Goal: Transaction & Acquisition: Purchase product/service

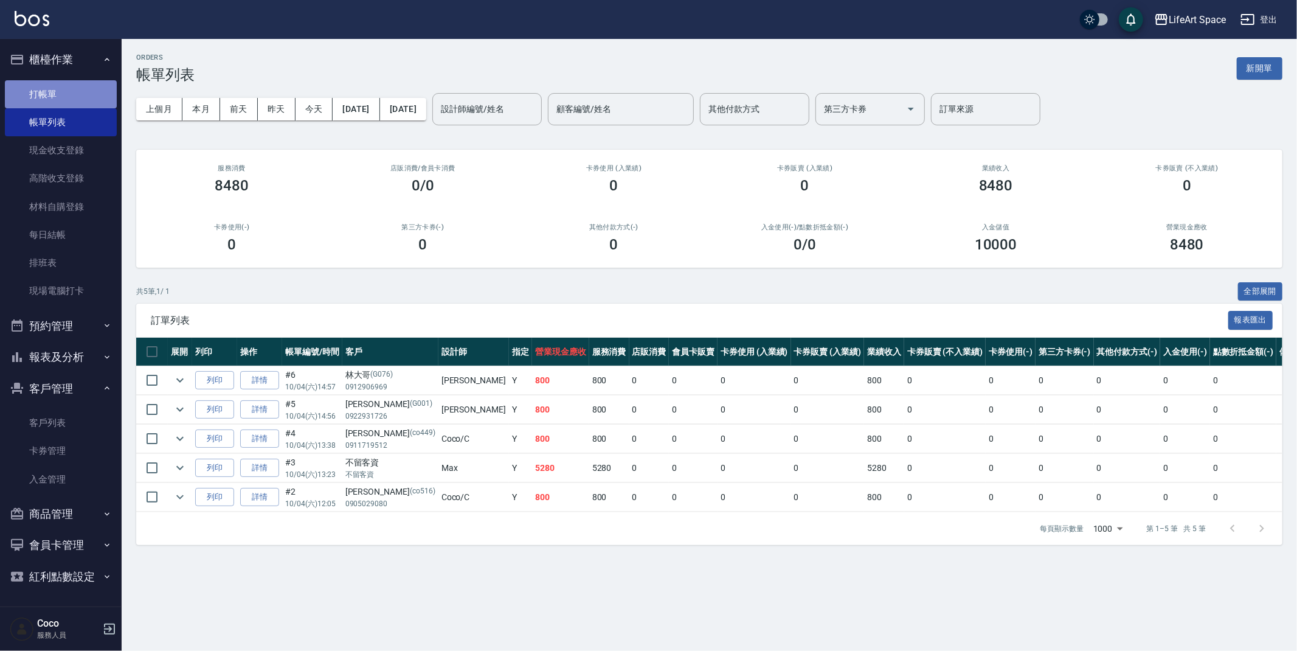
click at [54, 89] on link "打帳單" at bounding box center [61, 94] width 112 height 28
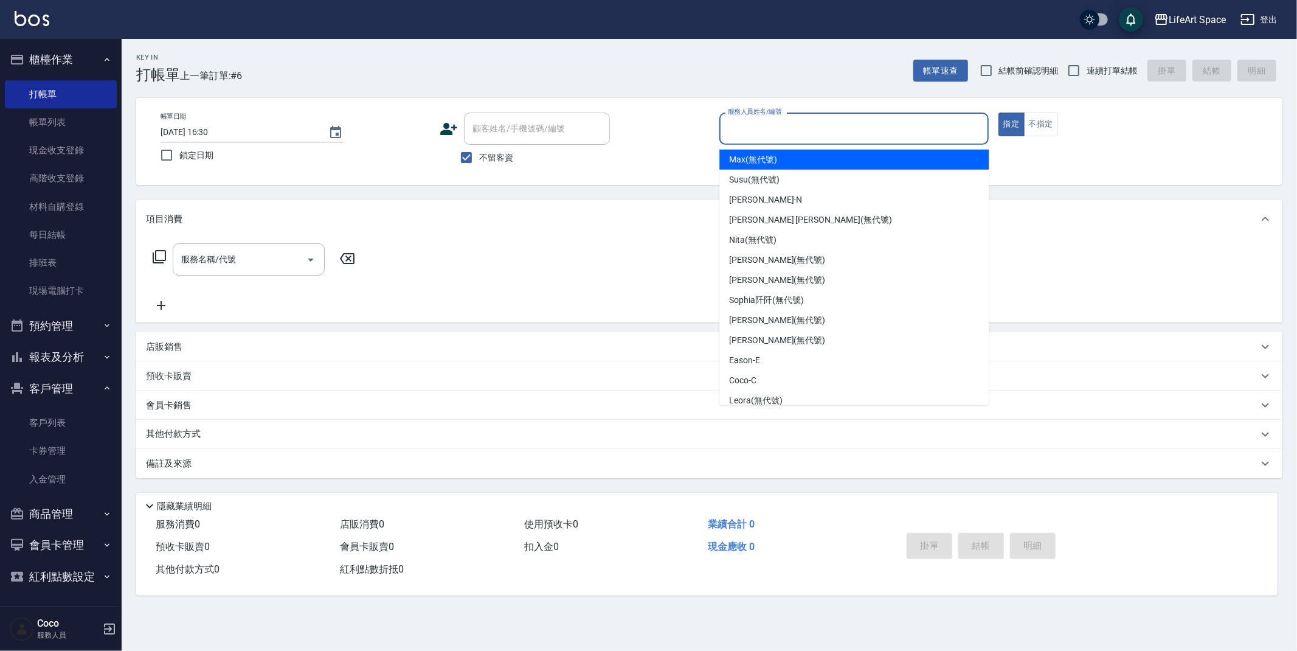
click at [823, 131] on input "服務人員姓名/編號" at bounding box center [854, 128] width 258 height 21
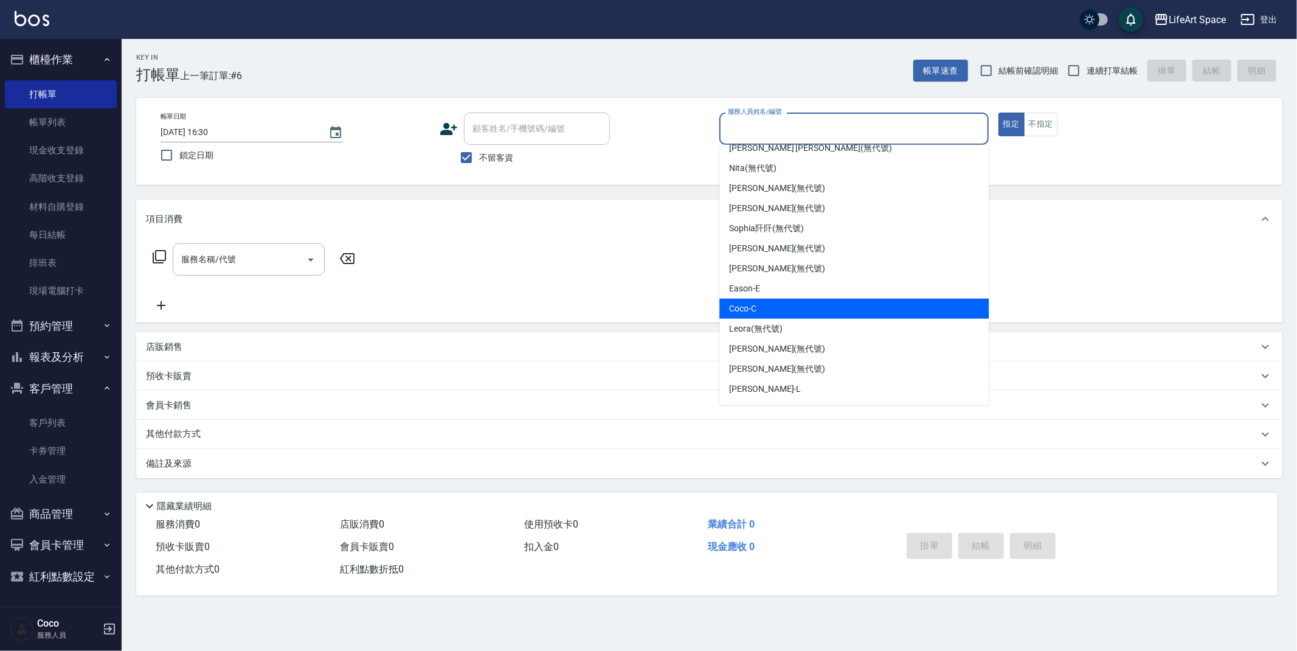
scroll to position [99, 0]
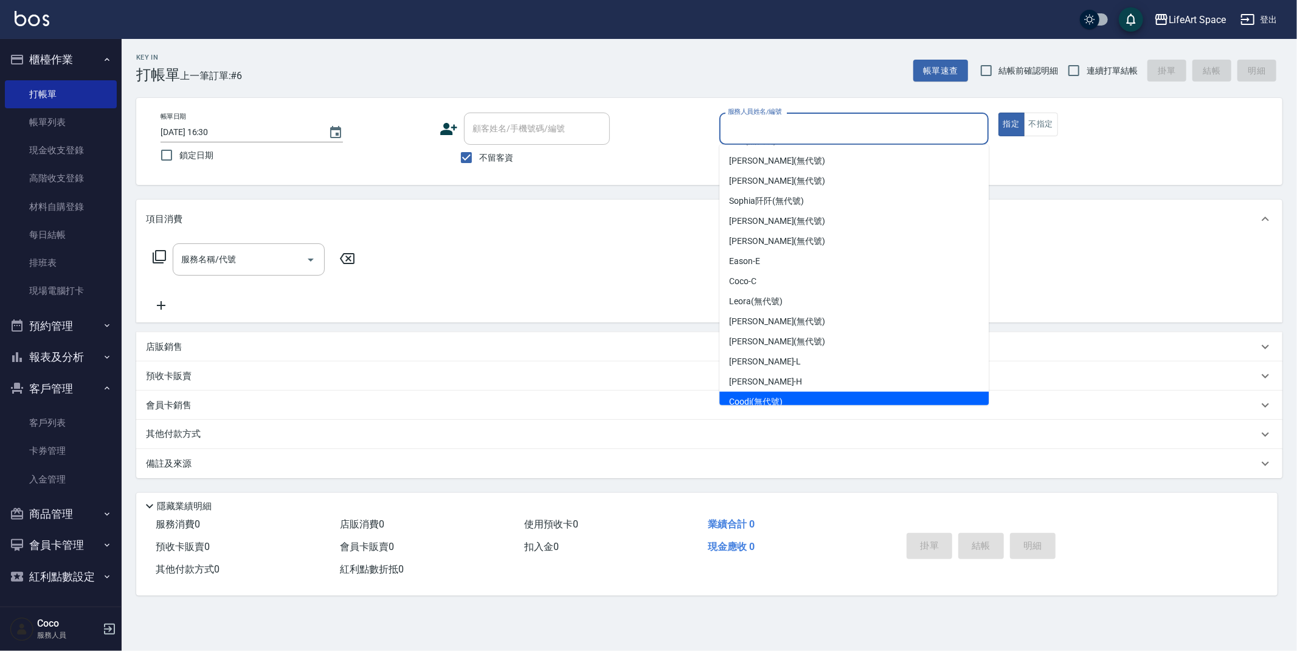
click at [759, 395] on span "Coodi (無代號)" at bounding box center [756, 401] width 54 height 13
type input "Coodi(無代號)"
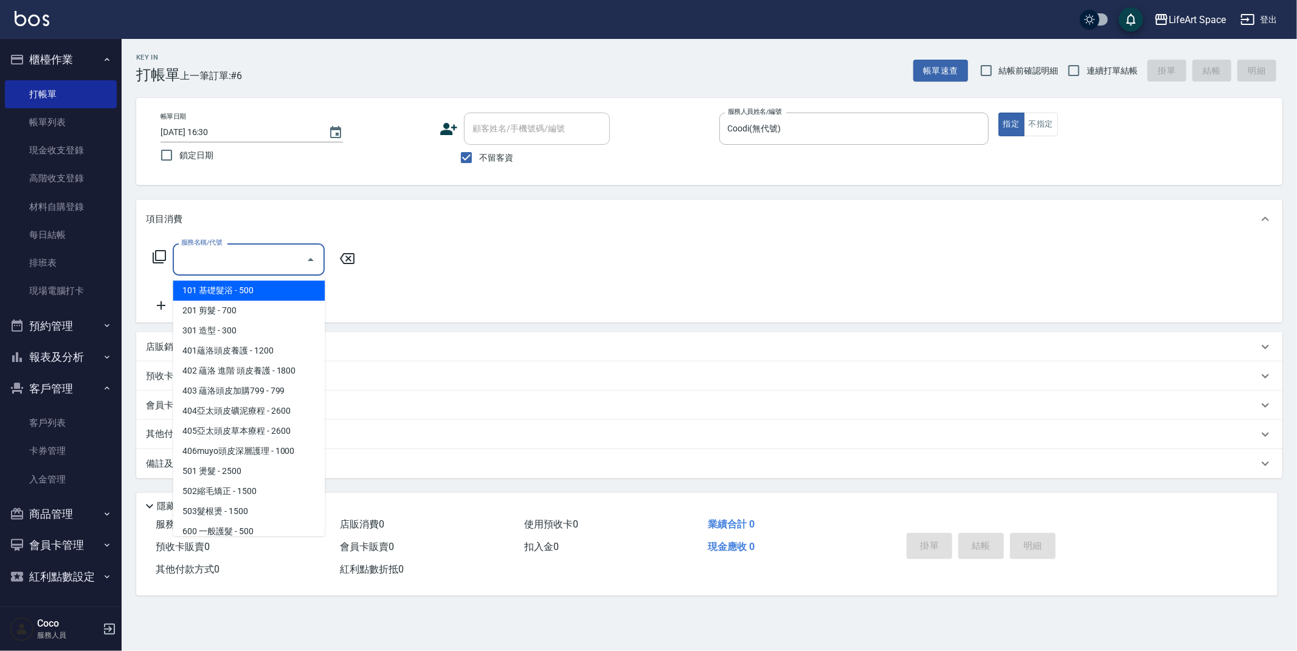
click at [260, 249] on input "服務名稱/代號" at bounding box center [239, 259] width 123 height 21
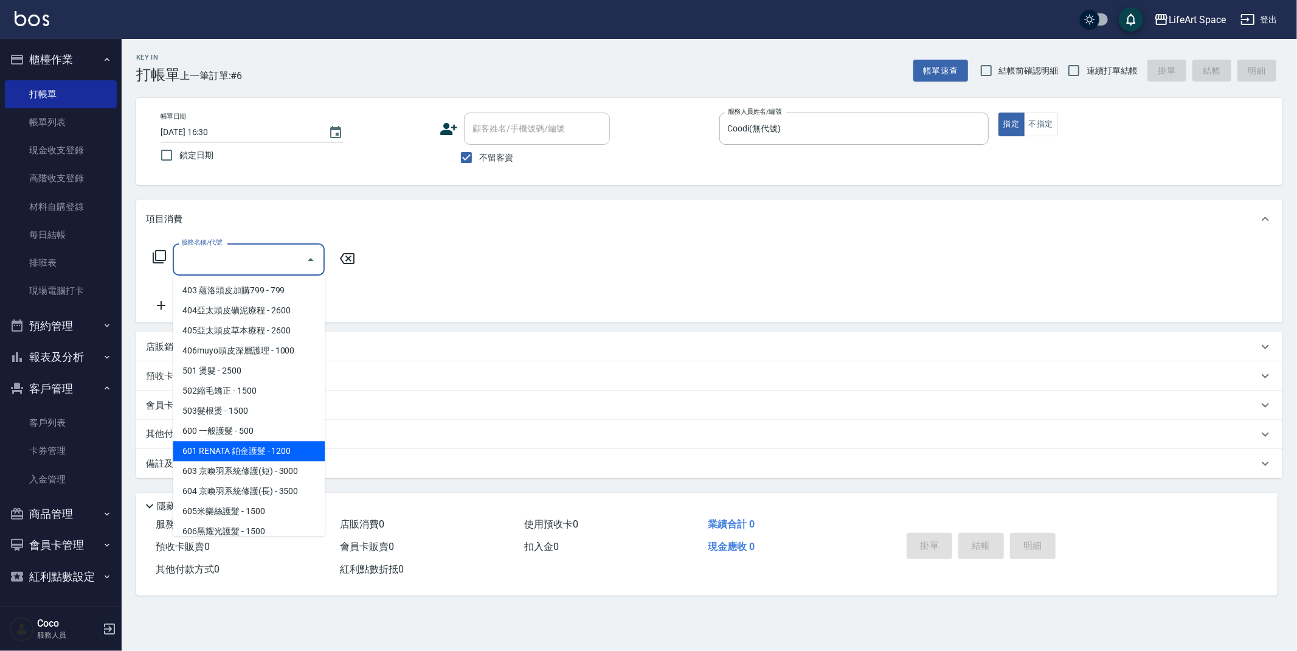
scroll to position [190, 0]
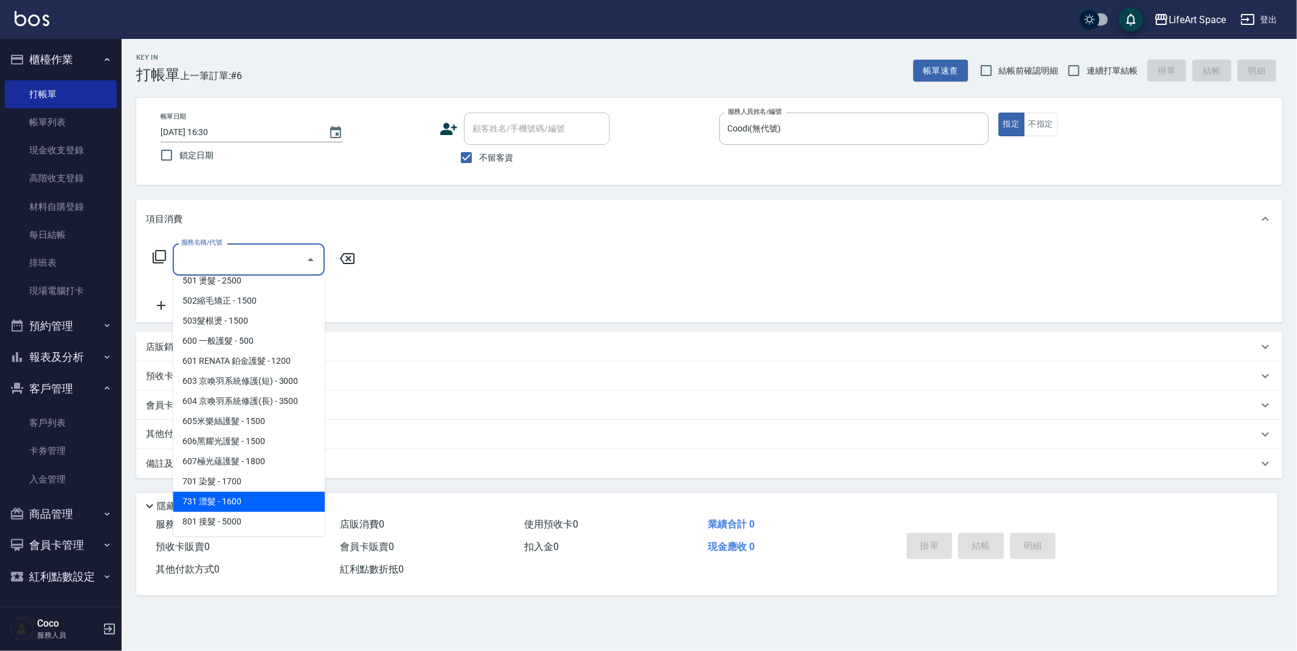
click at [231, 491] on span "731 漂髮 - 1600" at bounding box center [249, 501] width 152 height 20
type input "731 漂髮(731)"
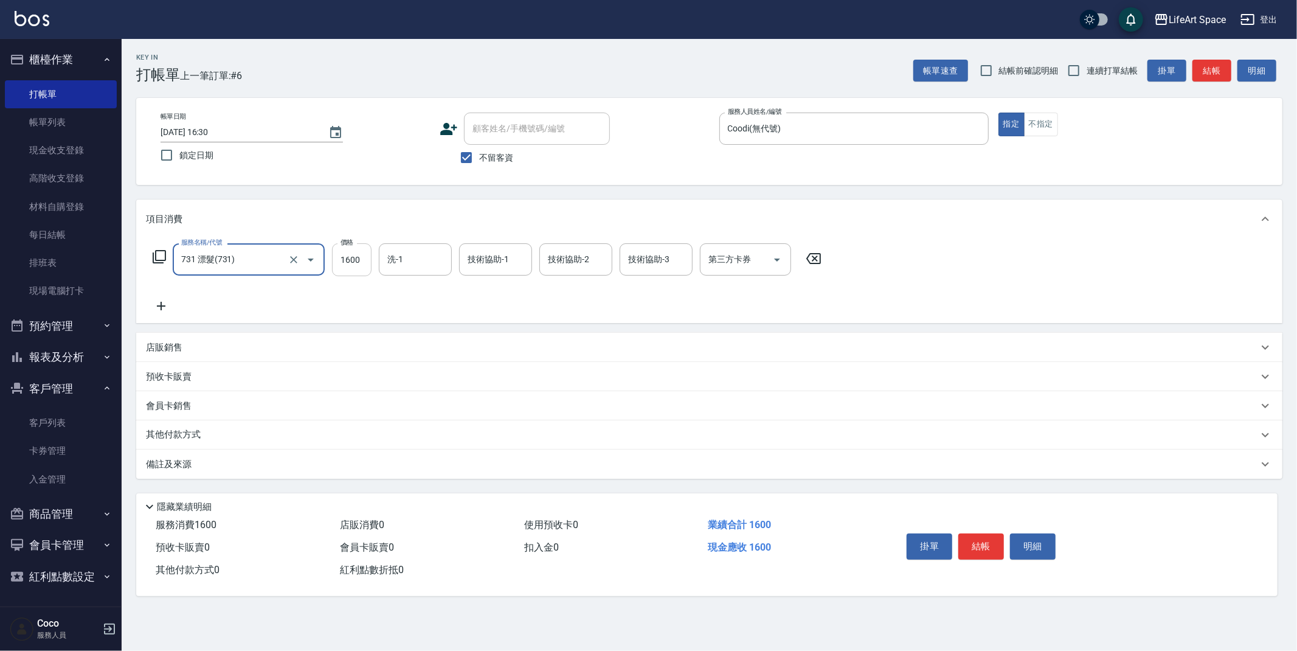
click at [364, 255] on input "1600" at bounding box center [352, 259] width 40 height 33
click at [686, 264] on div "技術協助-3" at bounding box center [656, 259] width 73 height 32
type input "2999"
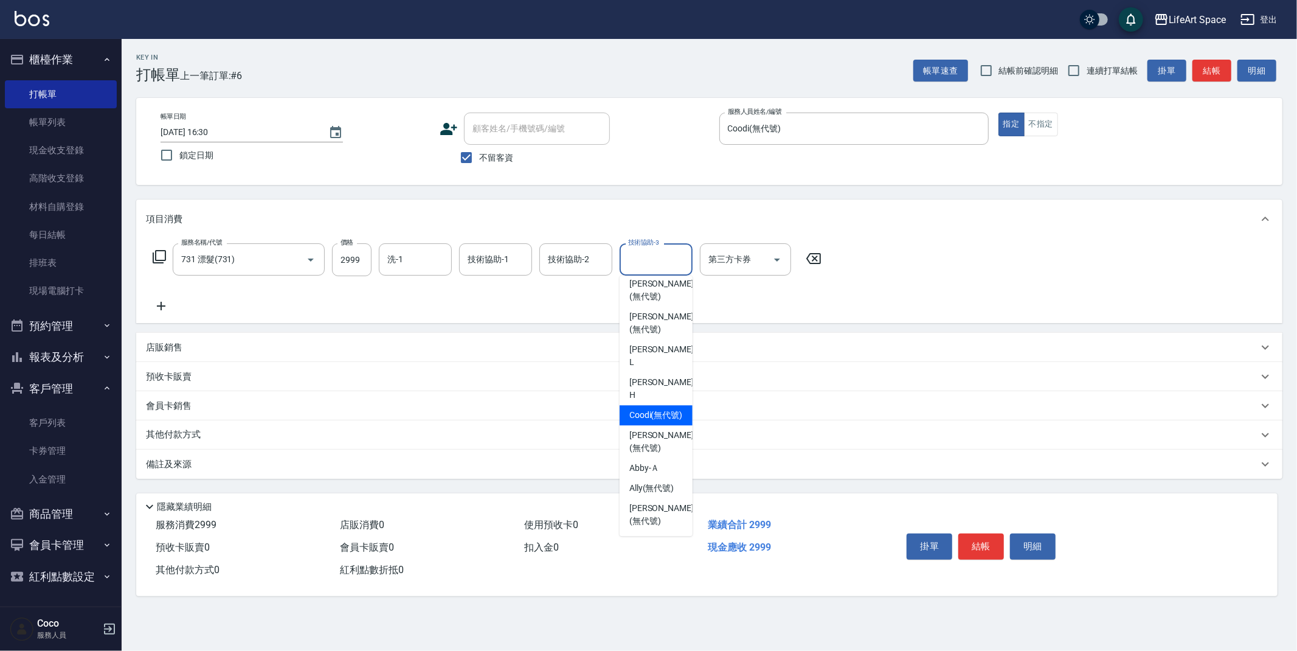
scroll to position [376, 0]
drag, startPoint x: 638, startPoint y: 430, endPoint x: 637, endPoint y: 358, distance: 72.4
click at [638, 430] on span "[PERSON_NAME] (無代號)" at bounding box center [661, 436] width 64 height 26
type input "[PERSON_NAME](無代號)"
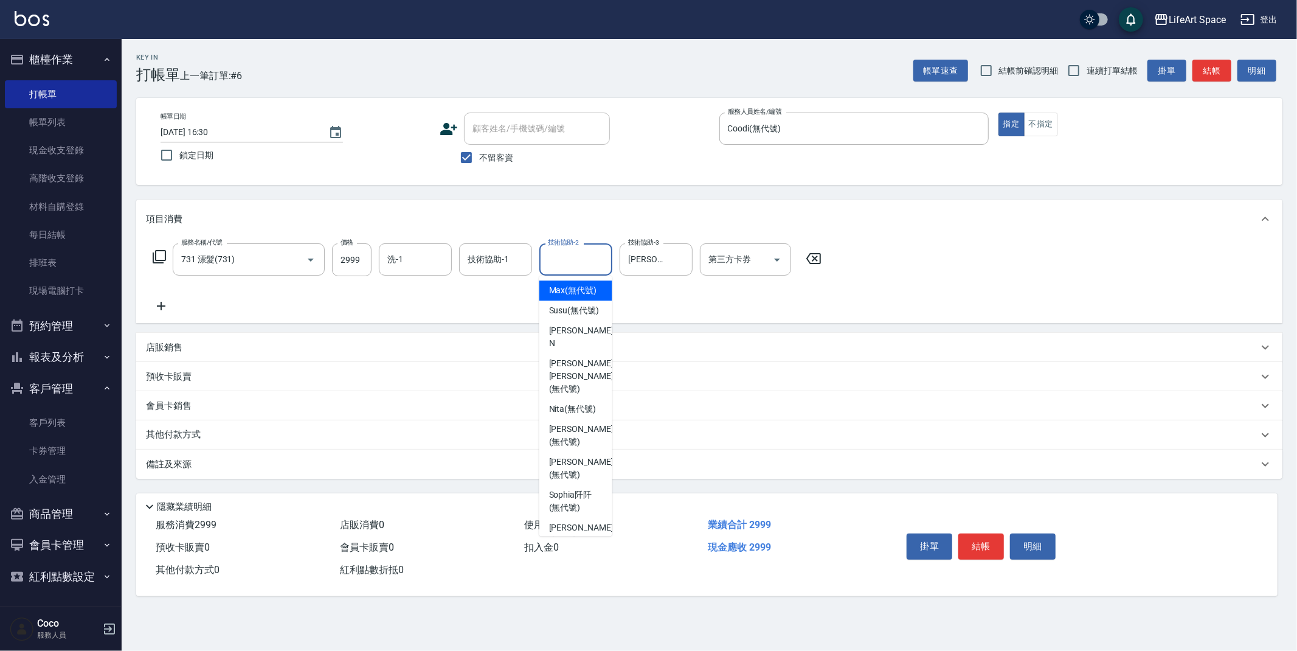
click at [578, 258] on div "技術協助-2 技術協助-2" at bounding box center [575, 259] width 73 height 32
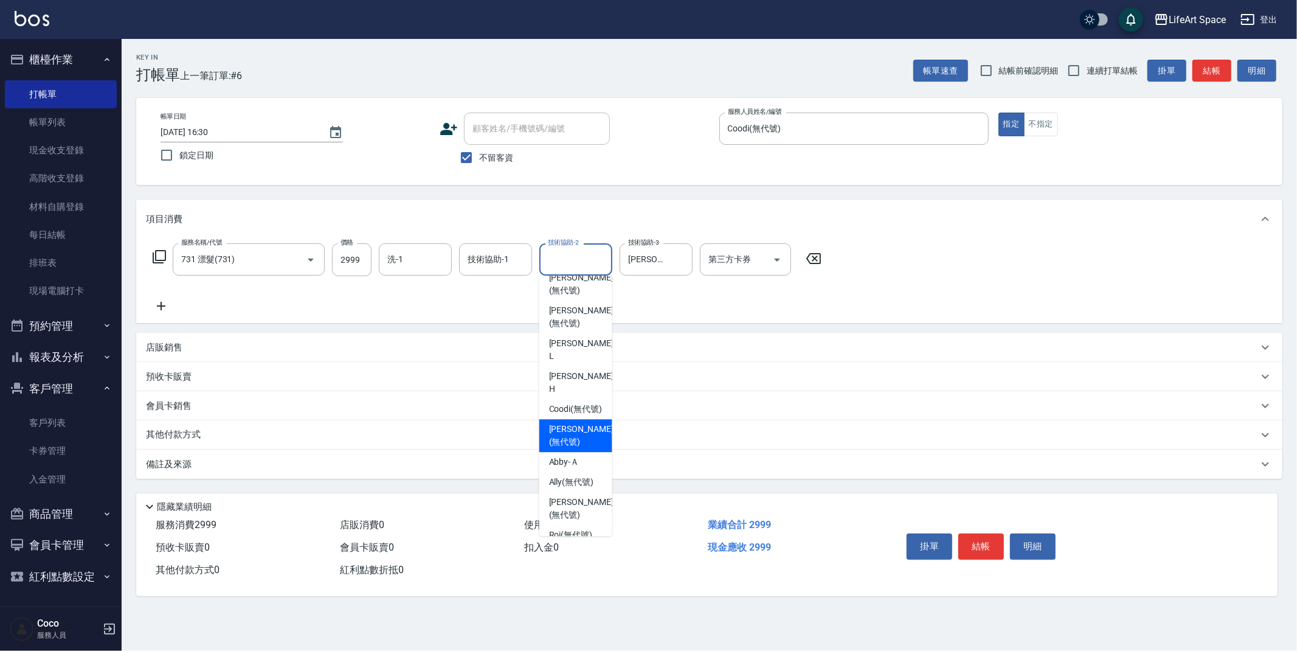
click at [566, 427] on span "[PERSON_NAME] (無代號)" at bounding box center [581, 436] width 64 height 26
type input "[PERSON_NAME](無代號)"
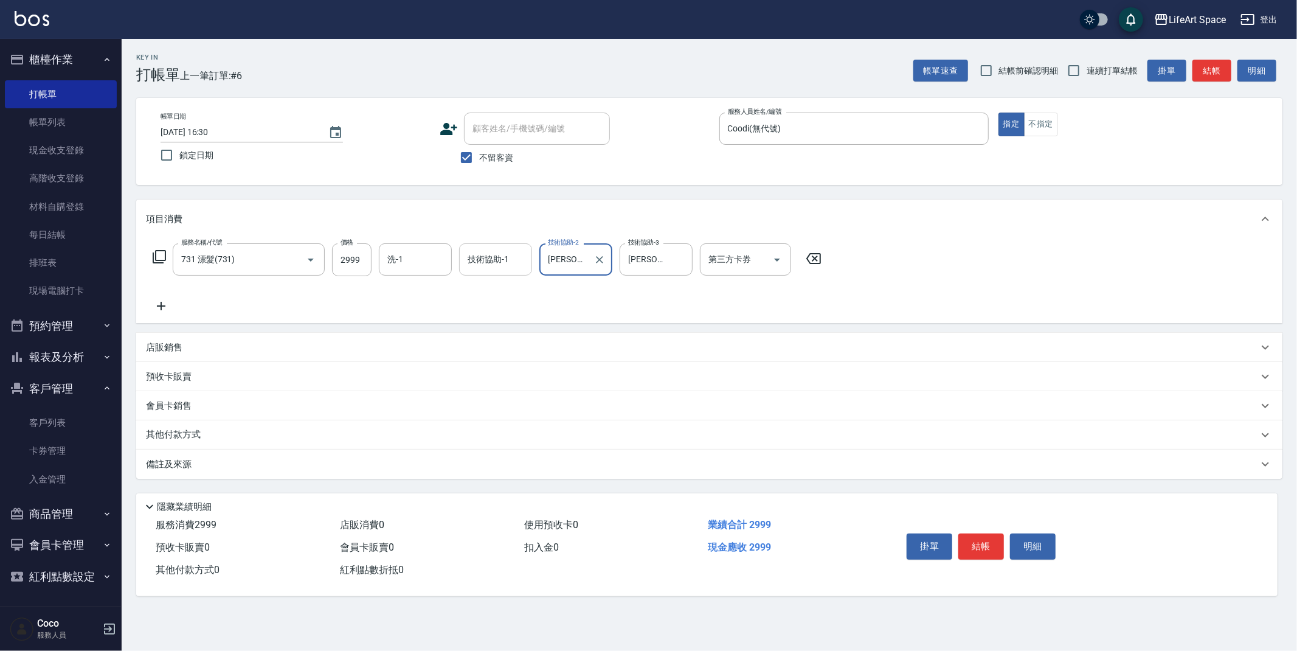
click at [512, 259] on input "技術協助-1" at bounding box center [496, 259] width 62 height 21
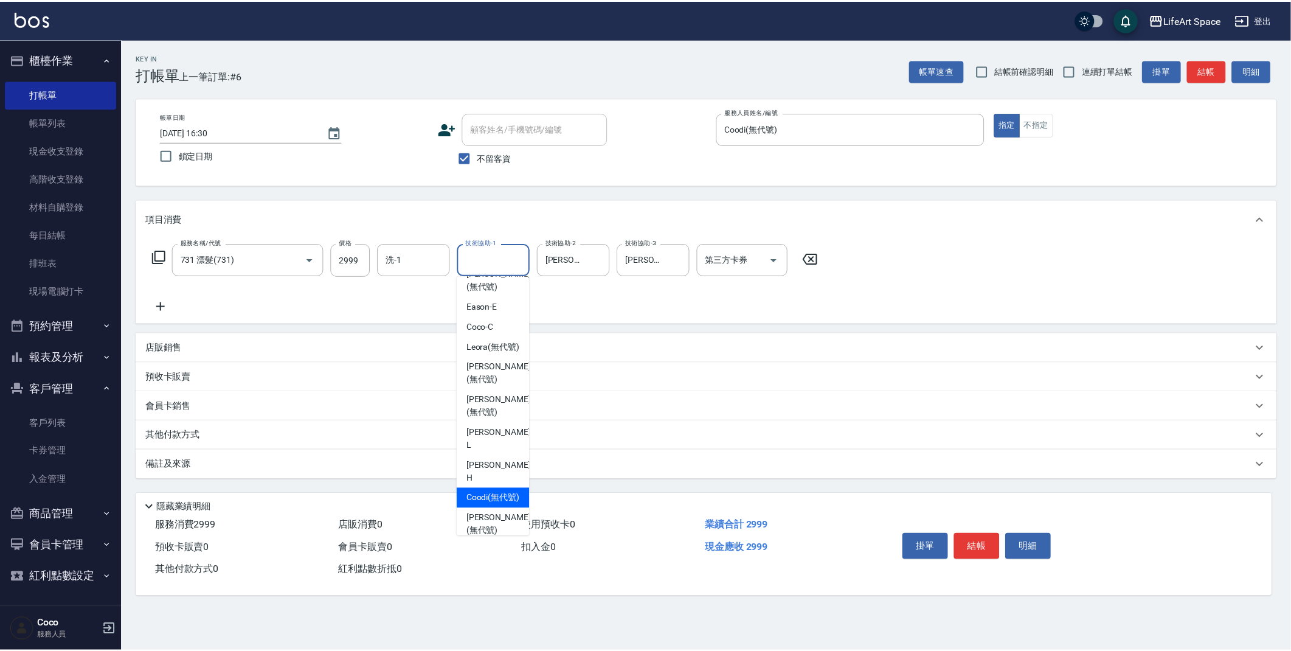
scroll to position [313, 0]
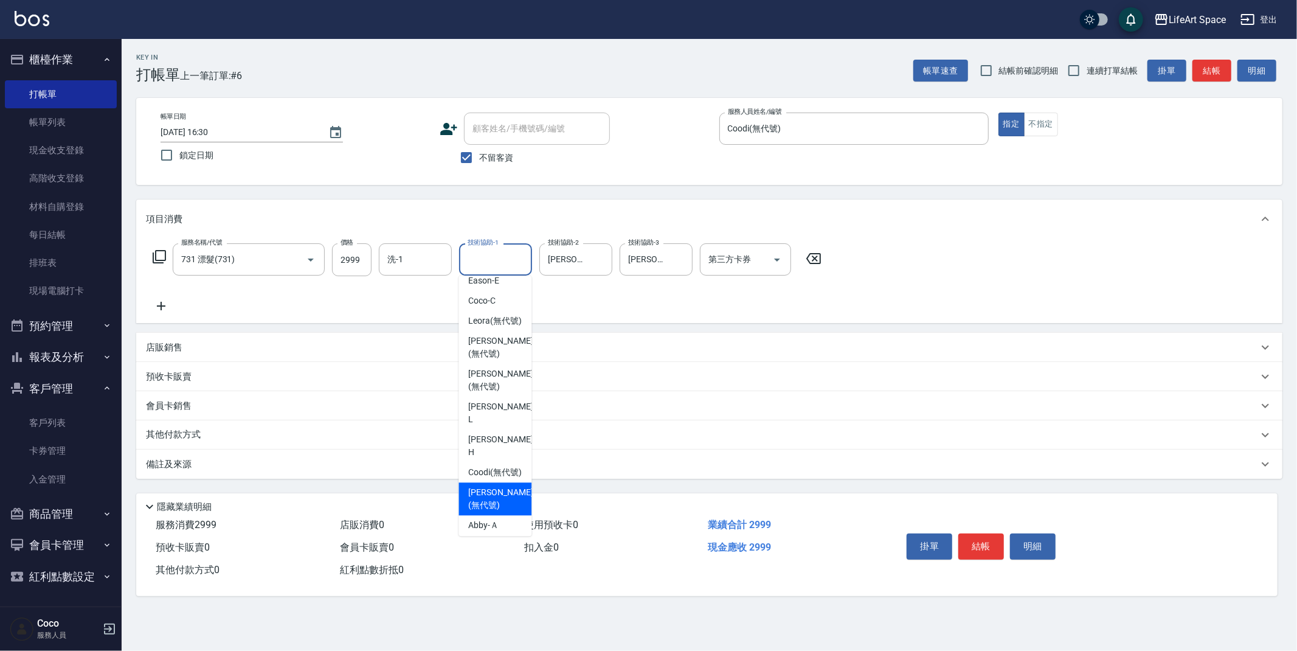
click at [475, 494] on span "[PERSON_NAME] (無代號)" at bounding box center [500, 499] width 64 height 26
type input "[PERSON_NAME](無代號)"
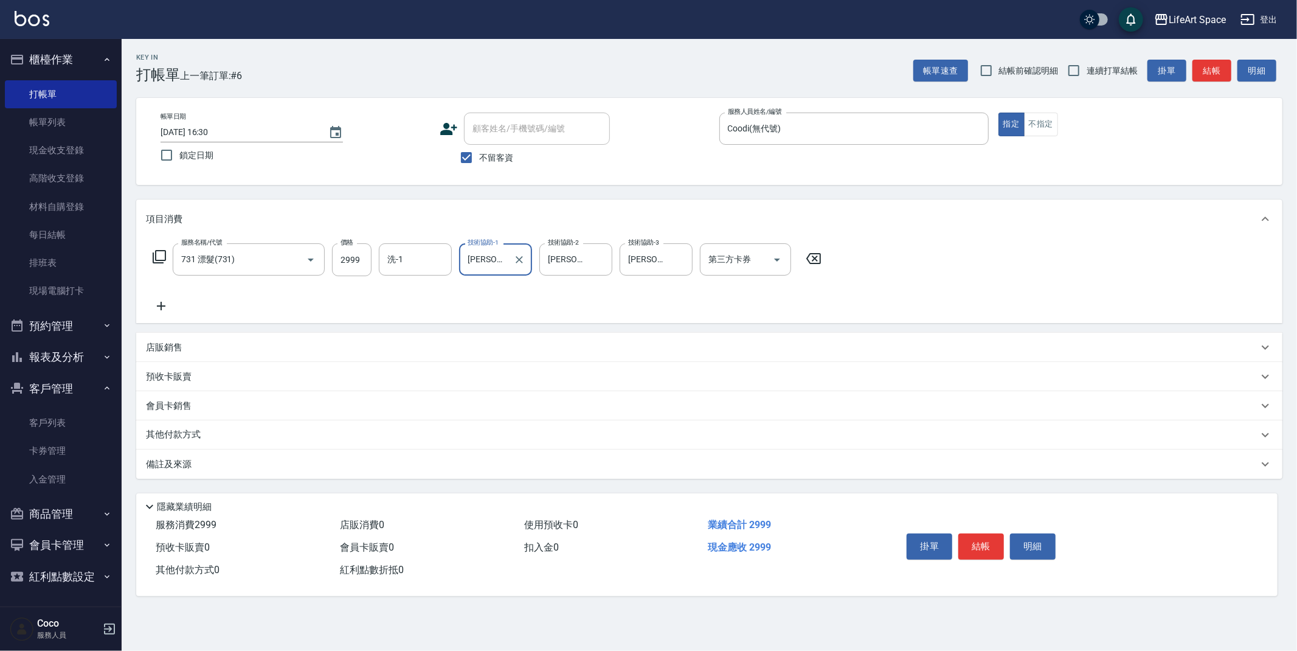
click at [156, 429] on p "其他付款方式" at bounding box center [176, 434] width 61 height 13
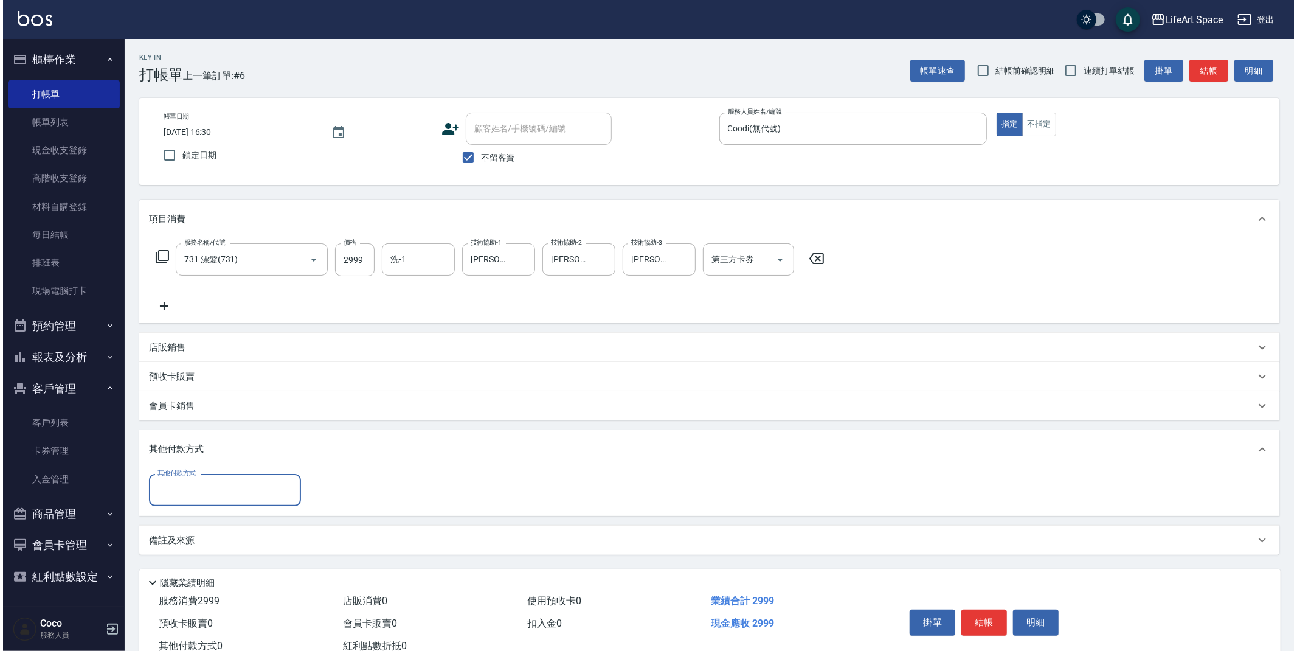
scroll to position [0, 0]
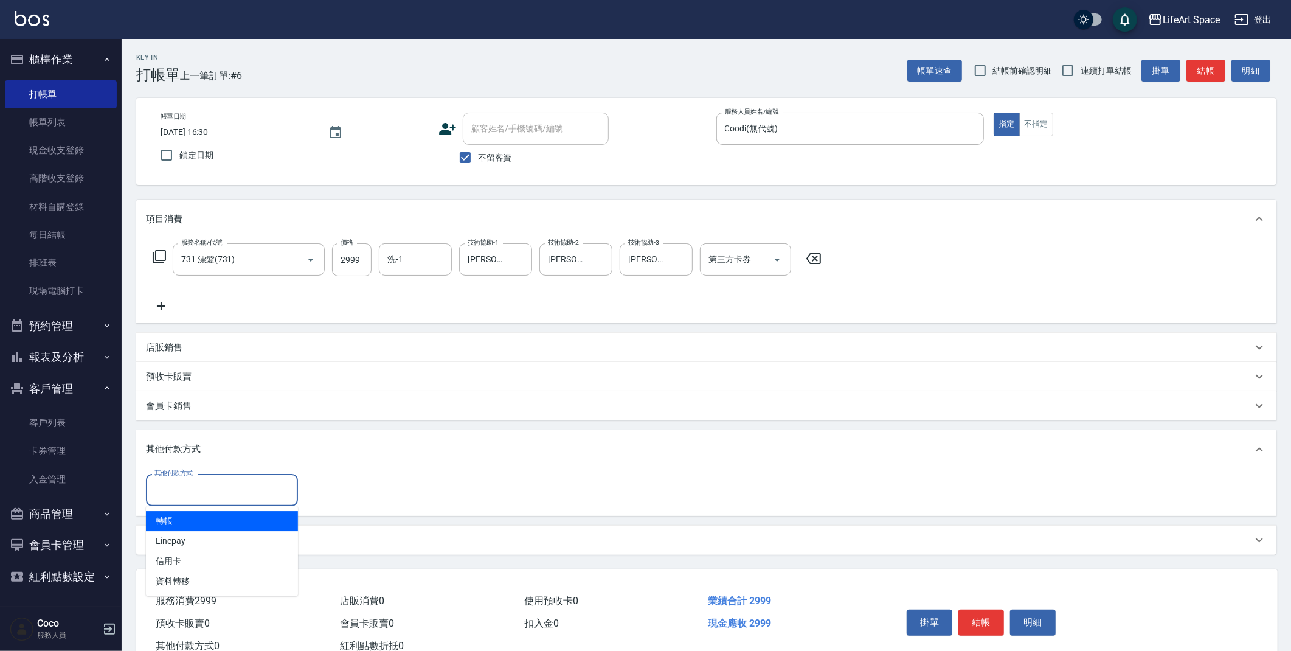
click at [196, 483] on input "其他付款方式" at bounding box center [221, 489] width 141 height 21
click at [224, 527] on span "轉帳" at bounding box center [222, 521] width 152 height 20
type input "轉帳"
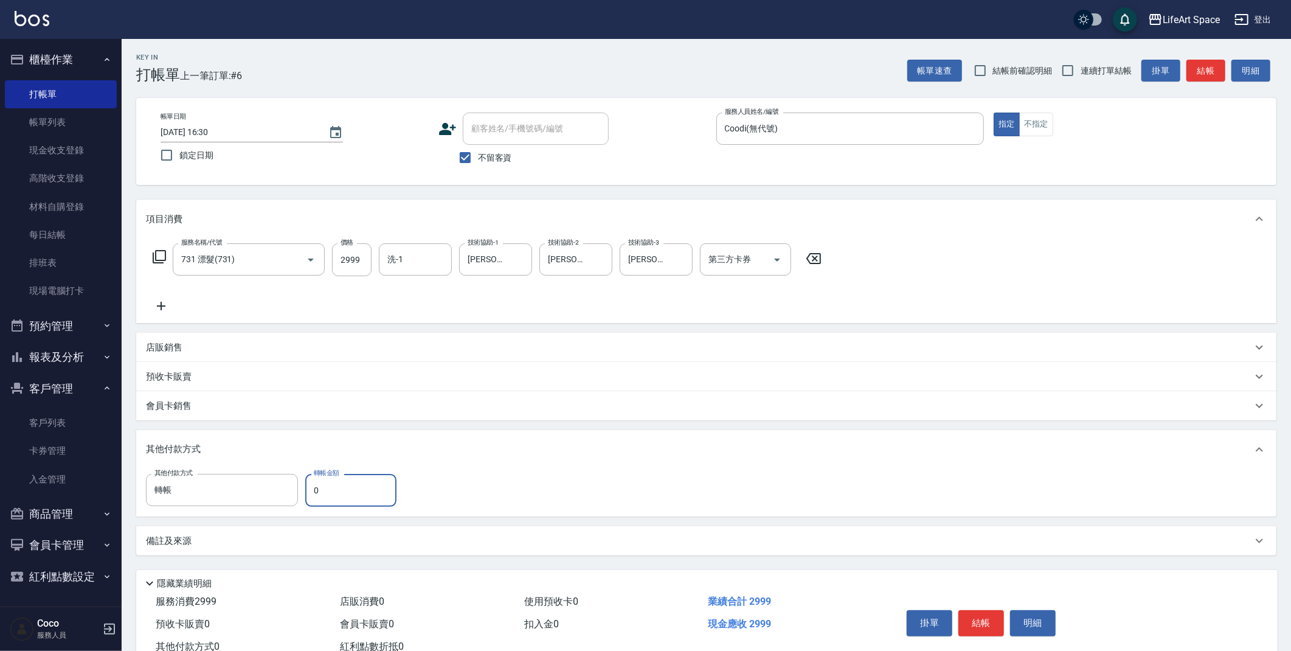
click at [345, 488] on input "0" at bounding box center [350, 490] width 91 height 33
type input "2999"
click at [971, 617] on button "結帳" at bounding box center [981, 623] width 46 height 26
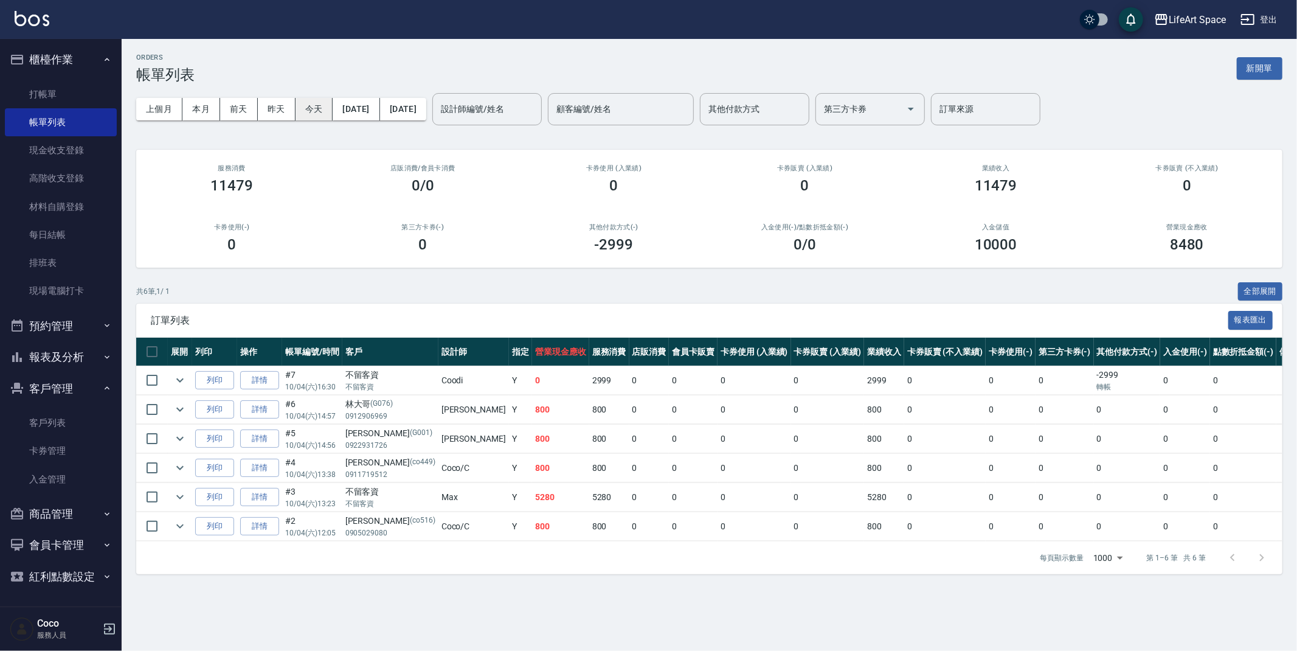
click at [306, 109] on button "今天" at bounding box center [315, 109] width 38 height 22
click at [1264, 67] on button "新開單" at bounding box center [1260, 68] width 46 height 22
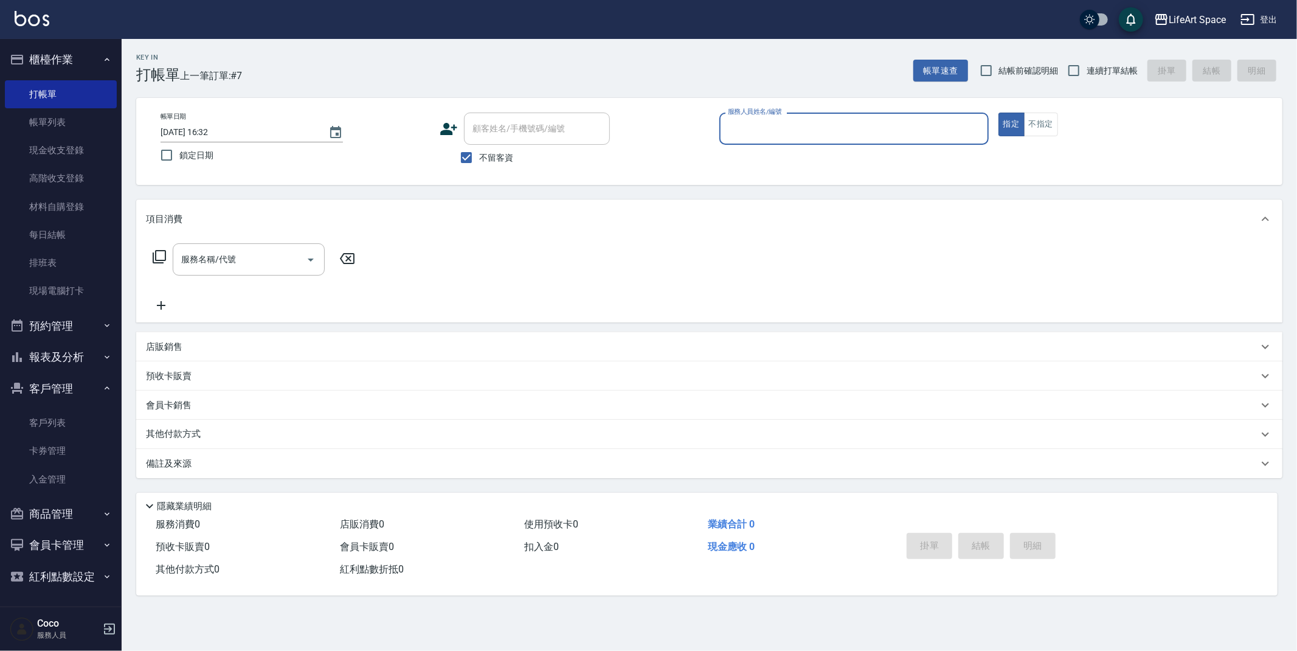
click at [848, 134] on input "服務人員姓名/編號" at bounding box center [854, 128] width 258 height 21
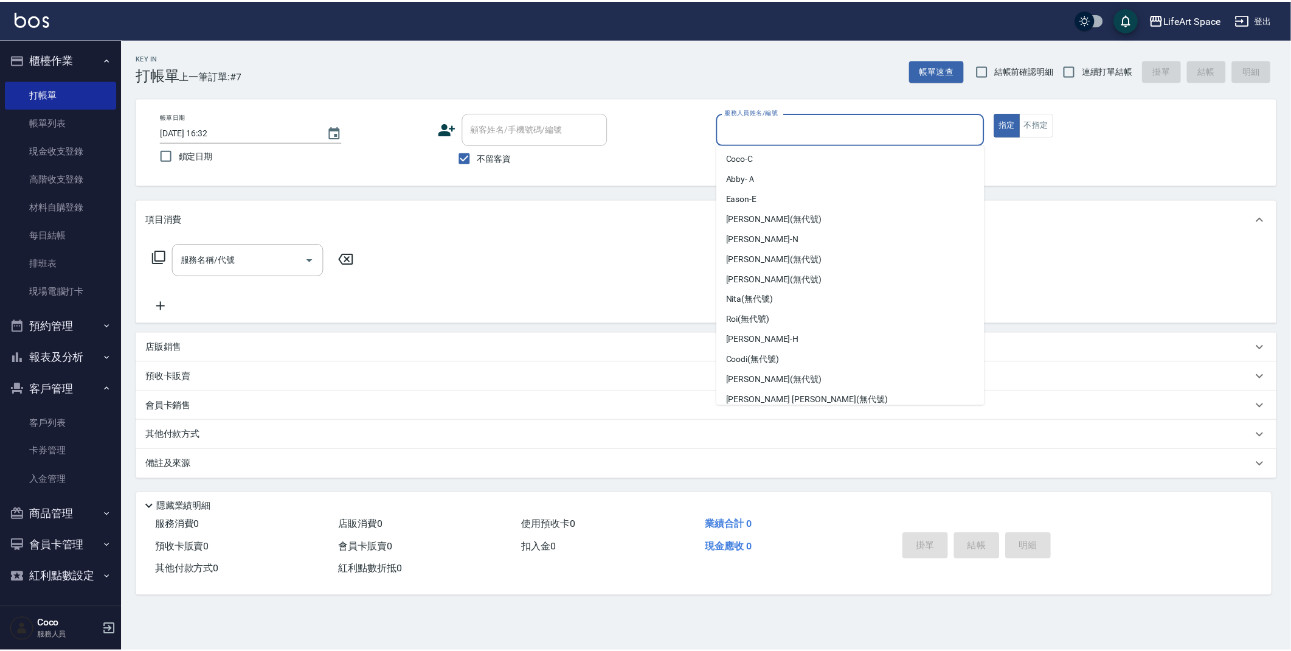
scroll to position [210, 0]
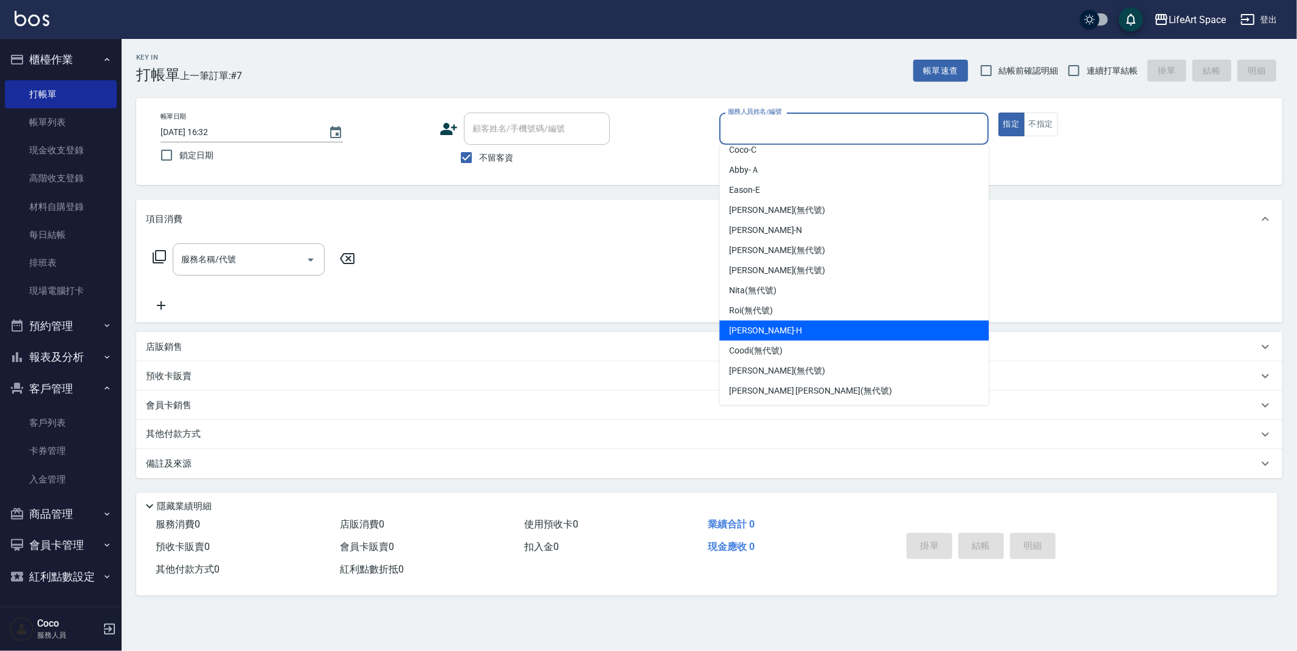
click at [908, 336] on div "[PERSON_NAME]" at bounding box center [853, 330] width 269 height 20
type input "[PERSON_NAME]"
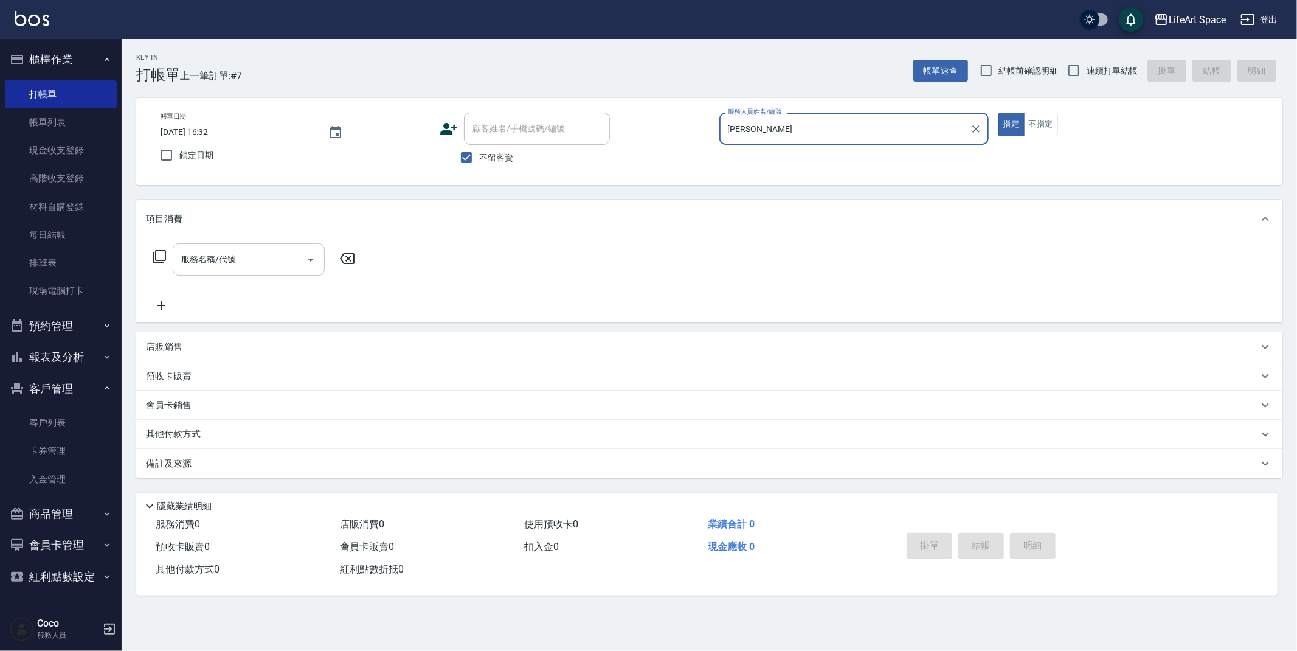
click at [221, 261] on input "服務名稱/代號" at bounding box center [239, 259] width 123 height 21
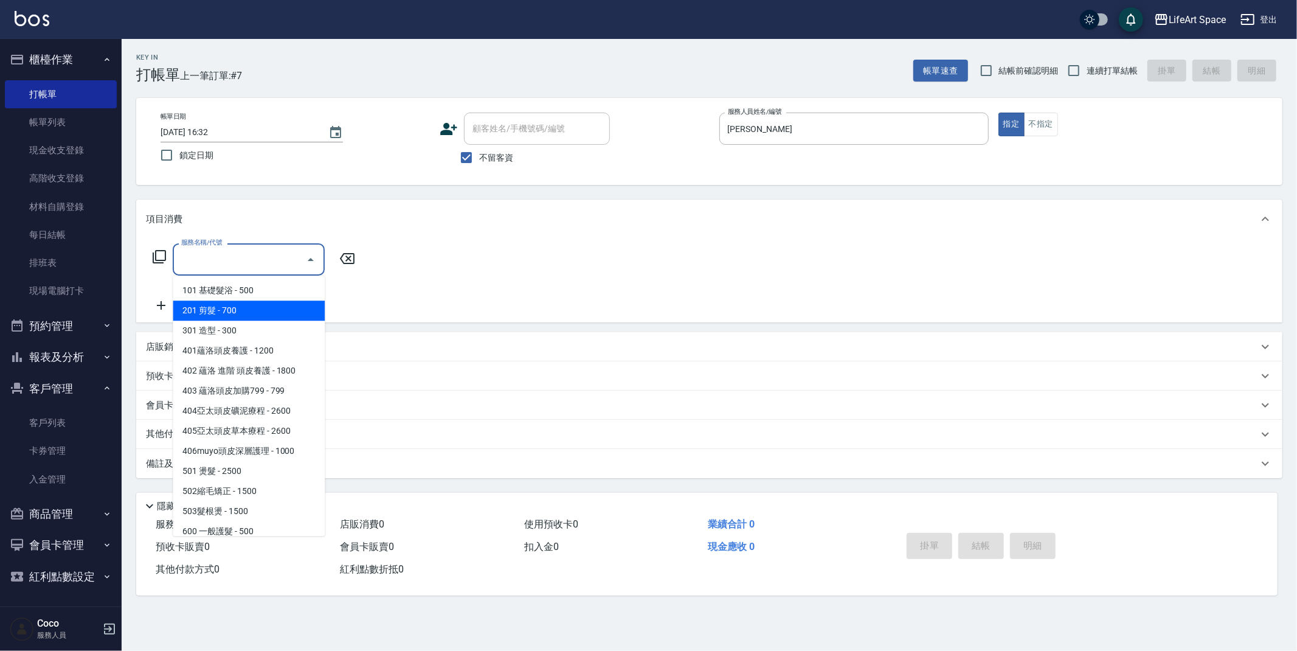
click at [468, 157] on input "不留客資" at bounding box center [467, 158] width 26 height 26
checkbox input "false"
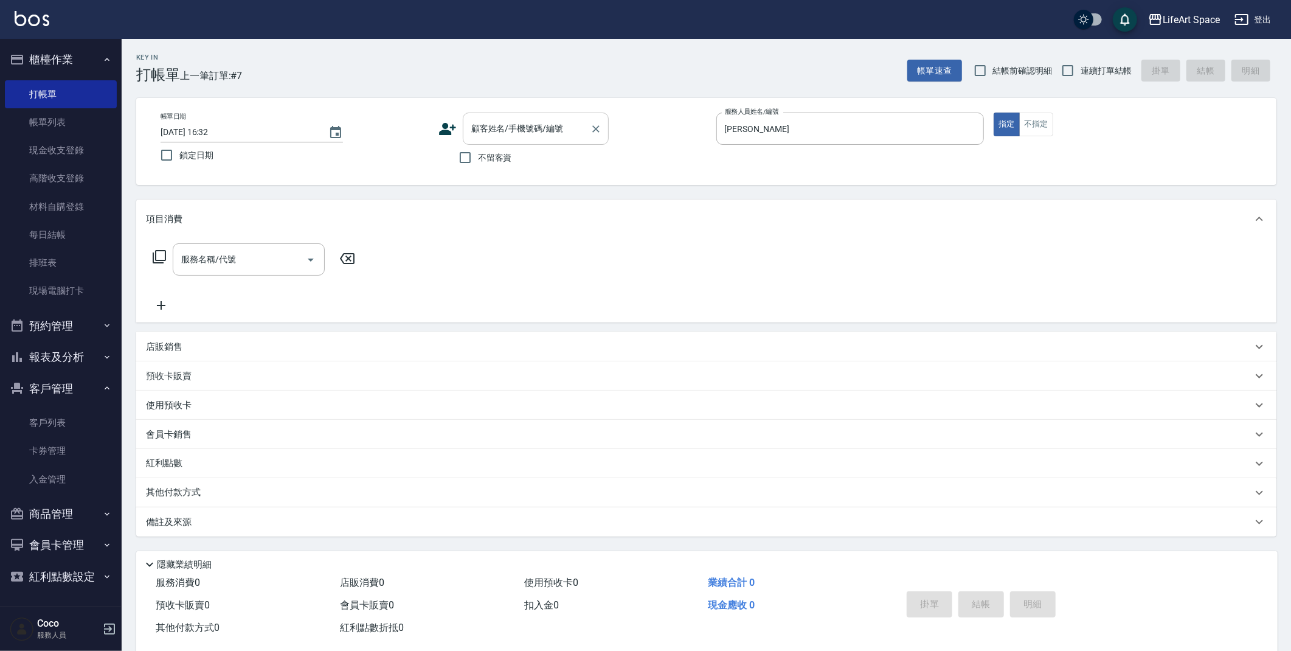
click at [512, 126] on div "顧客姓名/手機號碼/編號 顧客姓名/手機號碼/編號" at bounding box center [536, 128] width 146 height 32
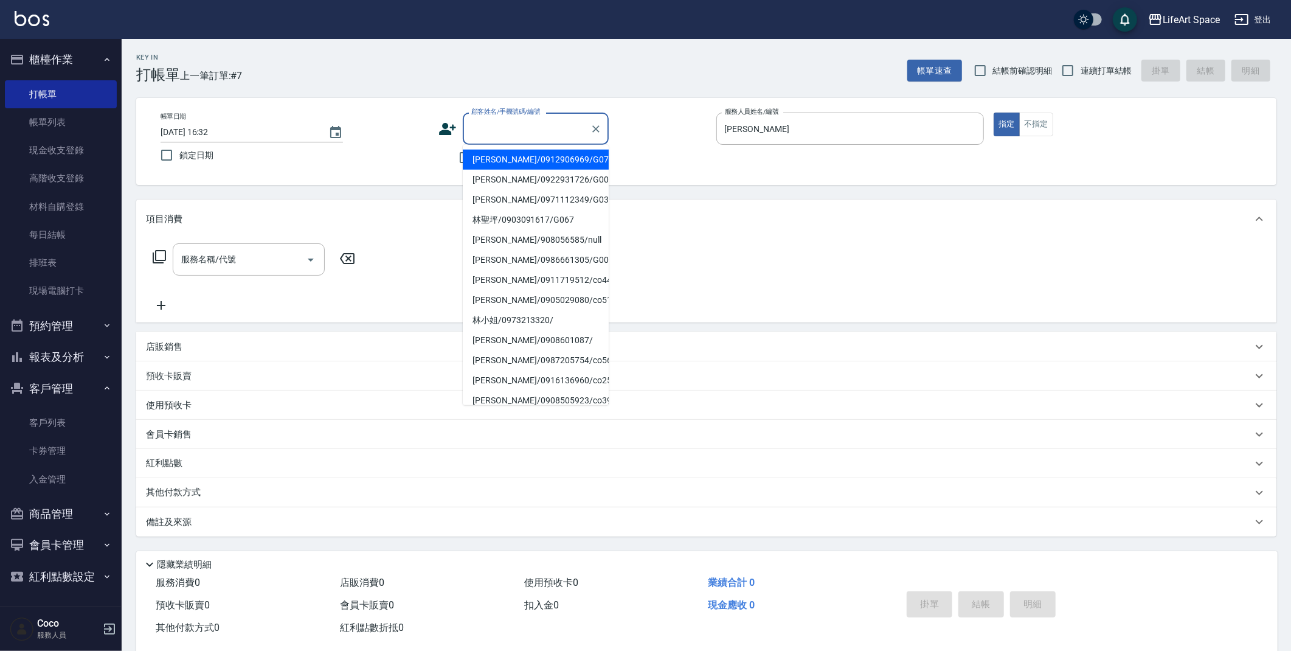
type input "v"
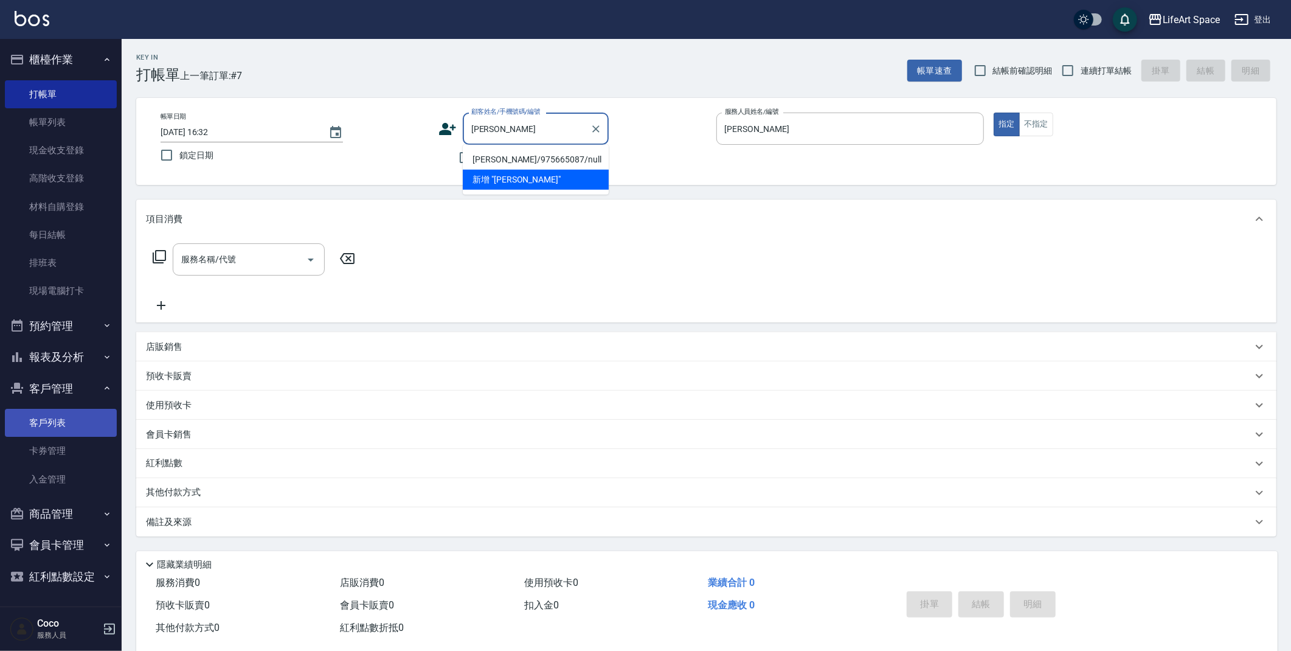
type input "[PERSON_NAME]"
click at [55, 416] on link "客戶列表" at bounding box center [61, 423] width 112 height 28
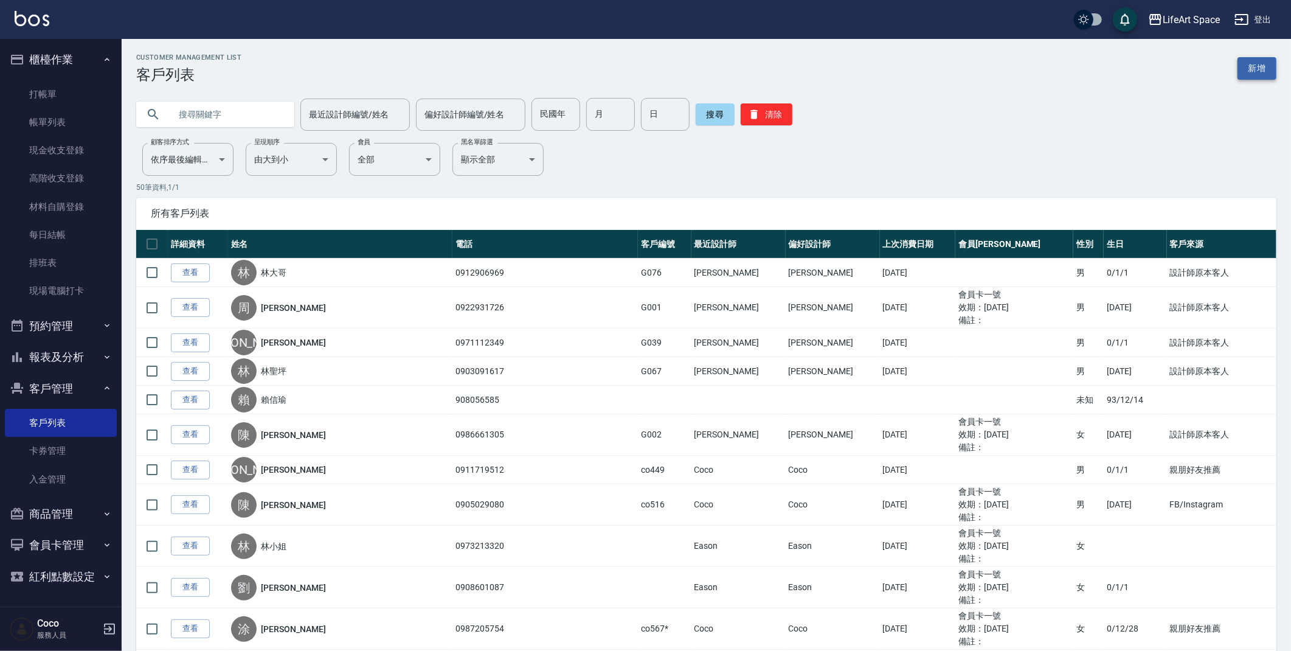
click at [1266, 71] on link "新增" at bounding box center [1256, 68] width 39 height 22
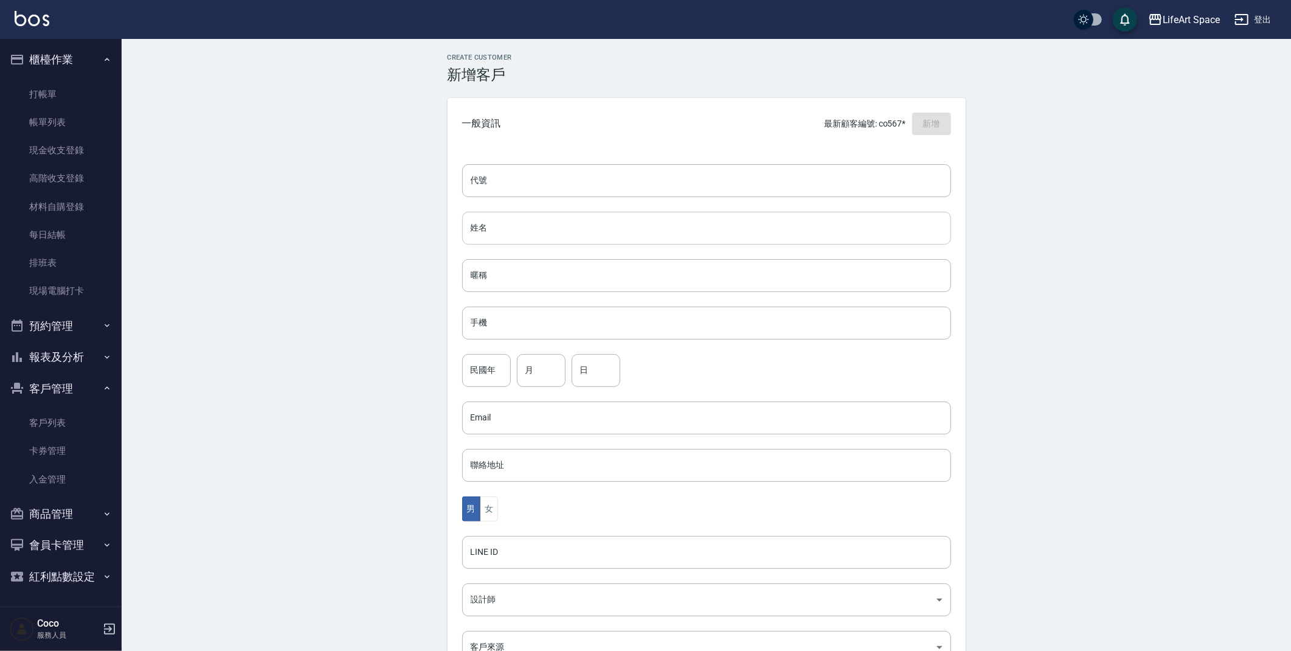
click at [513, 221] on input "姓名" at bounding box center [706, 228] width 489 height 33
type input "ㄎ"
type input "[PERSON_NAME]"
type input "0906556660"
click at [484, 374] on input "民國年" at bounding box center [486, 370] width 49 height 33
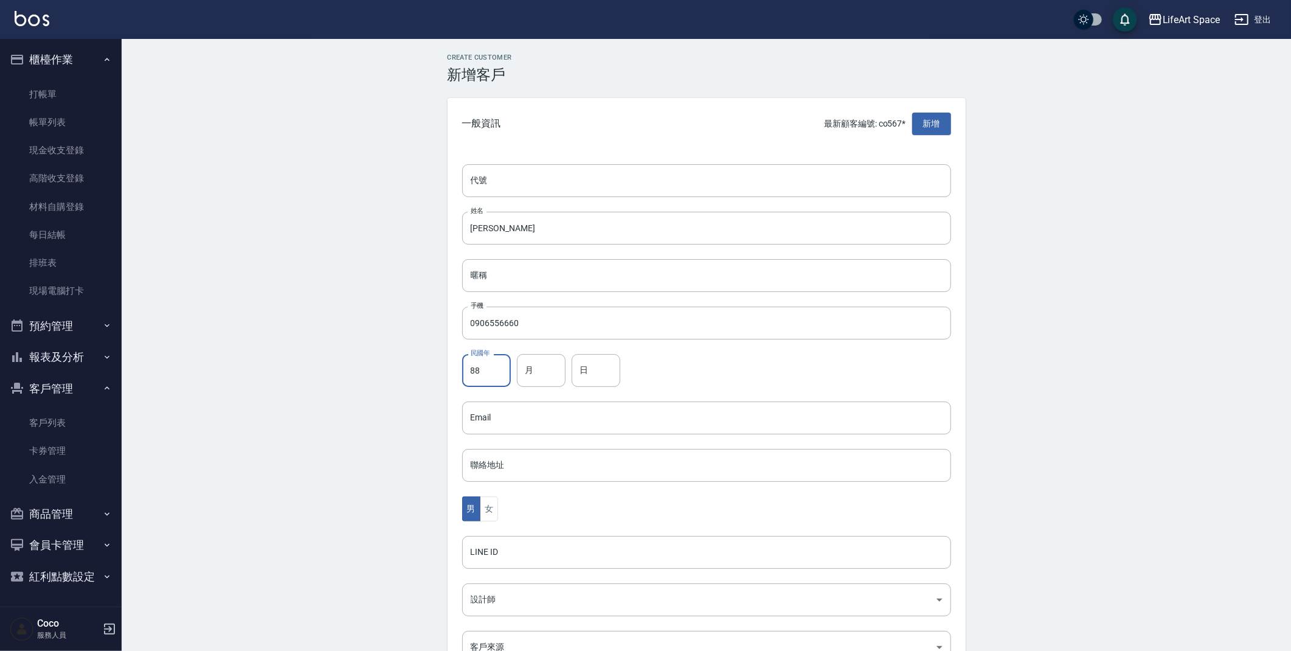
type input "88"
type input "1"
type input "14"
click at [489, 511] on button "女" at bounding box center [489, 508] width 18 height 25
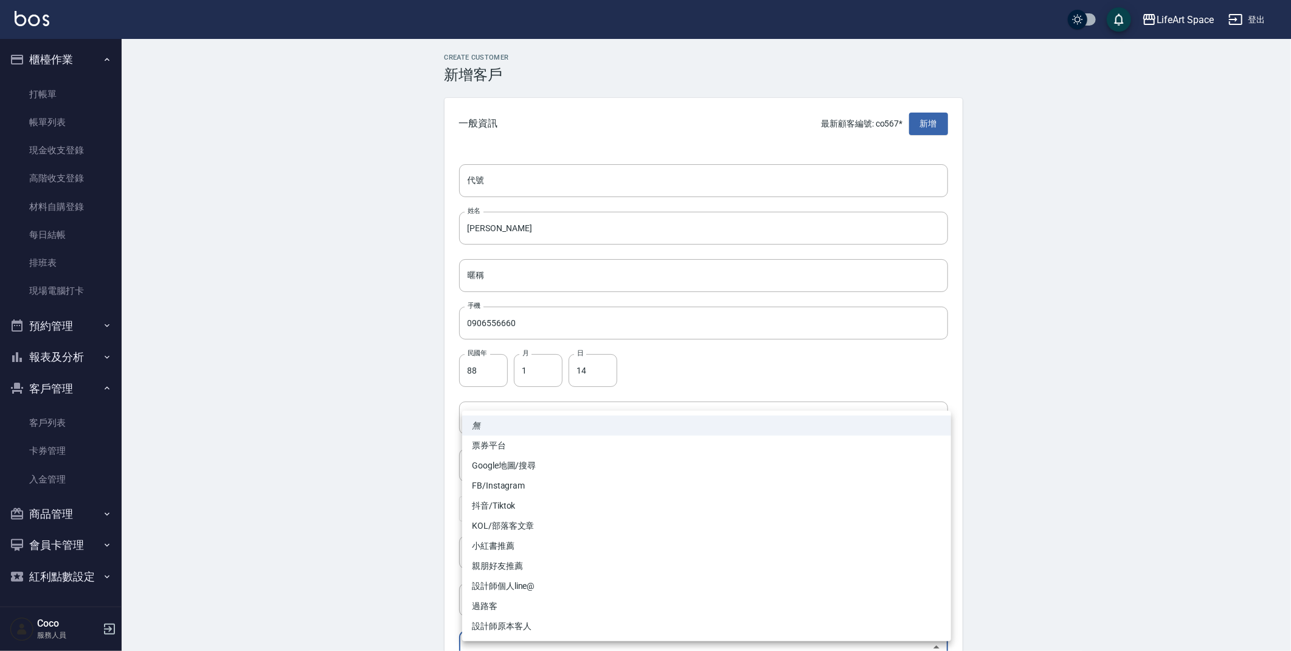
click at [544, 638] on body "LifeArt Space 登出 櫃檯作業 打帳單 帳單列表 現金收支登錄 高階收支登錄 材料自購登錄 每日結帳 排班表 現場電腦打卡 預約管理 預約管理 單…" at bounding box center [645, 396] width 1291 height 792
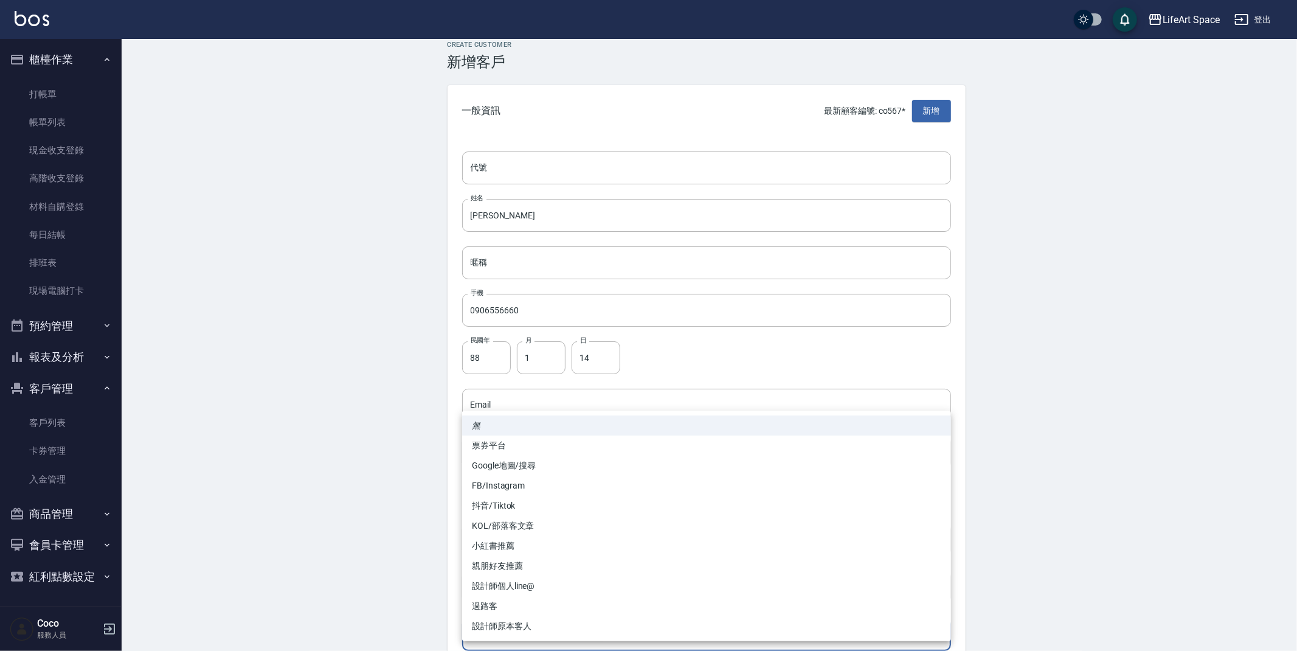
click at [549, 620] on li "設計師原本客人" at bounding box center [706, 626] width 489 height 20
type input "設計師原本客人"
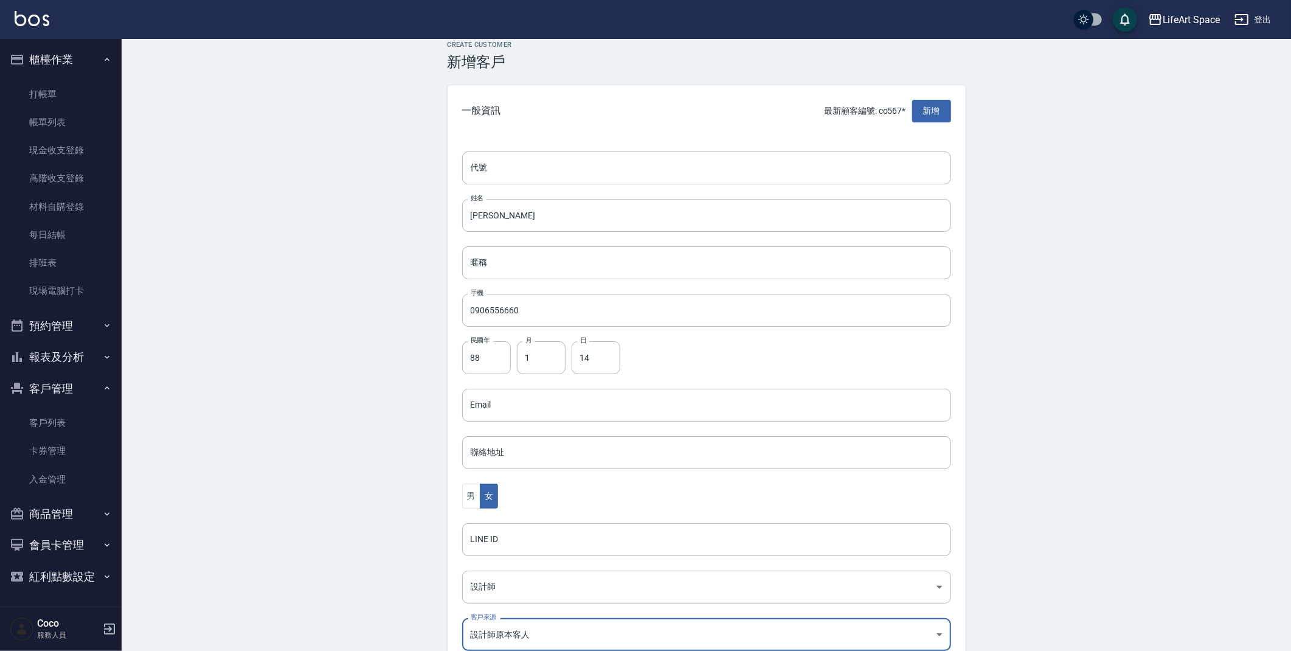
scroll to position [141, 0]
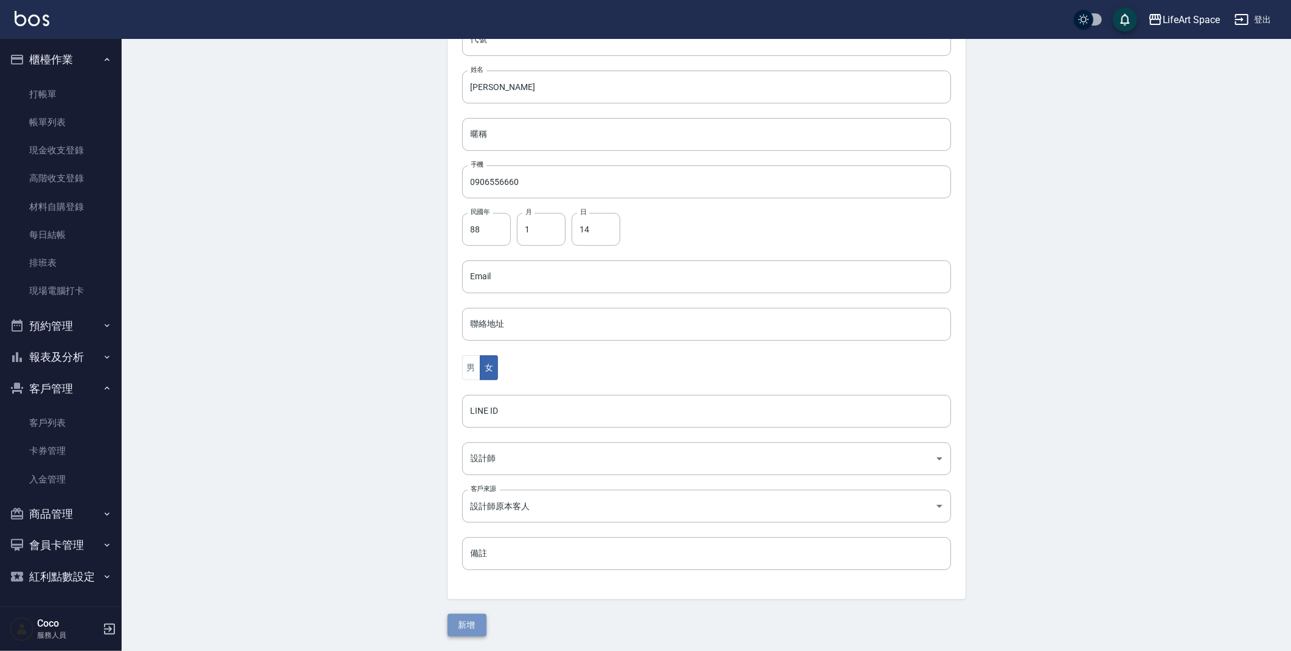
click at [478, 621] on button "新增" at bounding box center [467, 625] width 39 height 22
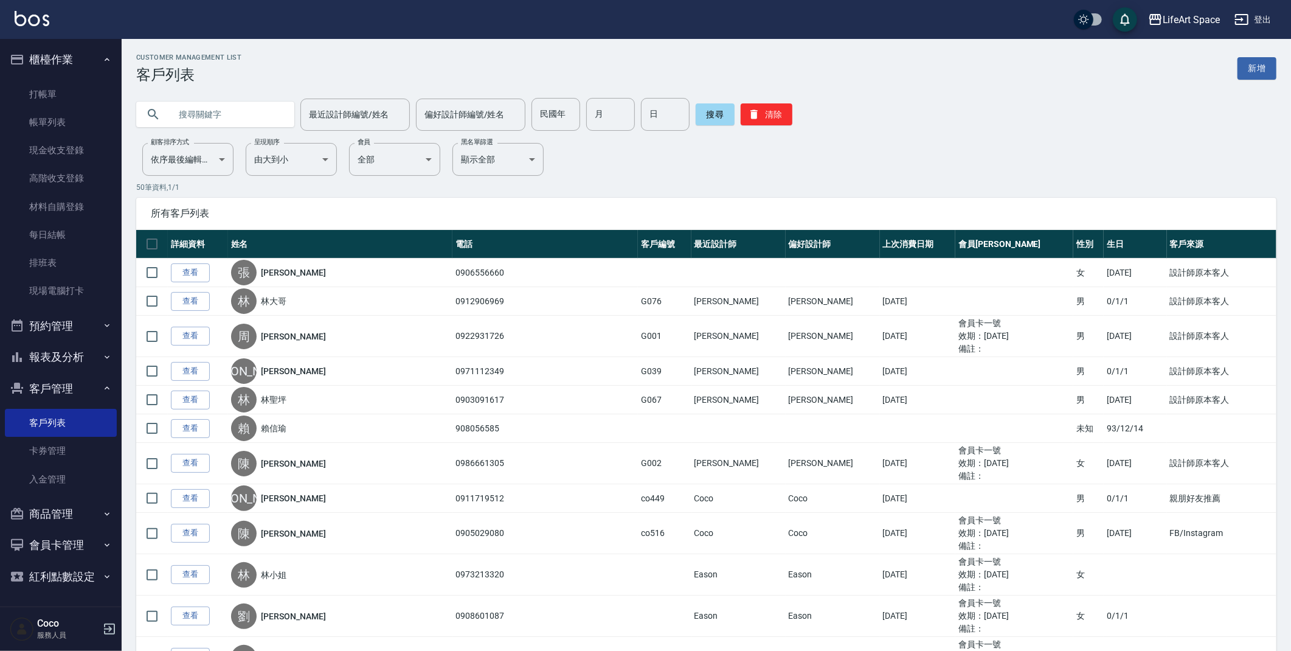
click at [256, 111] on input "text" at bounding box center [227, 114] width 114 height 33
type input "u"
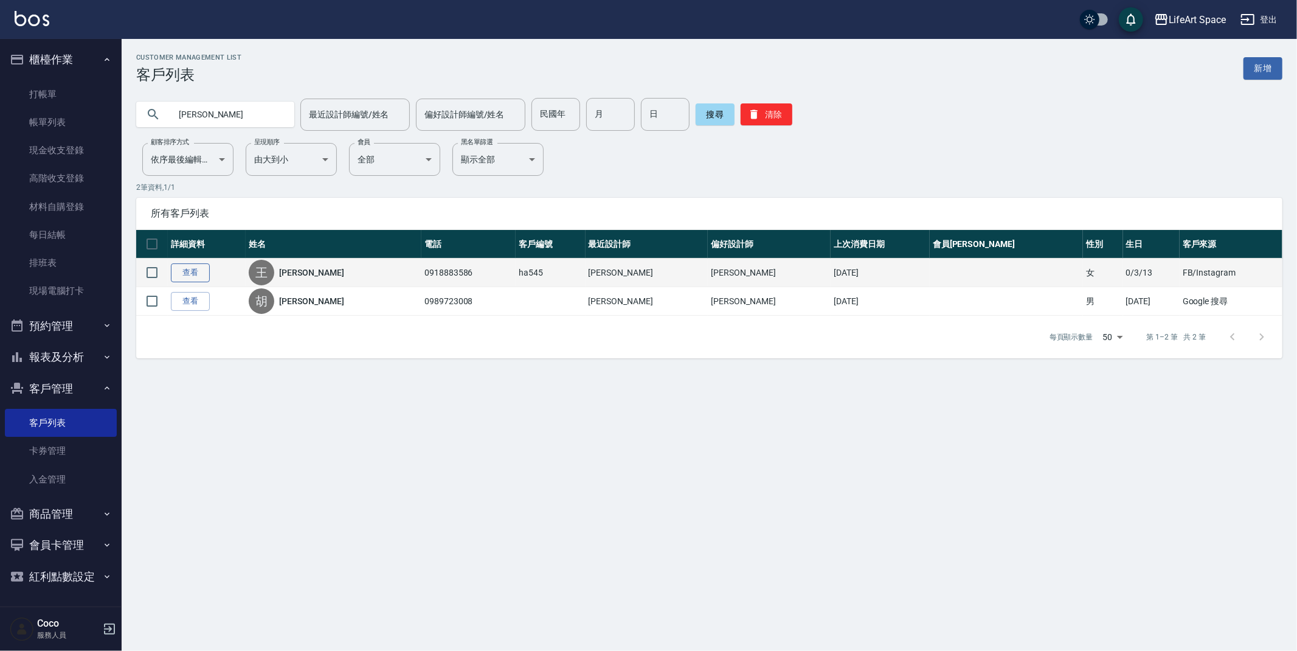
type input "[PERSON_NAME]"
click at [189, 268] on link "查看" at bounding box center [190, 272] width 39 height 19
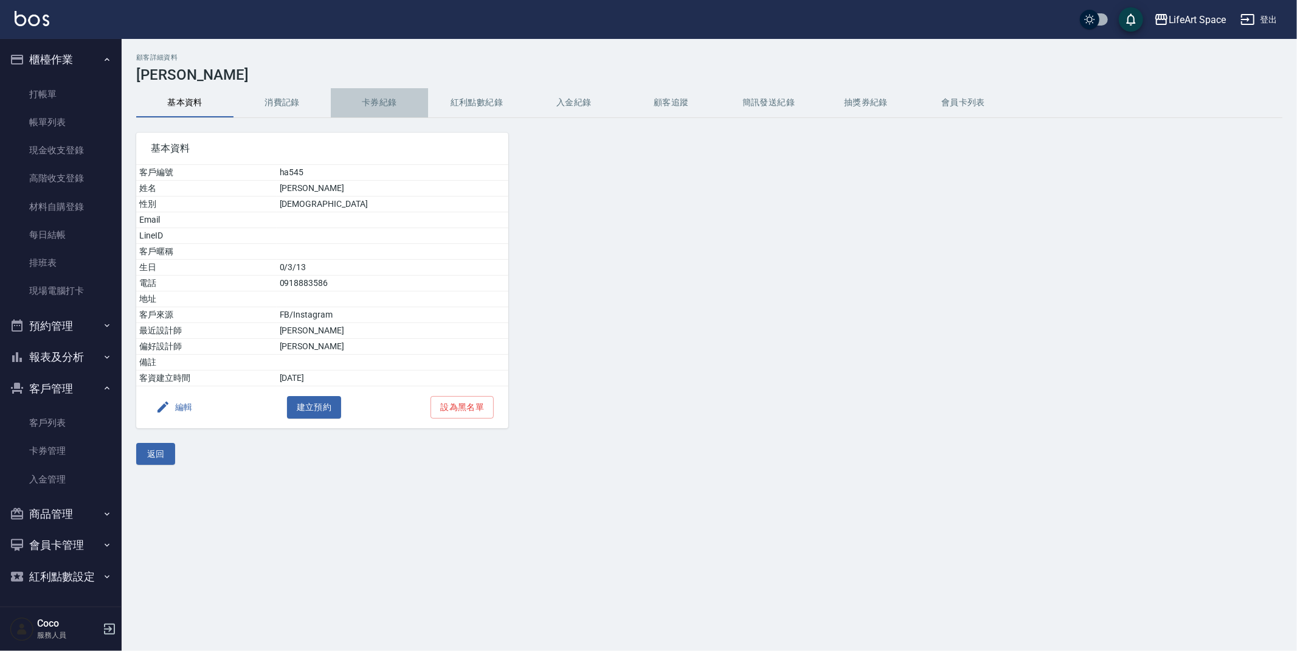
click at [370, 94] on button "卡券紀錄" at bounding box center [379, 102] width 97 height 29
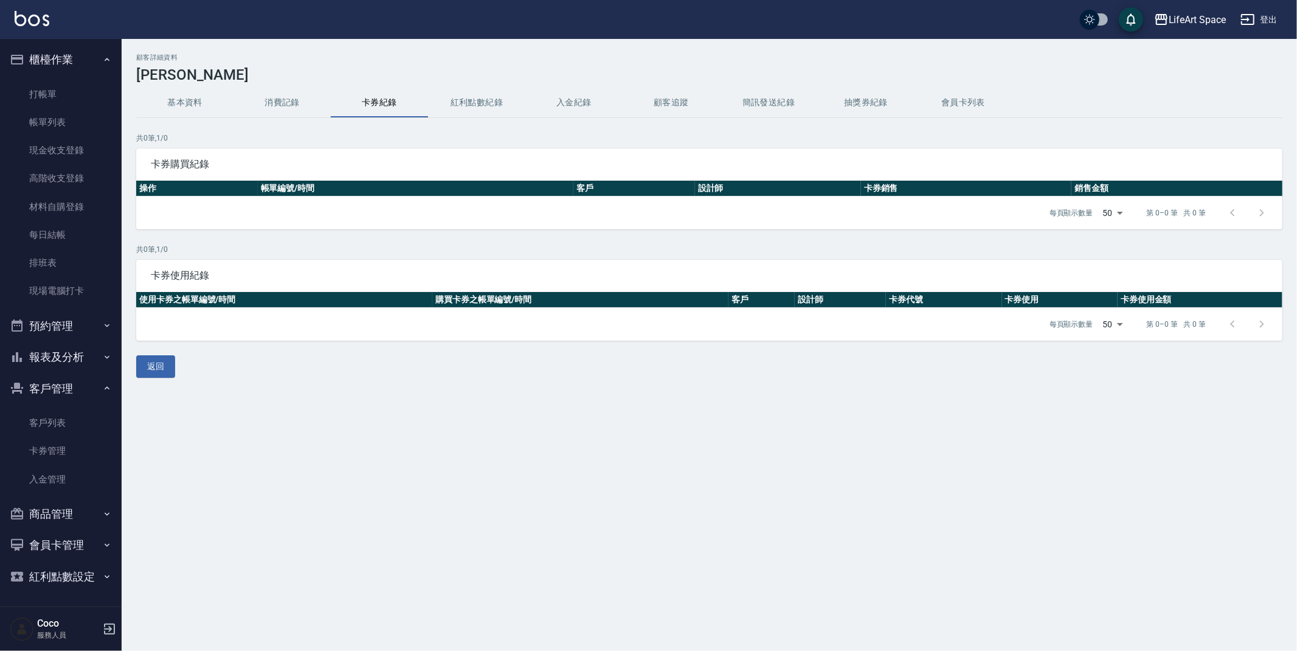
click at [291, 109] on button "消費記錄" at bounding box center [281, 102] width 97 height 29
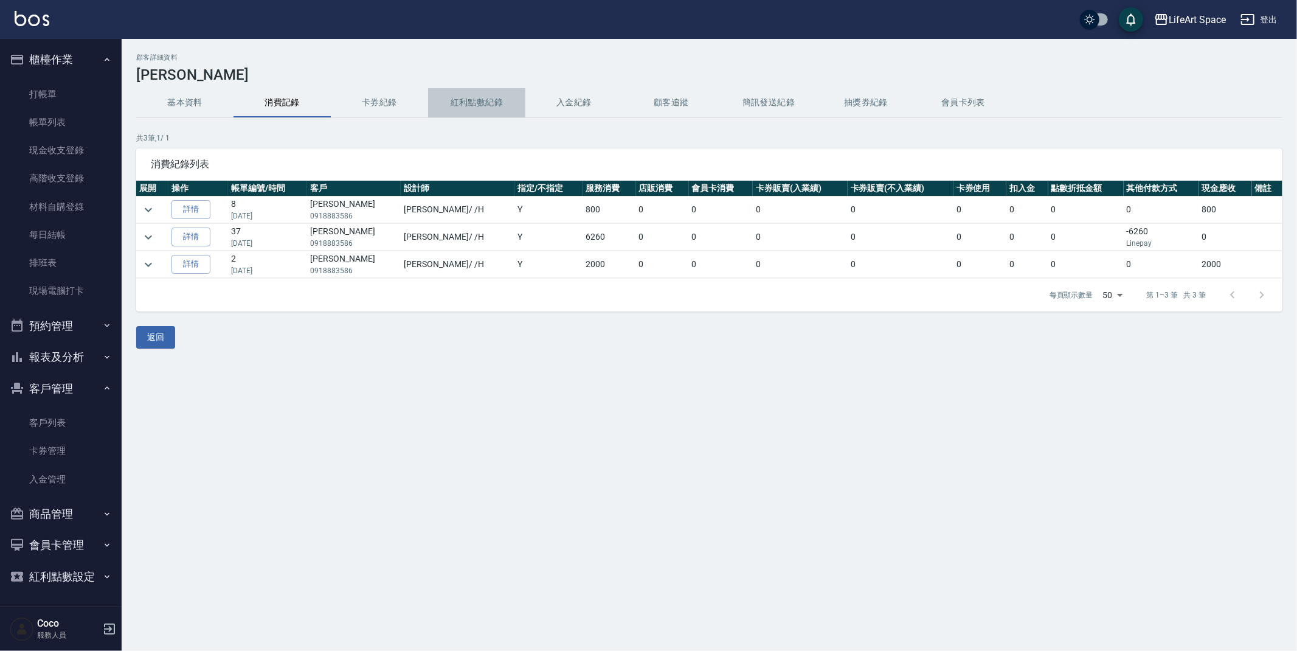
click at [464, 103] on button "紅利點數紀錄" at bounding box center [476, 102] width 97 height 29
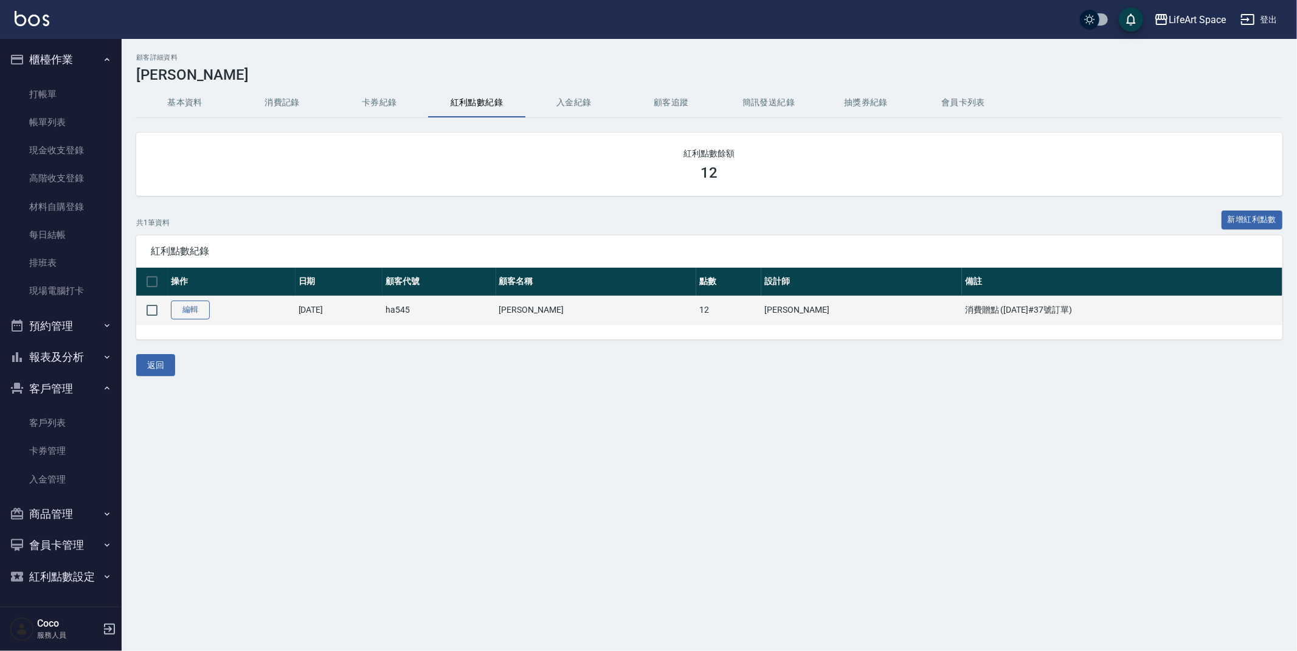
click at [199, 308] on link "編輯" at bounding box center [190, 309] width 39 height 19
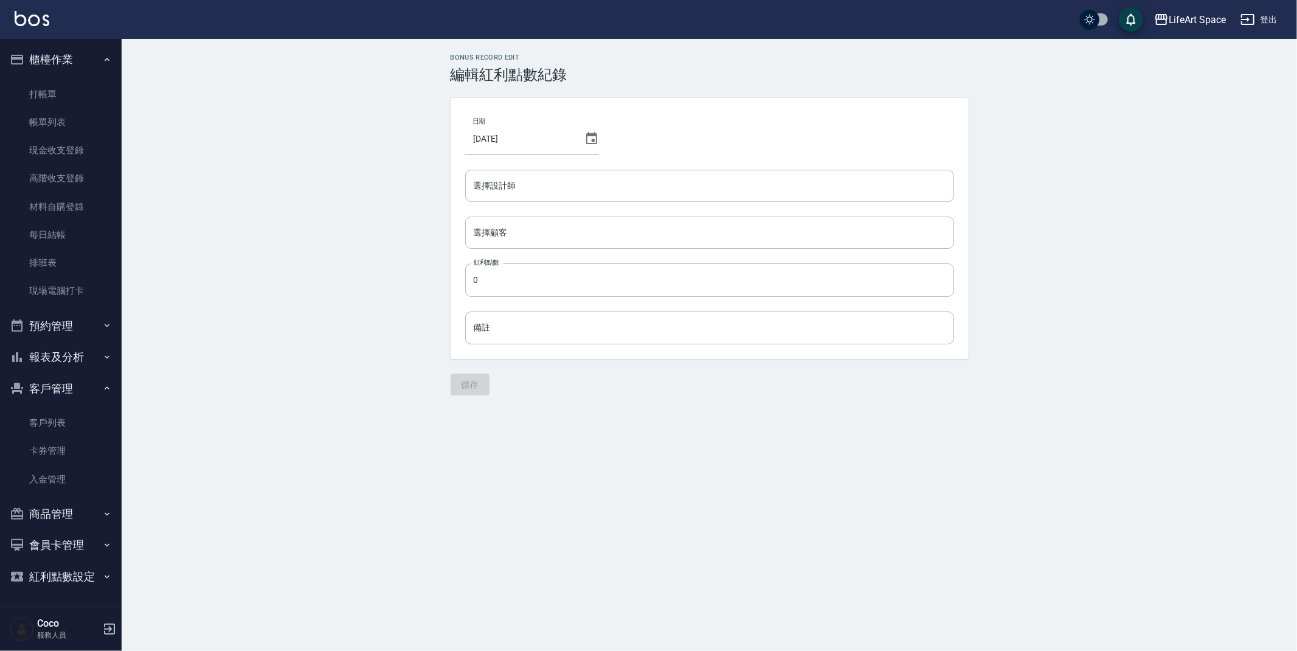
click at [603, 451] on div "Bonus Record edit 編輯紅利點數紀錄 日期 [DATE] 選擇設計師 選擇設計師 選擇顧客 選擇顧客 紅利點數 0 紅利點數 備註 備註 儲存" at bounding box center [648, 325] width 1297 height 651
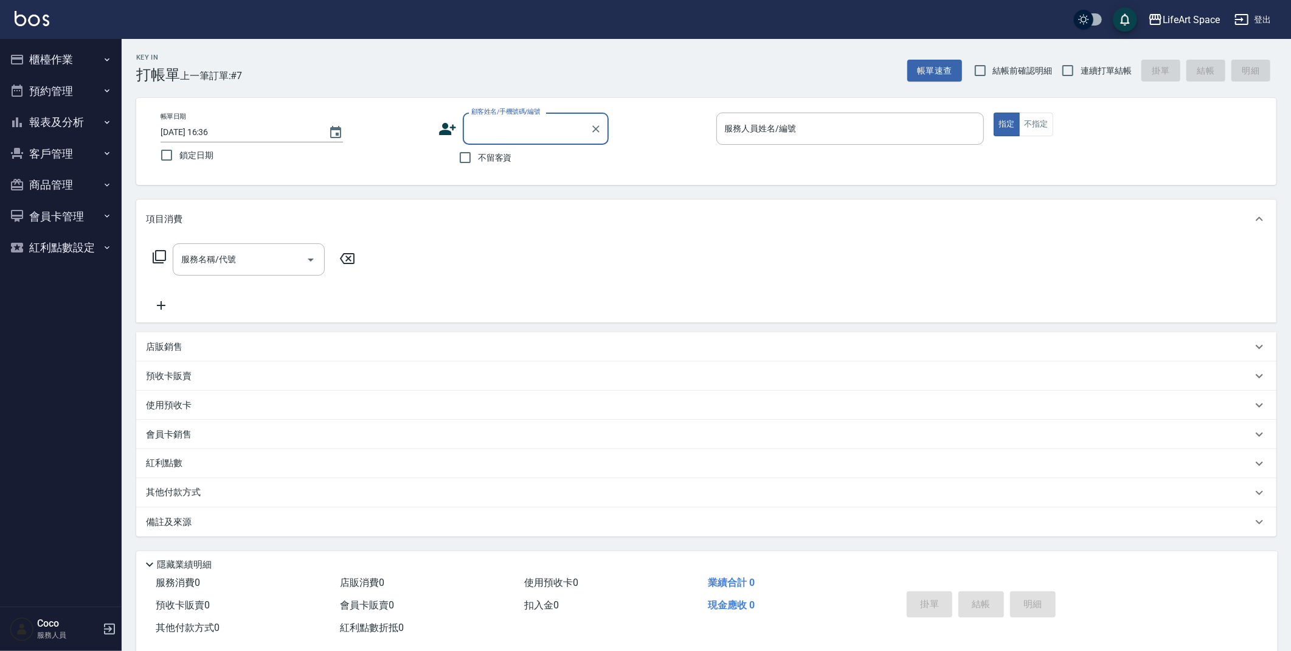
click at [495, 128] on input "顧客姓名/手機號碼/編號" at bounding box center [526, 128] width 117 height 21
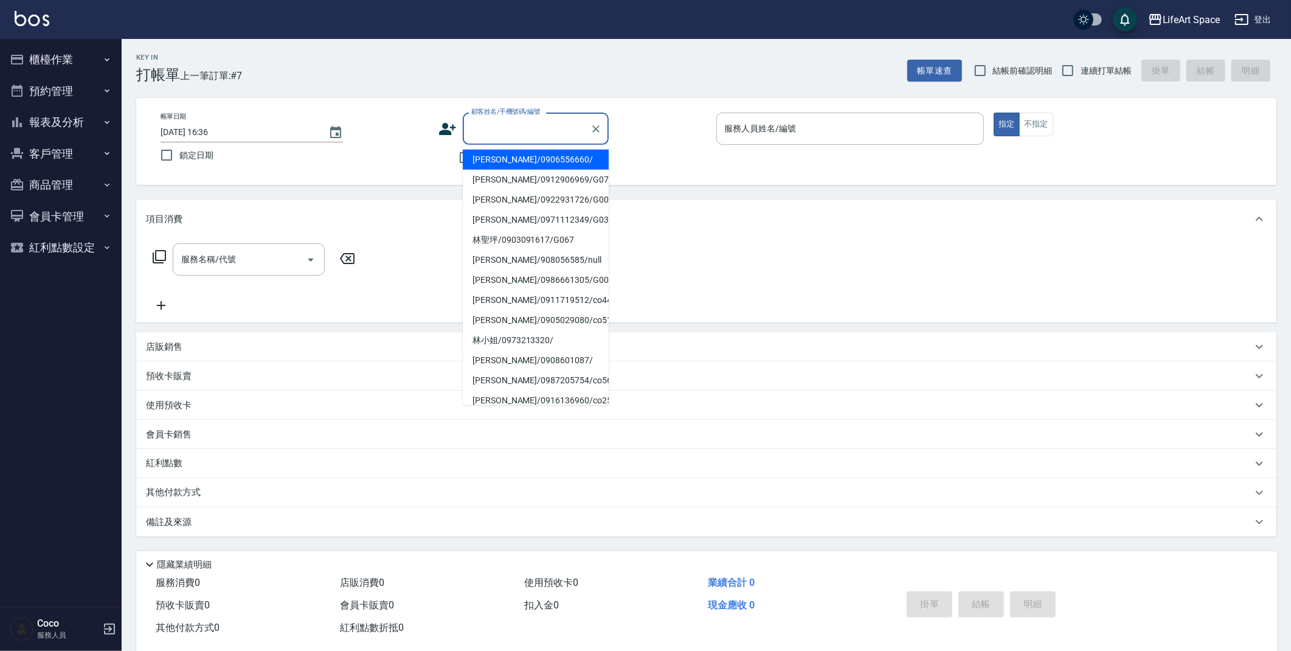
click at [506, 164] on li "[PERSON_NAME]/0906556660/" at bounding box center [536, 160] width 146 height 20
type input "[PERSON_NAME]/0906556660/"
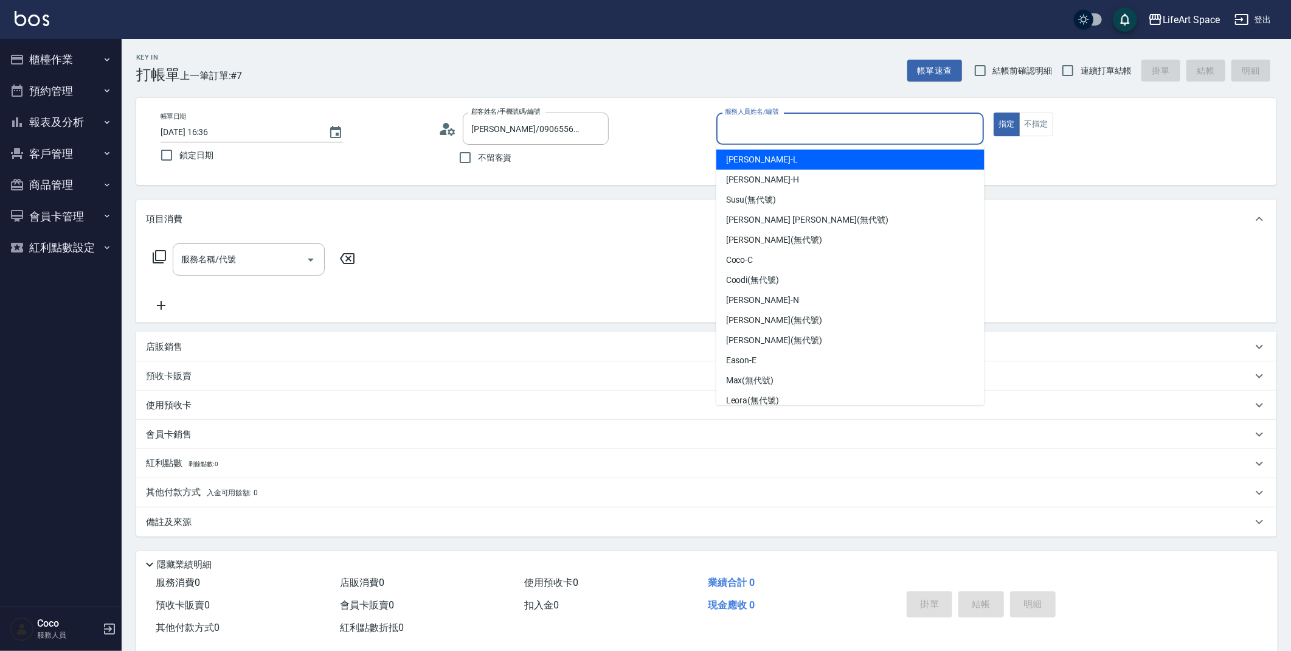
click at [834, 118] on input "服務人員姓名/編號" at bounding box center [850, 128] width 257 height 21
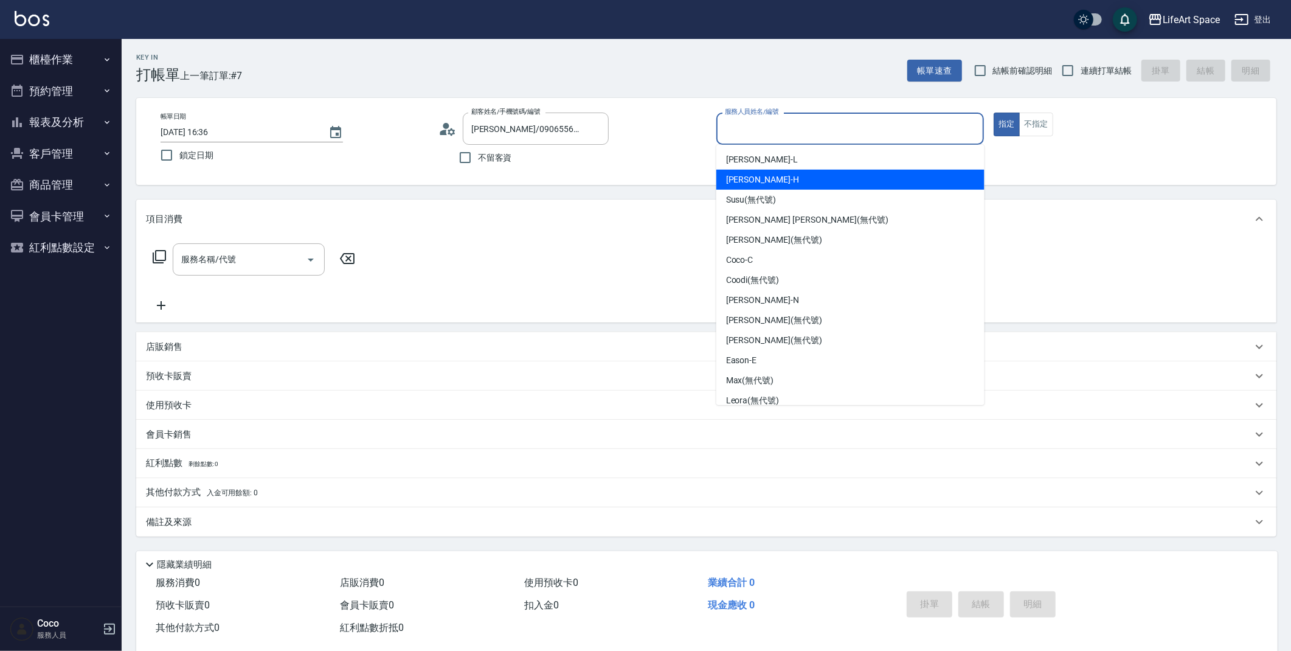
click at [787, 182] on div "[PERSON_NAME]" at bounding box center [850, 180] width 268 height 20
type input "[PERSON_NAME]"
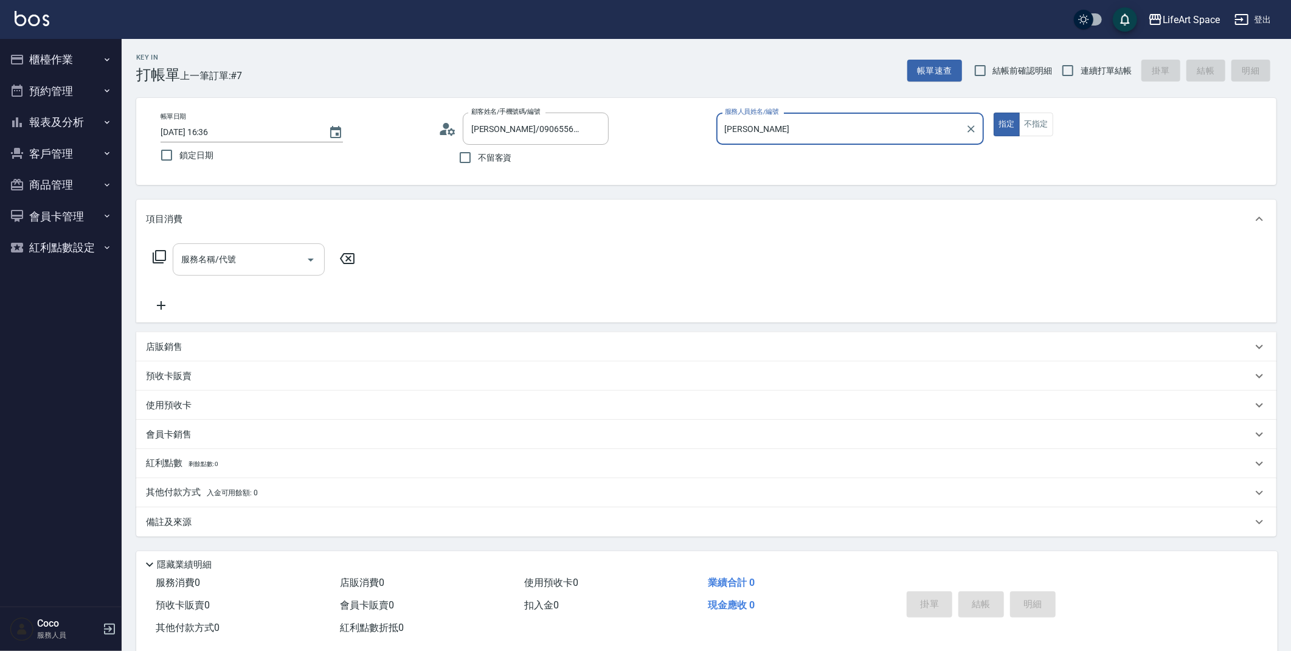
click at [229, 247] on div "服務名稱/代號" at bounding box center [249, 259] width 152 height 32
drag, startPoint x: 330, startPoint y: 344, endPoint x: 333, endPoint y: 457, distance: 112.5
click at [338, 464] on div "項目消費 服務名稱/代號 服務名稱/代號 店販銷售 服務人員姓名/編號 服務人員姓名/編號 商品代號/名稱 商品代號/名稱 預收卡販賣 卡券名稱/代號 卡券名…" at bounding box center [706, 367] width 1140 height 337
drag, startPoint x: 241, startPoint y: 260, endPoint x: 234, endPoint y: 255, distance: 8.3
click at [241, 260] on input "服務名稱/代號" at bounding box center [239, 259] width 123 height 21
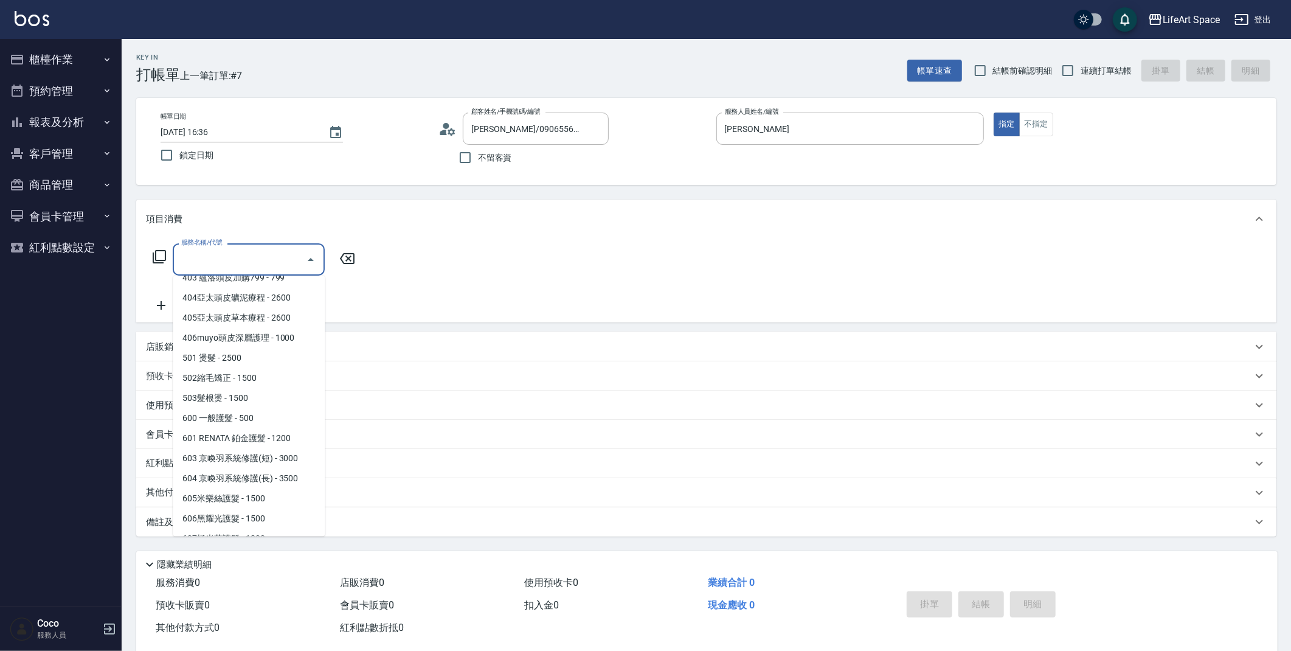
scroll to position [190, 0]
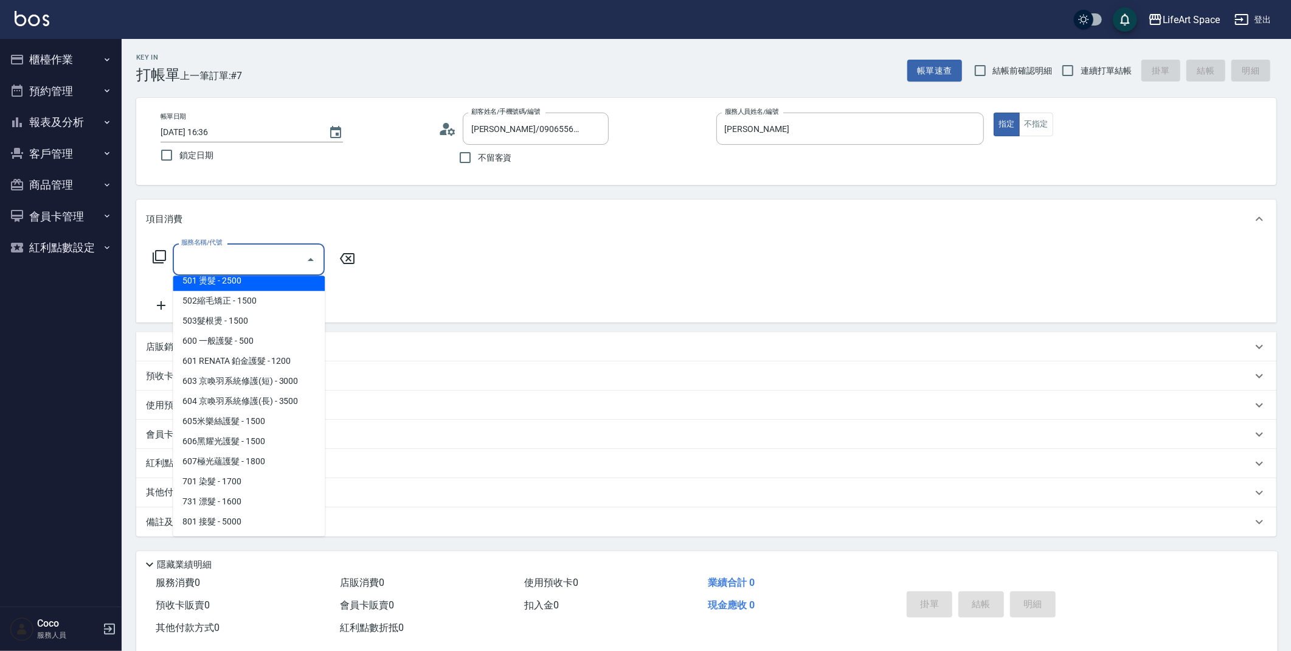
click at [288, 286] on span "501 燙髮 - 2500" at bounding box center [249, 281] width 152 height 20
type input "501 燙髮(501)"
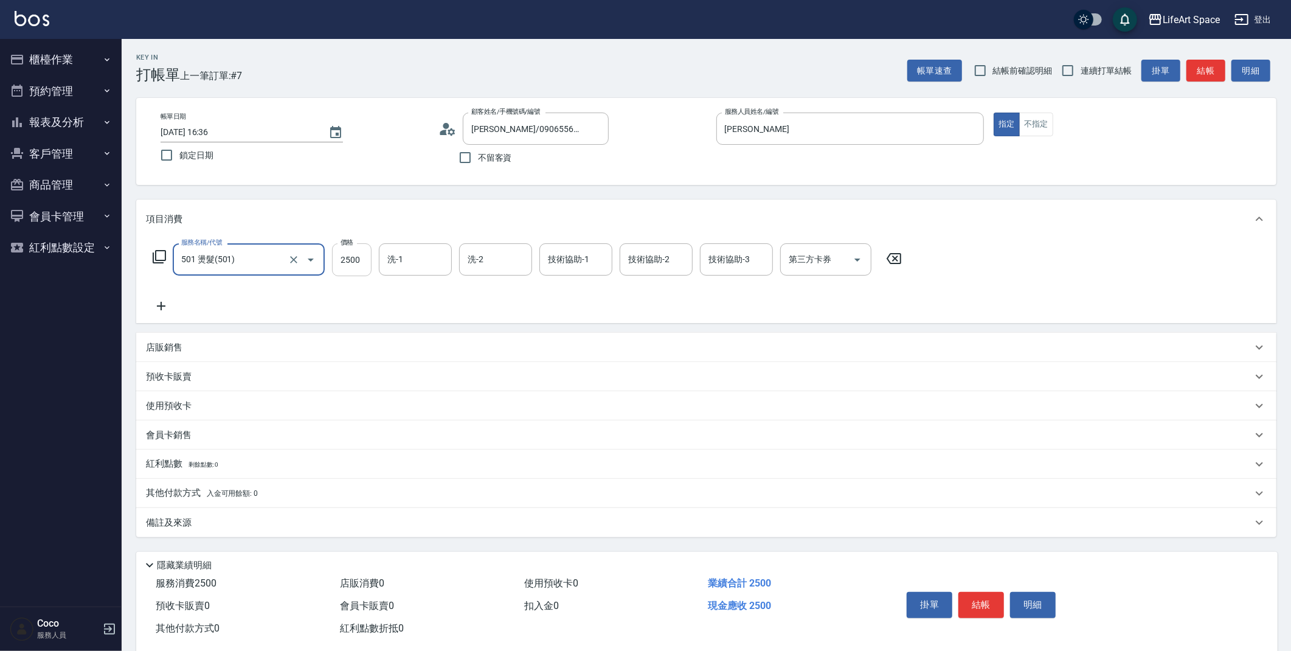
click at [370, 264] on input "2500" at bounding box center [352, 259] width 40 height 33
type input "3500"
click at [161, 302] on icon at bounding box center [161, 306] width 30 height 15
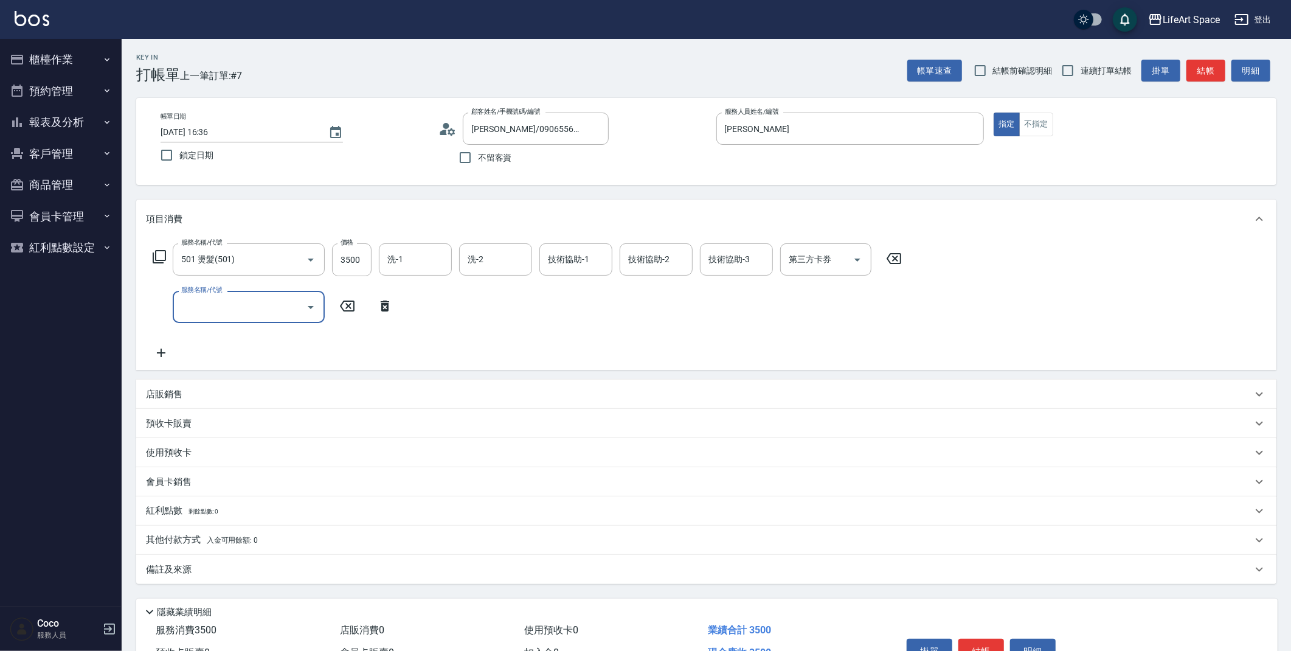
click at [258, 307] on input "服務名稱/代號" at bounding box center [239, 306] width 123 height 21
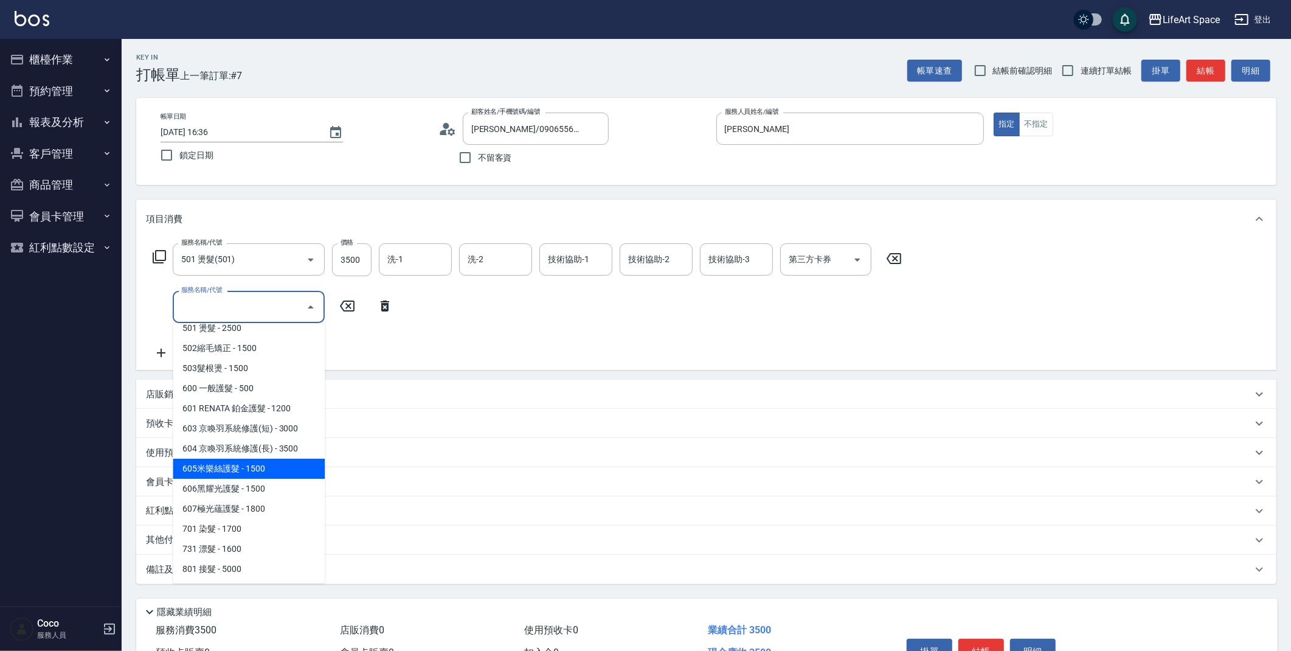
click at [207, 472] on span "605米樂絲護髮 - 1500" at bounding box center [249, 468] width 152 height 20
type input "605米樂絲護髮(605)"
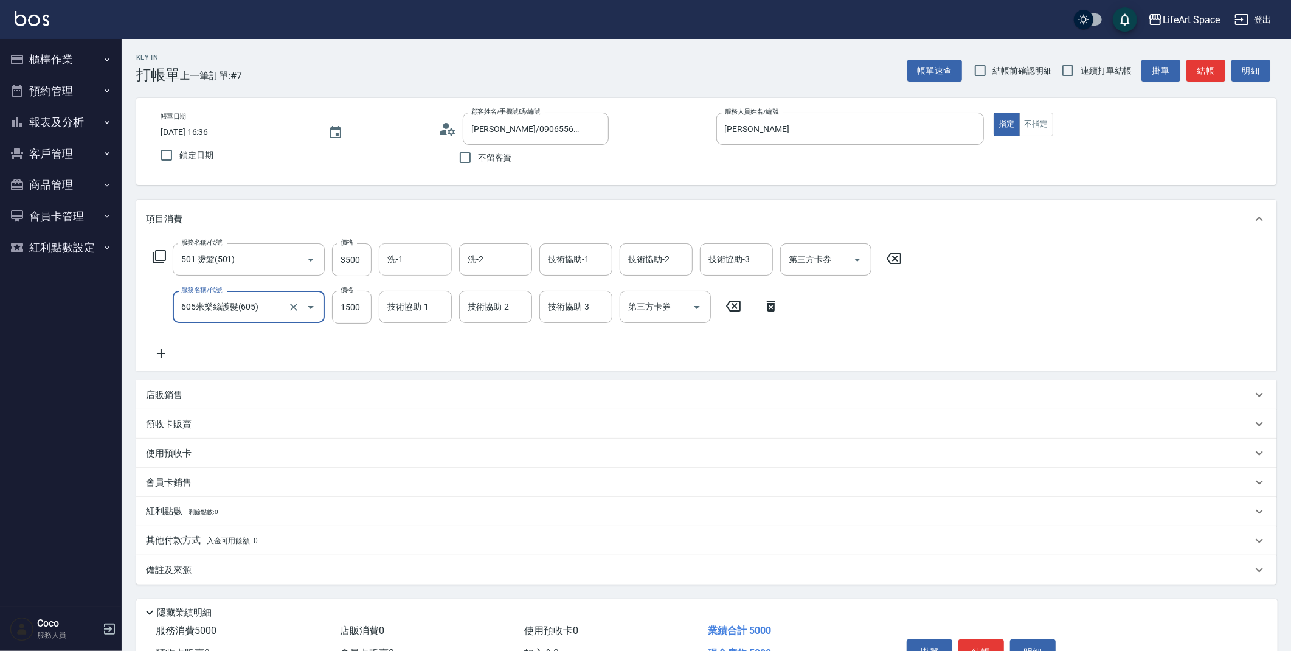
click at [410, 258] on input "洗-1" at bounding box center [415, 259] width 62 height 21
click at [410, 260] on input "洗-1" at bounding box center [415, 259] width 62 height 21
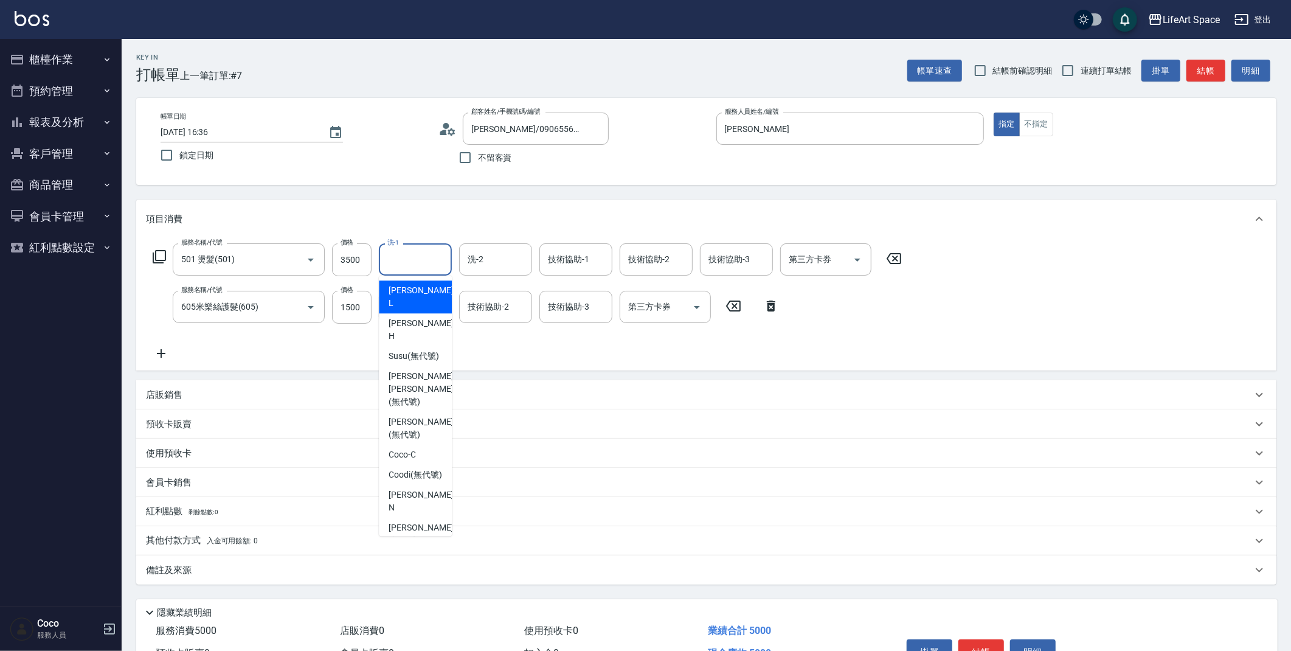
click at [420, 258] on input "洗-1" at bounding box center [415, 259] width 62 height 21
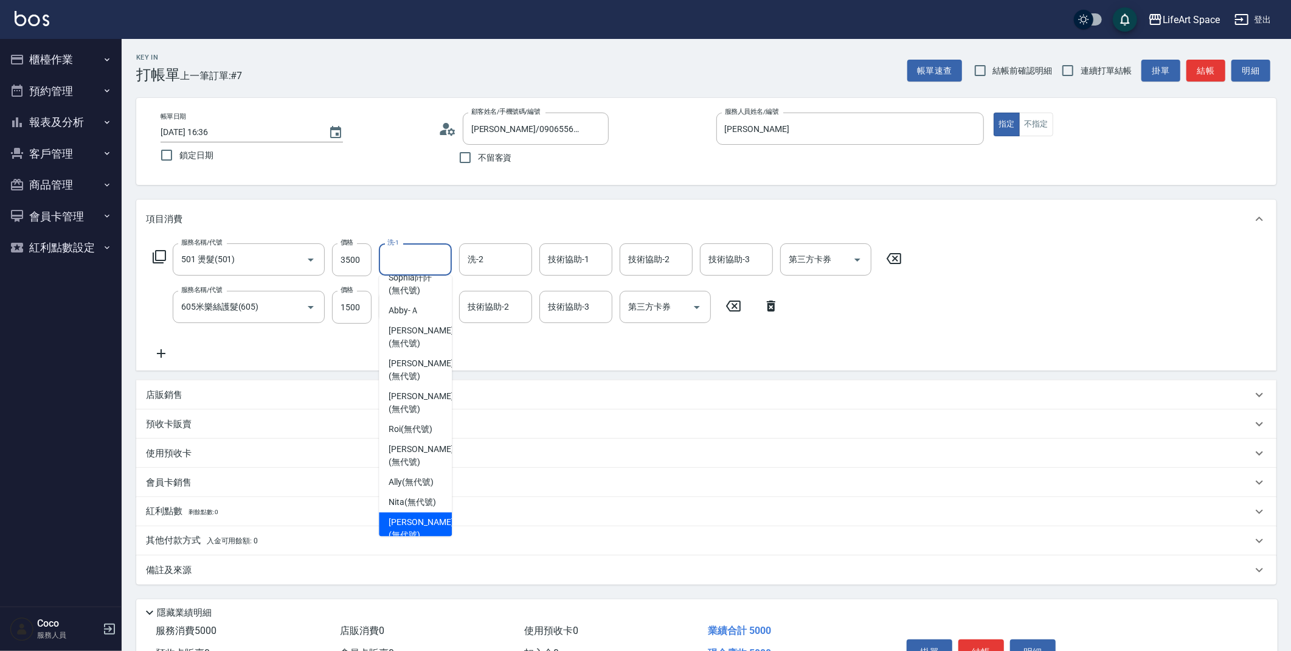
click at [426, 517] on span "Patty (無代號)" at bounding box center [421, 529] width 64 height 26
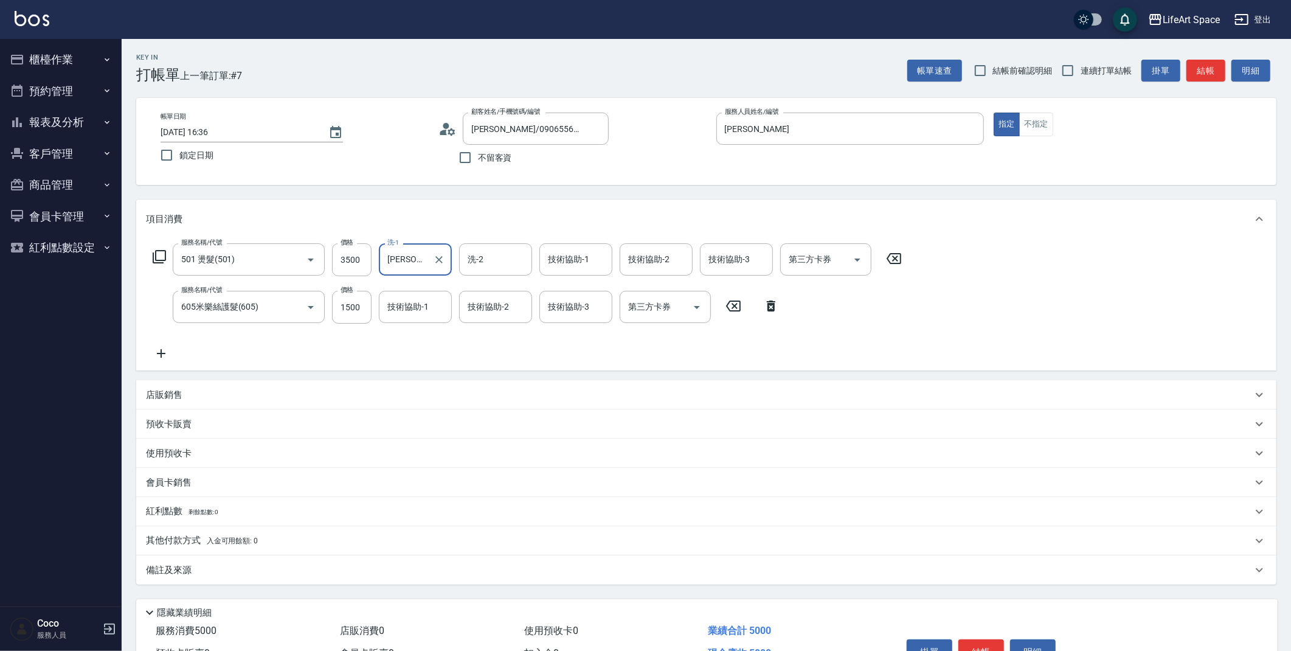
type input "Patty(無代號)"
click at [489, 258] on input "洗-2" at bounding box center [496, 259] width 62 height 21
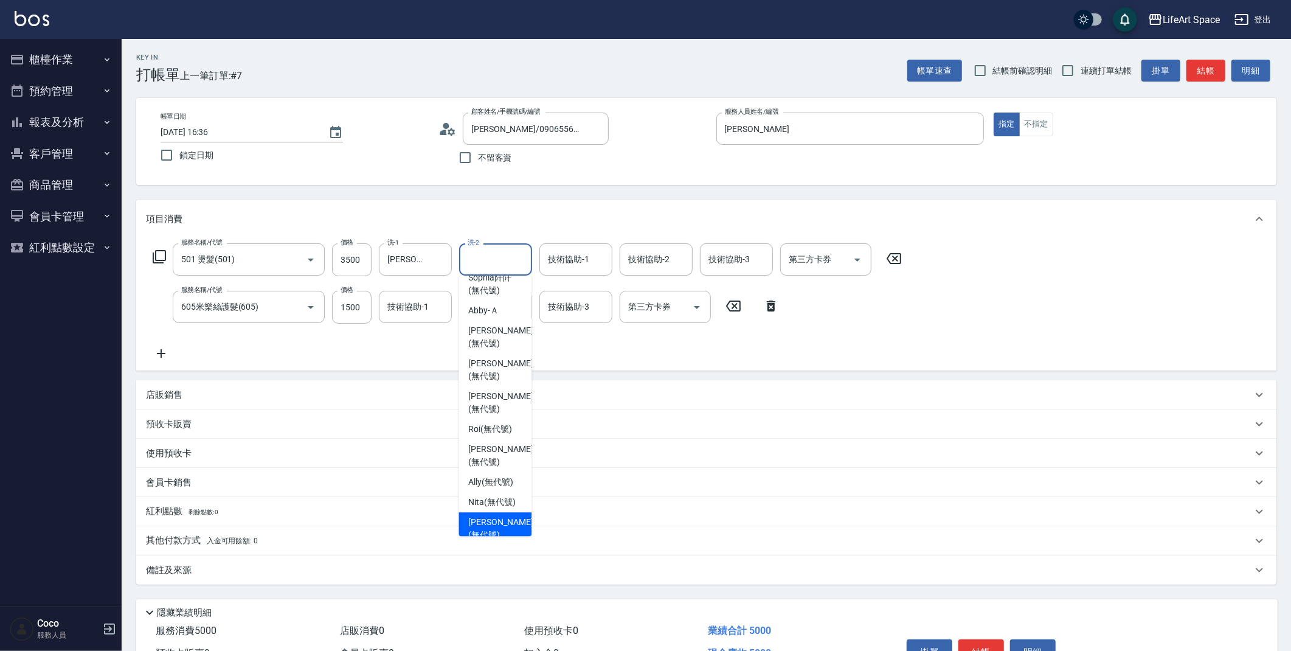
click at [491, 516] on span "Patty (無代號)" at bounding box center [500, 529] width 64 height 26
type input "Patty(無代號)"
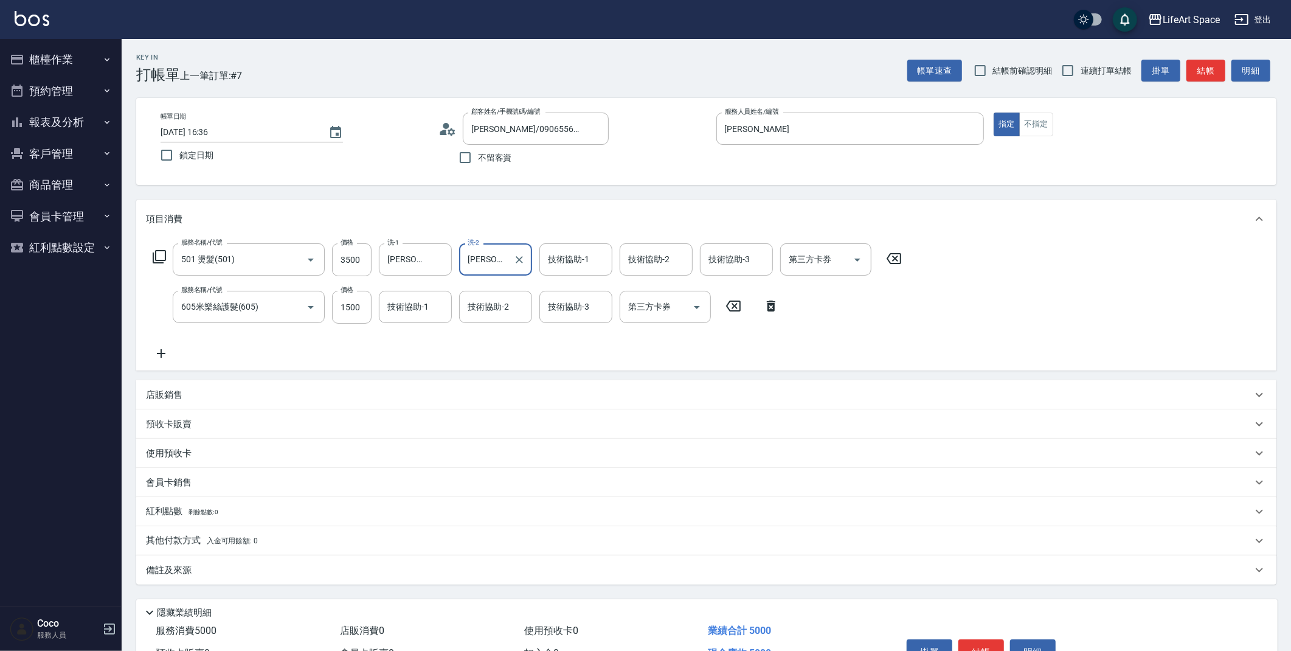
click at [404, 308] on div "技術協助-1 技術協助-1" at bounding box center [415, 307] width 73 height 32
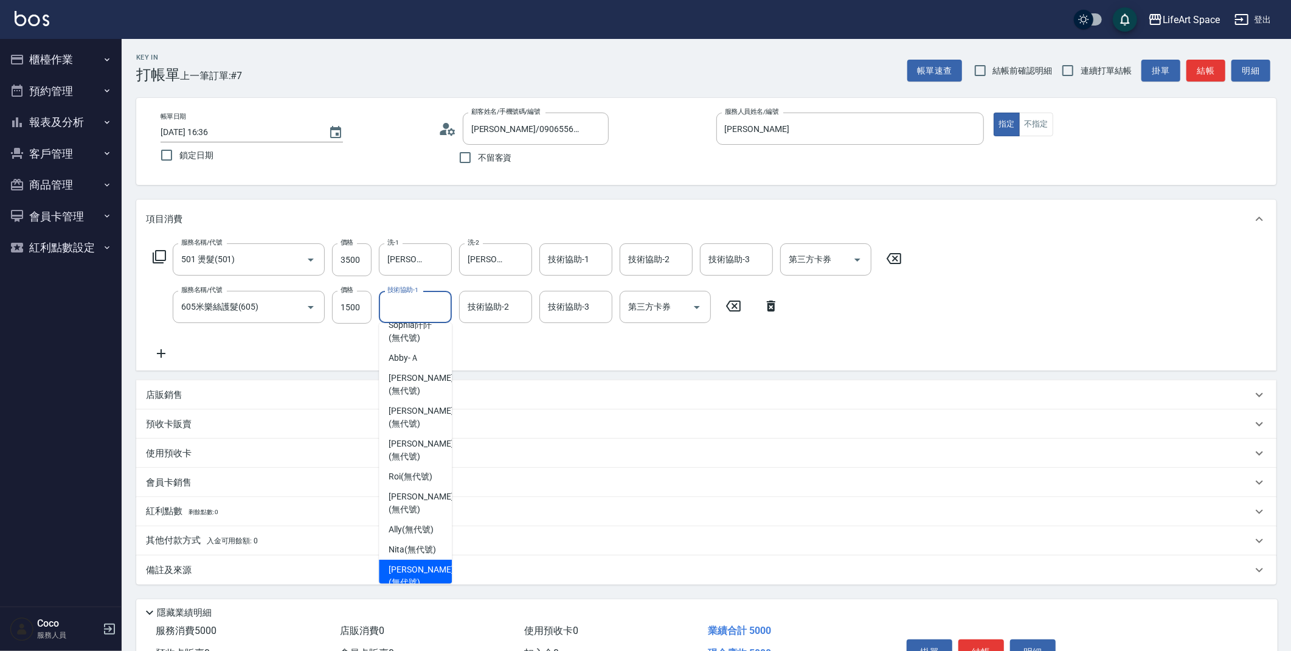
click at [419, 571] on span "Patty (無代號)" at bounding box center [421, 576] width 64 height 26
type input "Patty(無代號)"
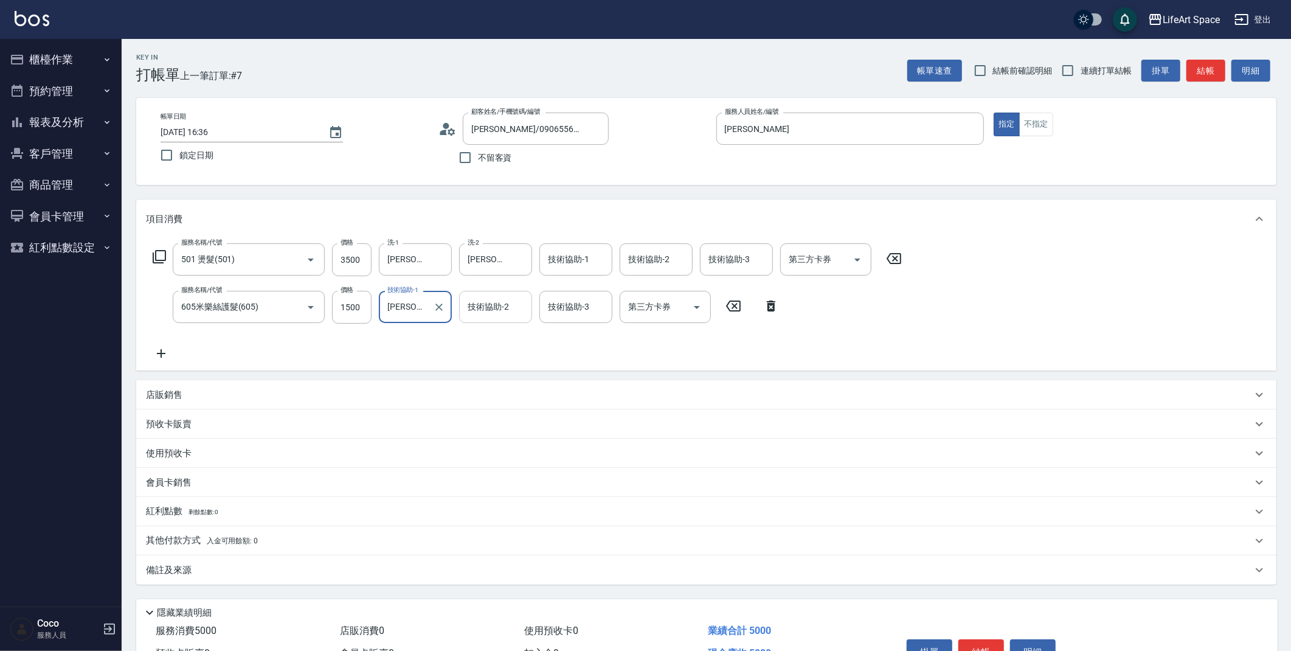
click at [496, 312] on div "技術協助-2 技術協助-2" at bounding box center [495, 307] width 73 height 32
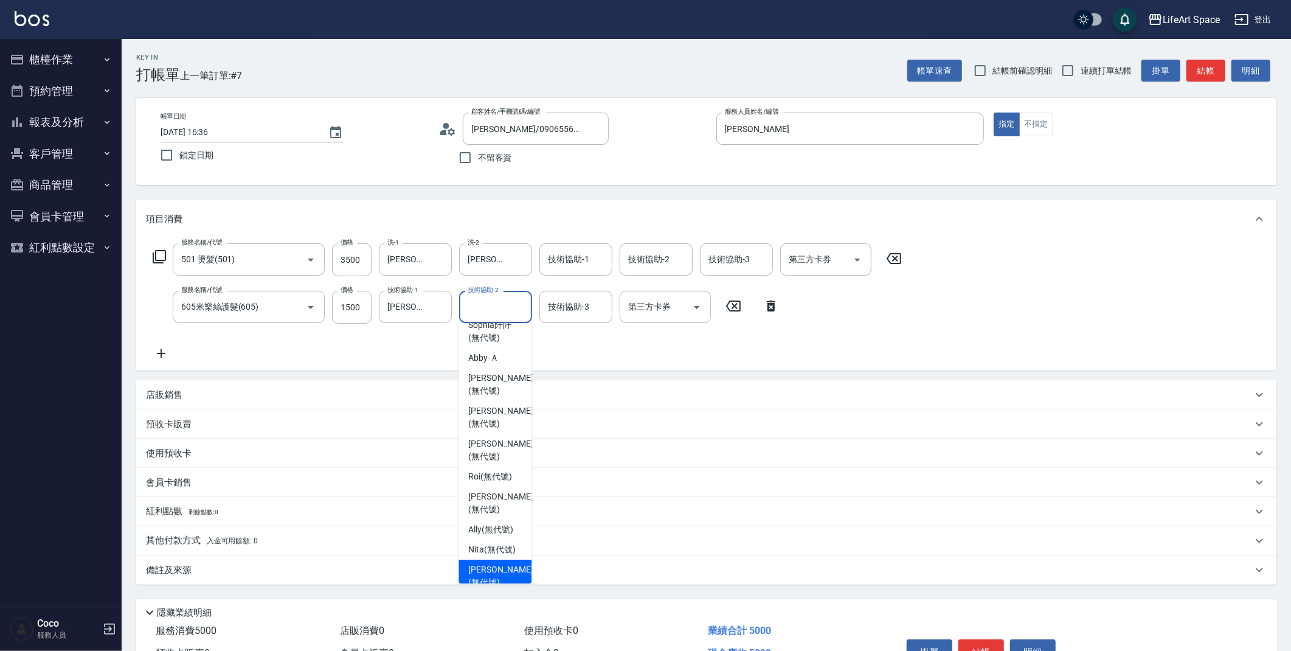
drag, startPoint x: 485, startPoint y: 555, endPoint x: 620, endPoint y: 383, distance: 217.8
click at [485, 563] on span "Patty (無代號)" at bounding box center [500, 576] width 64 height 26
type input "Patty(無代號)"
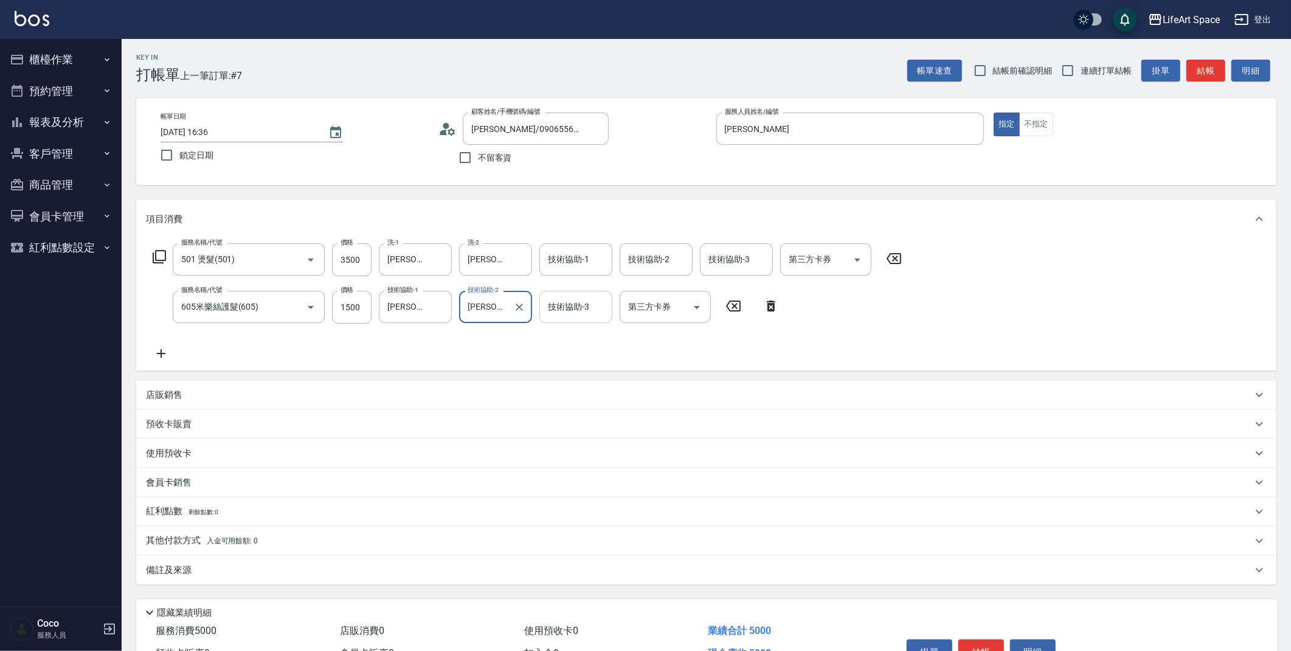
click at [597, 302] on input "技術協助-3" at bounding box center [576, 306] width 62 height 21
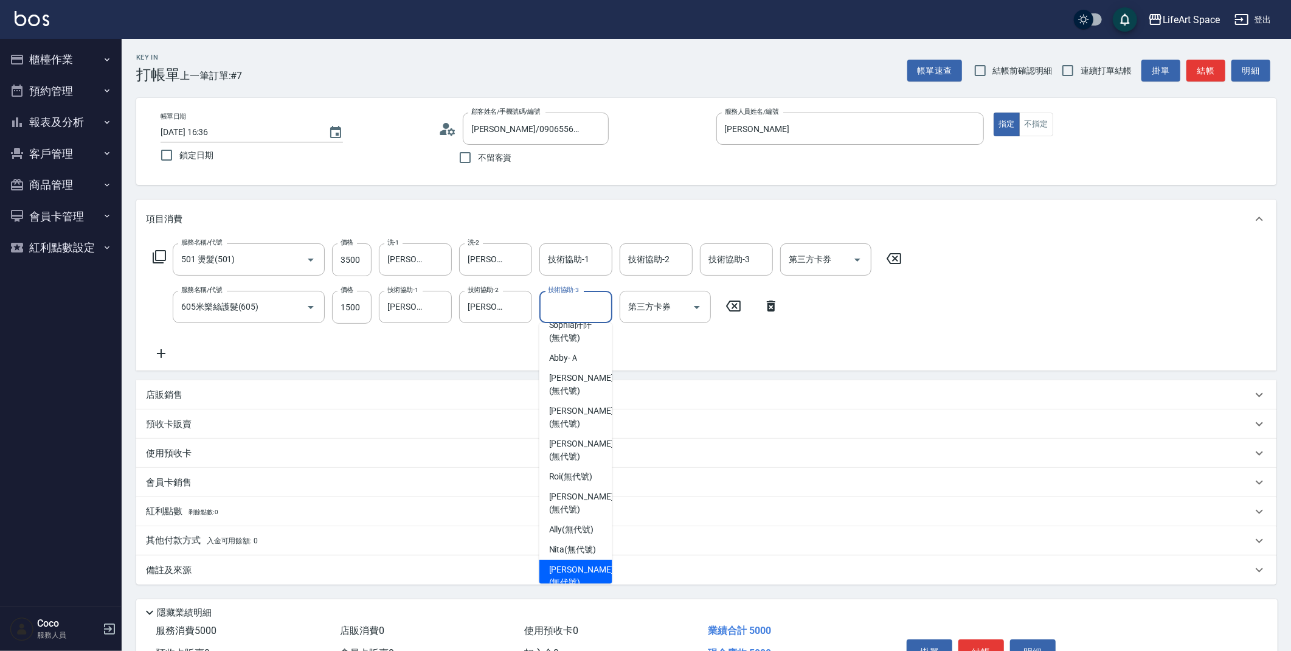
click at [563, 563] on span "Patty (無代號)" at bounding box center [581, 576] width 64 height 26
type input "Patty(無代號)"
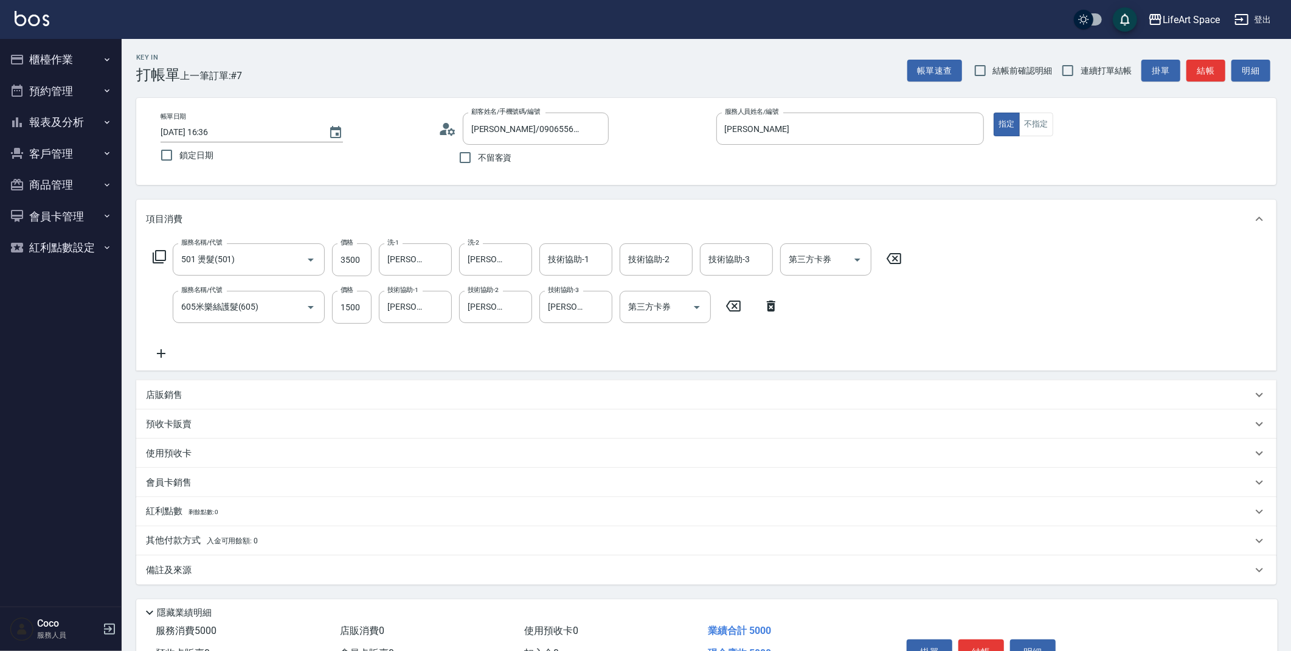
click at [296, 564] on div "備註及來源" at bounding box center [699, 570] width 1106 height 13
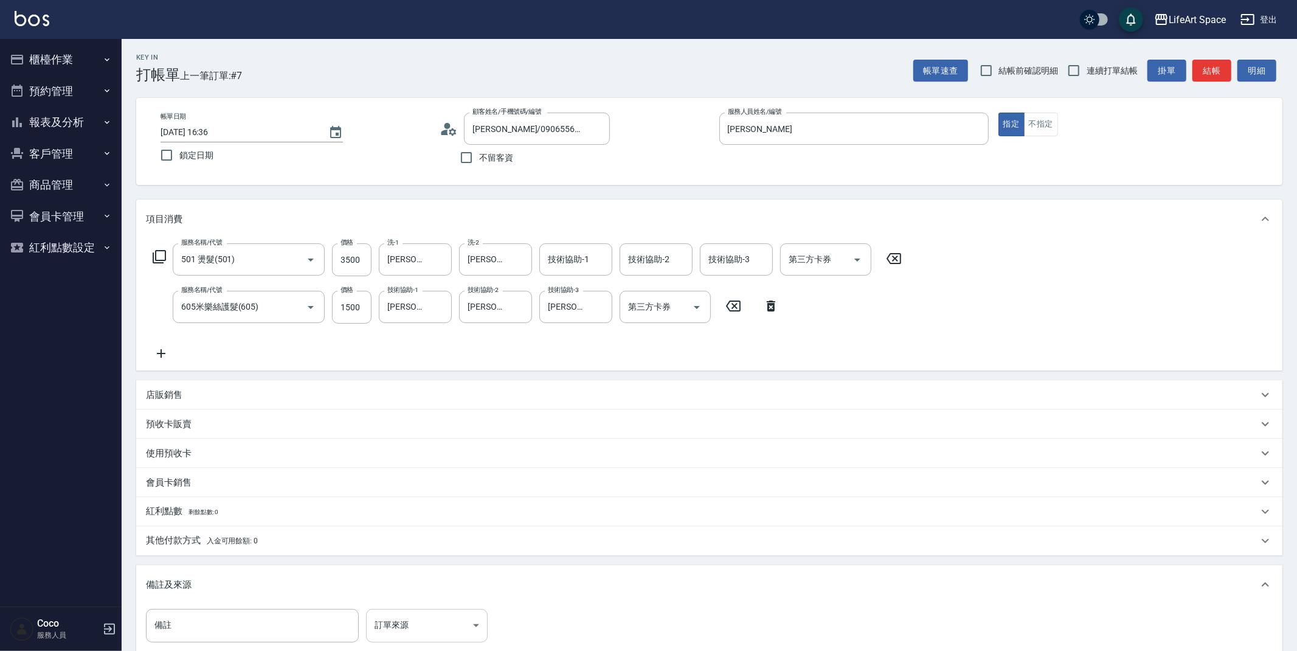
click at [406, 621] on body "LifeArt Space 登出 櫃檯作業 打帳單 帳單列表 現金收支登錄 高階收支登錄 材料自購登錄 每日結帳 排班表 現場電腦打卡 預約管理 預約管理 單…" at bounding box center [648, 399] width 1297 height 798
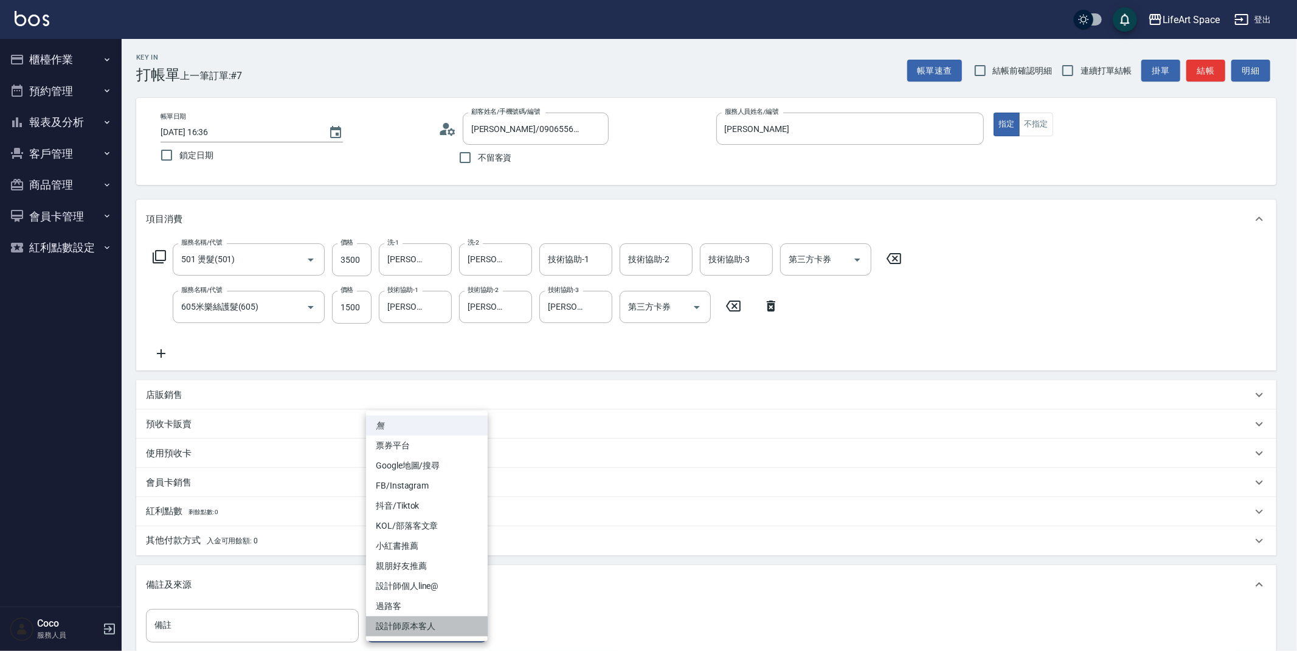
click at [408, 628] on li "設計師原本客人" at bounding box center [427, 626] width 122 height 20
type input "設計師原本客人"
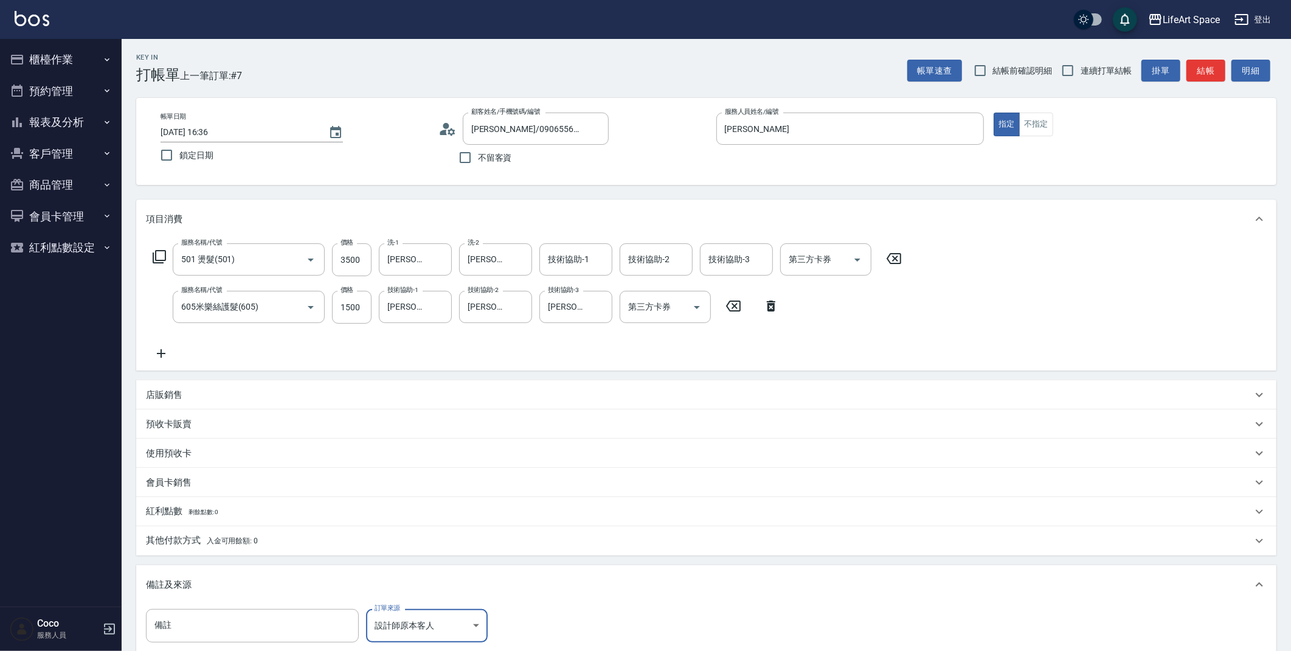
click at [246, 539] on span "入金可用餘額: 0" at bounding box center [233, 540] width 52 height 9
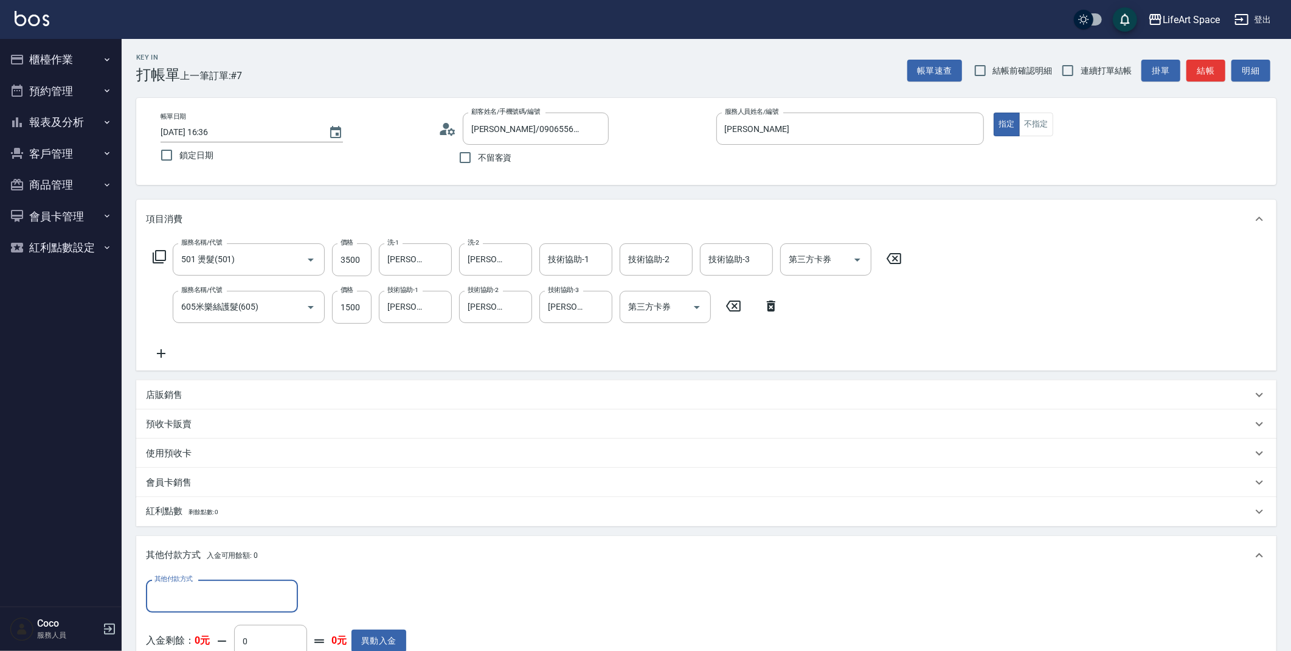
scroll to position [0, 0]
click at [208, 593] on input "其他付款方式" at bounding box center [221, 595] width 141 height 21
click at [207, 523] on span "Linepay" at bounding box center [222, 524] width 152 height 20
type input "Linepay"
drag, startPoint x: 1297, startPoint y: 400, endPoint x: 1296, endPoint y: 523, distance: 122.8
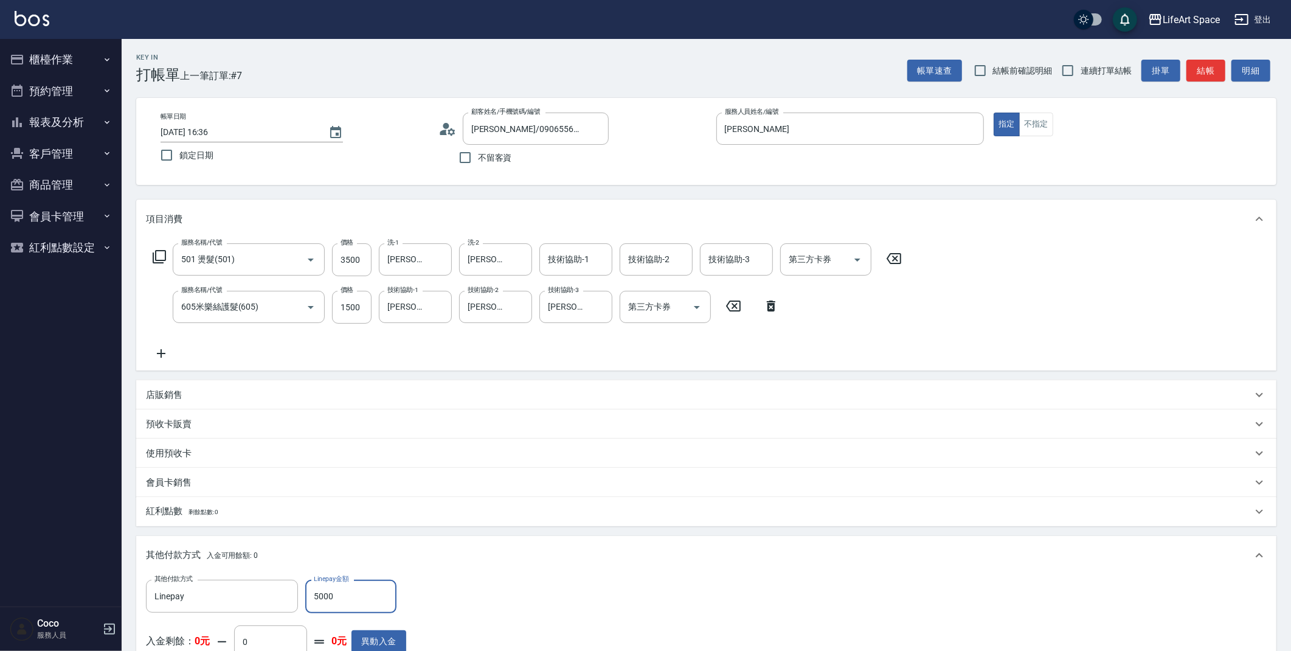
click at [1291, 523] on html "LifeArt Space 登出 櫃檯作業 打帳單 帳單列表 現金收支登錄 高階收支登錄 材料自購登錄 每日結帳 排班表 現場電腦打卡 預約管理 預約管理 單…" at bounding box center [645, 466] width 1291 height 932
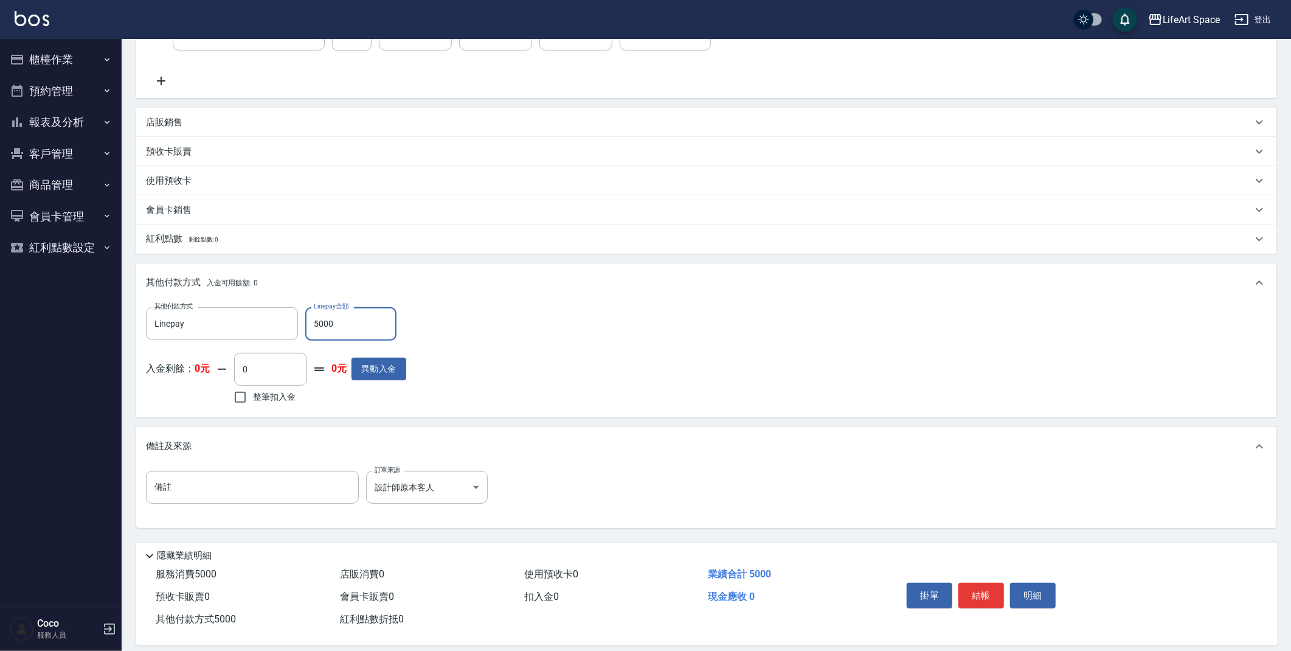
scroll to position [285, 0]
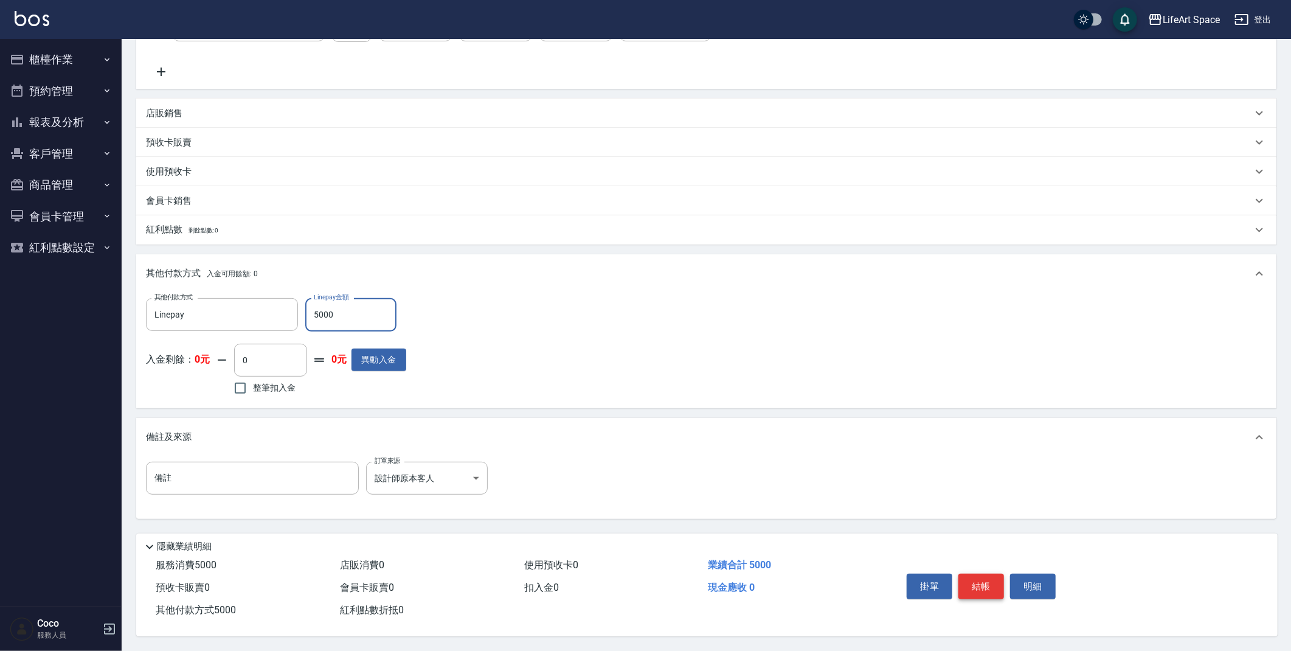
type input "5000"
click at [983, 583] on button "結帳" at bounding box center [981, 586] width 46 height 26
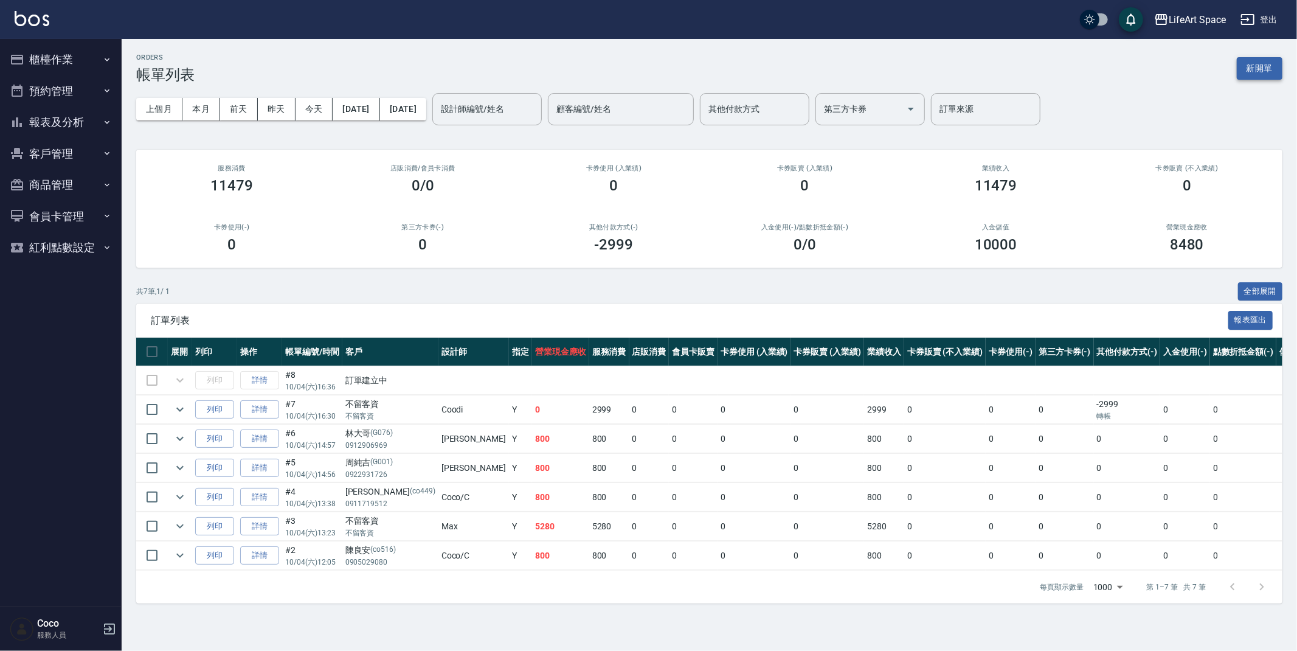
click at [1255, 72] on button "新開單" at bounding box center [1260, 68] width 46 height 22
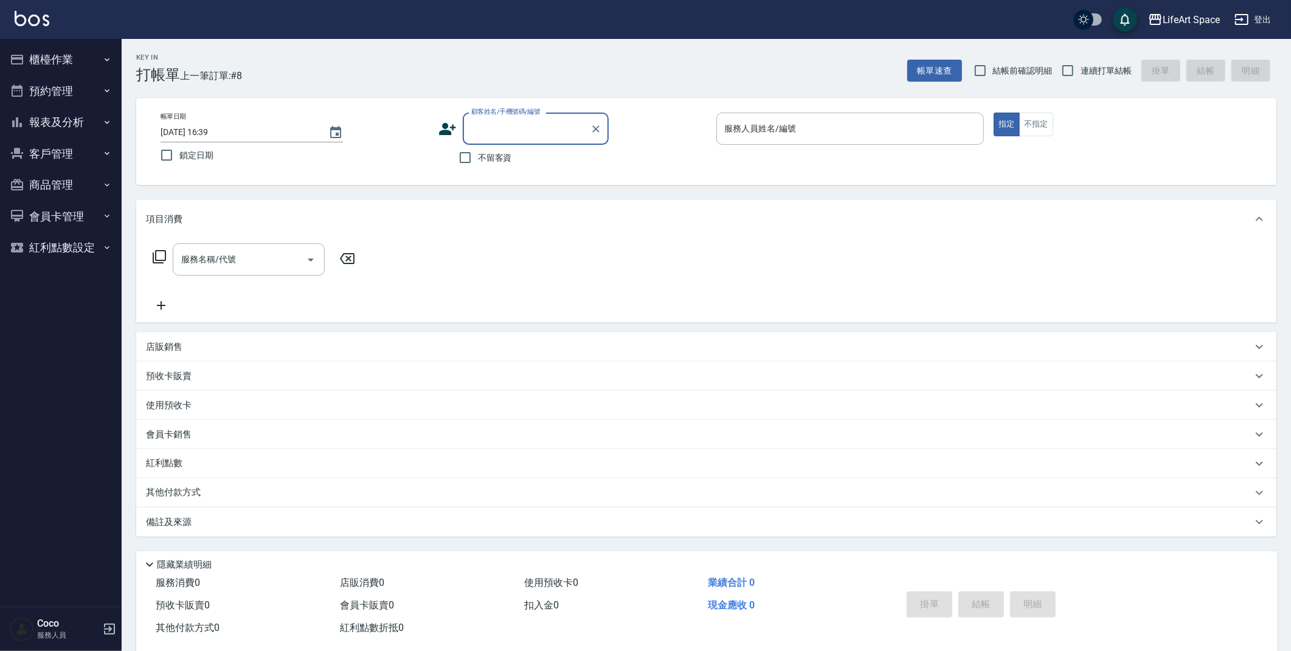
click at [508, 130] on input "顧客姓名/手機號碼/編號" at bounding box center [526, 128] width 117 height 21
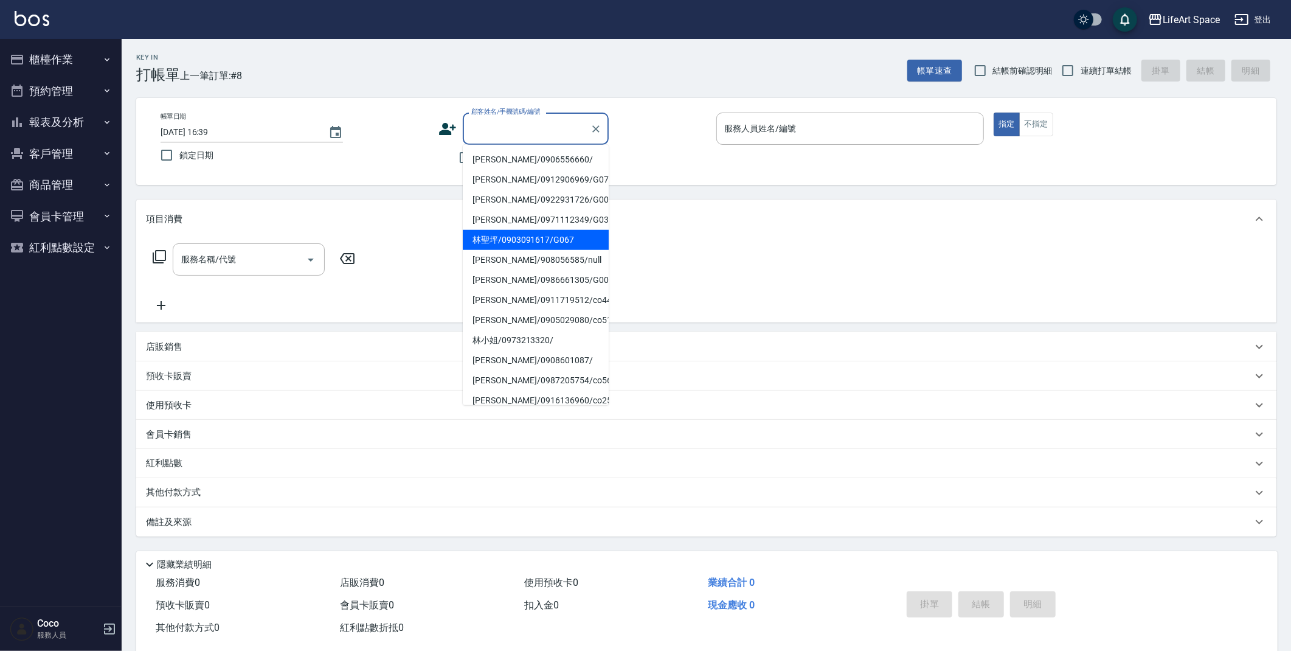
type input "d"
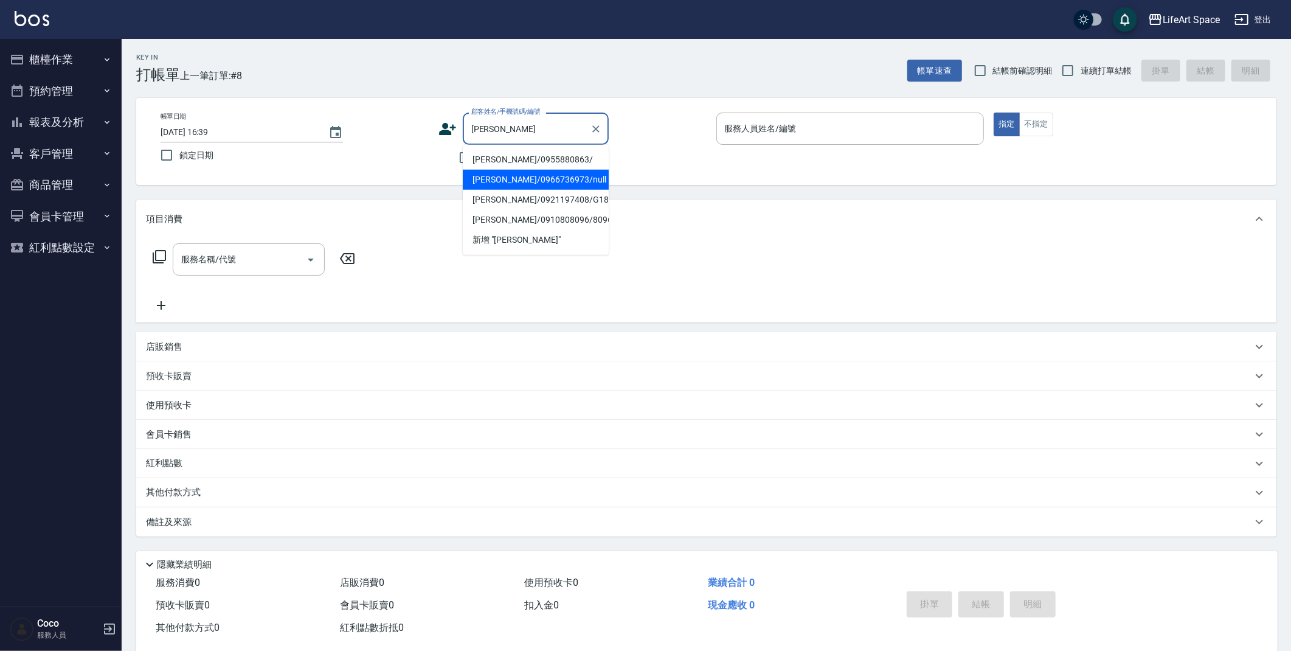
click at [527, 178] on li "張惠雯/0966736973/null" at bounding box center [536, 180] width 146 height 20
type input "張惠雯/0966736973/null"
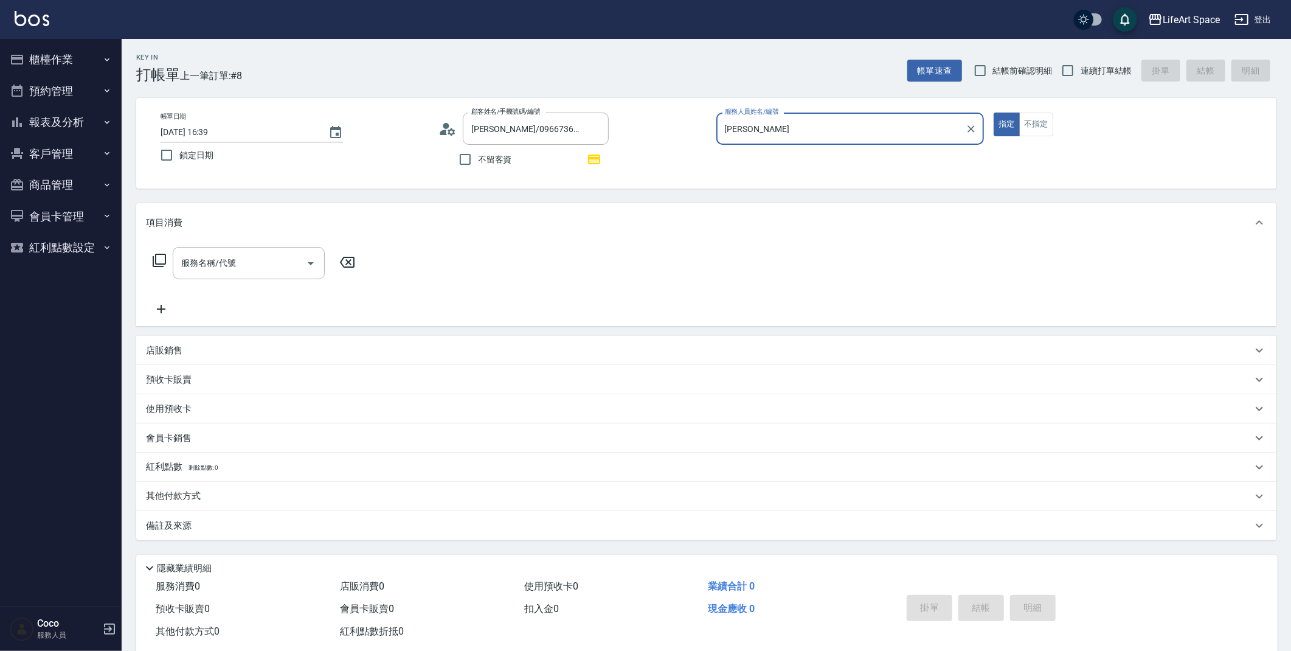
type input "[PERSON_NAME]"
click at [275, 269] on input "服務名稱/代號" at bounding box center [239, 262] width 123 height 21
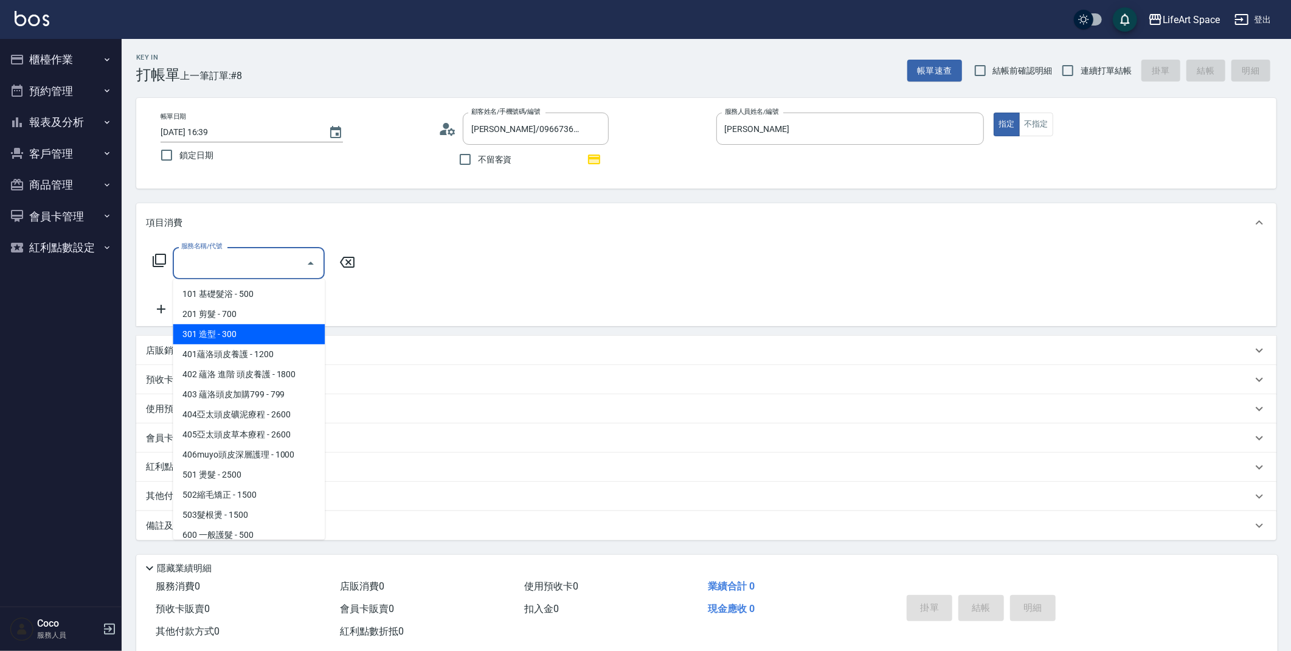
scroll to position [190, 0]
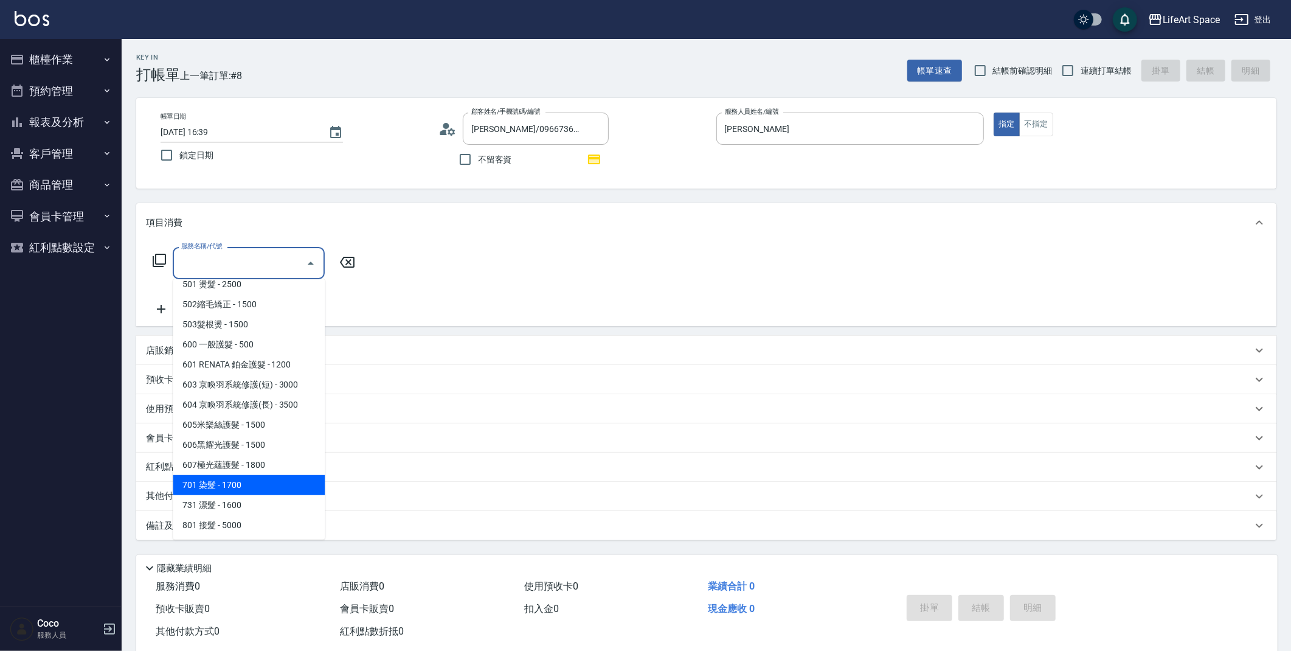
click at [257, 484] on span "701 染髮 - 1700" at bounding box center [249, 485] width 152 height 20
type input "701 染髮(701)"
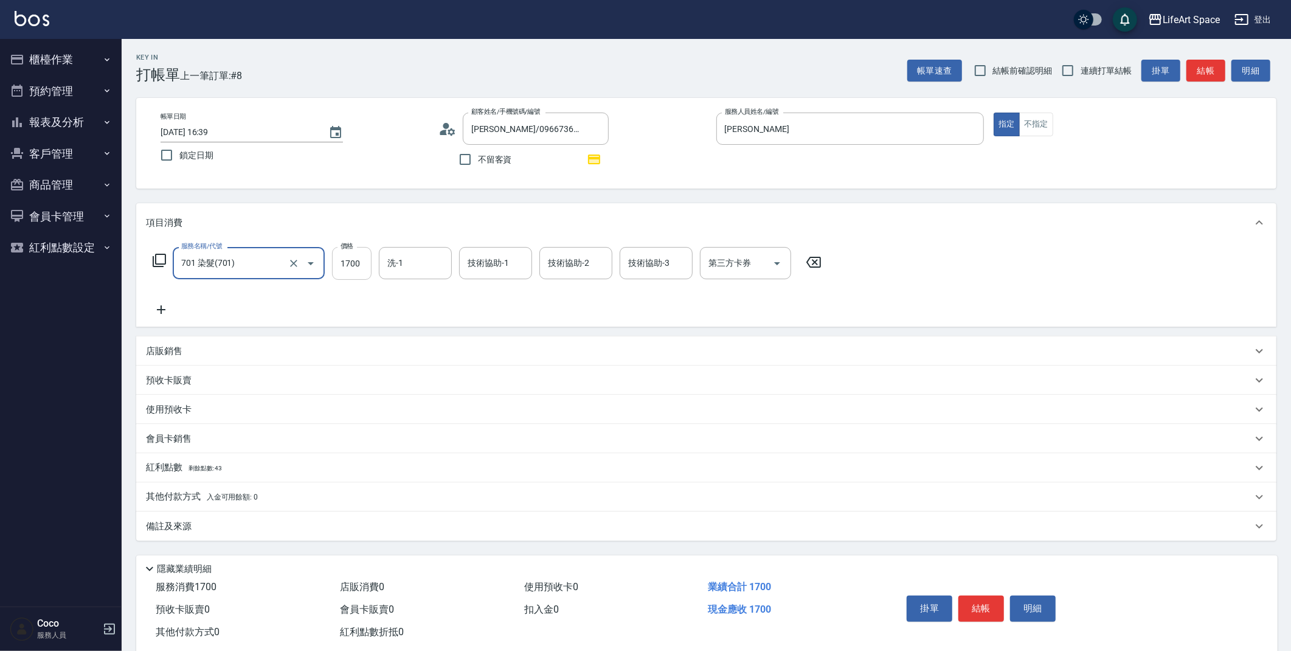
click at [366, 270] on input "1700" at bounding box center [352, 263] width 40 height 33
type input "1260"
click at [424, 266] on input "洗-1" at bounding box center [415, 262] width 62 height 21
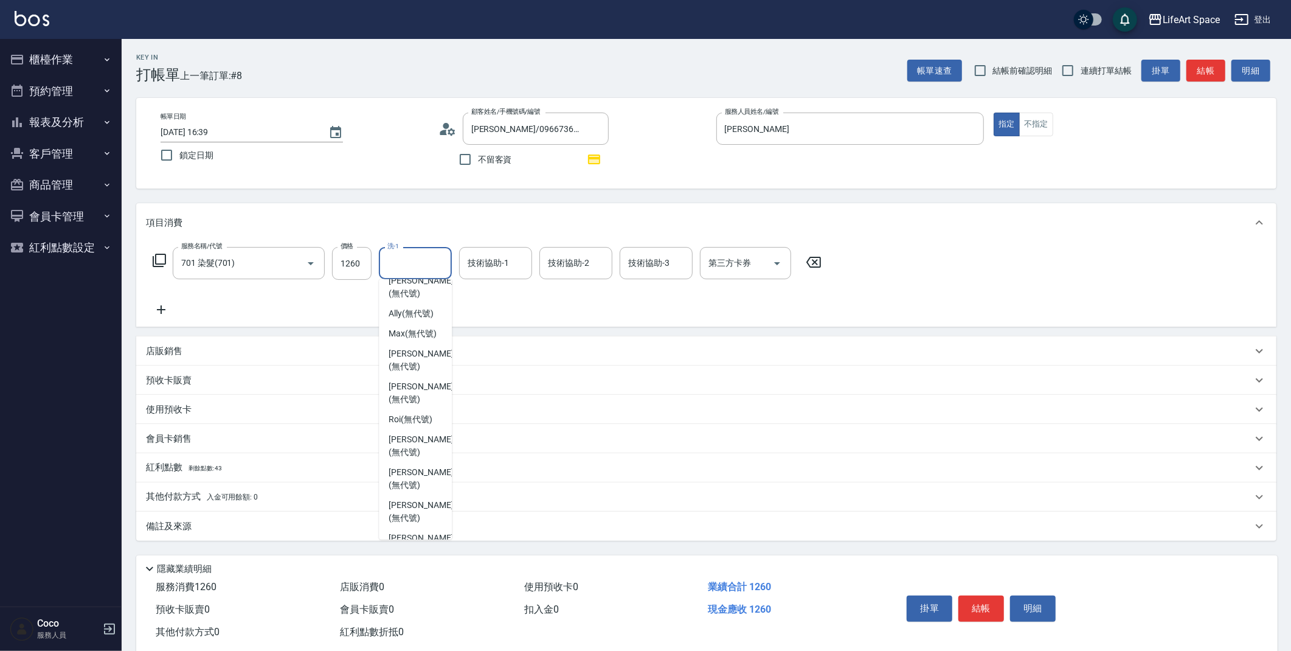
scroll to position [304, 0]
click at [417, 354] on span "Chloe (無代號)" at bounding box center [421, 367] width 64 height 26
type input "Chloe(無代號)"
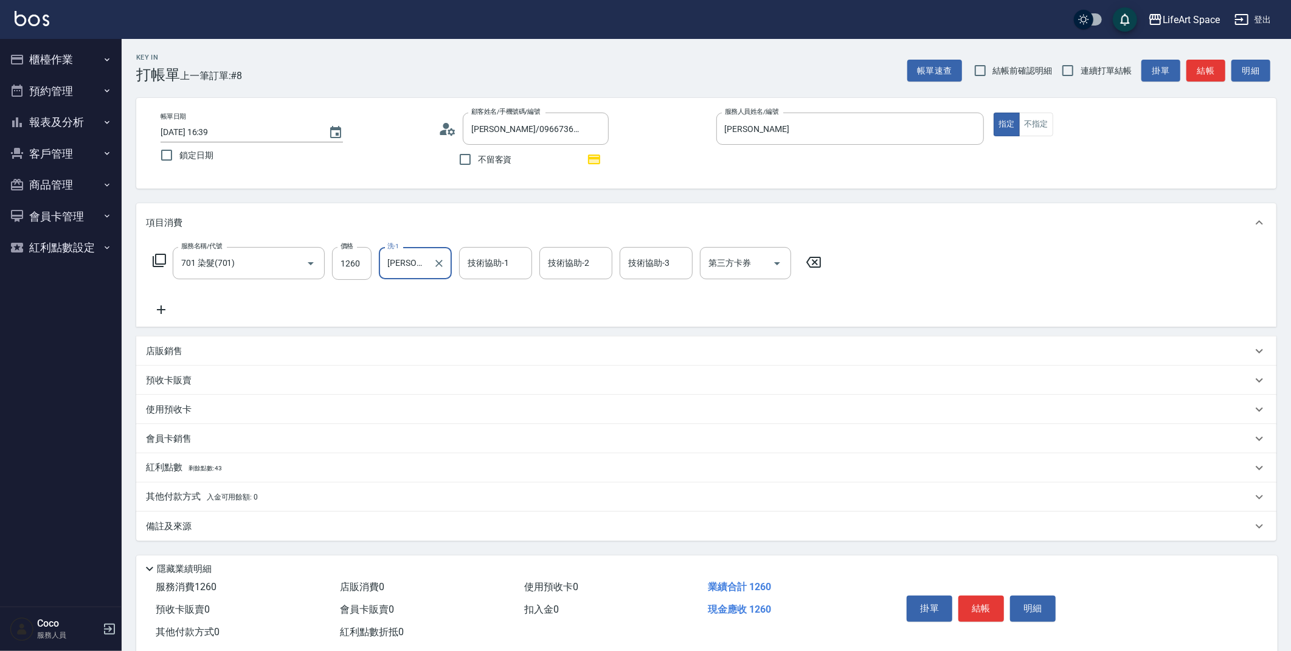
click at [482, 258] on div "技術協助-1 技術協助-1" at bounding box center [495, 263] width 73 height 32
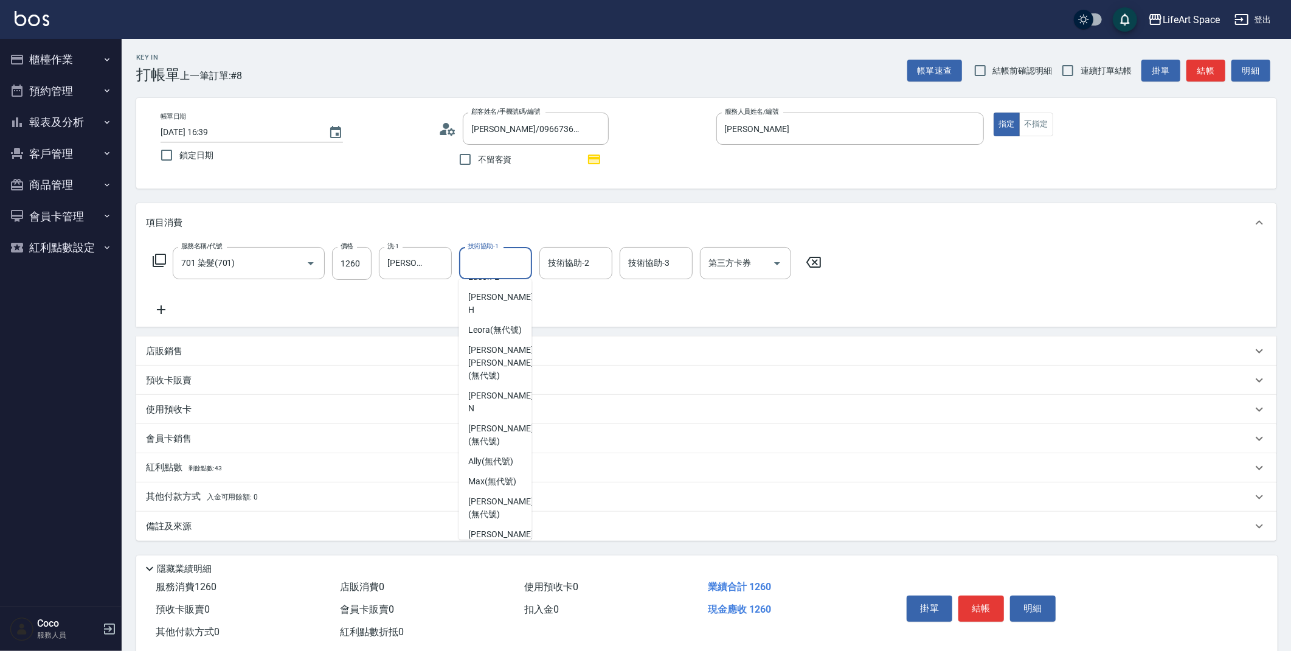
scroll to position [168, 0]
click at [484, 499] on span "Chloe (無代號)" at bounding box center [500, 503] width 64 height 26
type input "Chloe(無代號)"
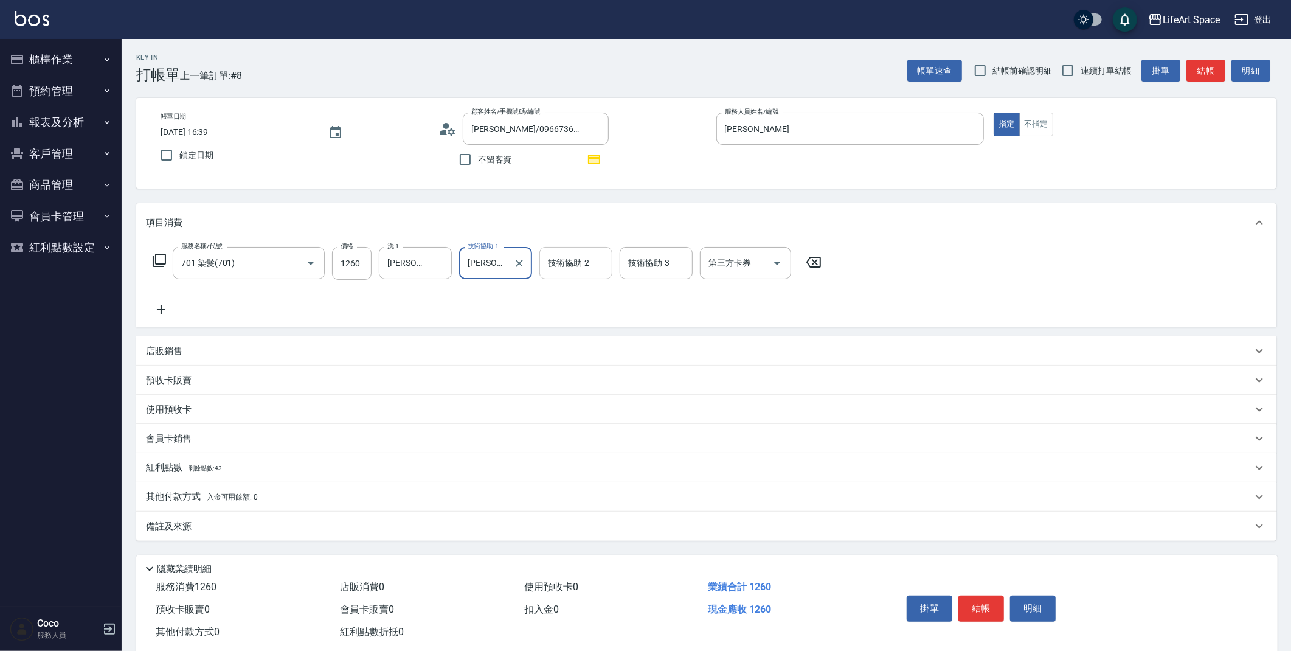
click at [581, 260] on div "技術協助-2 技術協助-2" at bounding box center [575, 263] width 73 height 32
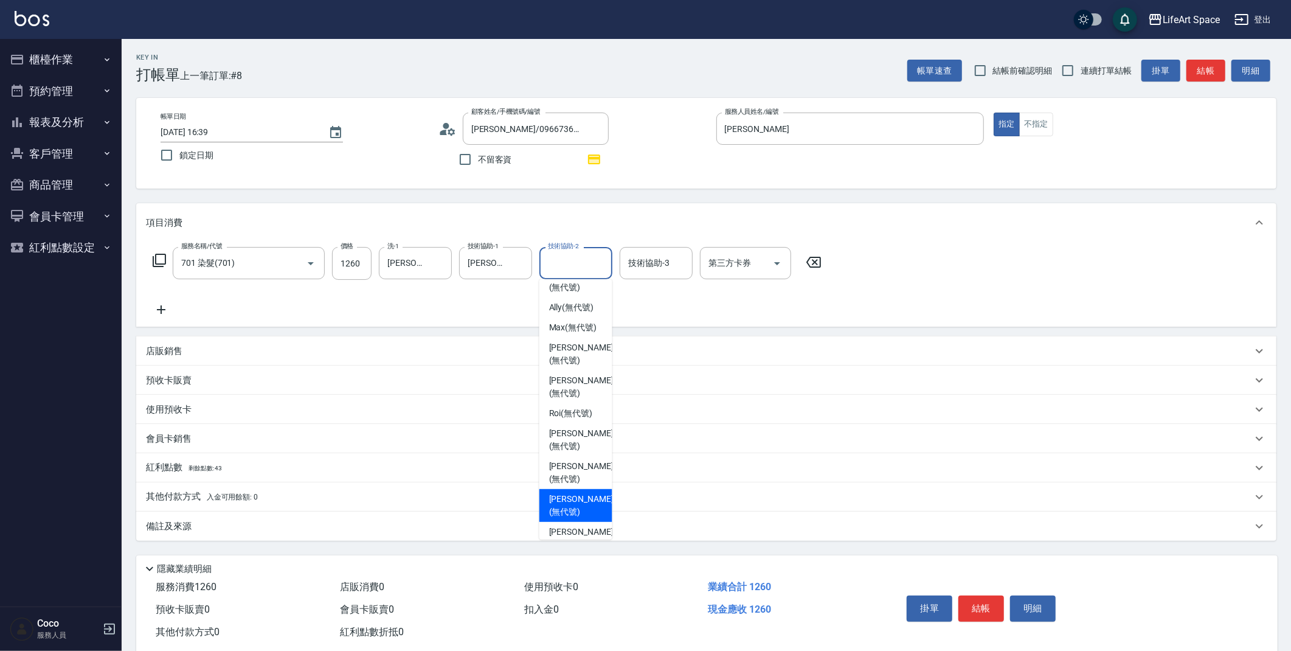
scroll to position [313, 0]
click at [574, 351] on span "Chloe (無代號)" at bounding box center [581, 358] width 64 height 26
type input "Chloe(無代號)"
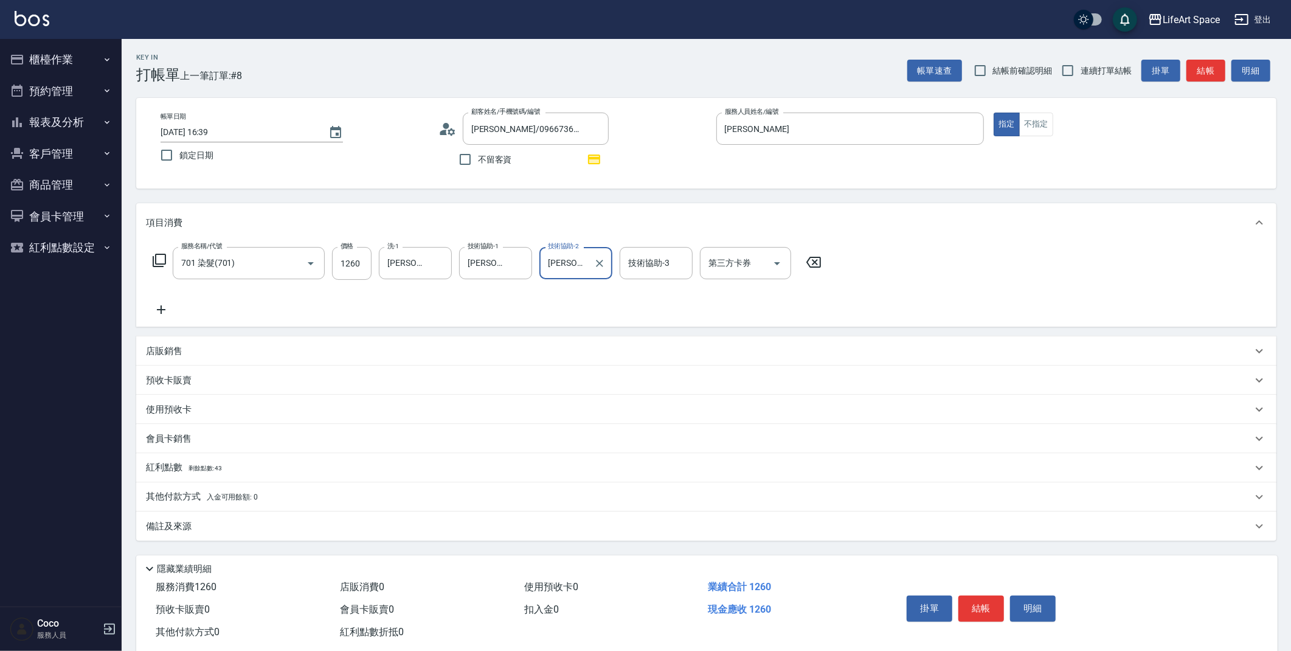
click at [305, 531] on div "備註及來源" at bounding box center [699, 526] width 1106 height 13
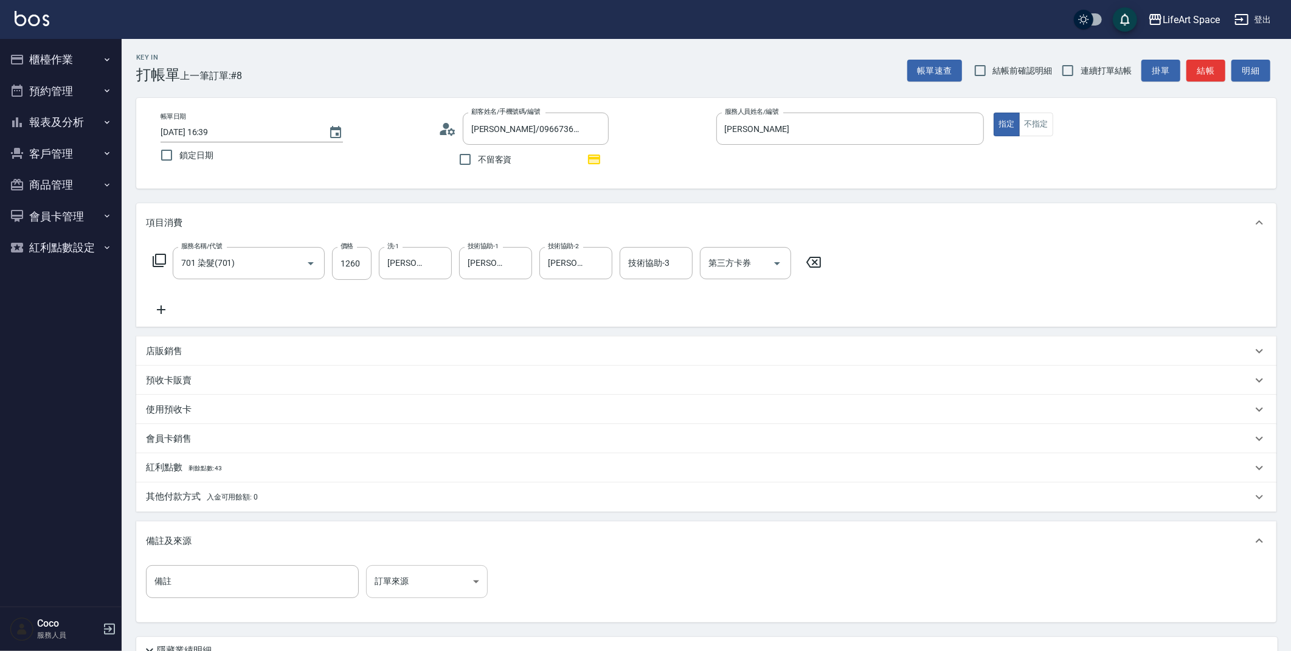
click at [400, 584] on body "LifeArt Space 登出 櫃檯作業 打帳單 帳單列表 現金收支登錄 高階收支登錄 材料自購登錄 每日結帳 排班表 現場電腦打卡 預約管理 預約管理 單…" at bounding box center [645, 377] width 1291 height 754
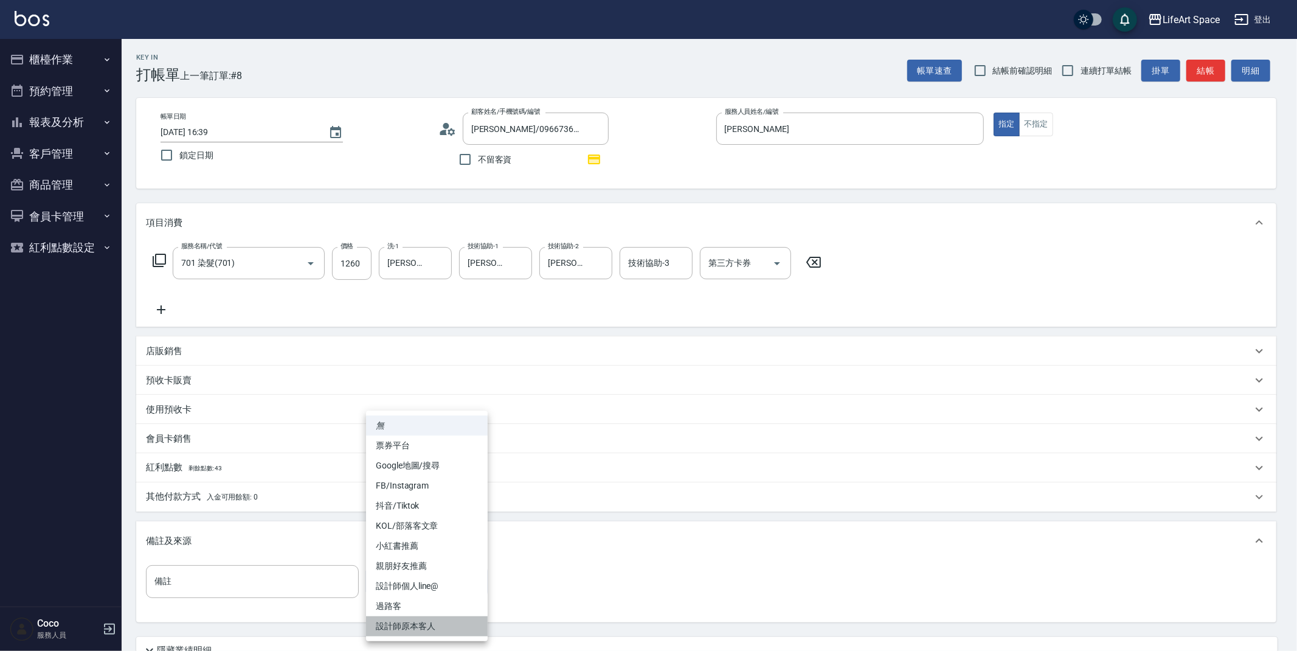
click at [419, 629] on li "設計師原本客人" at bounding box center [427, 626] width 122 height 20
type input "設計師原本客人"
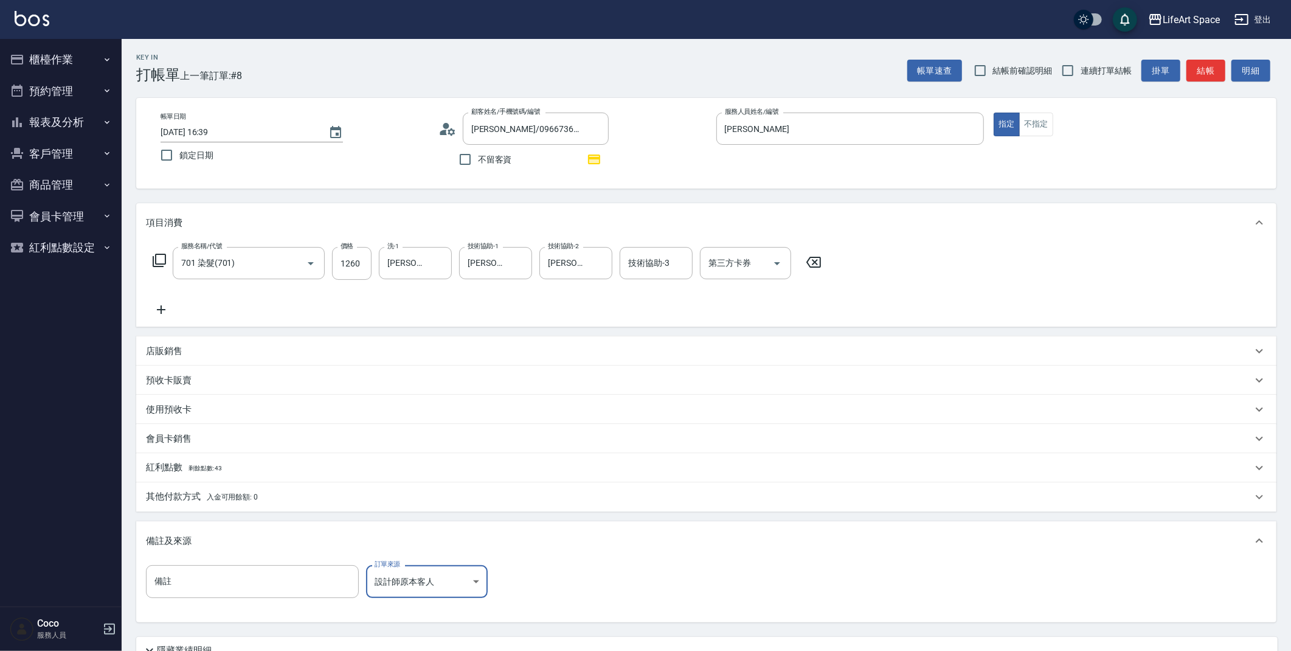
click at [223, 468] on span "剩餘點數: 43" at bounding box center [205, 468] width 34 height 7
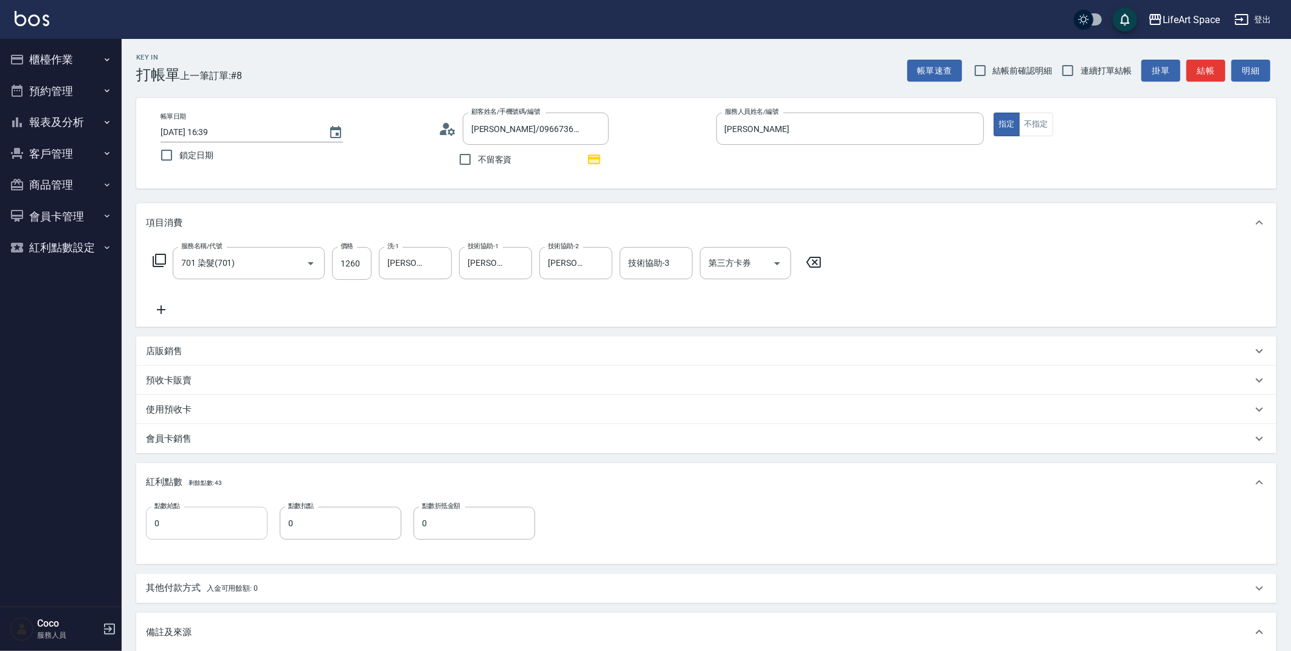
click at [206, 530] on input "0" at bounding box center [207, 522] width 122 height 33
click at [199, 529] on input "0" at bounding box center [207, 522] width 122 height 33
type input "3"
click at [587, 480] on div "紅利點數 剩餘點數: 43" at bounding box center [699, 481] width 1106 height 13
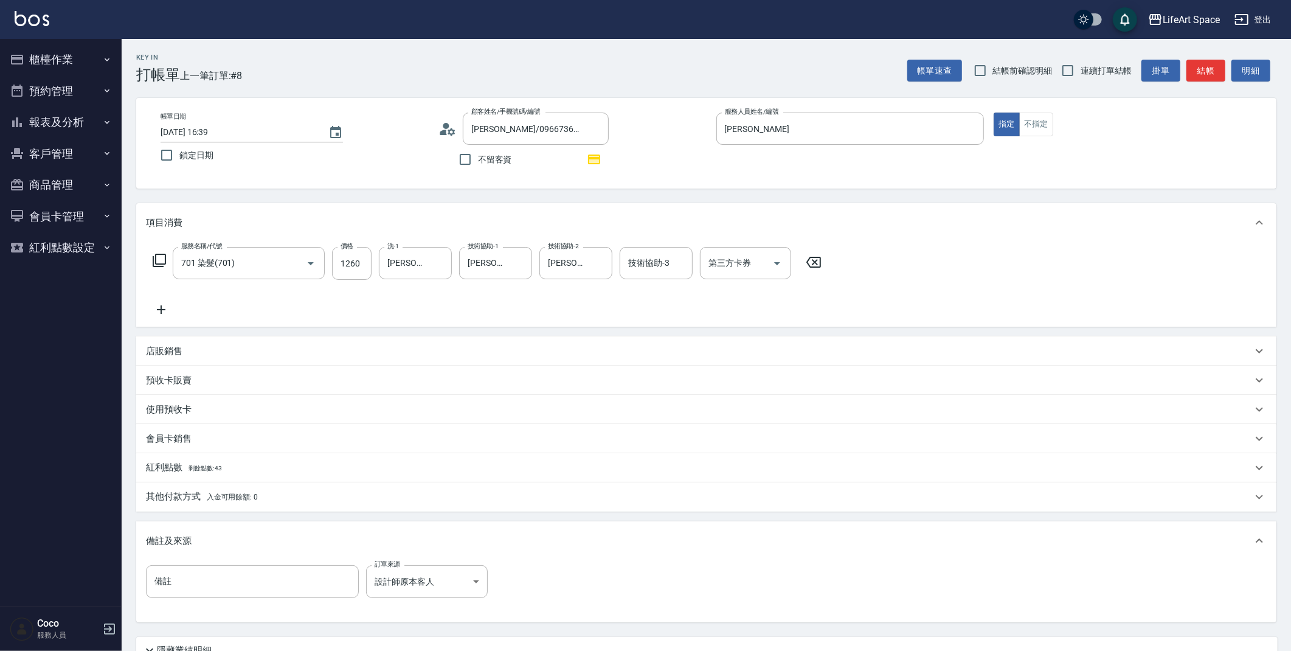
click at [270, 497] on div "其他付款方式 入金可用餘額: 0" at bounding box center [699, 496] width 1106 height 13
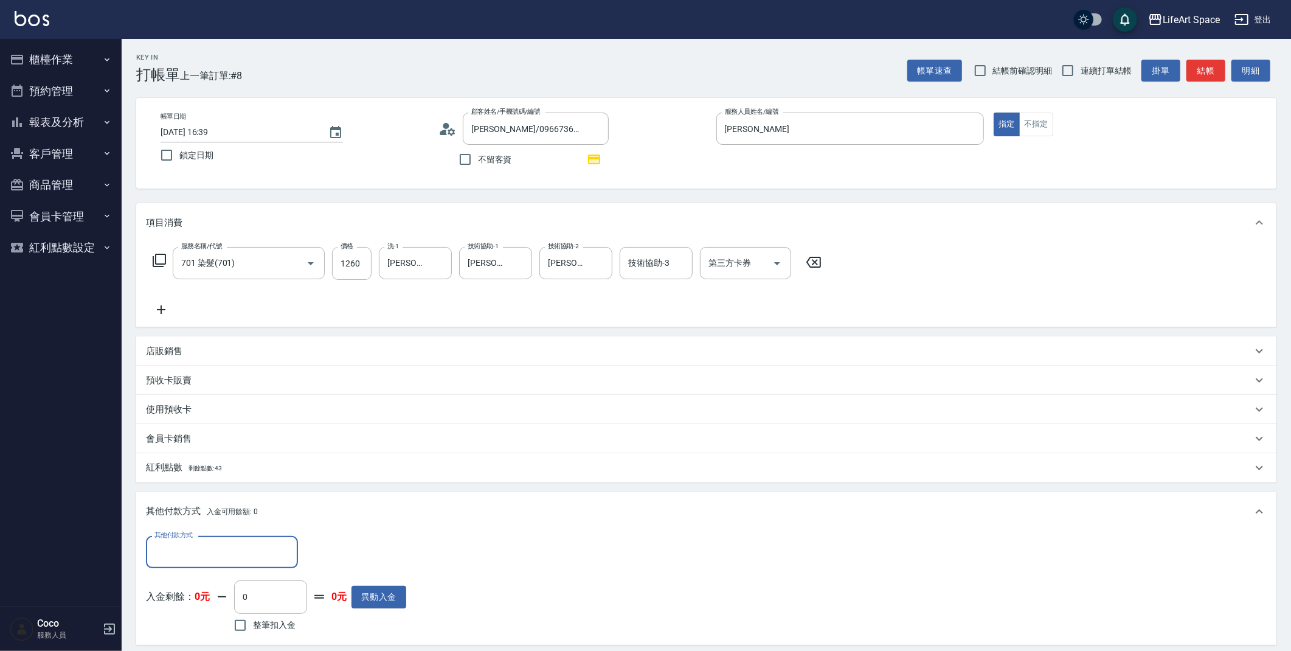
scroll to position [0, 0]
click at [255, 554] on input "其他付款方式" at bounding box center [221, 551] width 141 height 21
click at [207, 457] on span "轉帳" at bounding box center [222, 461] width 152 height 20
type input "轉帳"
click at [352, 539] on input "0" at bounding box center [350, 552] width 91 height 33
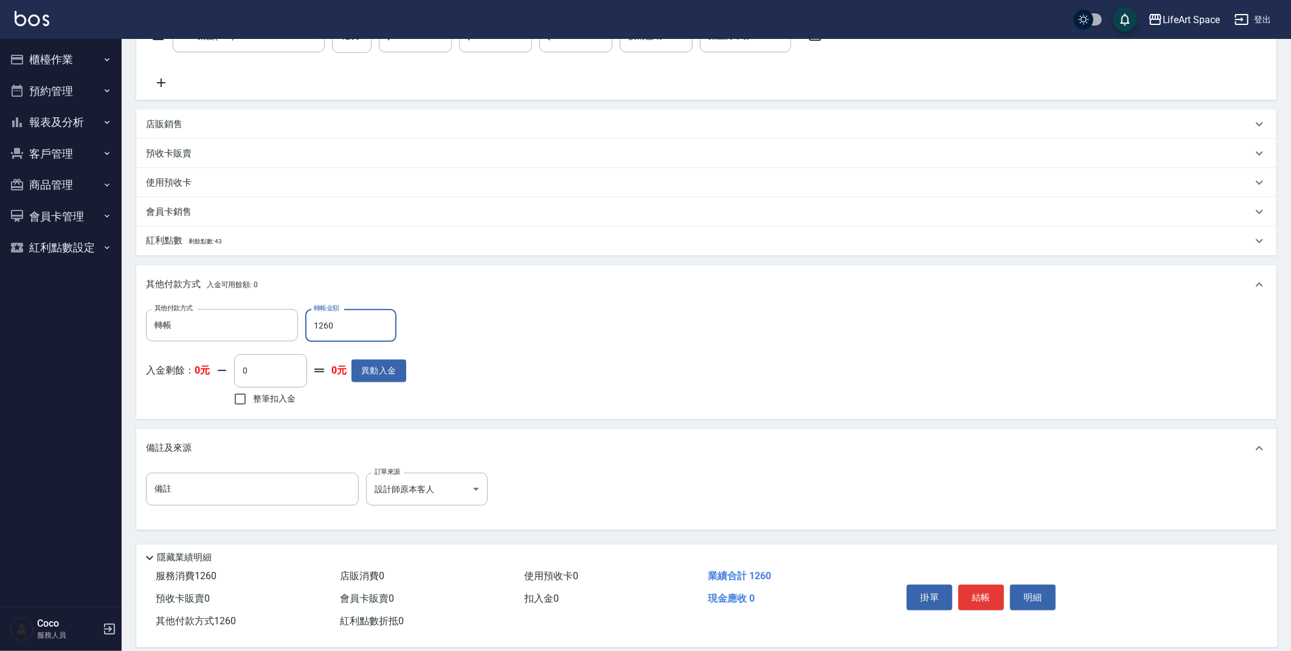
scroll to position [241, 0]
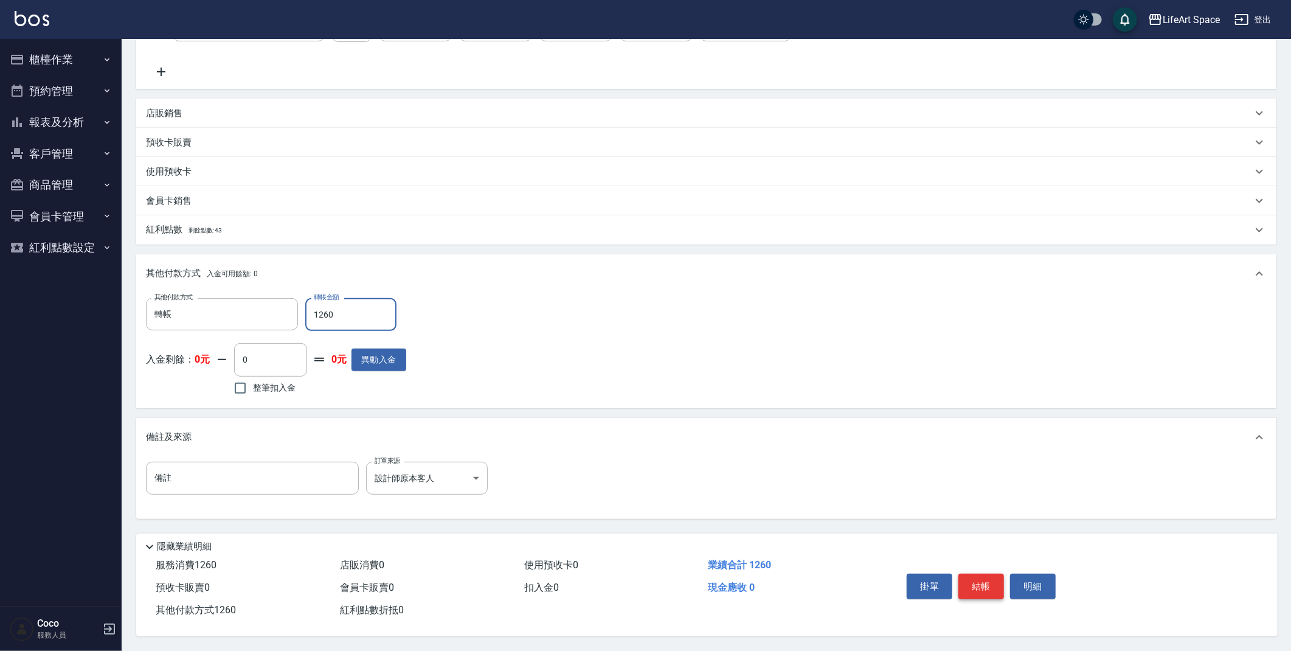
type input "1260"
click at [989, 587] on button "結帳" at bounding box center [981, 586] width 46 height 26
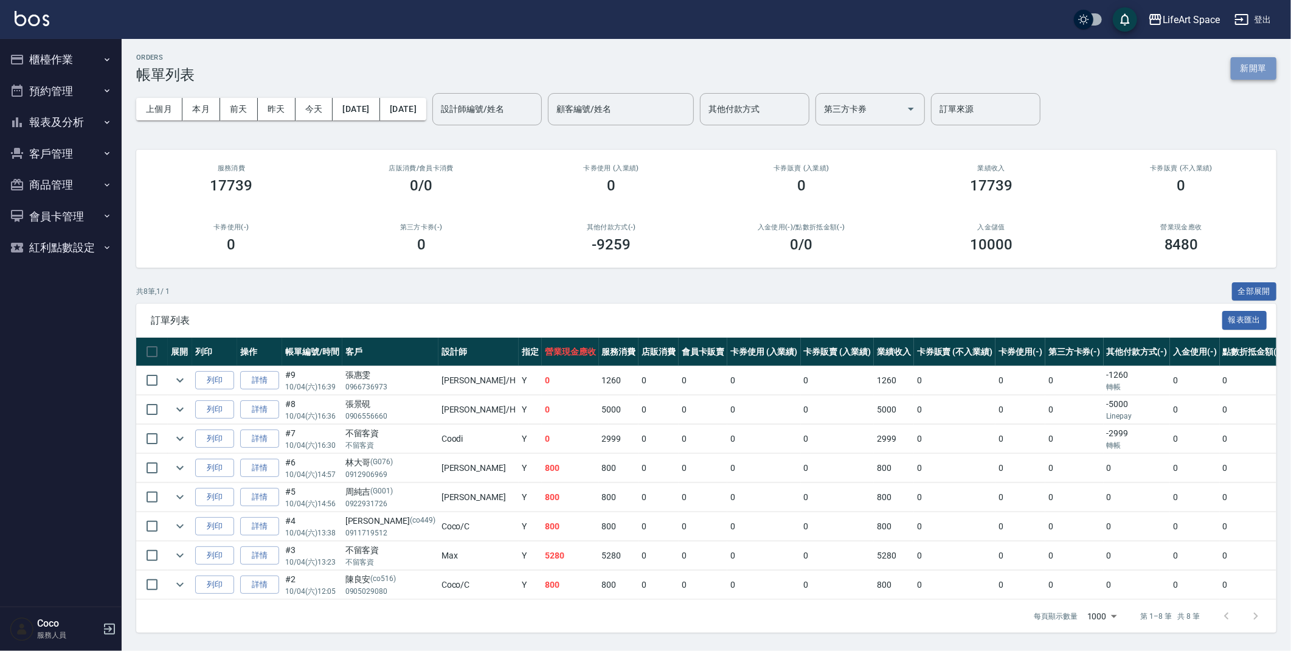
click at [1257, 64] on button "新開單" at bounding box center [1254, 68] width 46 height 22
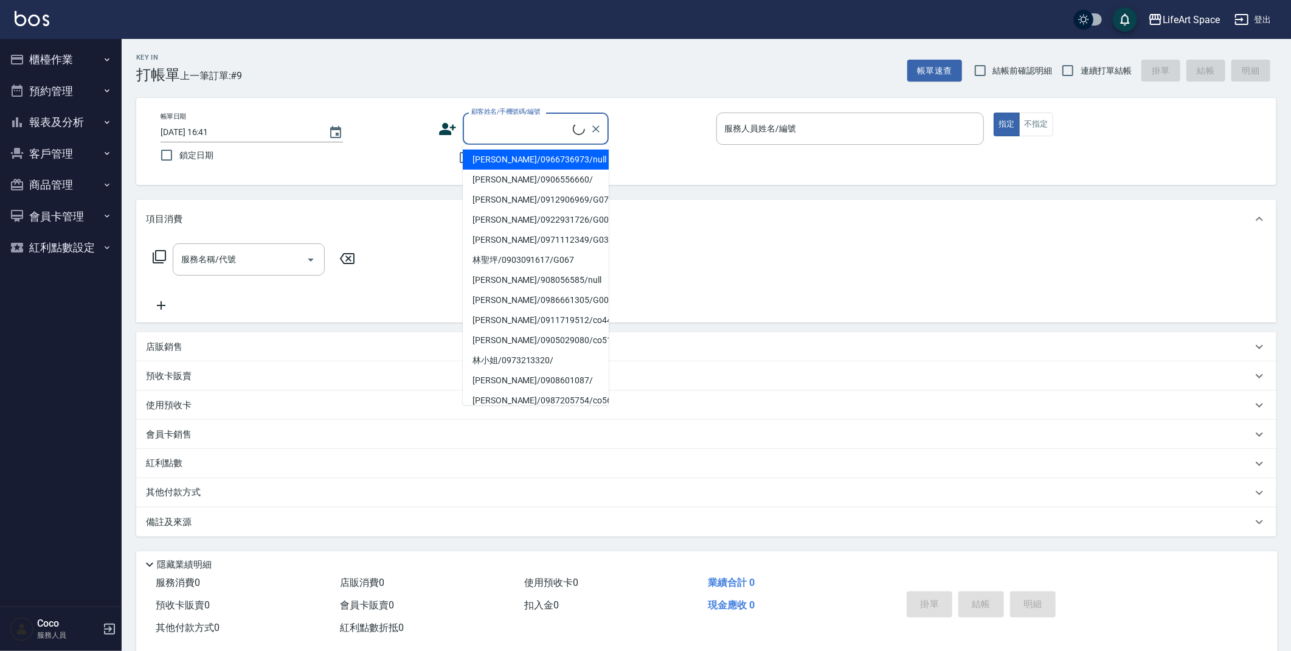
click at [530, 129] on input "顧客姓名/手機號碼/編號" at bounding box center [520, 128] width 105 height 21
type input "d"
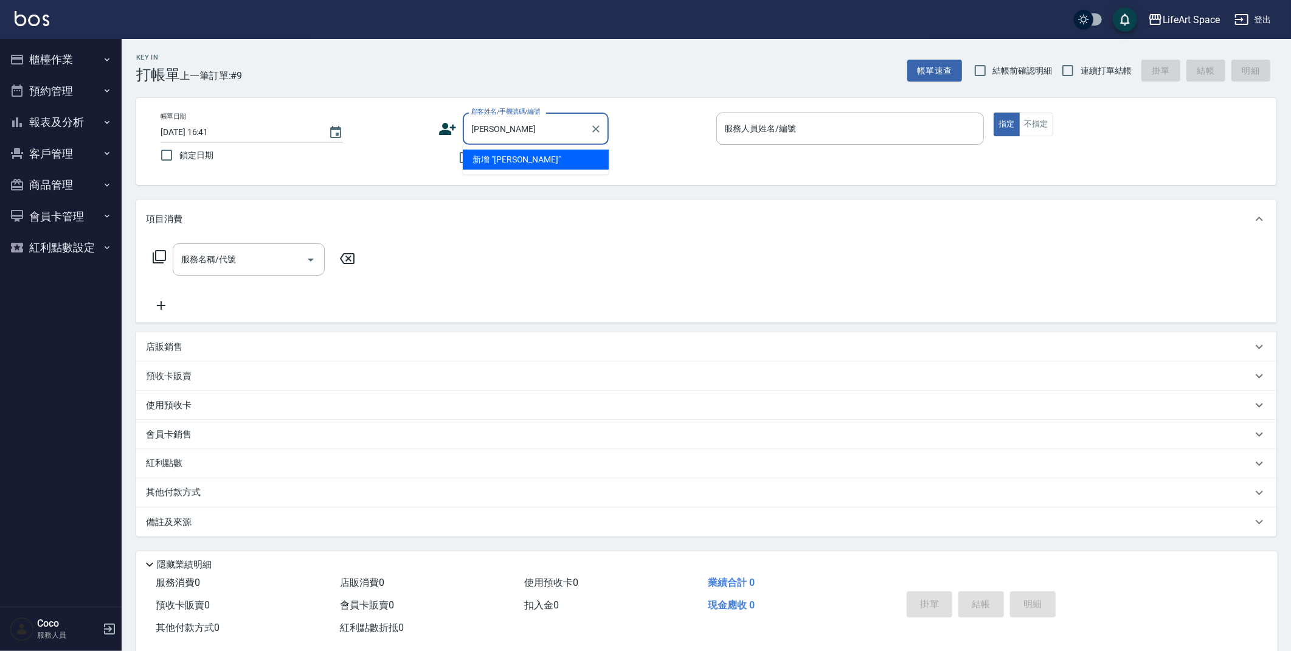
type input "張荃"
click at [27, 145] on button "客戶管理" at bounding box center [61, 154] width 112 height 32
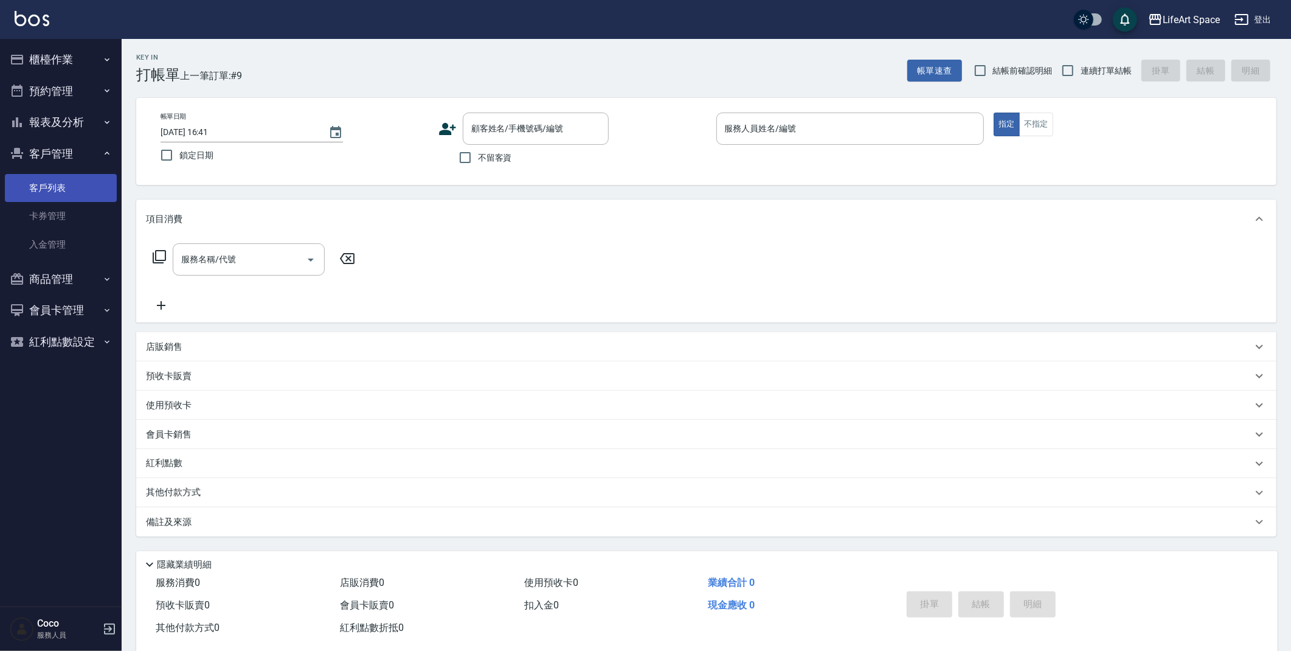
click at [64, 190] on link "客戶列表" at bounding box center [61, 188] width 112 height 28
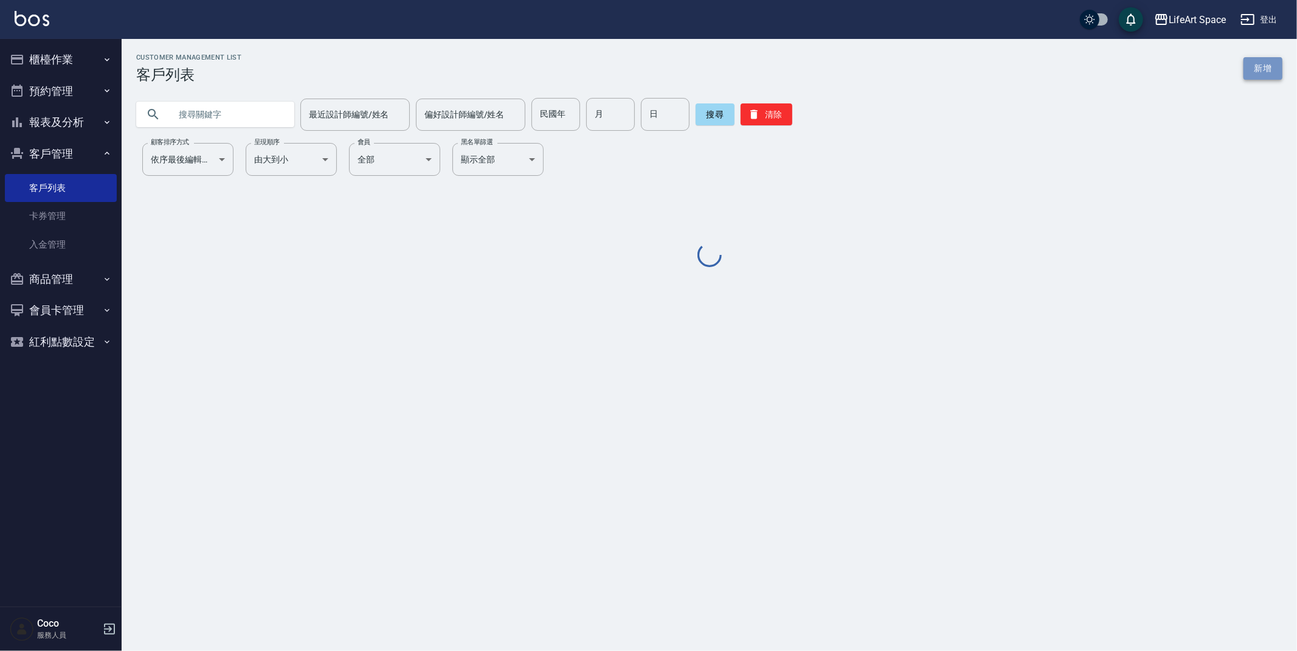
click at [1262, 75] on link "新增" at bounding box center [1262, 68] width 39 height 22
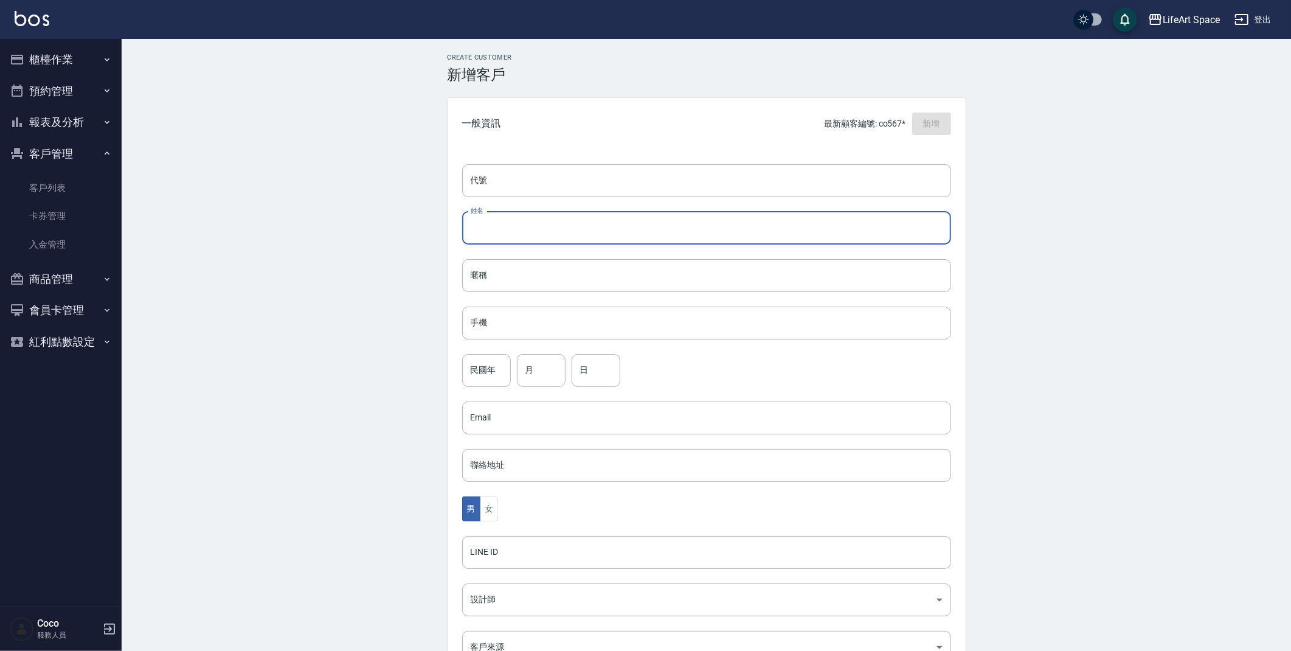
click at [640, 243] on input "姓名" at bounding box center [706, 228] width 489 height 33
type input "ㄎ"
type input "張荃"
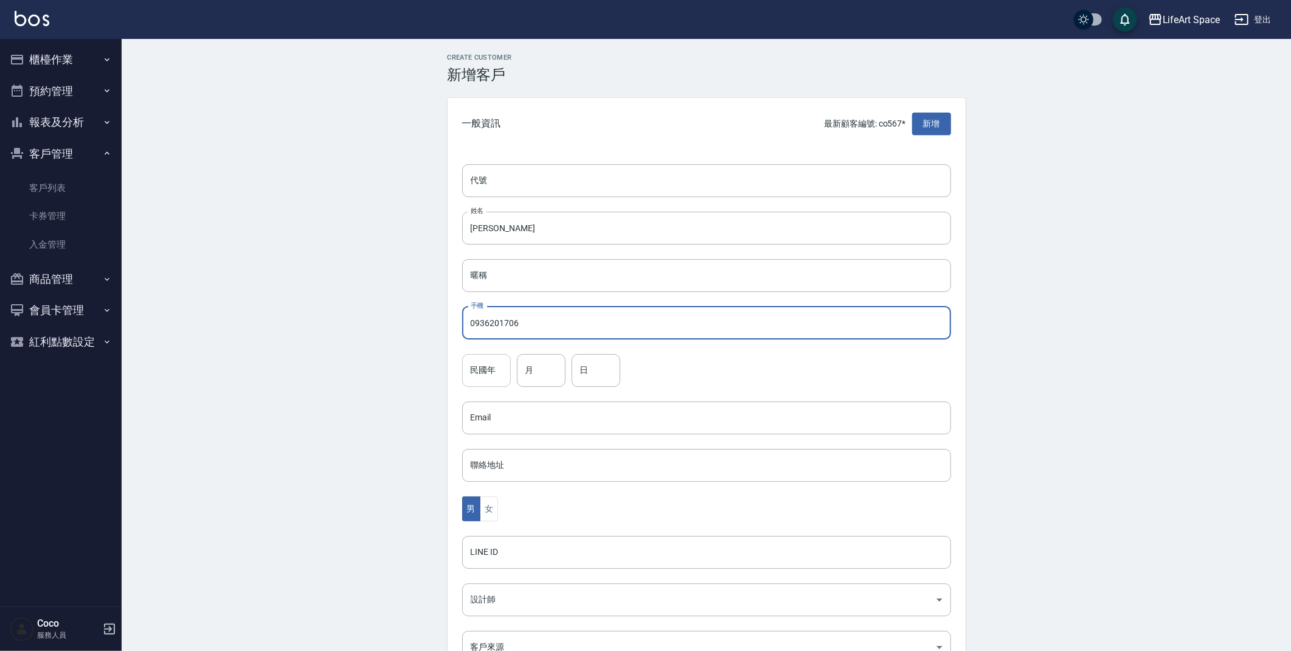
type input "0936201706"
click at [468, 385] on input "民國年" at bounding box center [486, 370] width 49 height 33
click at [482, 378] on input "民國年" at bounding box center [486, 370] width 49 height 33
type input "73"
type input "10"
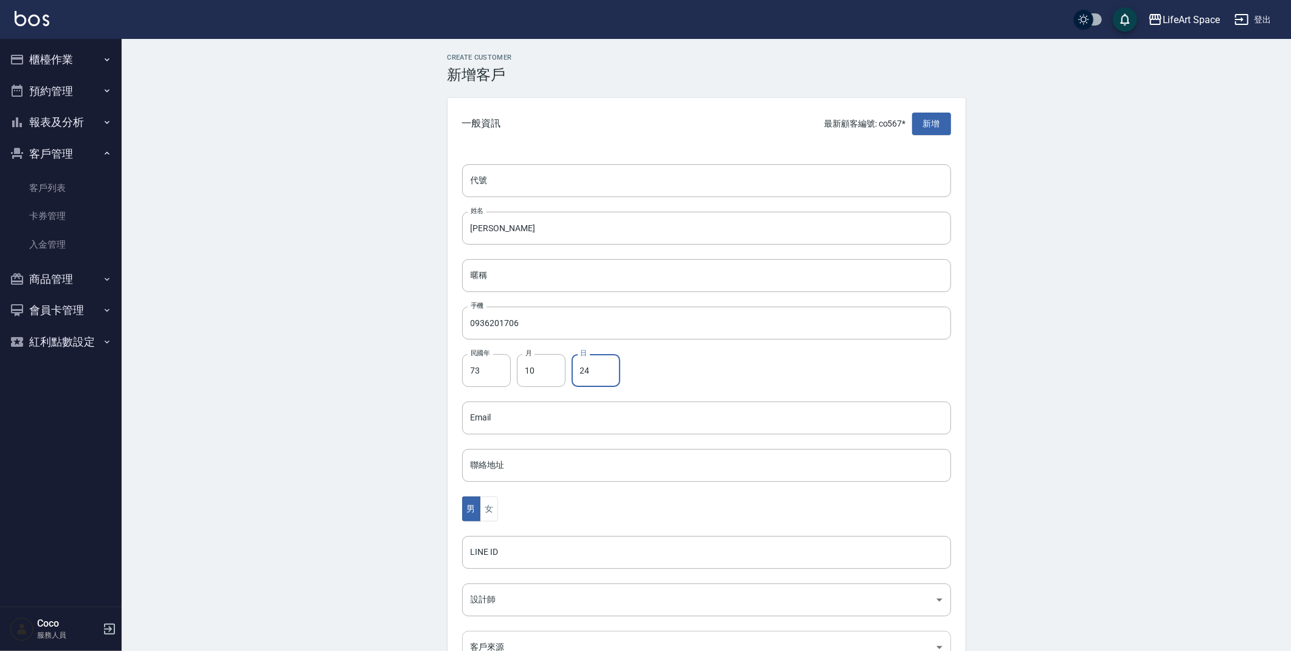
type input "24"
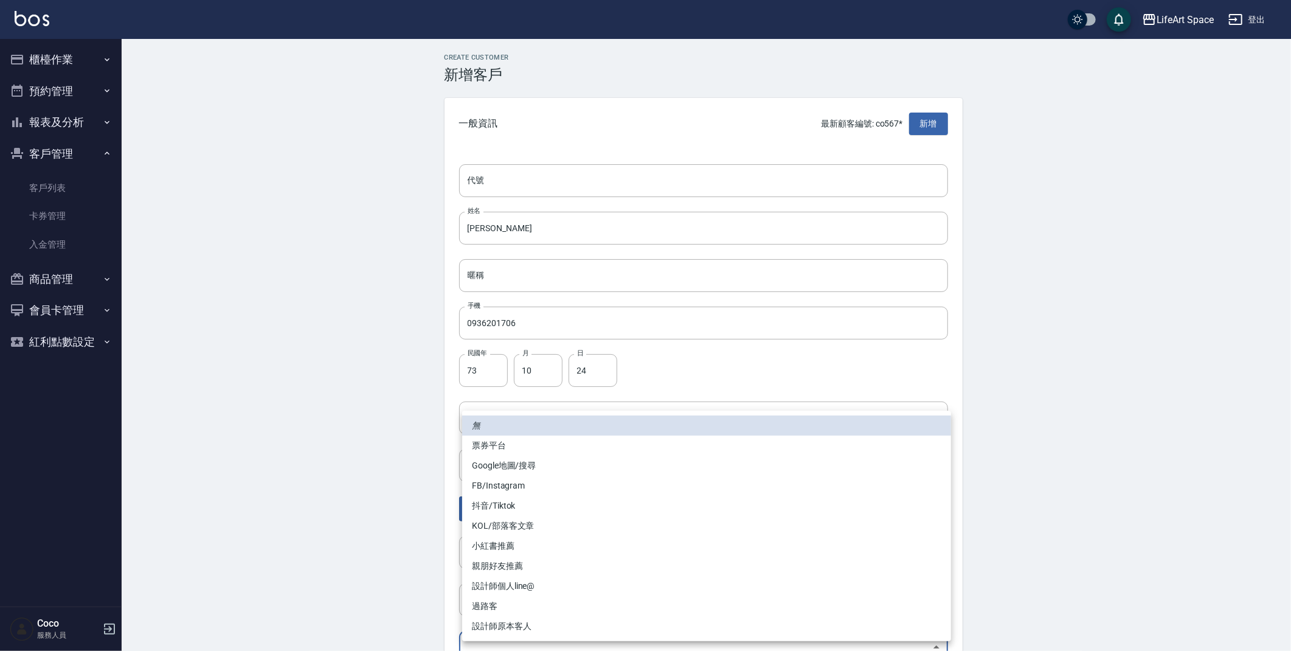
scroll to position [13, 0]
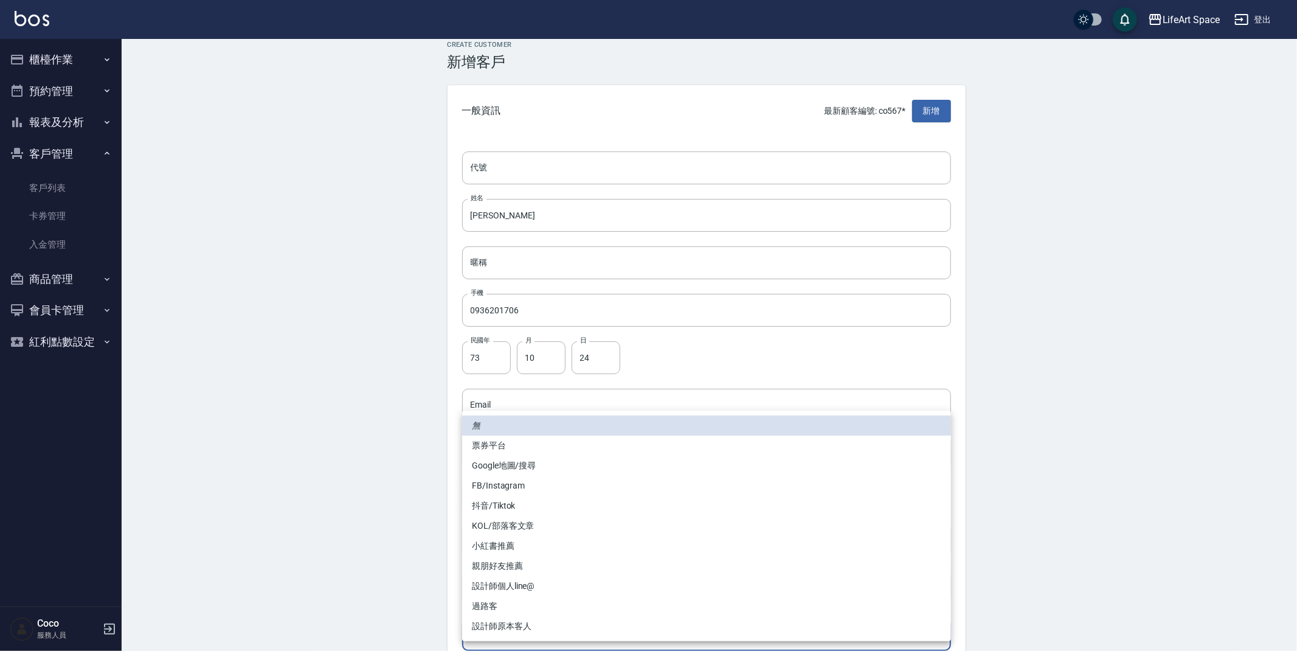
click at [541, 649] on body "LifeArt Space 登出 櫃檯作業 打帳單 帳單列表 現金收支登錄 高階收支登錄 材料自購登錄 每日結帳 排班表 現場電腦打卡 預約管理 預約管理 單…" at bounding box center [648, 383] width 1297 height 792
click at [540, 626] on li "設計師原本客人" at bounding box center [706, 626] width 489 height 20
type input "設計師原本客人"
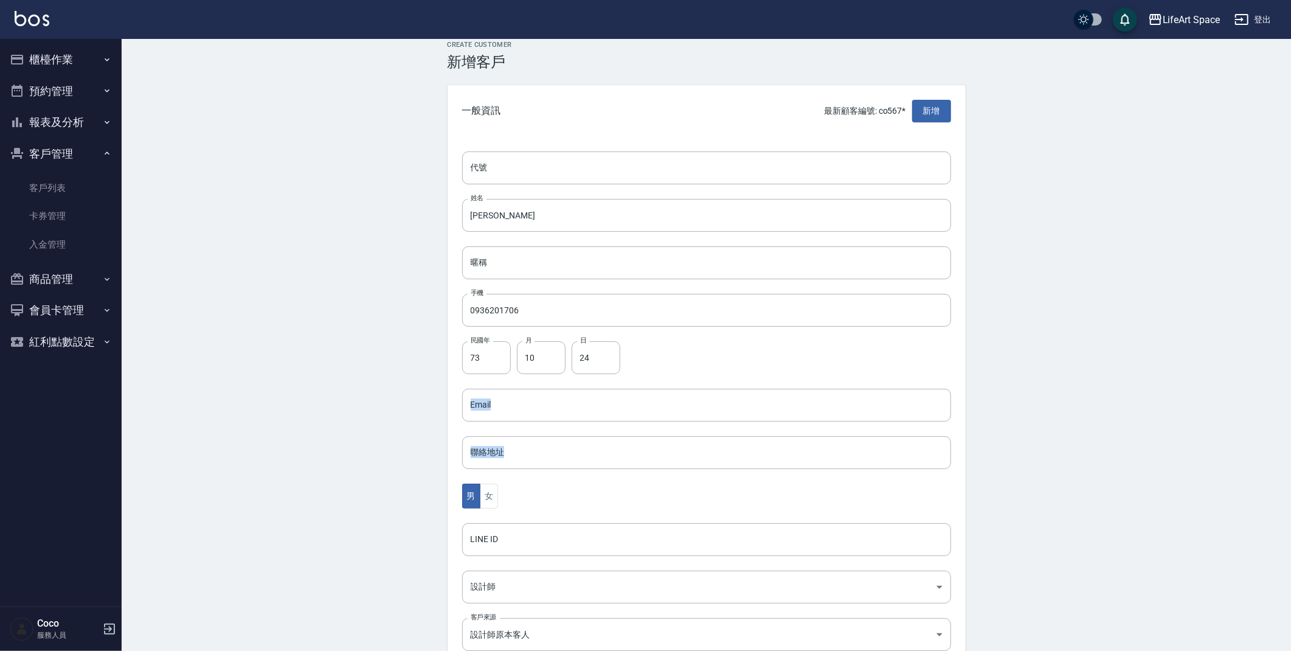
drag, startPoint x: 1290, startPoint y: 365, endPoint x: 1286, endPoint y: 426, distance: 60.3
click at [1284, 440] on div "Create Customer 新增客戶 一般資訊 最新顧客編號: co567* 新增 代號 代號 姓名 張荃 姓名 暱稱 暱稱 手機 0936201706 …" at bounding box center [706, 402] width 1169 height 753
click at [491, 497] on button "女" at bounding box center [489, 495] width 18 height 25
click at [580, 493] on div "男 女" at bounding box center [706, 495] width 489 height 25
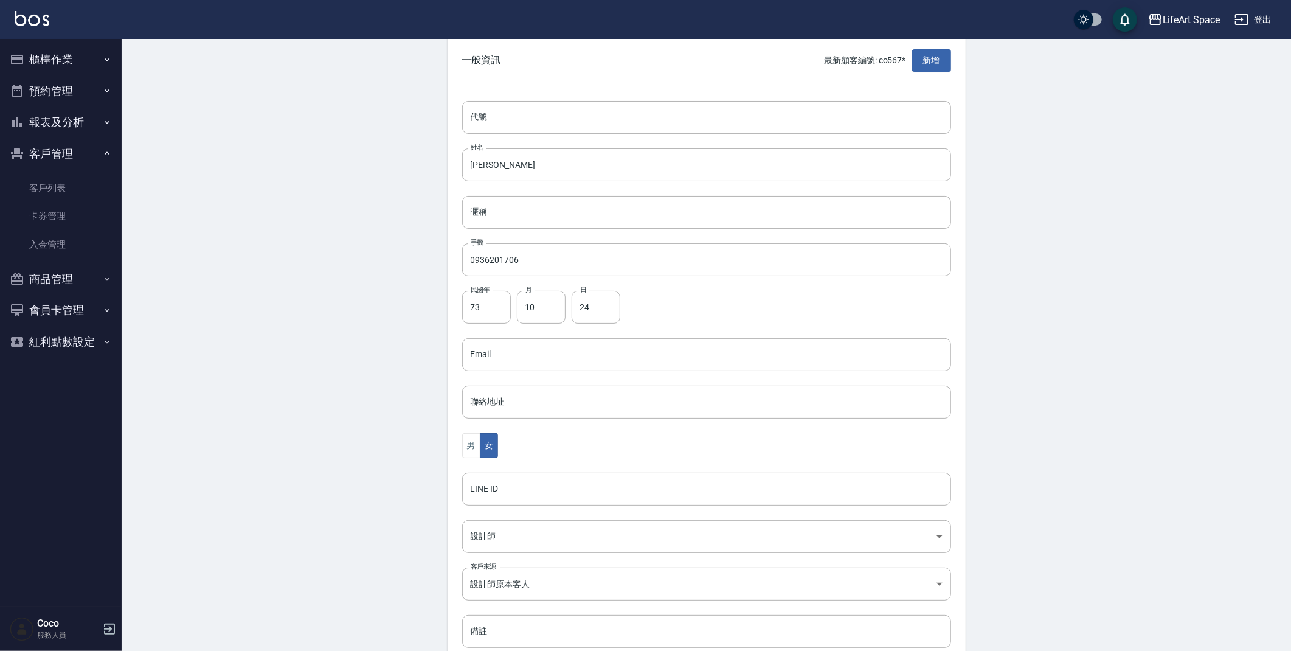
scroll to position [141, 0]
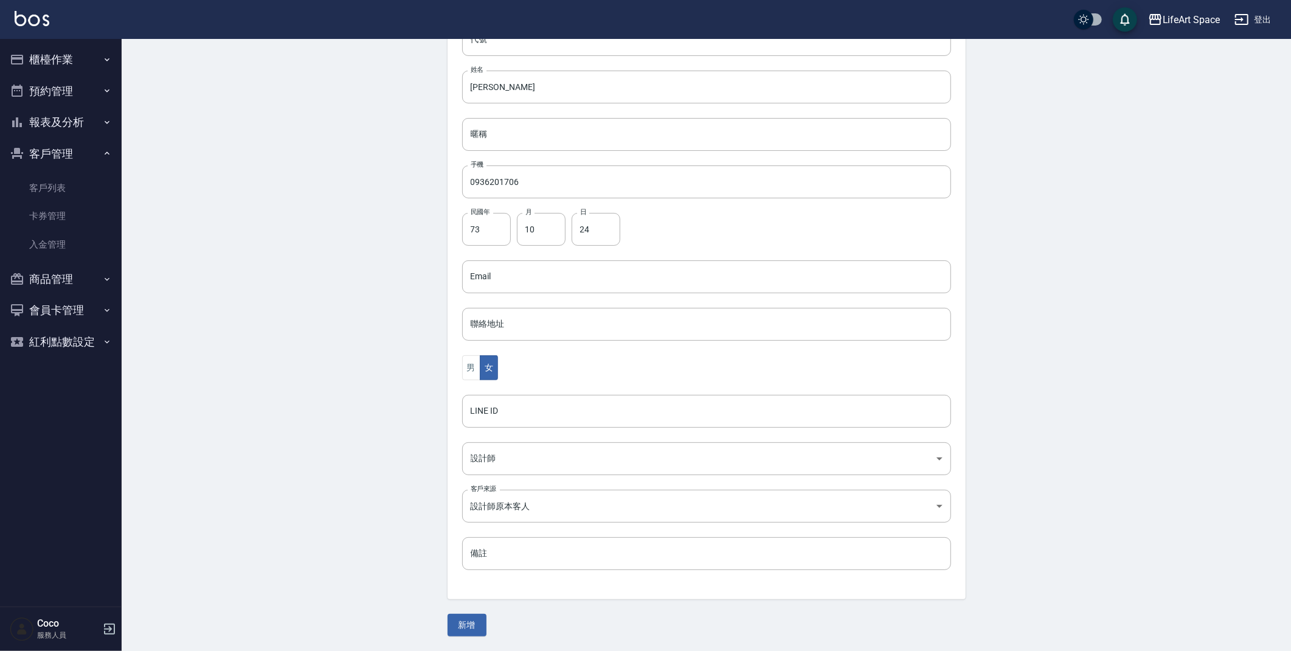
click at [482, 628] on button "新增" at bounding box center [467, 625] width 39 height 22
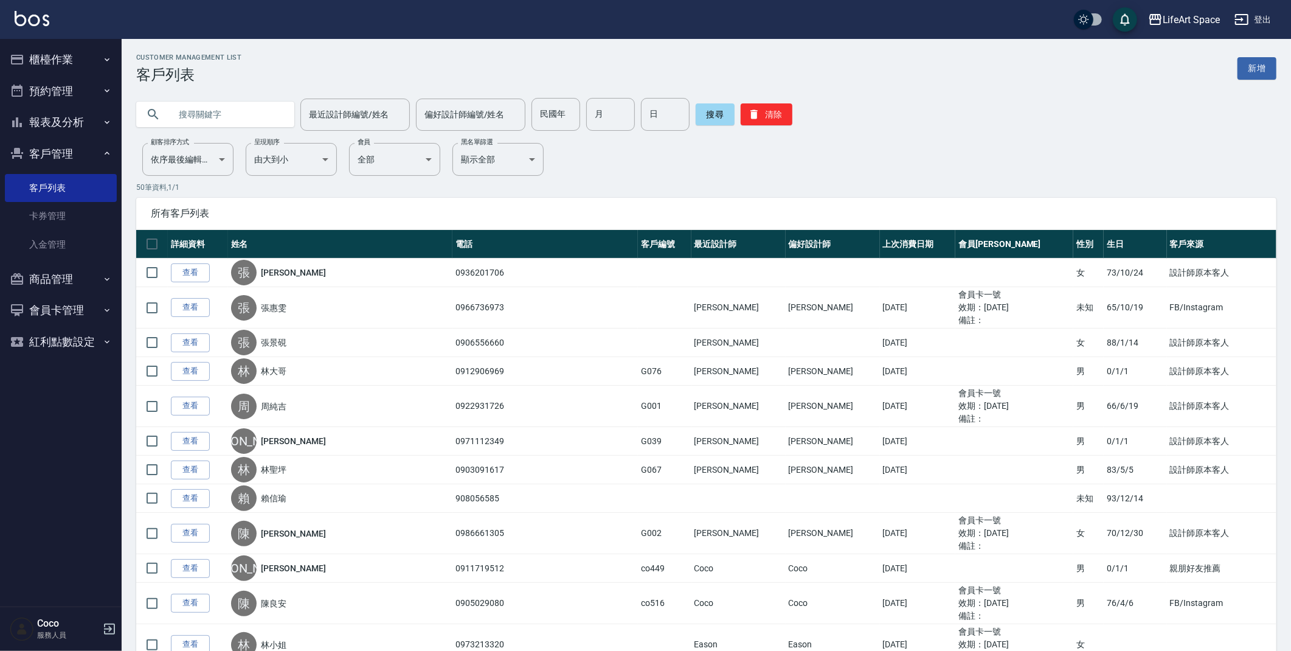
click at [51, 66] on button "櫃檯作業" at bounding box center [61, 60] width 112 height 32
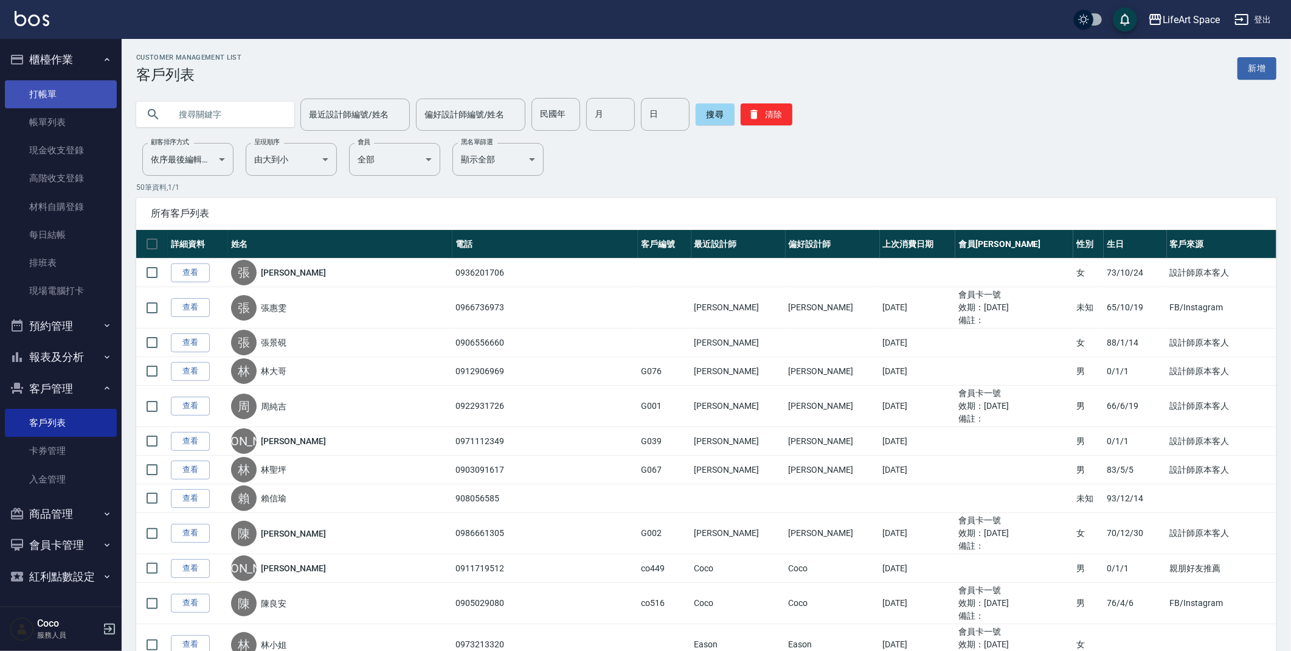
click at [54, 94] on link "打帳單" at bounding box center [61, 94] width 112 height 28
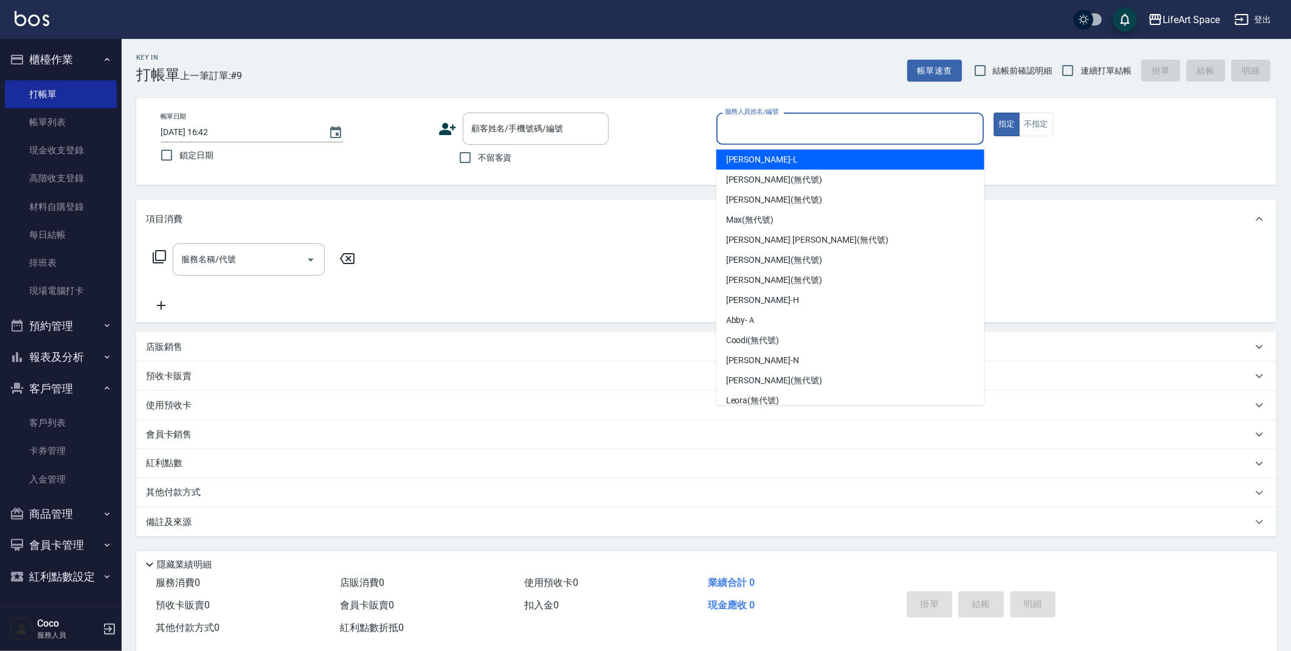
click at [838, 126] on input "服務人員姓名/編號" at bounding box center [850, 128] width 257 height 21
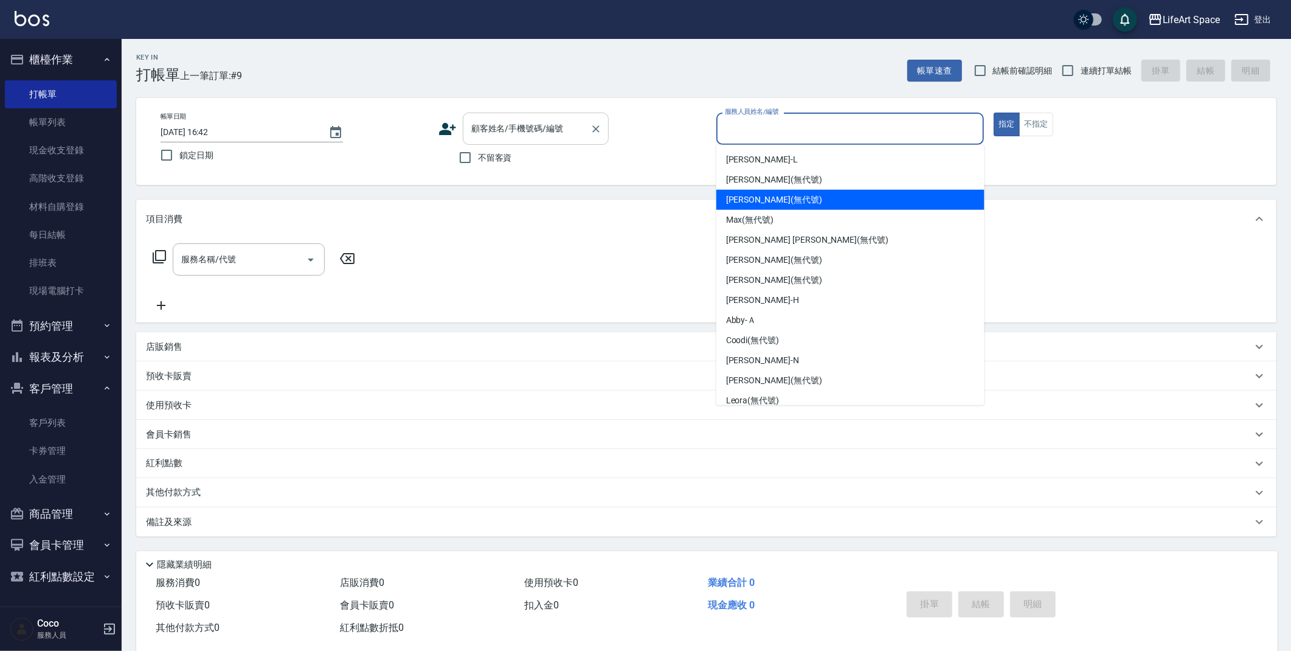
click at [509, 132] on div "顧客姓名/手機號碼/編號 顧客姓名/手機號碼/編號" at bounding box center [536, 128] width 146 height 32
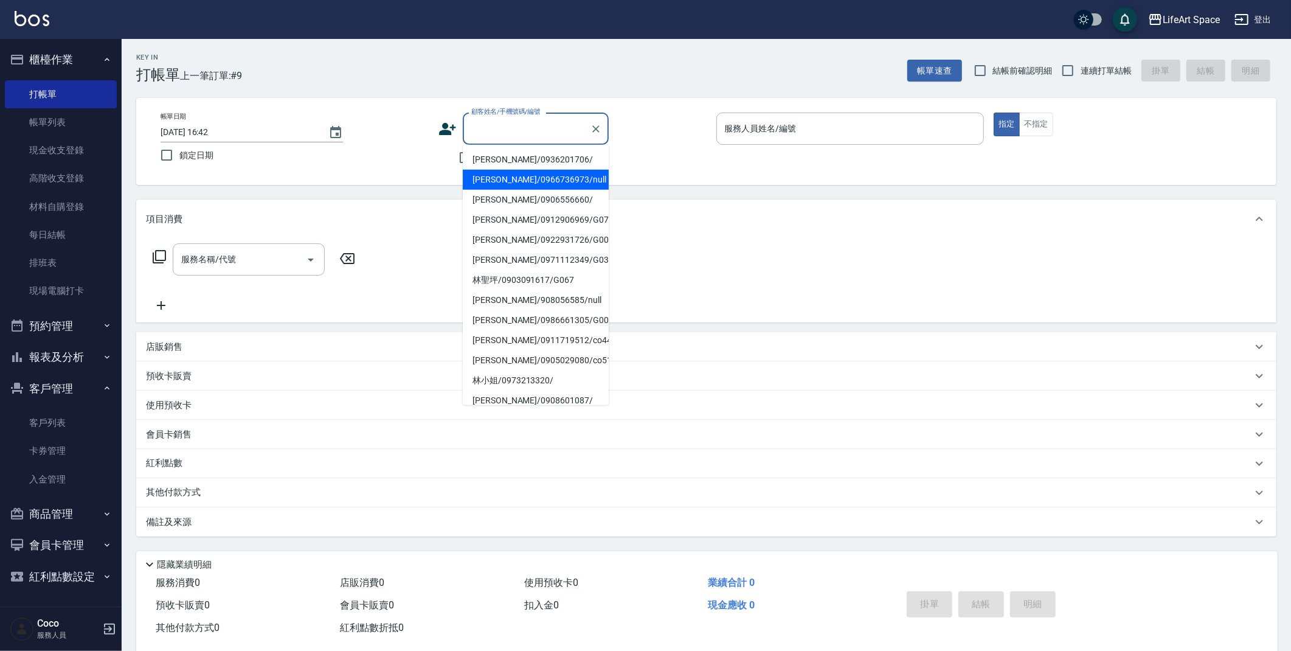
click at [500, 165] on li "張荃/0936201706/" at bounding box center [536, 160] width 146 height 20
type input "張荃/0936201706/"
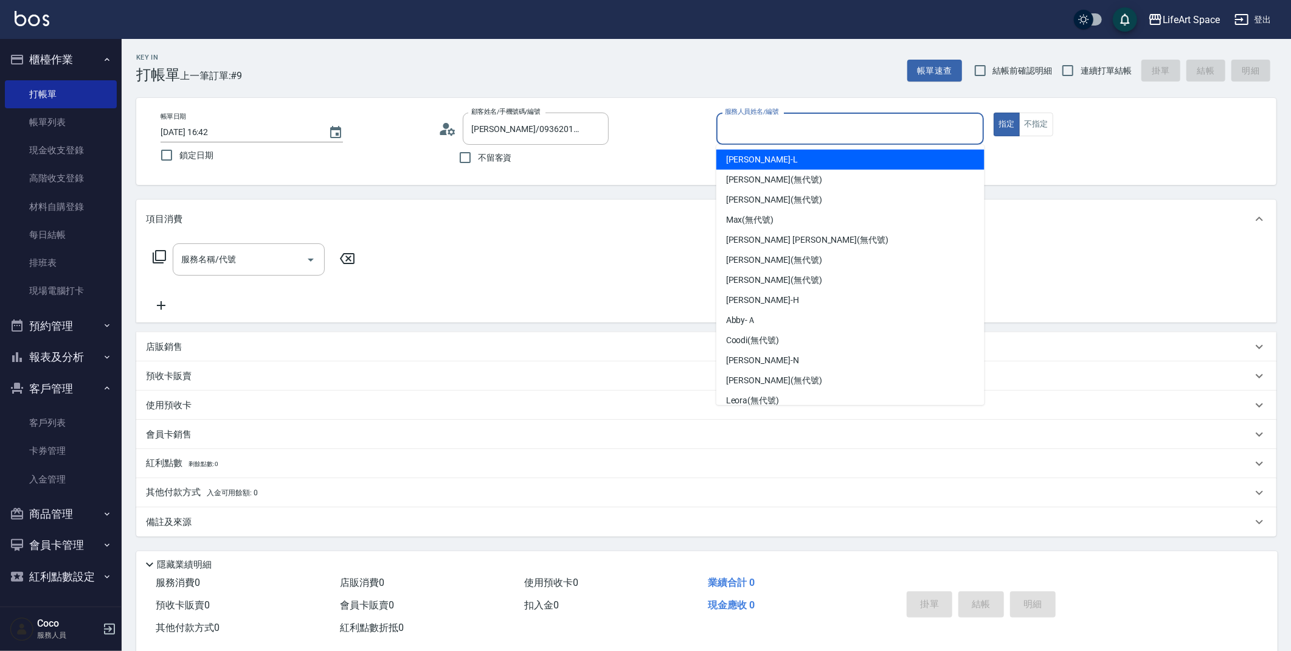
click at [807, 119] on input "服務人員姓名/編號" at bounding box center [850, 128] width 257 height 21
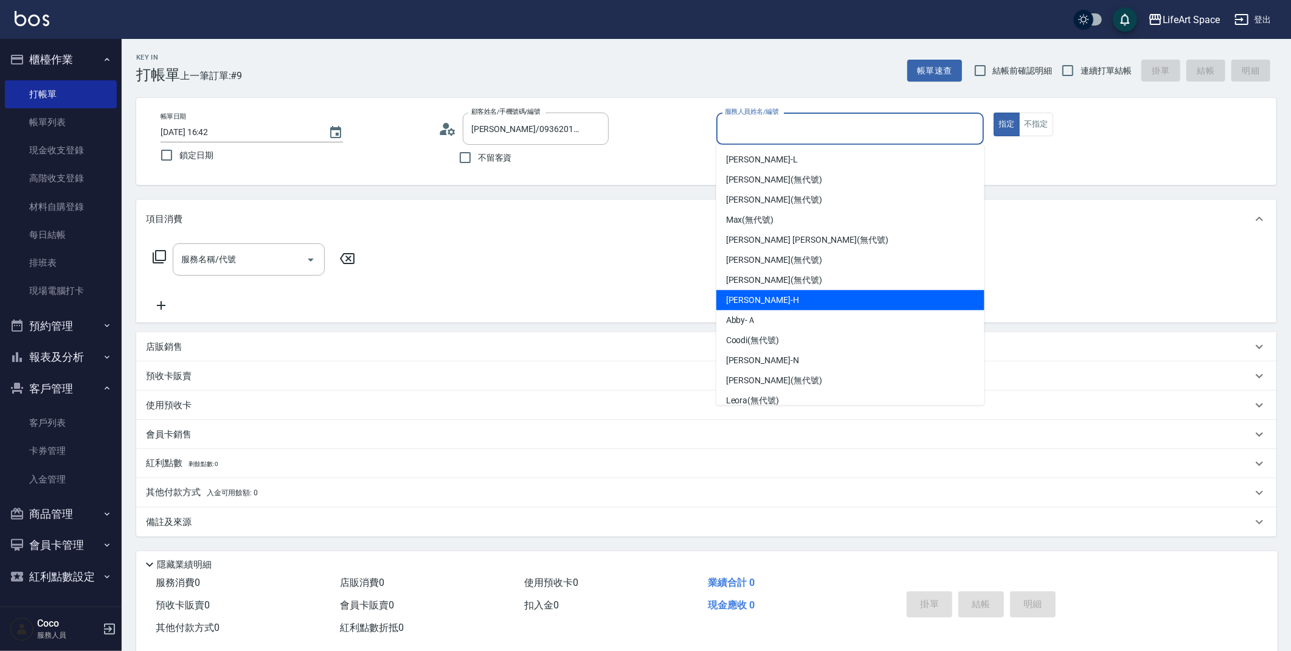
click at [761, 297] on span "[PERSON_NAME]" at bounding box center [762, 300] width 73 height 13
type input "[PERSON_NAME]"
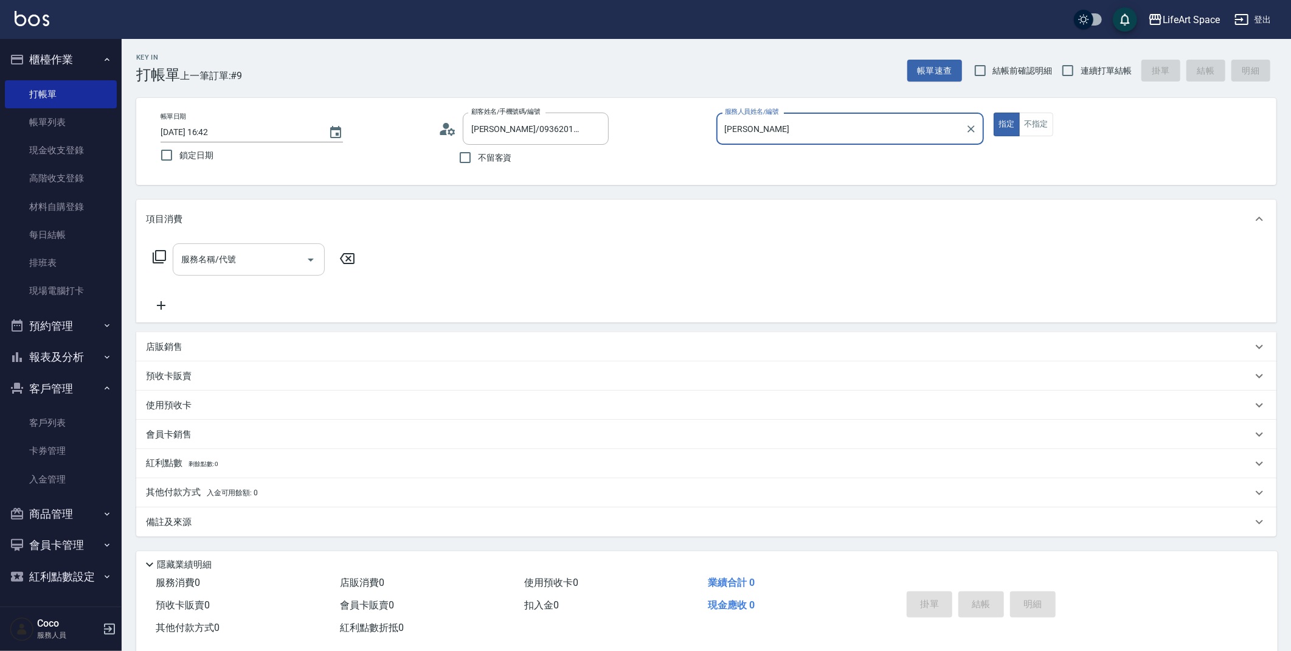
click at [243, 254] on input "服務名稱/代號" at bounding box center [239, 259] width 123 height 21
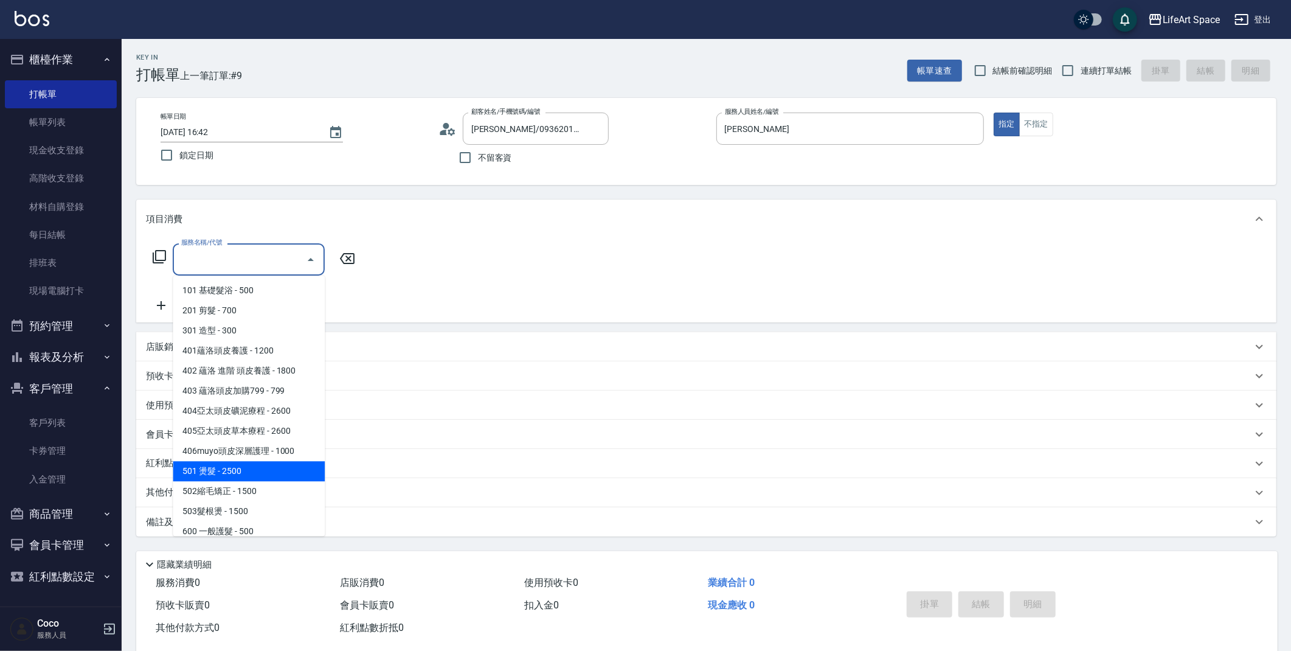
drag, startPoint x: 232, startPoint y: 478, endPoint x: 282, endPoint y: 413, distance: 81.6
click at [232, 478] on span "501 燙髮 - 2500" at bounding box center [249, 471] width 152 height 20
type input "501 燙髮(501)"
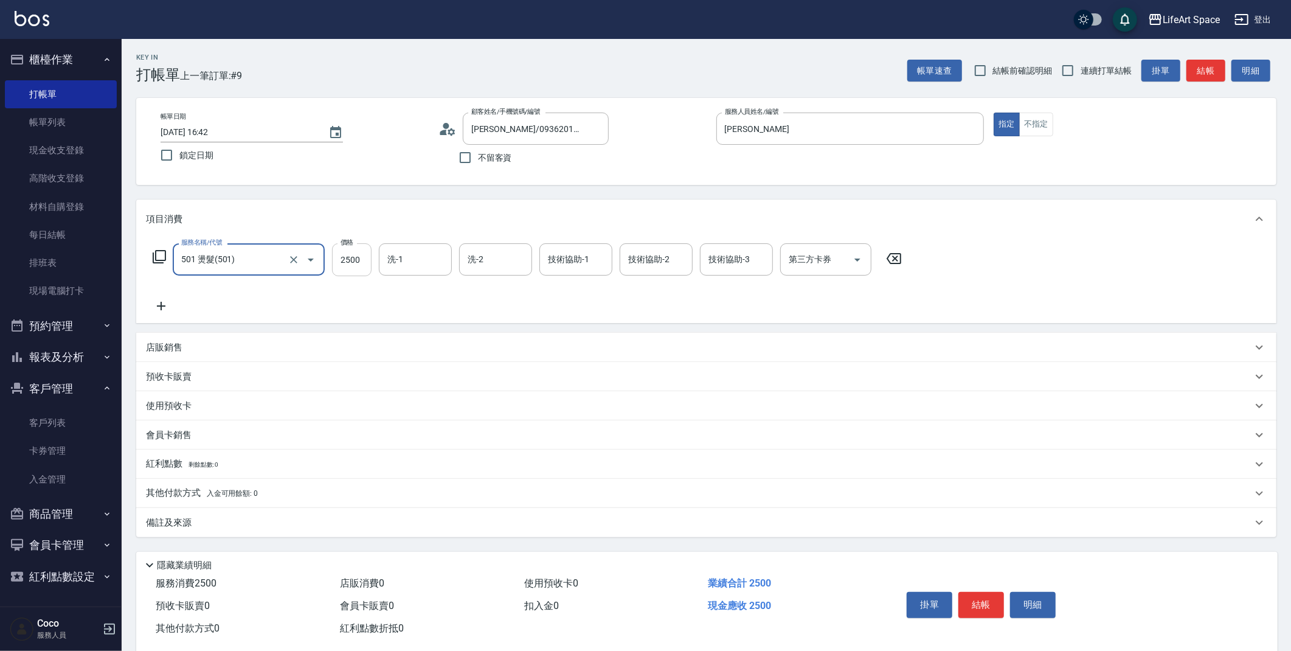
click at [357, 257] on input "2500" at bounding box center [352, 259] width 40 height 33
type input "2800"
click at [424, 249] on input "洗-1" at bounding box center [415, 259] width 62 height 21
drag, startPoint x: 444, startPoint y: 355, endPoint x: 441, endPoint y: 370, distance: 15.4
click at [441, 370] on div "項目消費 服務名稱/代號 501 燙髮(501) 服務名稱/代號 價格 2800 價格 洗-1 洗-1 洗-2 洗-2 技術協助-1 技術協助-1 技術協助-…" at bounding box center [706, 367] width 1140 height 337
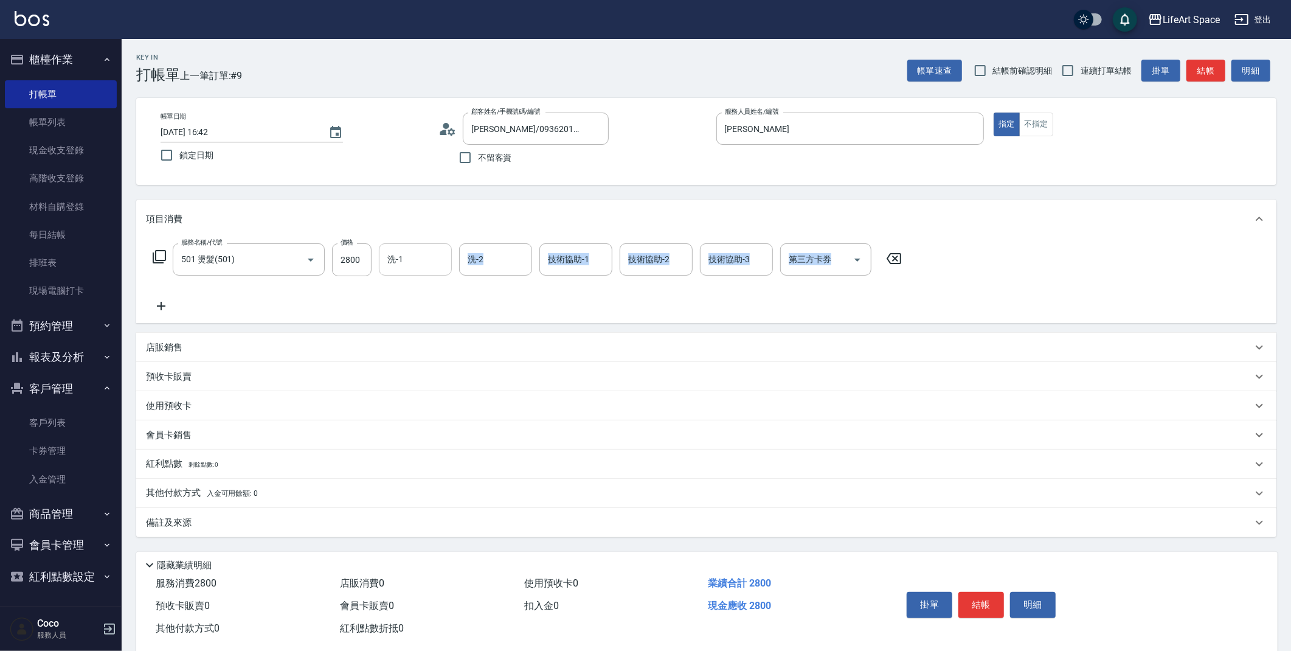
click at [432, 264] on input "洗-1" at bounding box center [415, 259] width 62 height 21
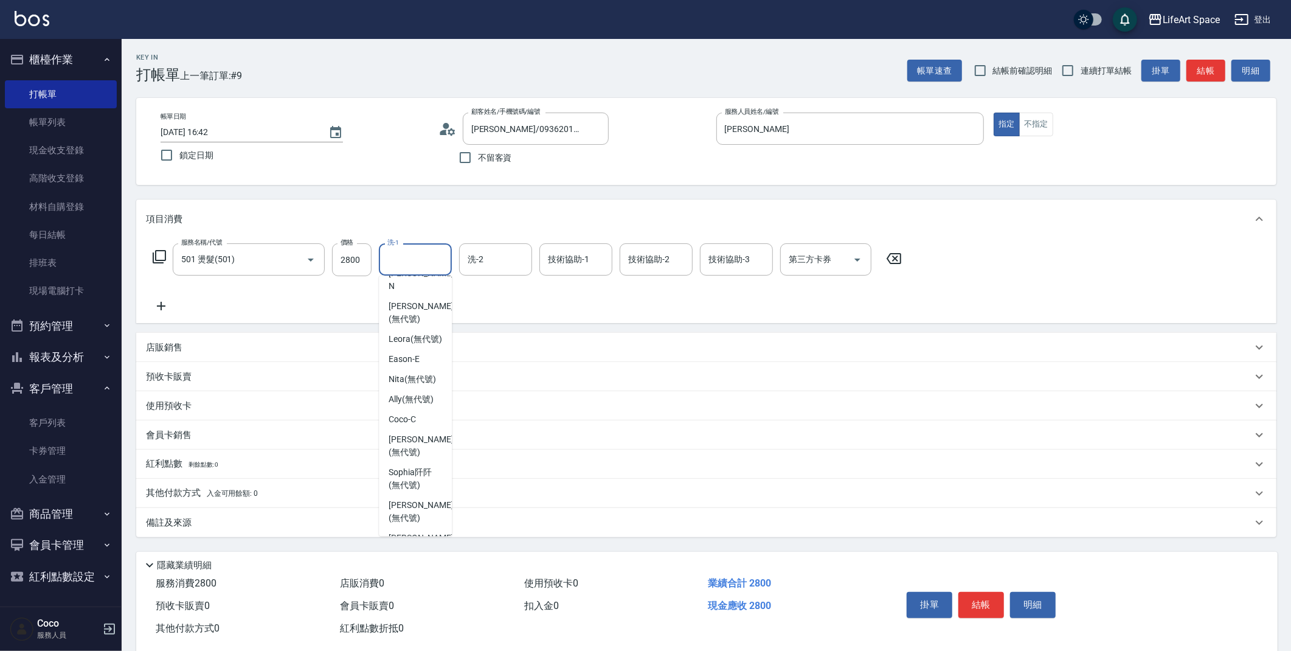
scroll to position [323, 0]
click at [427, 429] on span "[PERSON_NAME] (無代號)" at bounding box center [421, 442] width 64 height 26
type input "[PERSON_NAME](無代號)"
click at [503, 260] on input "洗-2" at bounding box center [496, 259] width 62 height 21
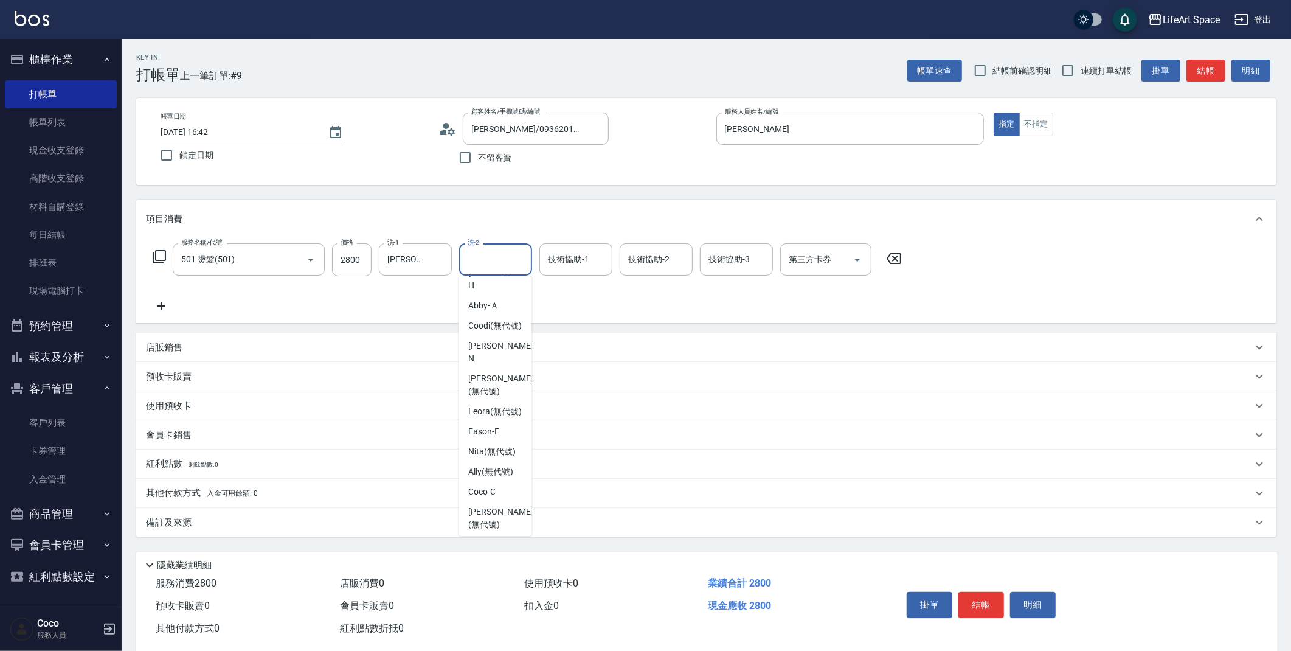
scroll to position [376, 0]
click at [494, 377] on span "[PERSON_NAME] (無代號)" at bounding box center [500, 390] width 64 height 26
type input "[PERSON_NAME](無代號)"
click at [576, 259] on div "技術協助-1 技術協助-1" at bounding box center [575, 259] width 73 height 32
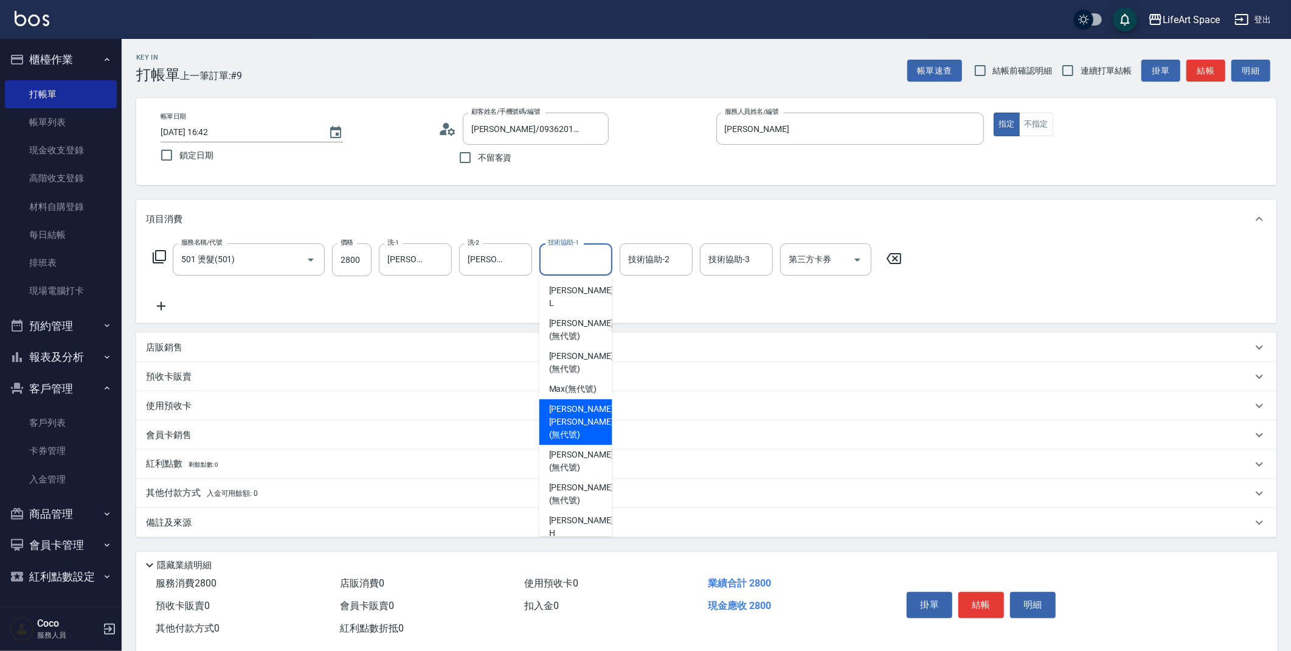
drag, startPoint x: 605, startPoint y: 308, endPoint x: 575, endPoint y: 394, distance: 91.3
click at [576, 394] on ul "Lance -L Joyce (無代號) Gina (無代號) Max (無代號) Nick wu (無代號) Nicole (無代號) Patty (無代號…" at bounding box center [575, 405] width 73 height 260
click at [575, 403] on span "Nick wu (無代號)" at bounding box center [581, 422] width 64 height 38
type input "Nick wu(無代號)"
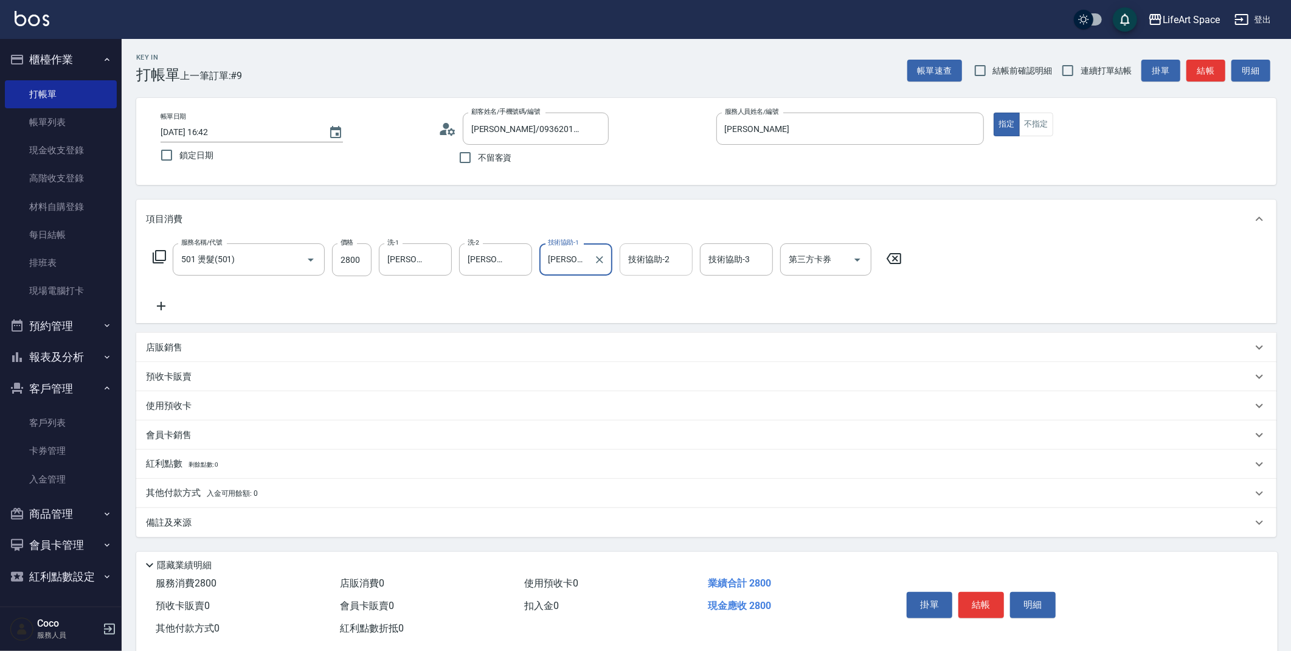
click at [657, 263] on div "技術協助-2 技術協助-2" at bounding box center [656, 259] width 73 height 32
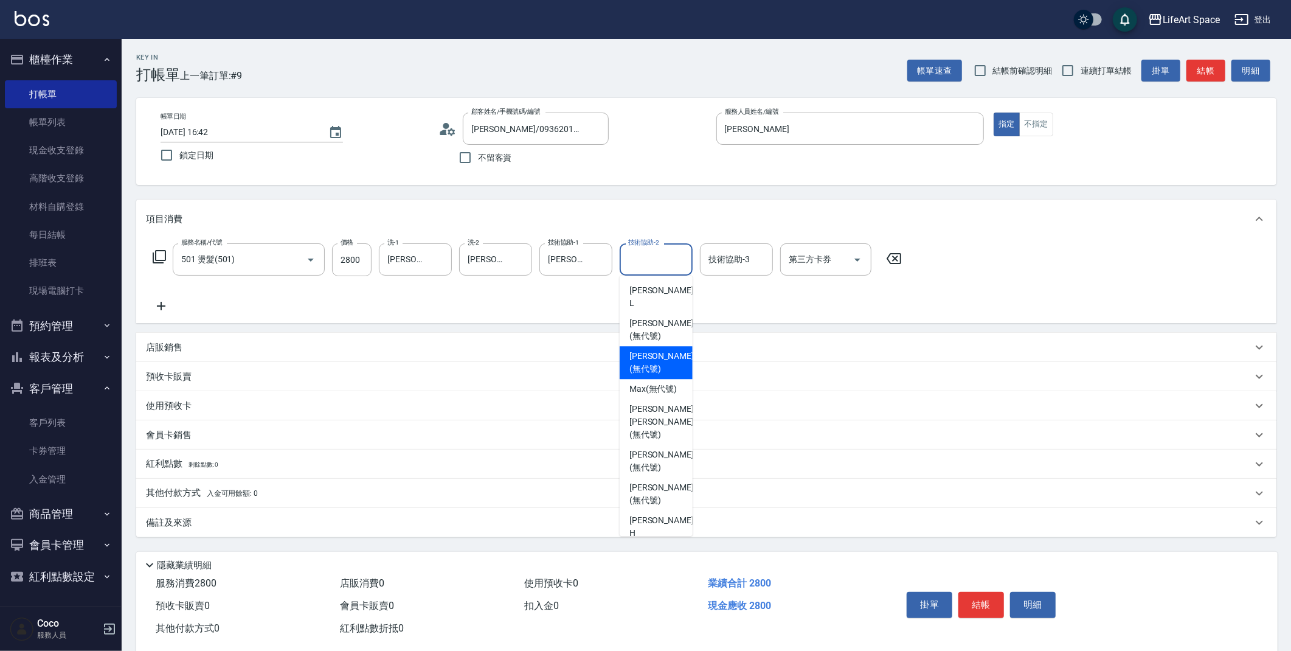
drag, startPoint x: 684, startPoint y: 308, endPoint x: 693, endPoint y: 347, distance: 40.4
click at [693, 347] on body "LifeArt Space 登出 櫃檯作業 打帳單 帳單列表 現金收支登錄 高階收支登錄 材料自購登錄 每日結帳 排班表 現場電腦打卡 預約管理 預約管理 單…" at bounding box center [645, 334] width 1291 height 669
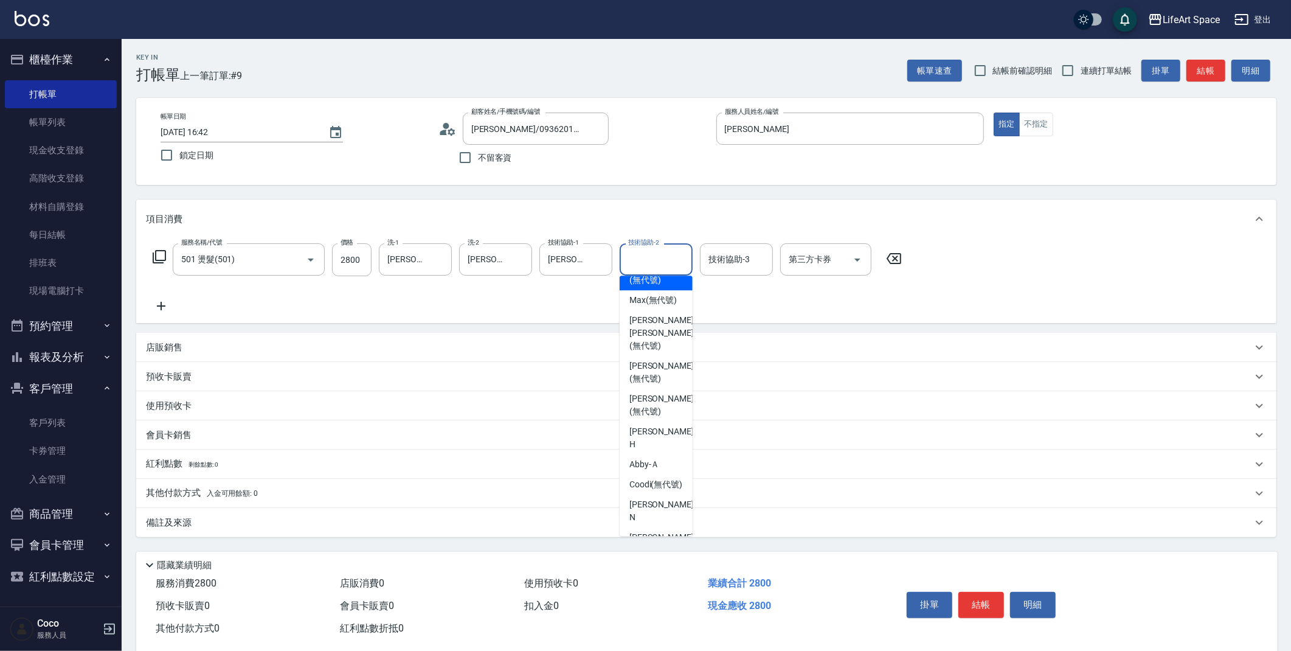
scroll to position [87, 0]
click at [663, 394] on span "Patty (無代號)" at bounding box center [661, 407] width 64 height 26
type input "Patty(無代號)"
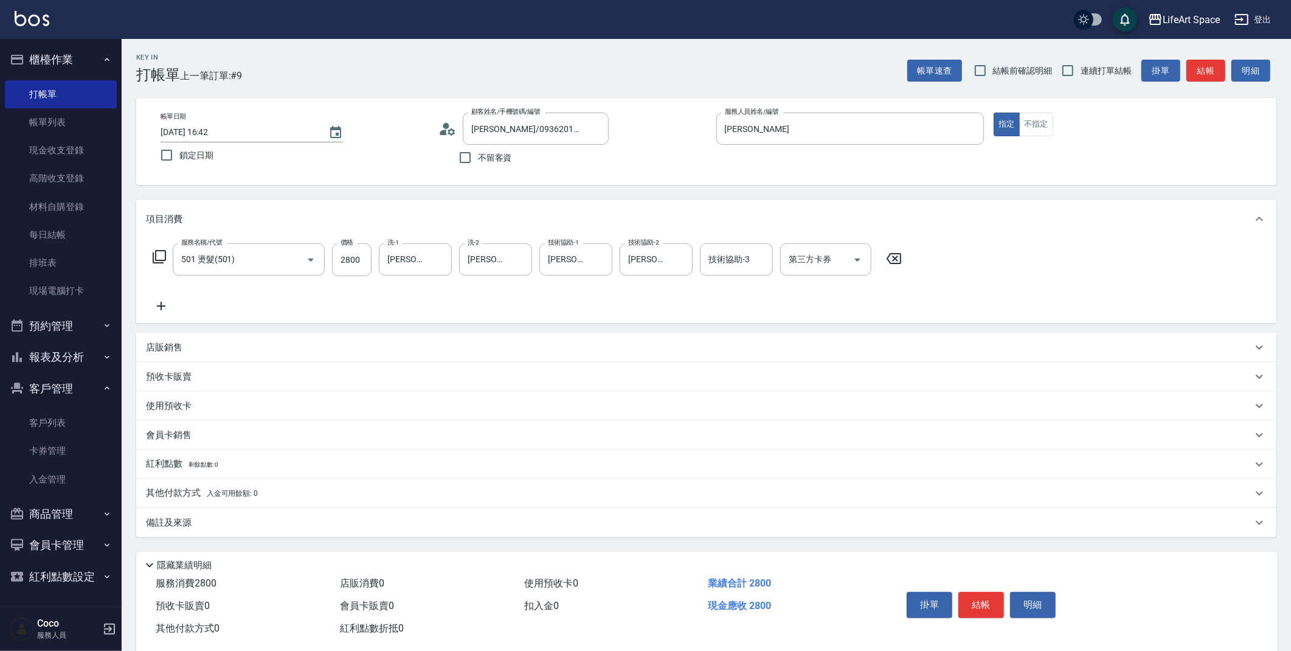
click at [164, 309] on icon at bounding box center [161, 306] width 30 height 15
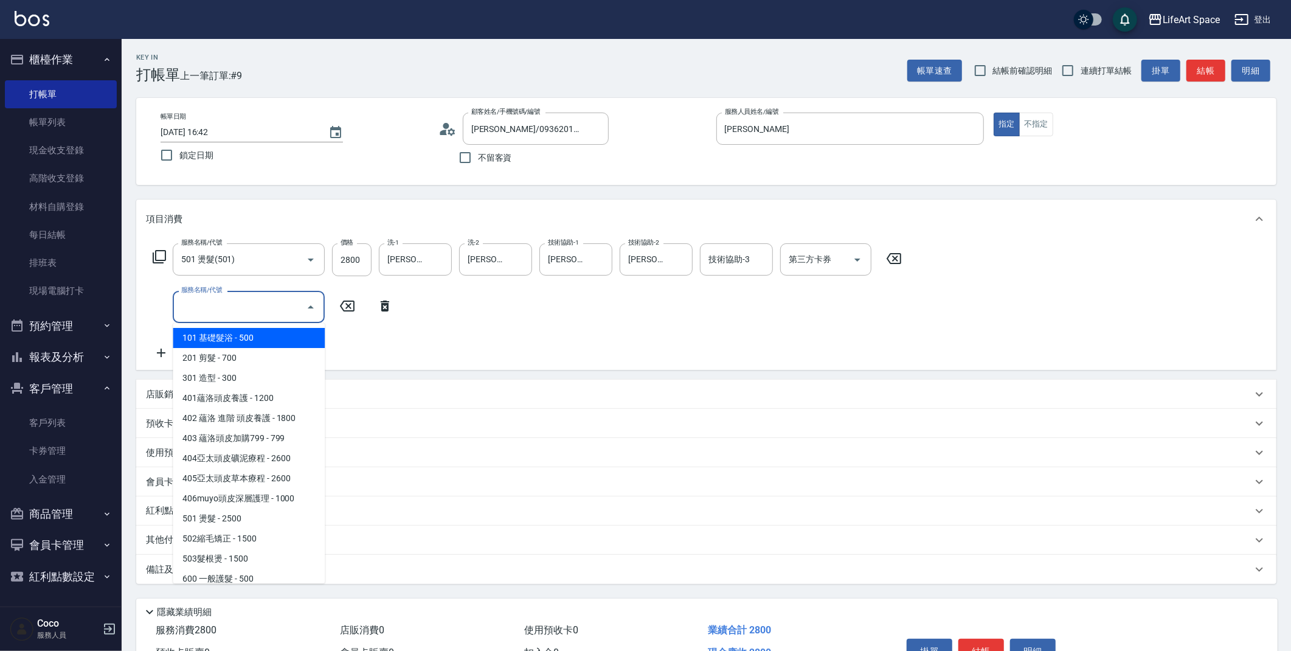
click at [220, 310] on input "服務名稱/代號" at bounding box center [239, 306] width 123 height 21
type input "d"
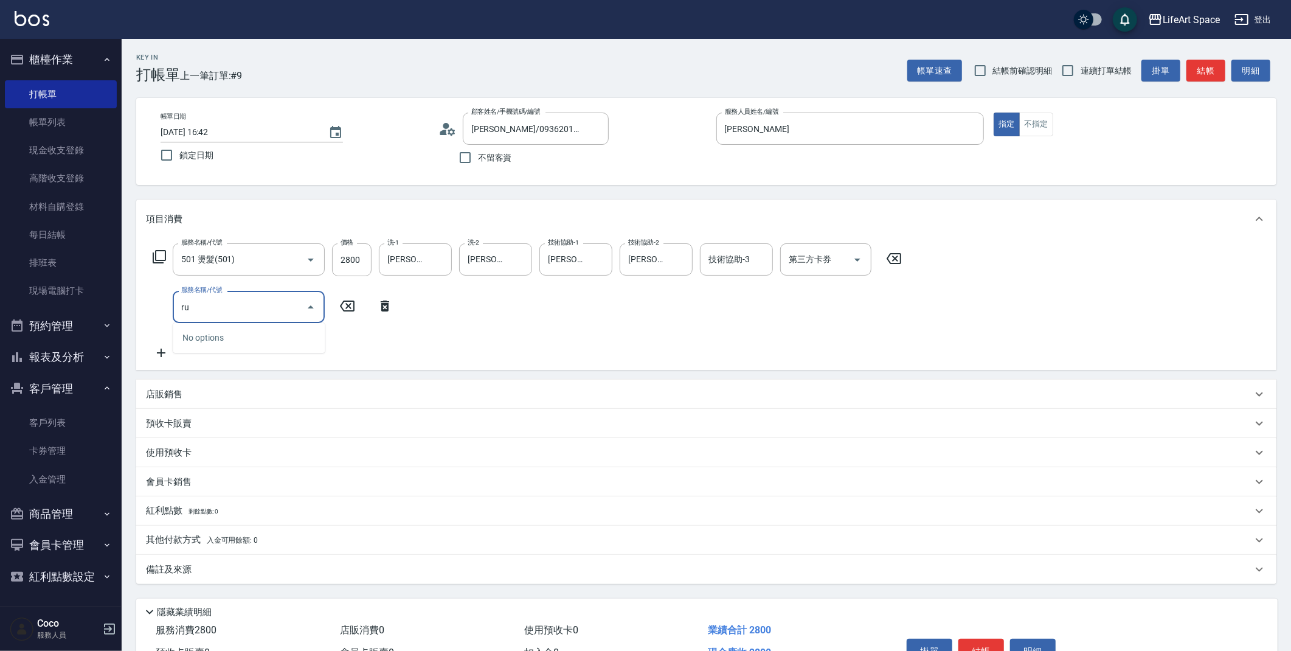
type input "r"
type input "精"
click at [246, 335] on span "603 京喚羽系統修護(短) - 3000" at bounding box center [249, 338] width 152 height 20
type input "603 京喚羽系統修護(短)(603)"
click at [358, 311] on input "3000" at bounding box center [352, 307] width 40 height 33
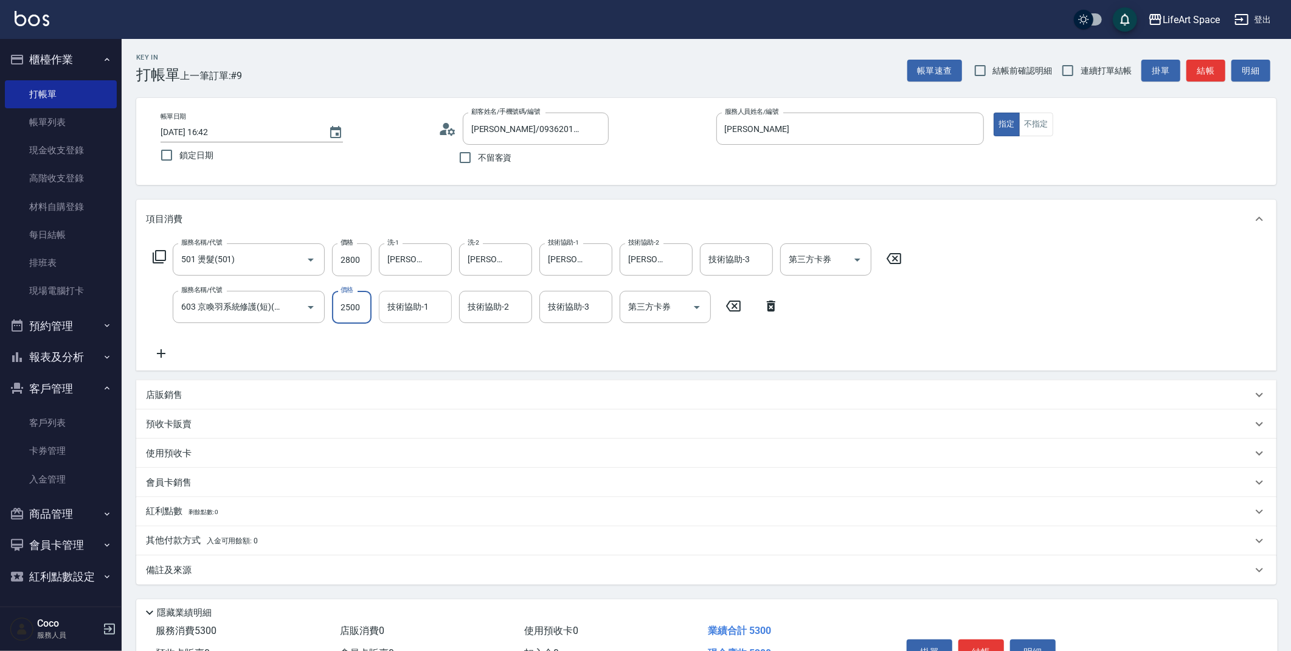
type input "2500"
click at [432, 309] on input "技術協助-1" at bounding box center [415, 306] width 62 height 21
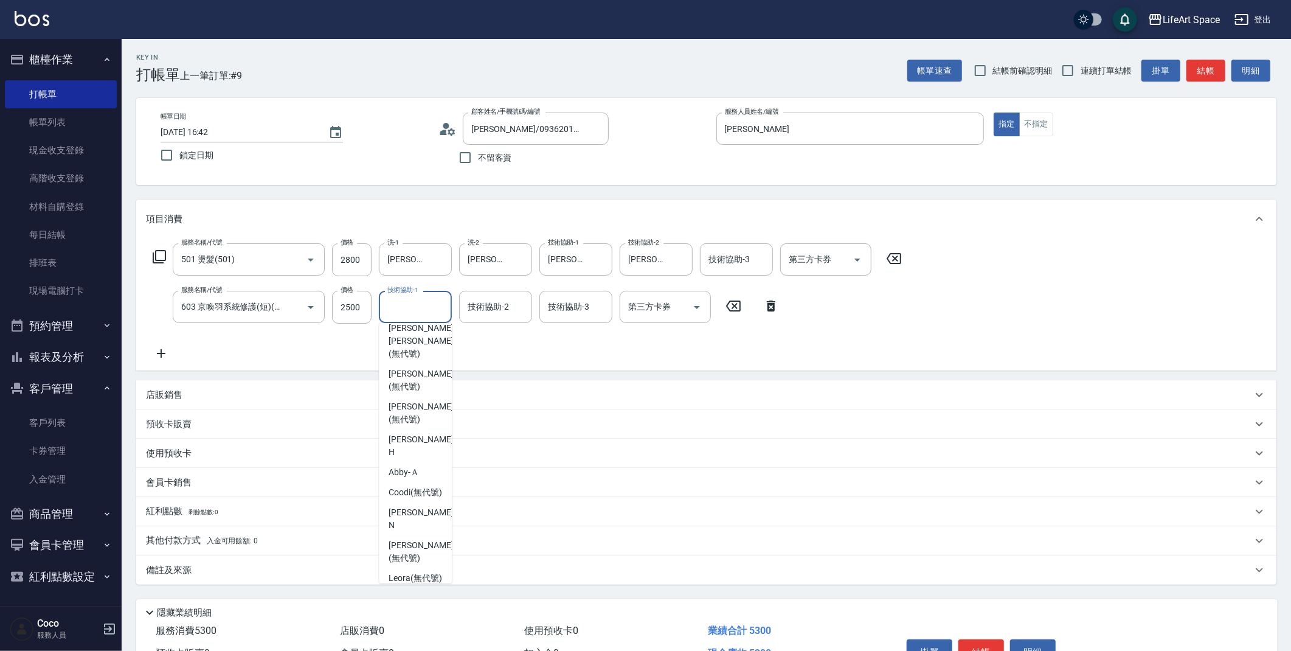
scroll to position [112, 0]
drag, startPoint x: 422, startPoint y: 401, endPoint x: 516, endPoint y: 282, distance: 151.1
click at [422, 417] on span "Patty (無代號)" at bounding box center [421, 430] width 64 height 26
type input "Patty(無代號)"
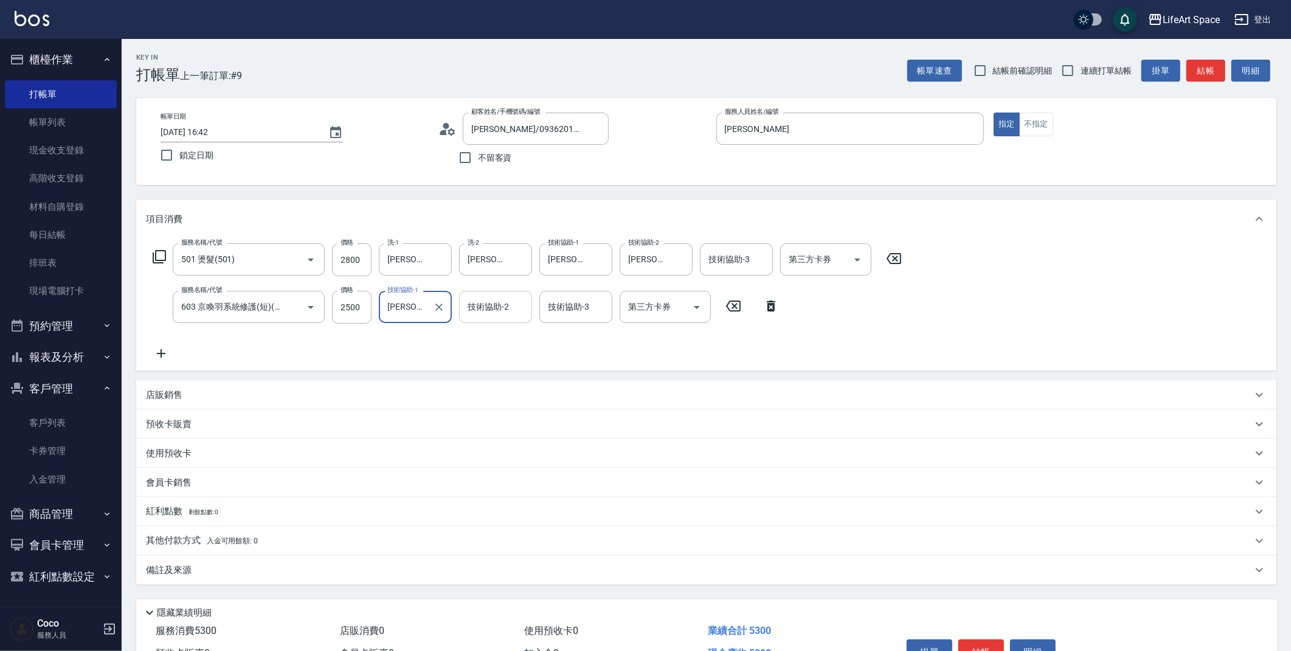
click at [505, 301] on div "技術協助-2 技術協助-2" at bounding box center [495, 307] width 73 height 32
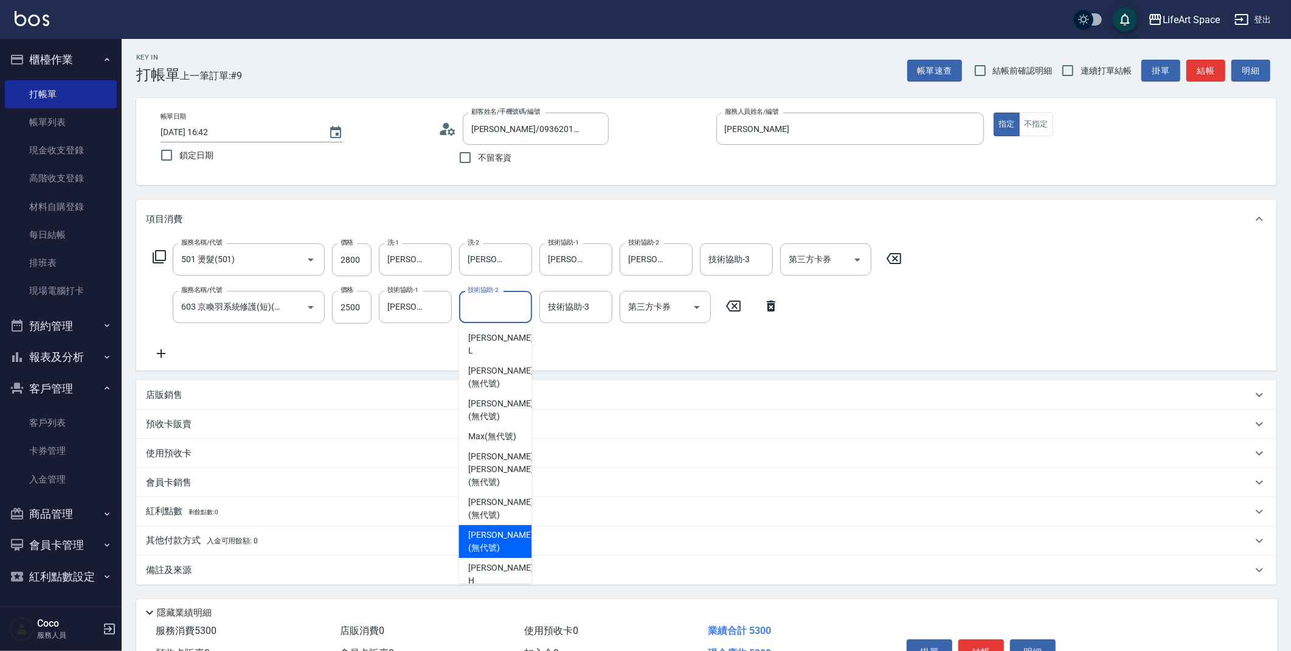
click at [486, 528] on span "Patty (無代號)" at bounding box center [500, 541] width 64 height 26
type input "Patty(無代號)"
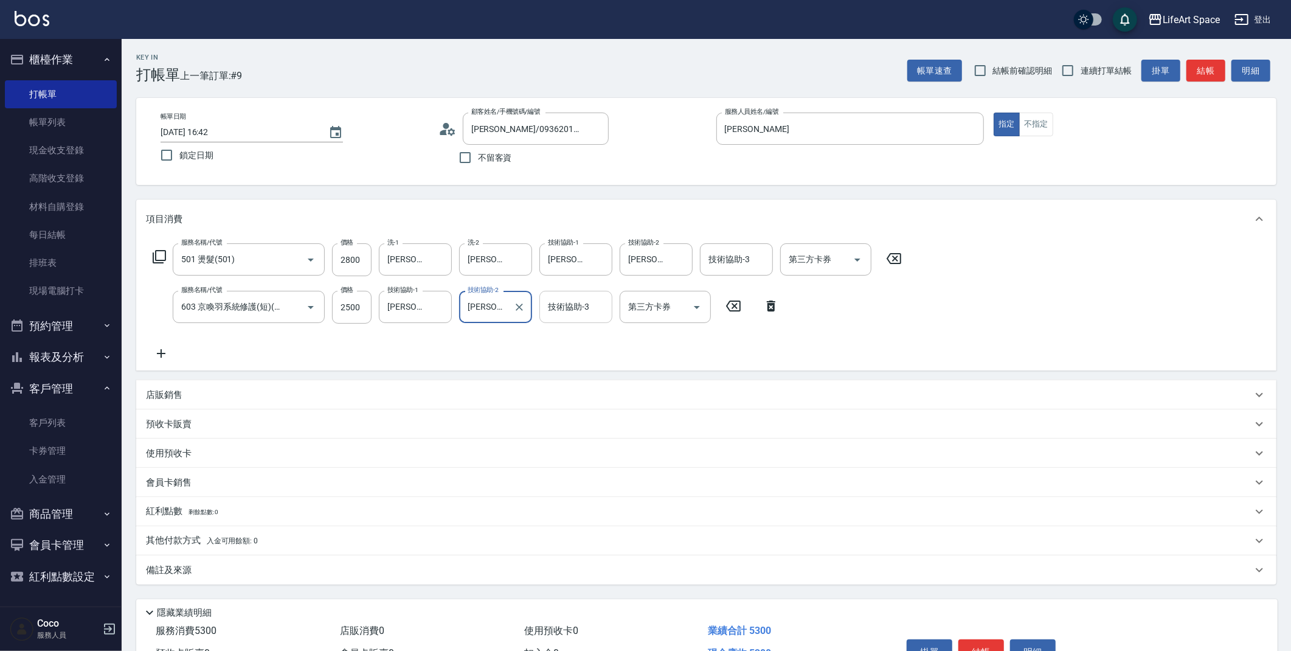
click at [565, 312] on div "技術協助-3 技術協助-3" at bounding box center [575, 307] width 73 height 32
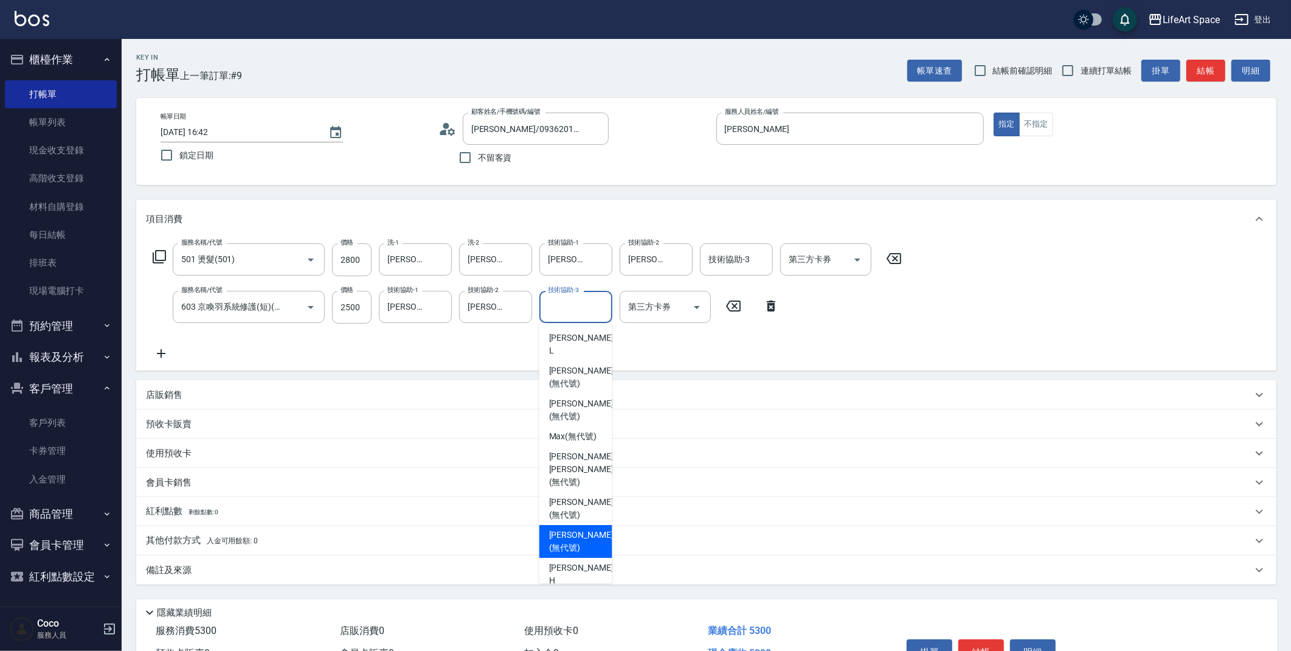
click at [575, 528] on span "Patty (無代號)" at bounding box center [581, 541] width 64 height 26
type input "Patty(無代號)"
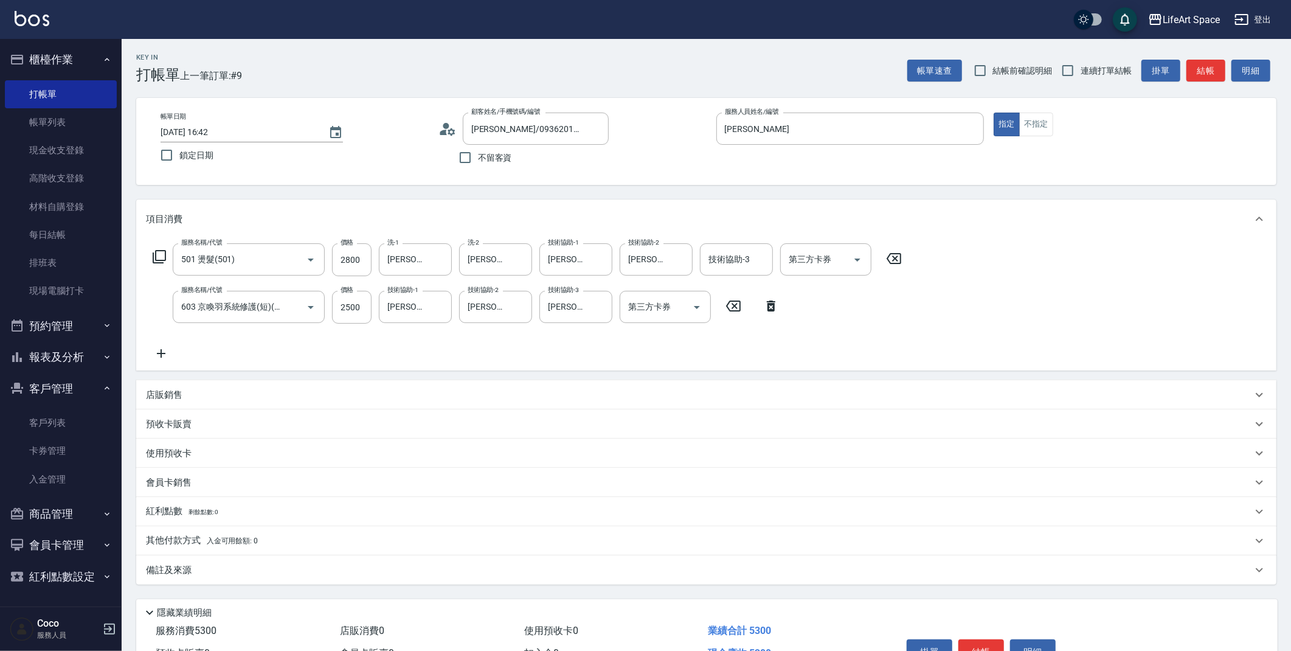
click at [284, 564] on div "備註及來源" at bounding box center [699, 570] width 1106 height 13
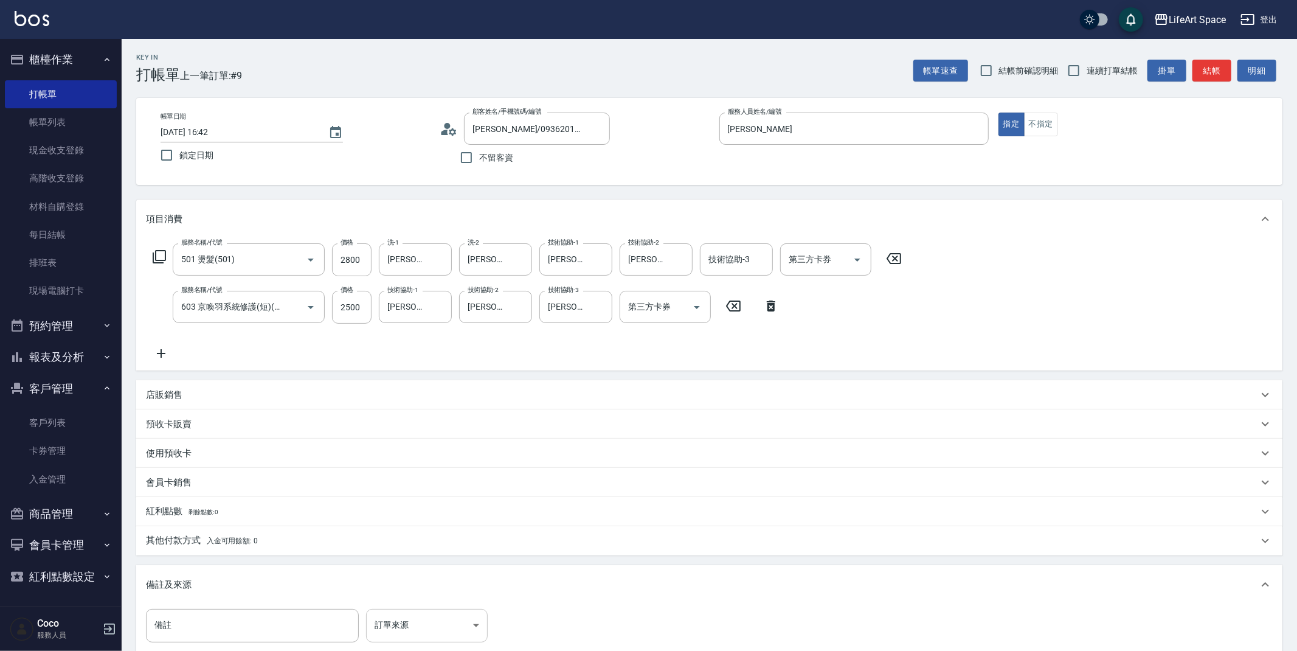
click at [421, 624] on body "LifeArt Space 登出 櫃檯作業 打帳單 帳單列表 現金收支登錄 高階收支登錄 材料自購登錄 每日結帳 排班表 現場電腦打卡 預約管理 預約管理 單…" at bounding box center [648, 399] width 1297 height 798
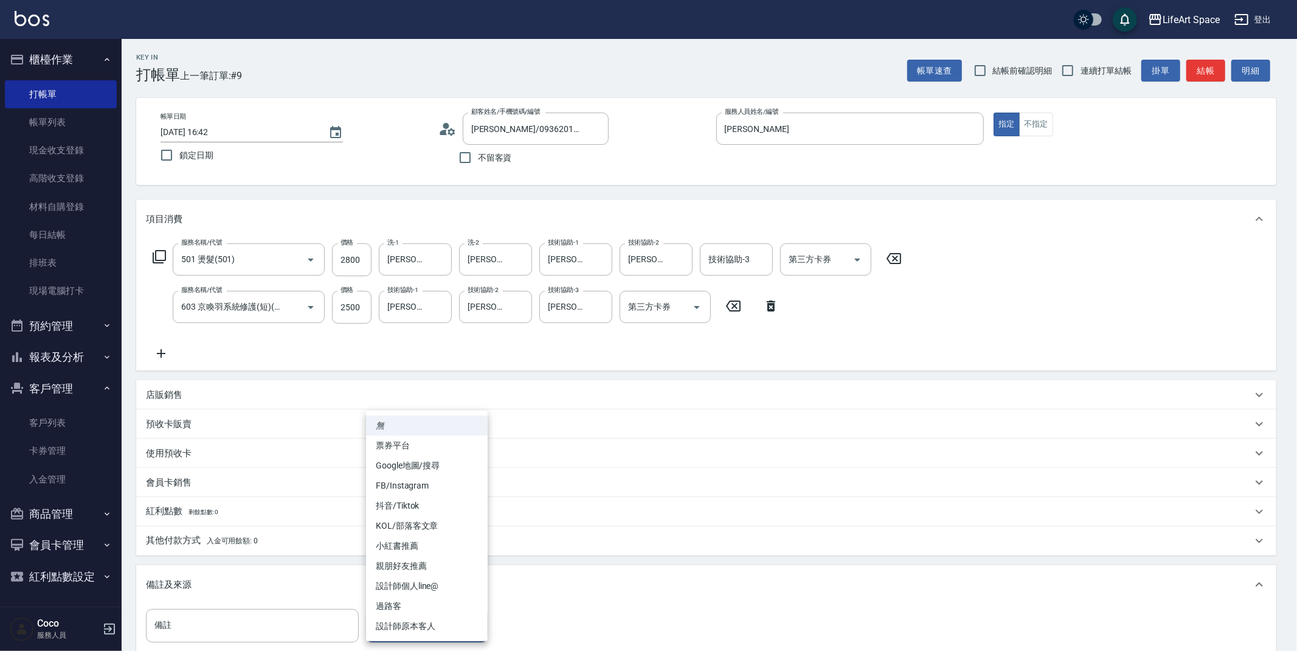
click at [430, 622] on li "設計師原本客人" at bounding box center [427, 626] width 122 height 20
type input "設計師原本客人"
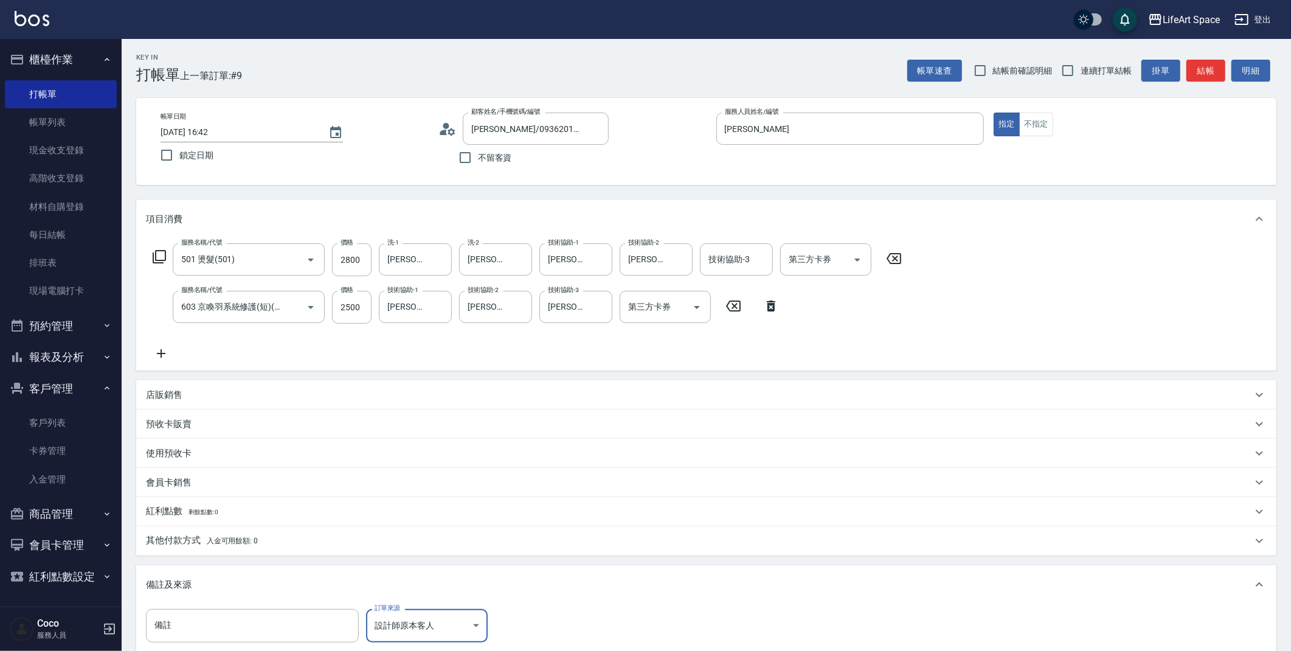
click at [251, 543] on span "入金可用餘額: 0" at bounding box center [233, 540] width 52 height 9
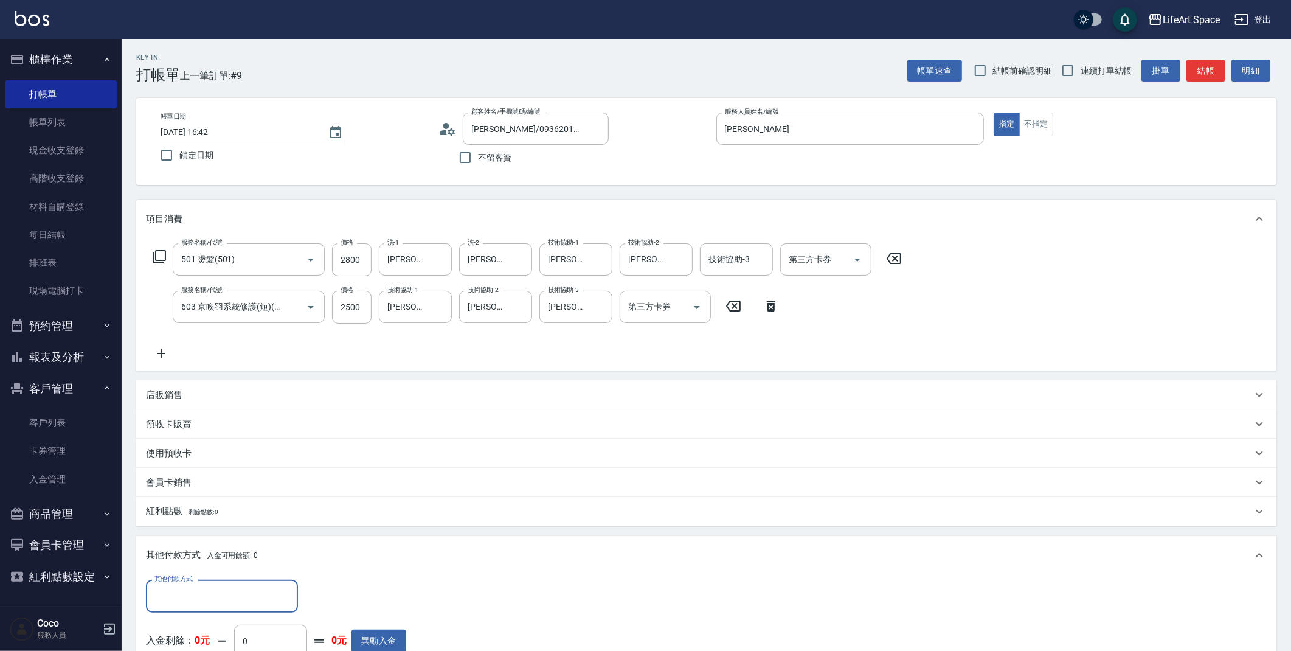
scroll to position [1, 0]
click at [236, 580] on div "其他付款方式" at bounding box center [222, 595] width 152 height 32
click at [193, 541] on span "信用卡" at bounding box center [222, 544] width 152 height 20
type input "信用卡"
click at [362, 598] on input "0" at bounding box center [350, 595] width 91 height 33
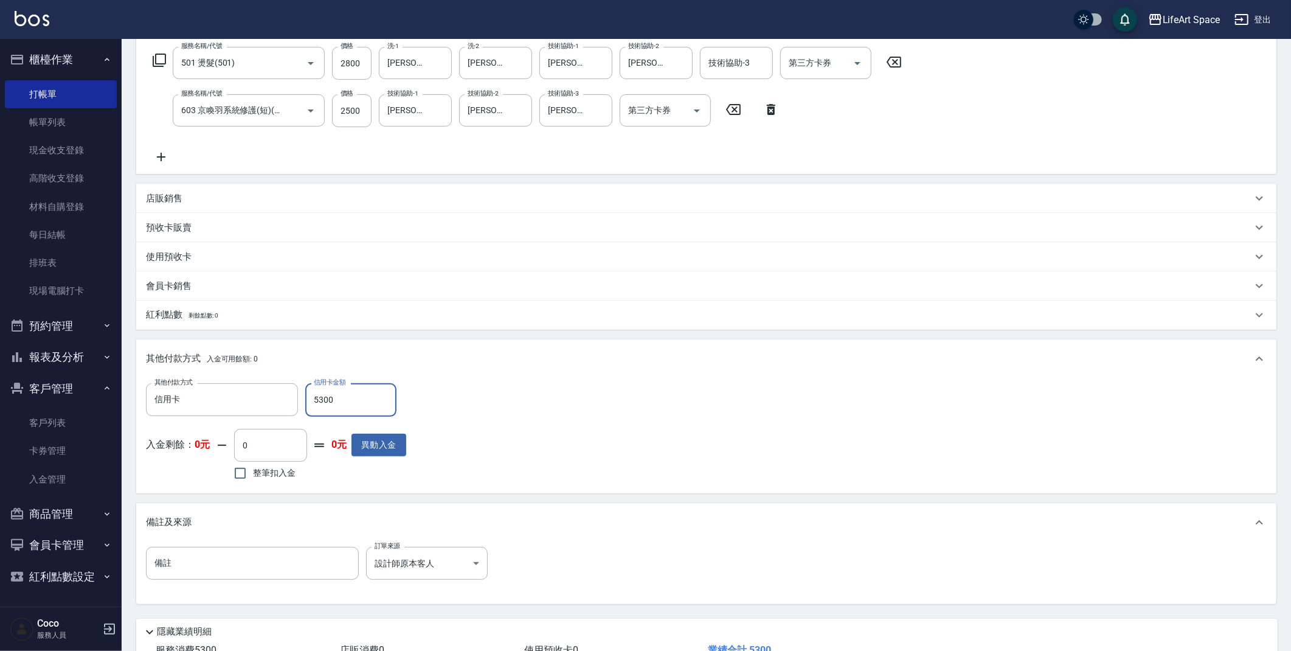
scroll to position [219, 0]
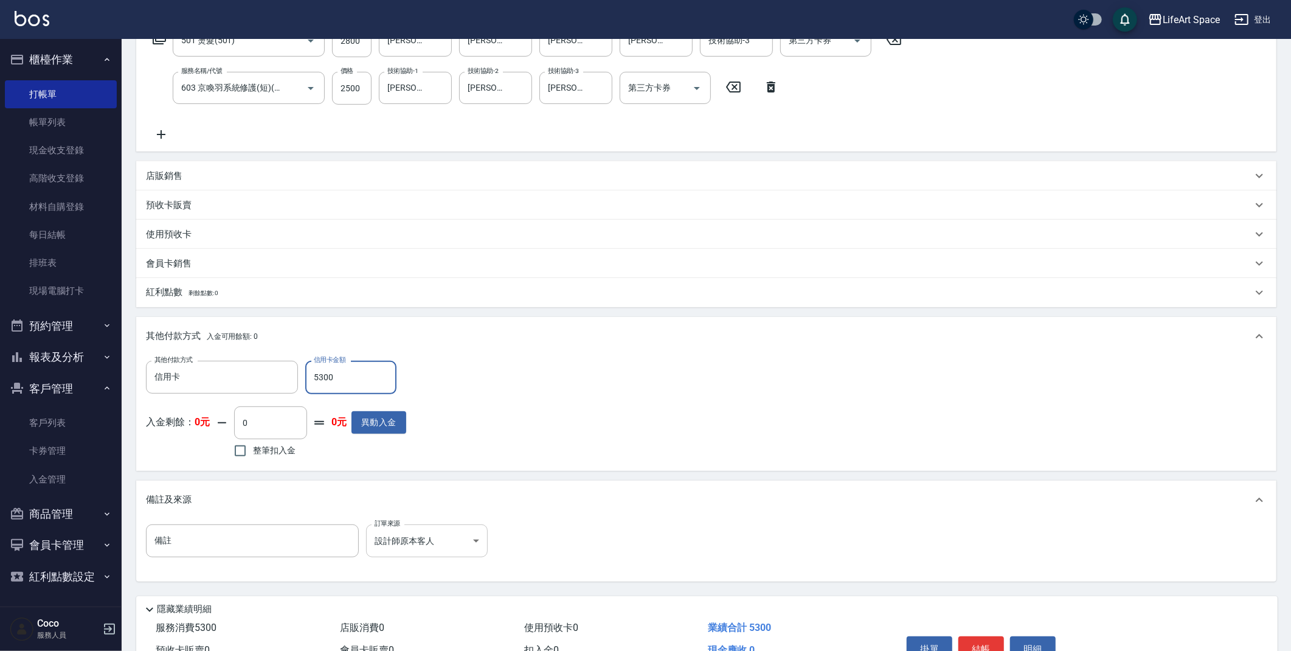
type input "5300"
click at [417, 548] on body "LifeArt Space 登出 櫃檯作業 打帳單 帳單列表 現金收支登錄 高階收支登錄 材料自購登錄 每日結帳 排班表 現場電腦打卡 預約管理 預約管理 單…" at bounding box center [645, 247] width 1291 height 932
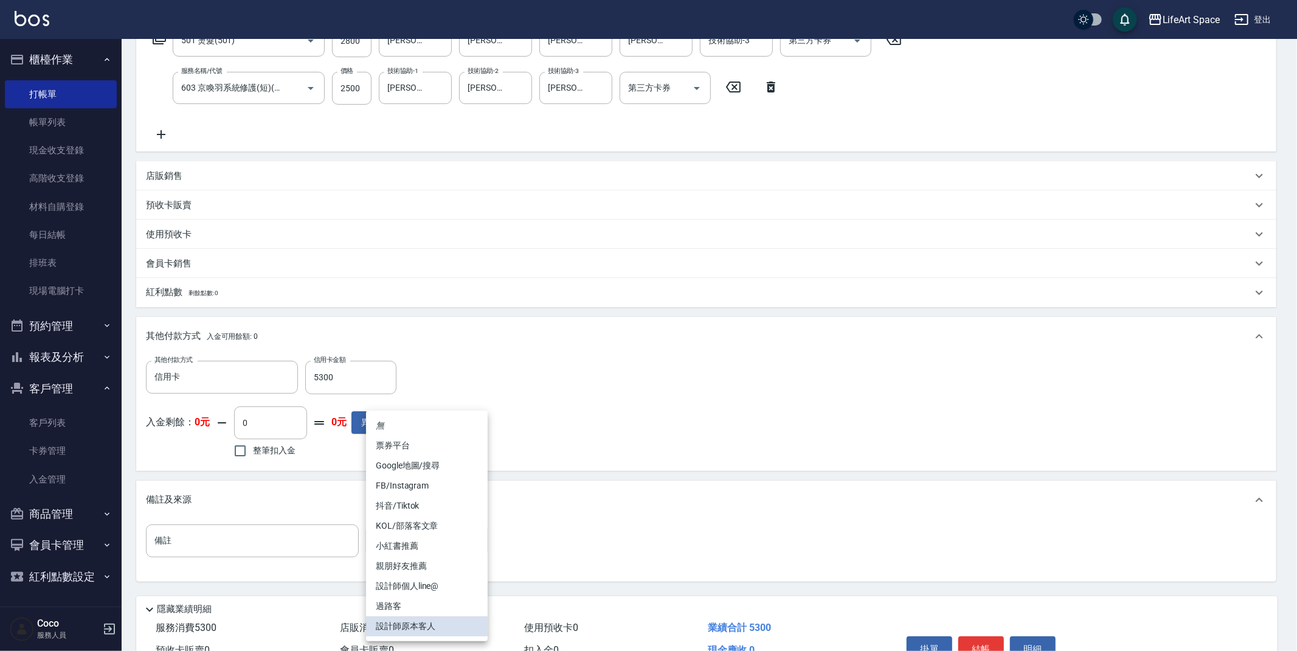
click at [606, 525] on div at bounding box center [648, 325] width 1297 height 651
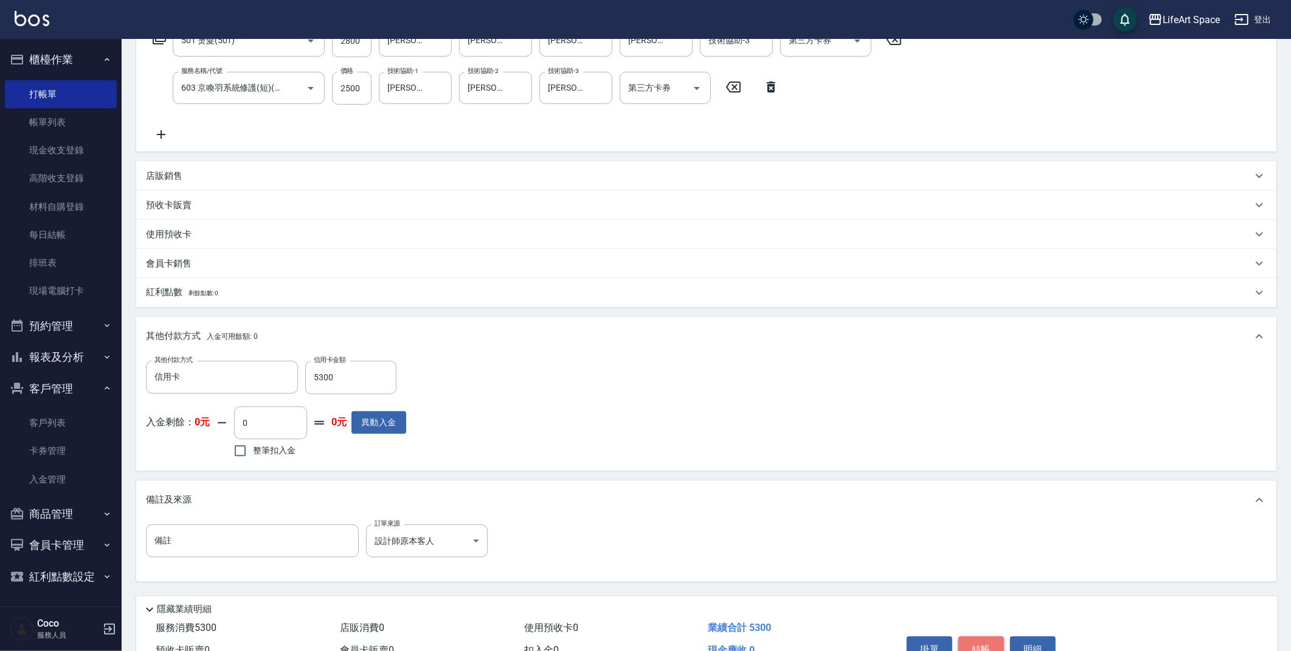
click at [969, 645] on button "結帳" at bounding box center [981, 649] width 46 height 26
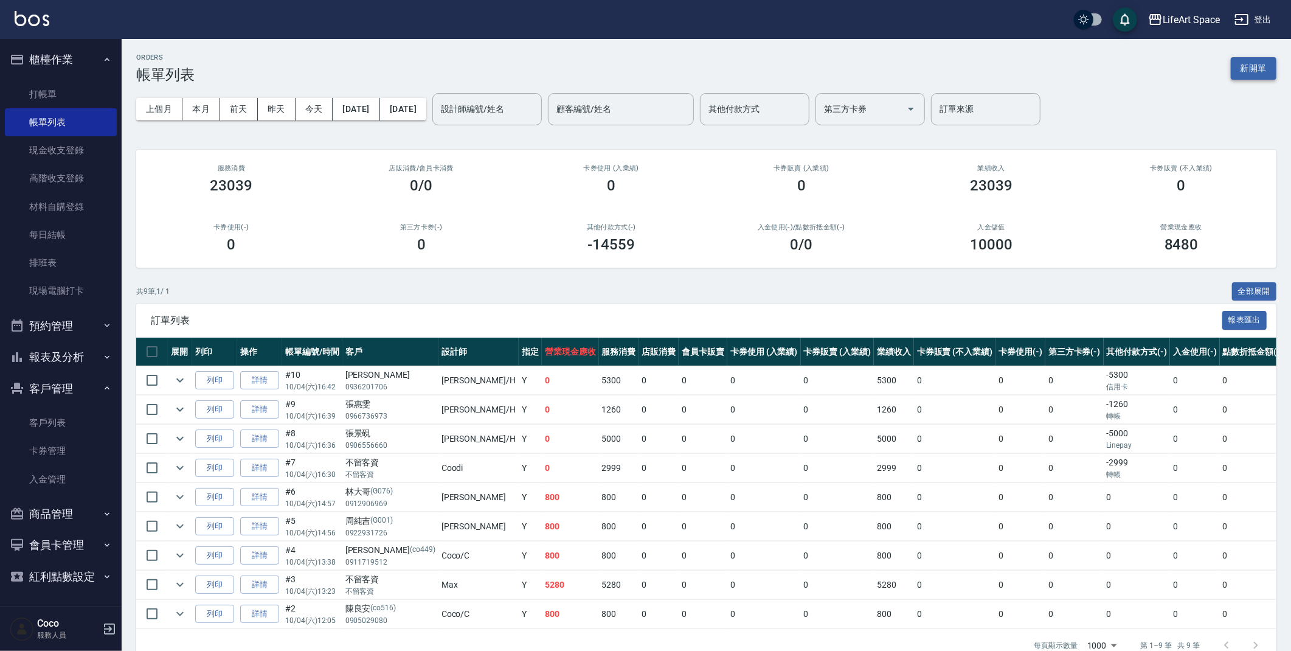
click at [1250, 66] on button "新開單" at bounding box center [1254, 68] width 46 height 22
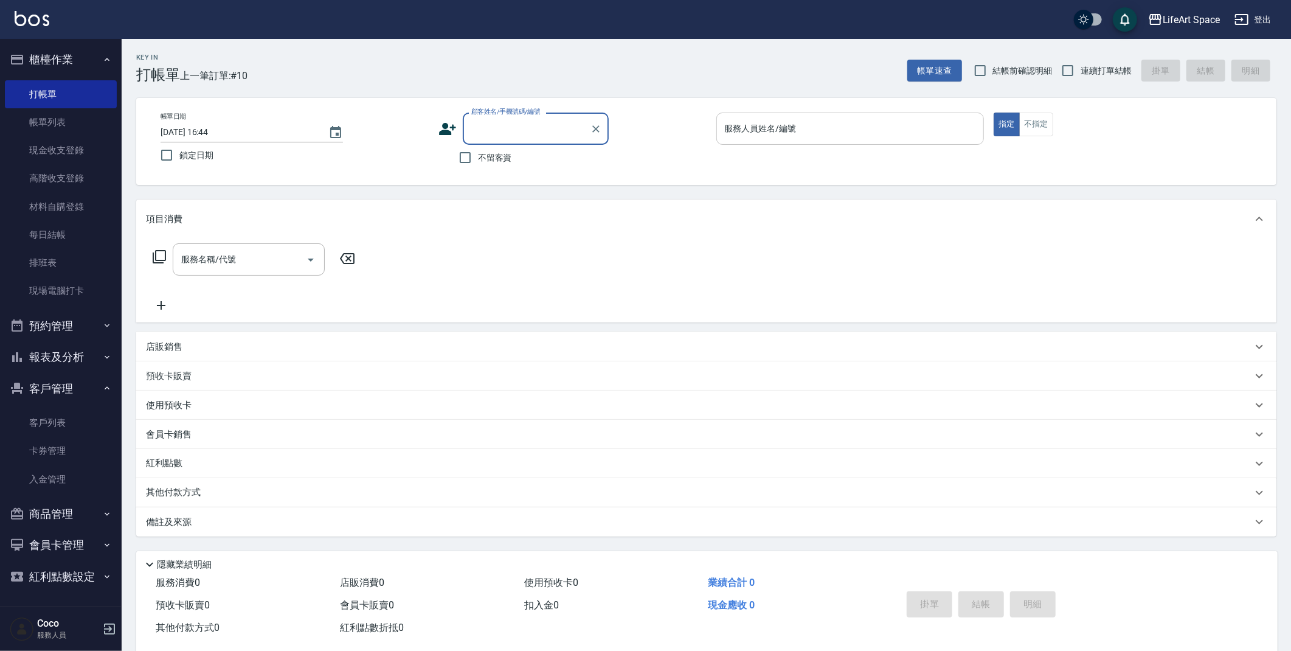
click at [792, 114] on div "服務人員姓名/編號" at bounding box center [850, 128] width 268 height 32
drag, startPoint x: 986, startPoint y: 213, endPoint x: 989, endPoint y: 238, distance: 24.4
click at [989, 238] on div "項目消費 服務名稱/代號 服務名稱/代號" at bounding box center [706, 260] width 1140 height 123
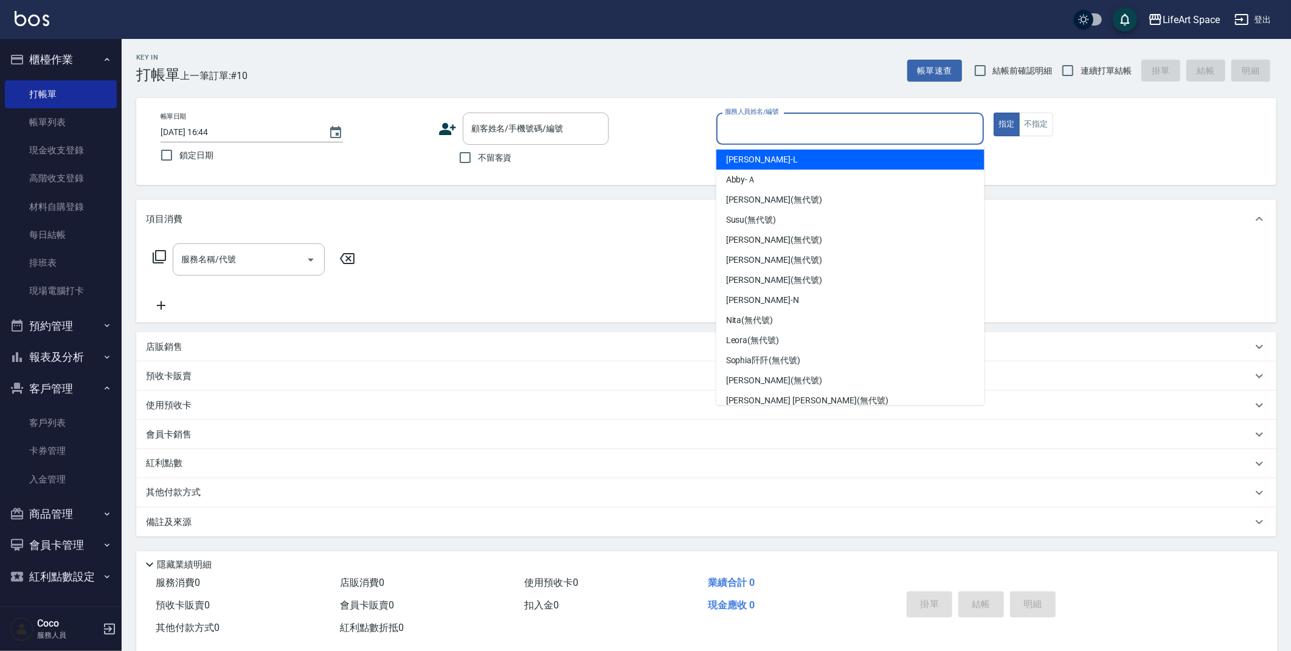
click at [876, 130] on input "服務人員姓名/編號" at bounding box center [850, 128] width 257 height 21
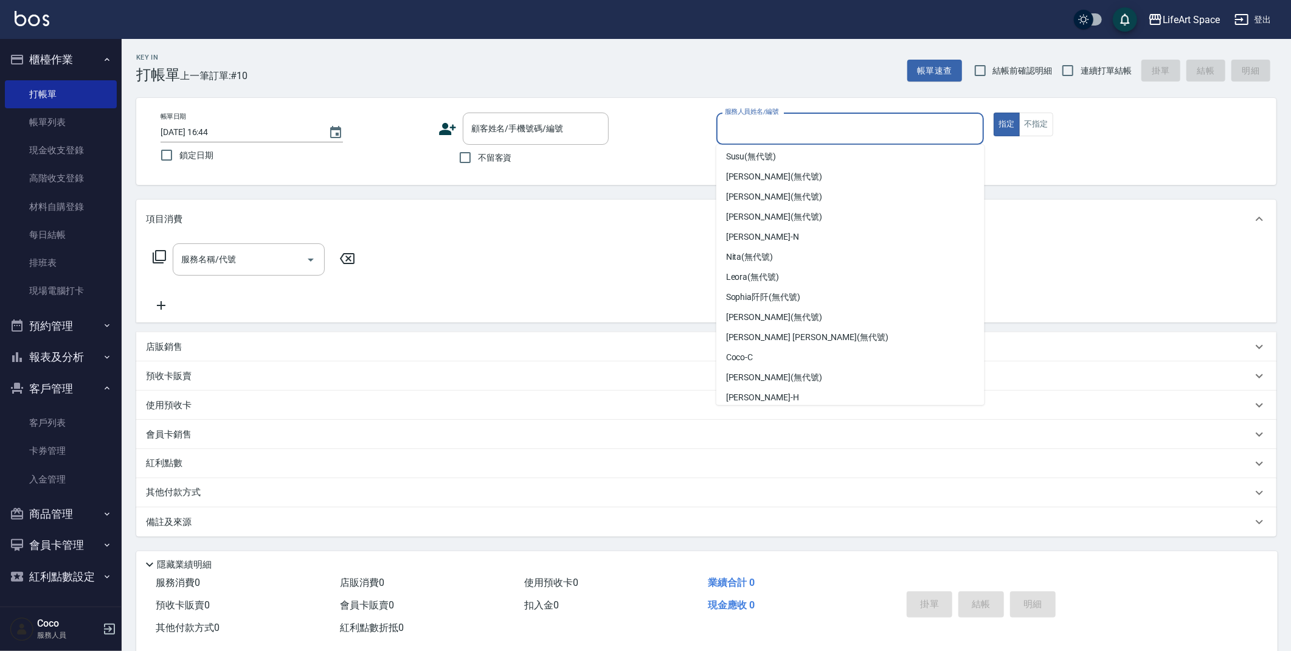
scroll to position [210, 0]
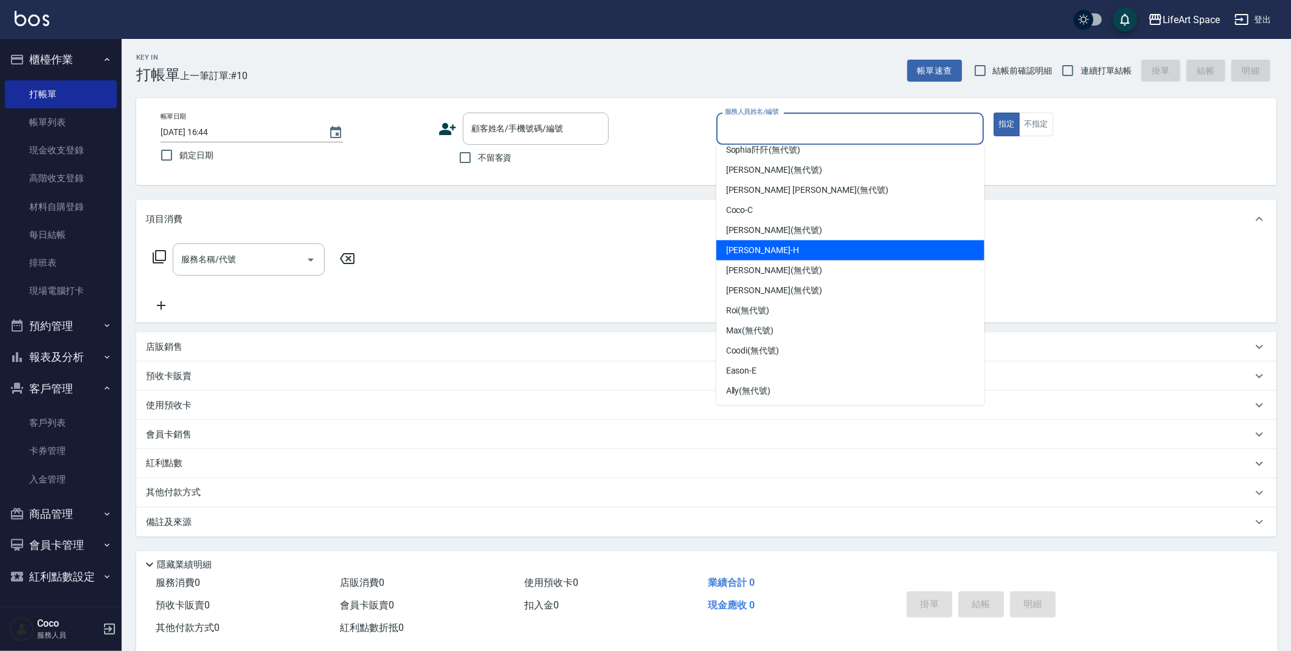
click at [784, 248] on div "[PERSON_NAME]" at bounding box center [850, 250] width 268 height 20
type input "[PERSON_NAME]"
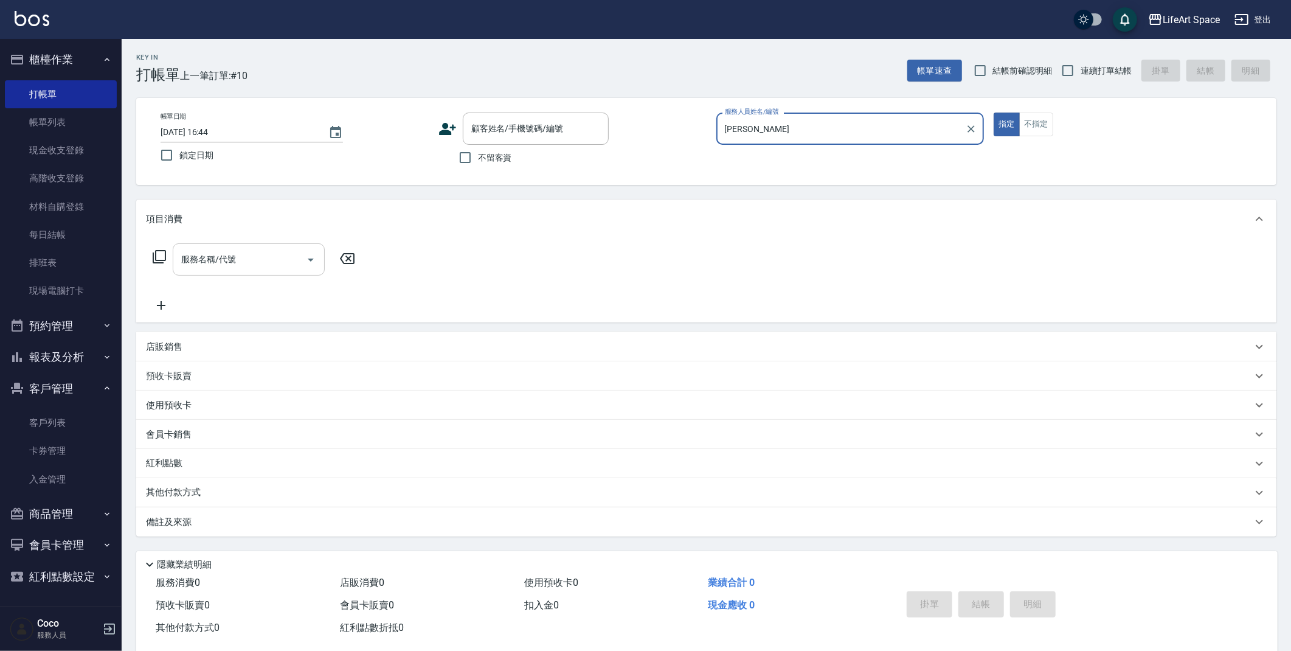
click at [198, 250] on div "服務名稱/代號 服務名稱/代號" at bounding box center [249, 259] width 152 height 32
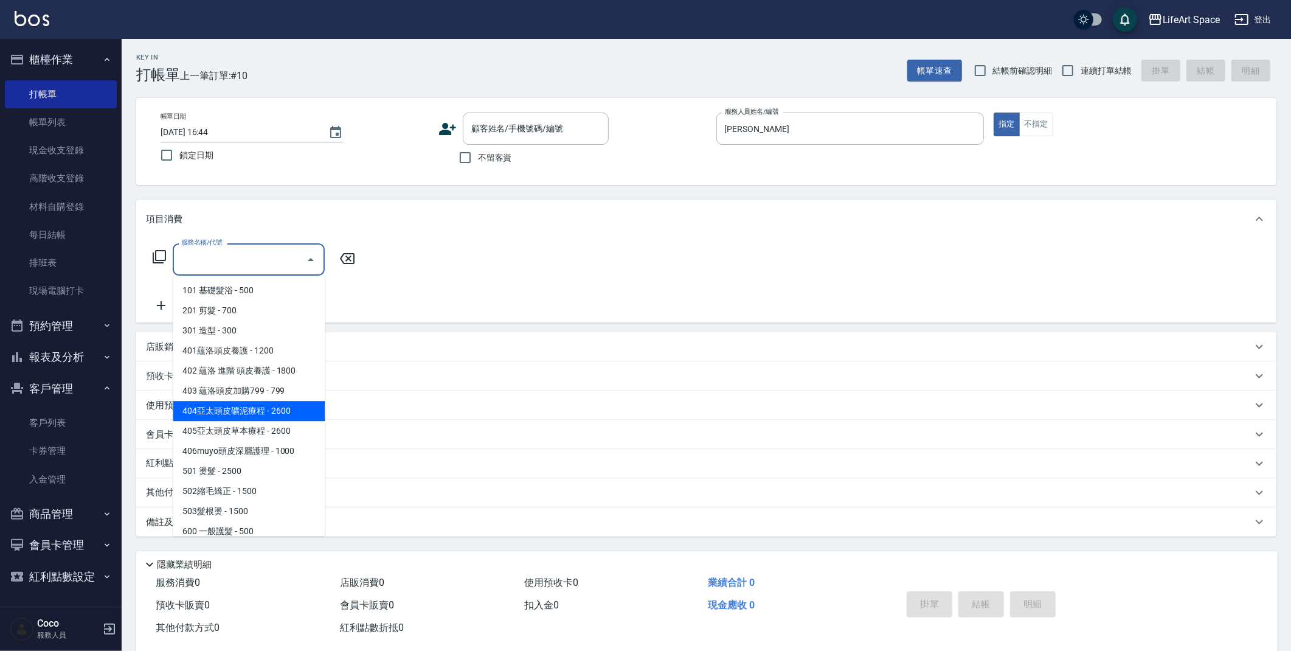
scroll to position [72, 0]
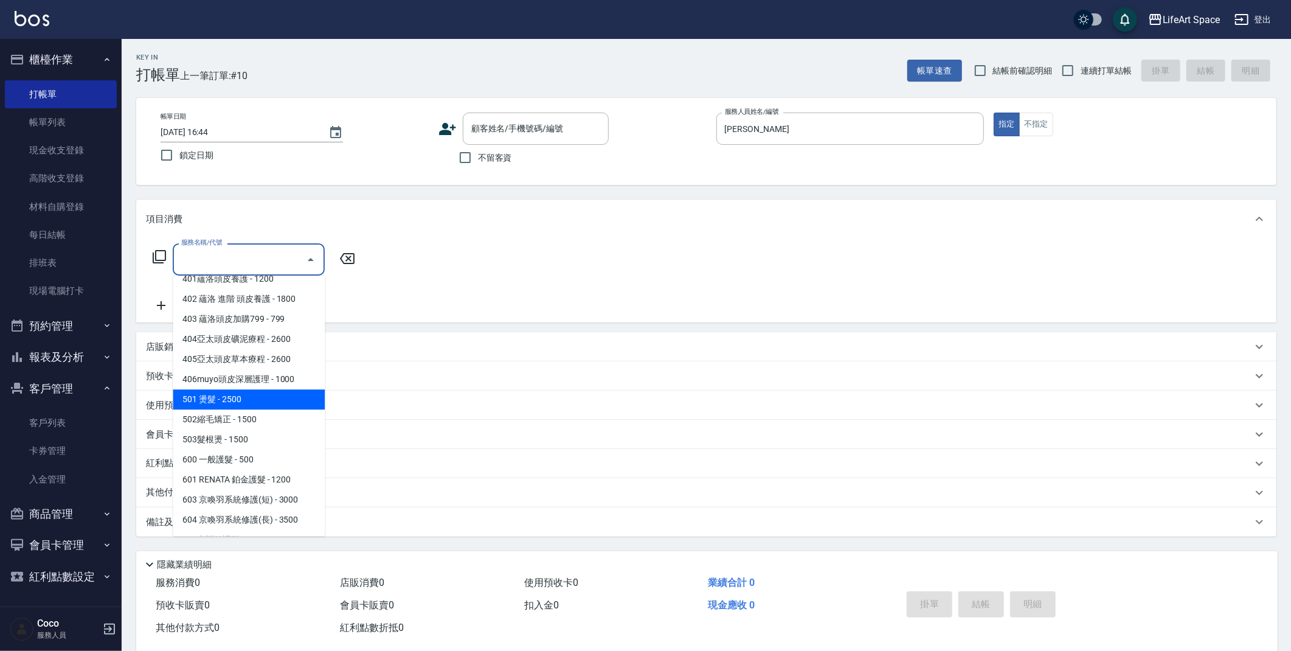
drag, startPoint x: 286, startPoint y: 401, endPoint x: 294, endPoint y: 391, distance: 12.5
click at [287, 401] on span "501 燙髮 - 2500" at bounding box center [249, 399] width 152 height 20
type input "501 燙髮(501)"
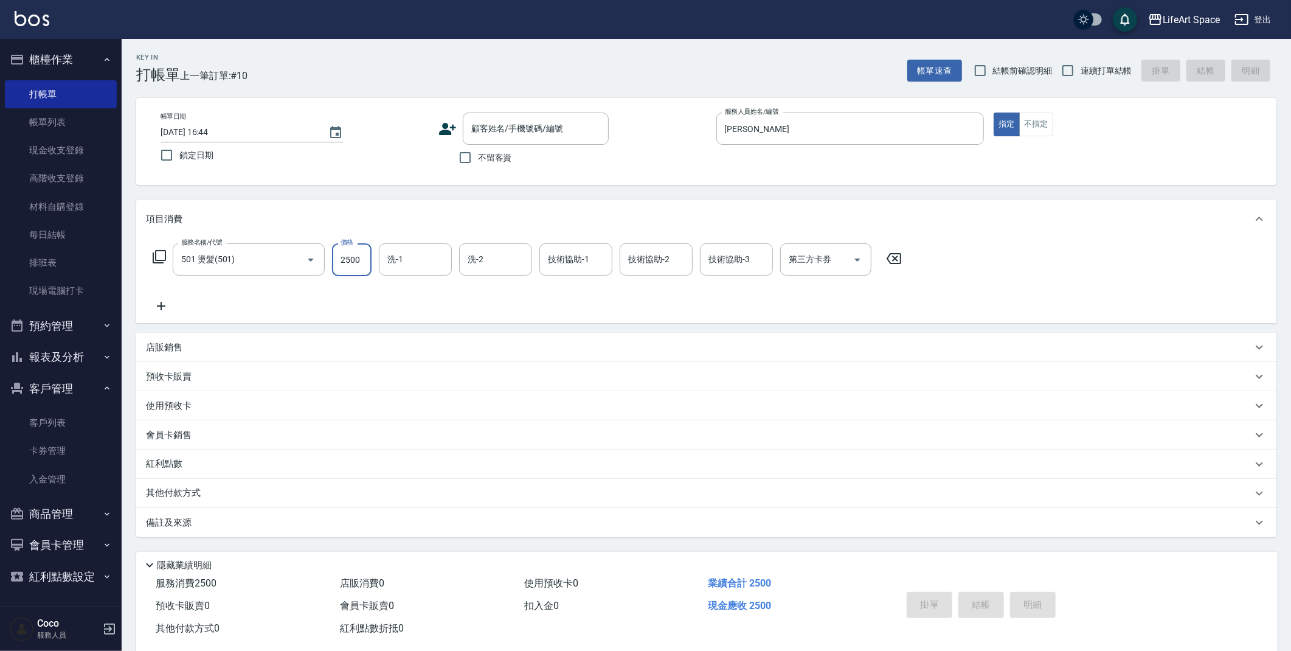
click at [358, 263] on input "2500" at bounding box center [352, 259] width 40 height 33
click at [406, 247] on div "洗-1" at bounding box center [415, 259] width 73 height 32
type input "3200"
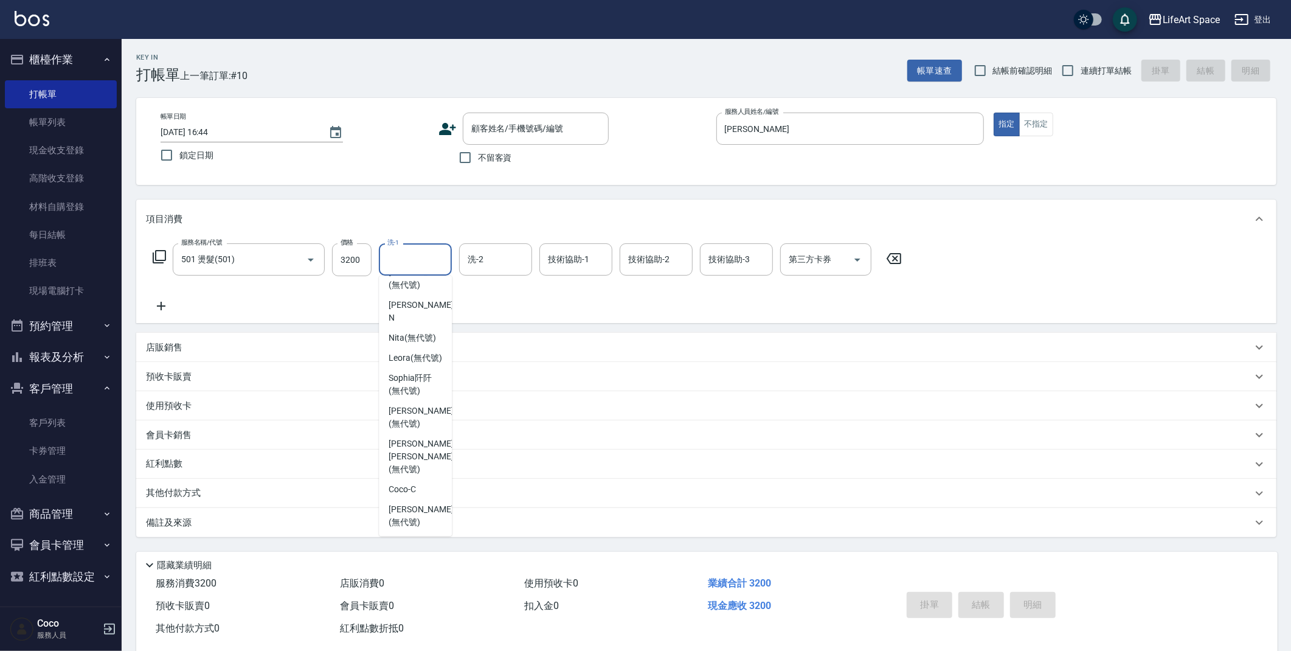
scroll to position [193, 0]
click at [418, 455] on span "Nick wu (無代號)" at bounding box center [421, 453] width 64 height 38
type input "Nick wu(無代號)"
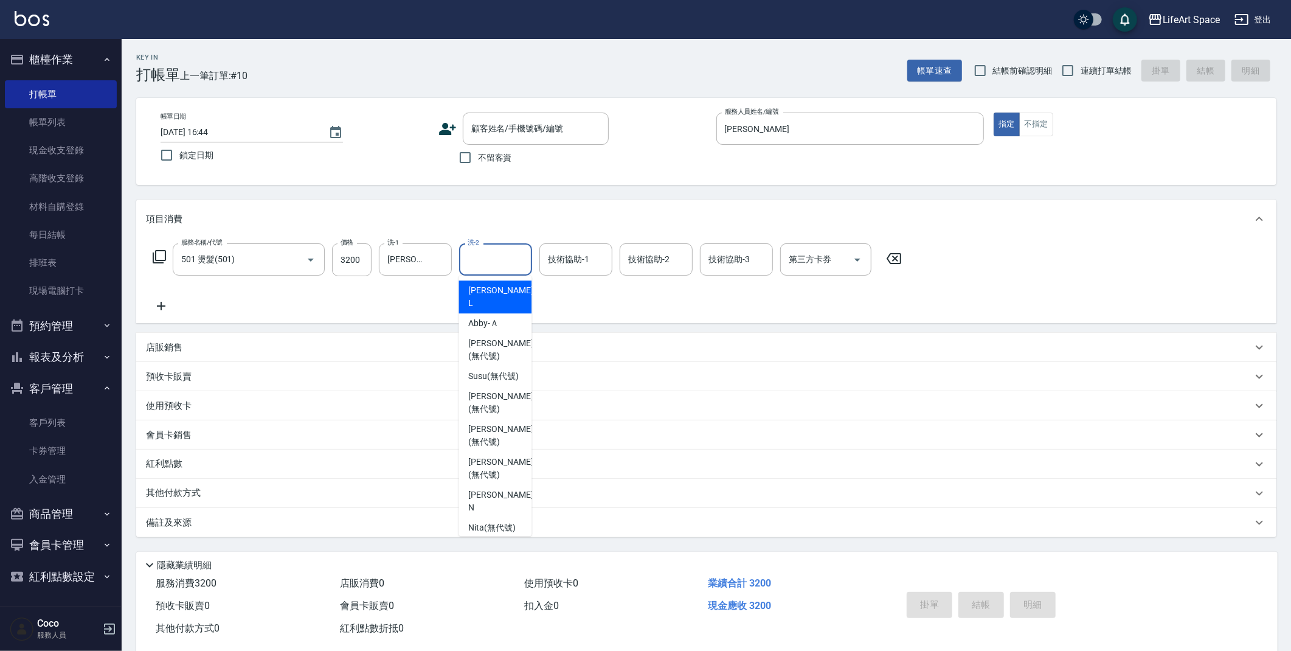
click at [510, 265] on input "洗-2" at bounding box center [496, 259] width 62 height 21
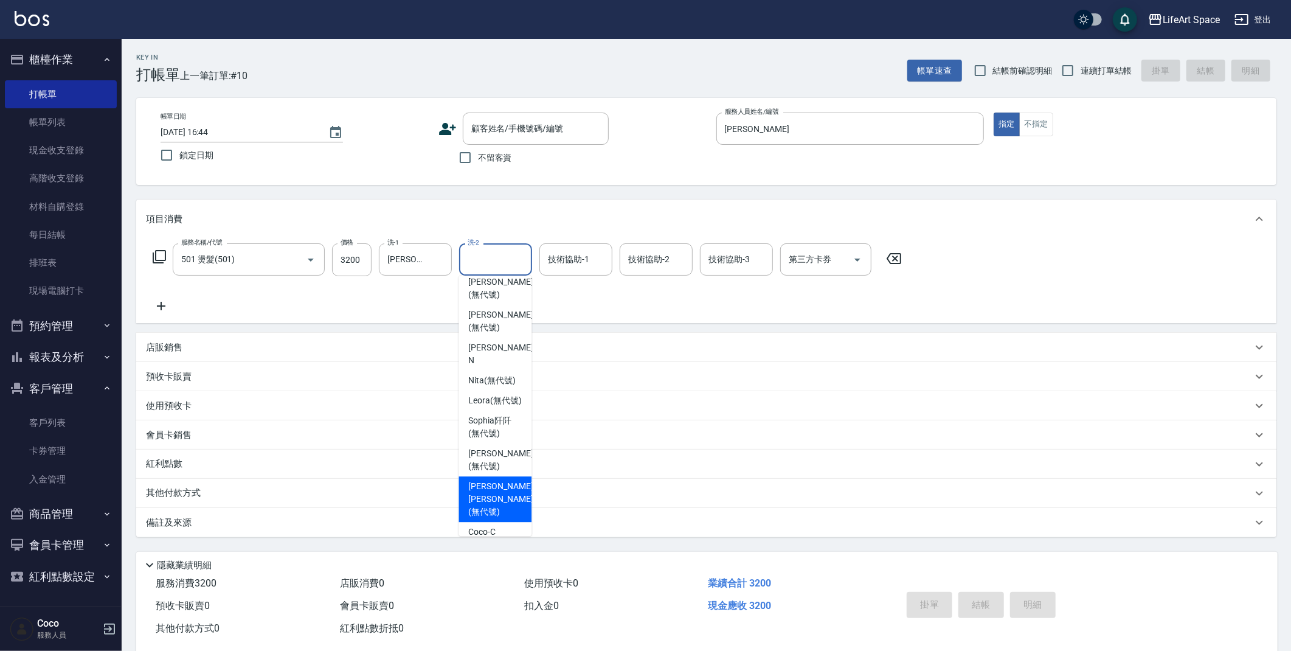
click at [496, 511] on span "Nick wu (無代號)" at bounding box center [500, 499] width 64 height 38
type input "Nick wu(無代號)"
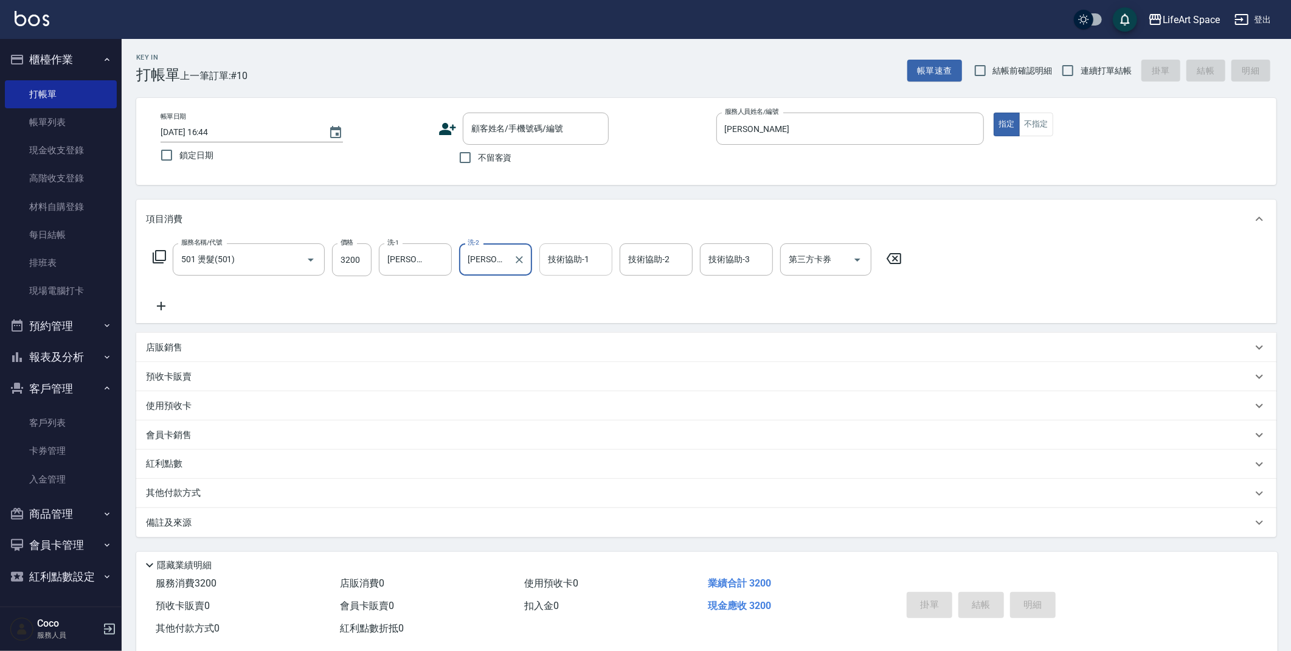
click at [587, 262] on div "技術協助-1 技術協助-1" at bounding box center [575, 259] width 73 height 32
drag, startPoint x: 613, startPoint y: 296, endPoint x: 613, endPoint y: 332, distance: 35.9
click at [613, 332] on div "項目消費 服務名稱/代號 501 燙髮(501) 服務名稱/代號 價格 3200 價格 洗-1 Nick wu(無代號) 洗-1 洗-2 Nick wu(無代…" at bounding box center [706, 367] width 1140 height 337
drag, startPoint x: 572, startPoint y: 269, endPoint x: 590, endPoint y: 274, distance: 19.5
click at [572, 269] on input "技術協助-1" at bounding box center [576, 259] width 62 height 21
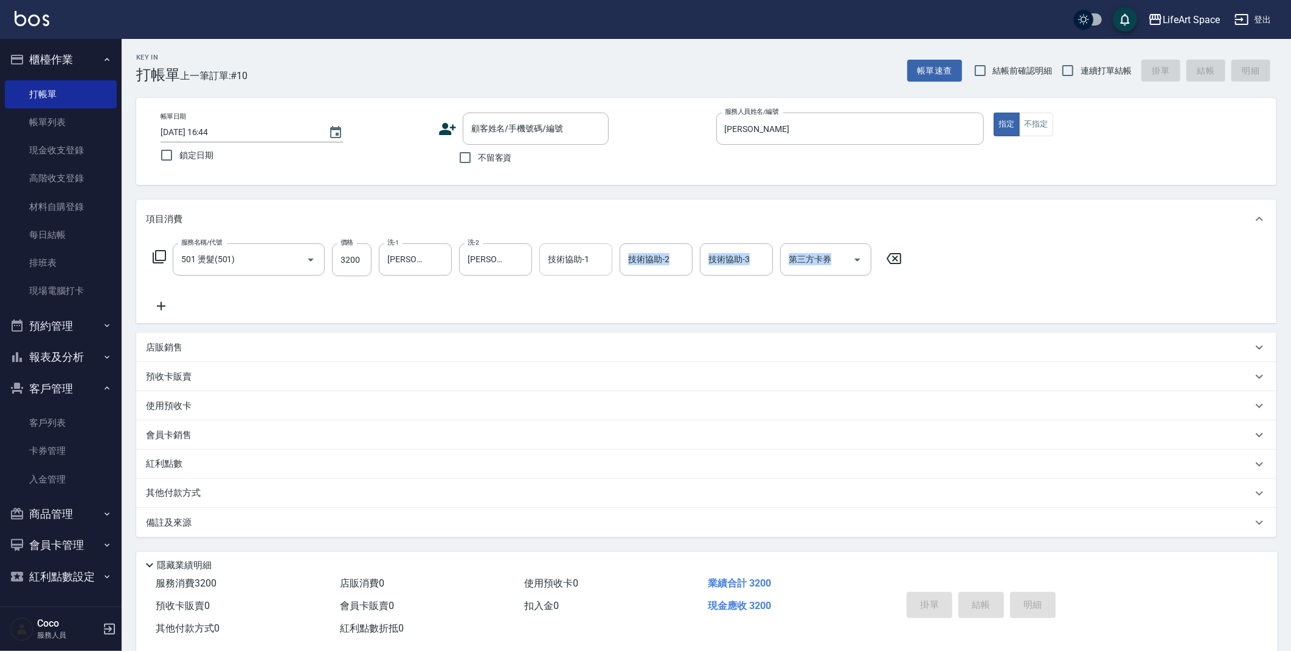
drag, startPoint x: 612, startPoint y: 311, endPoint x: 562, endPoint y: 243, distance: 84.4
click at [615, 326] on div "項目消費 服務名稱/代號 501 燙髮(501) 服務名稱/代號 價格 3200 價格 洗-1 Nick wu(無代號) 洗-1 洗-2 Nick wu(無代…" at bounding box center [706, 367] width 1140 height 337
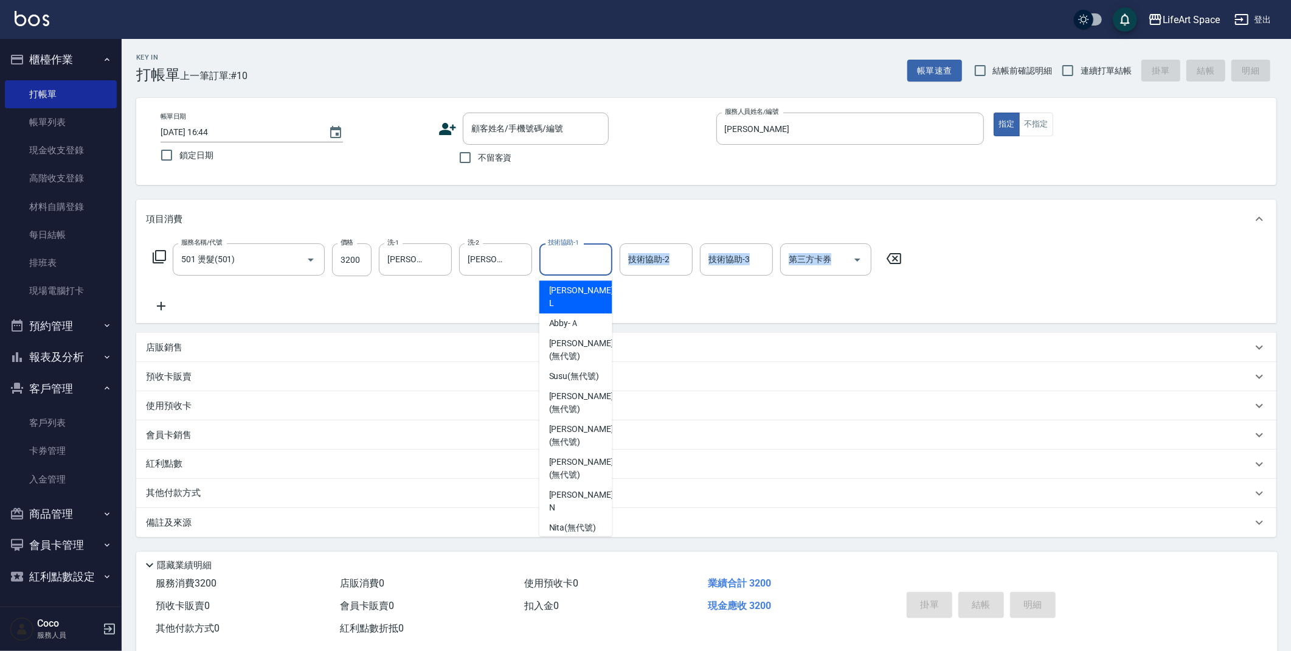
click at [573, 263] on input "技術協助-1" at bounding box center [576, 259] width 62 height 21
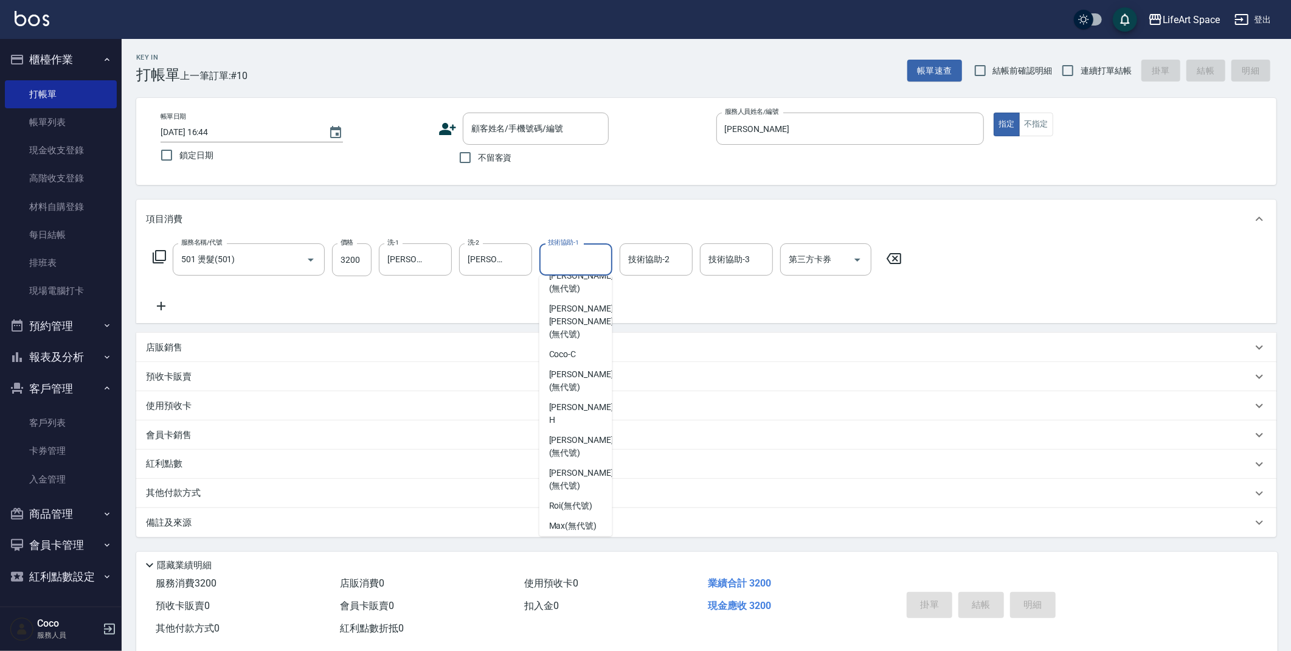
scroll to position [327, 0]
click at [590, 432] on span "Patty (無代號)" at bounding box center [581, 445] width 64 height 26
type input "Patty(無代號)"
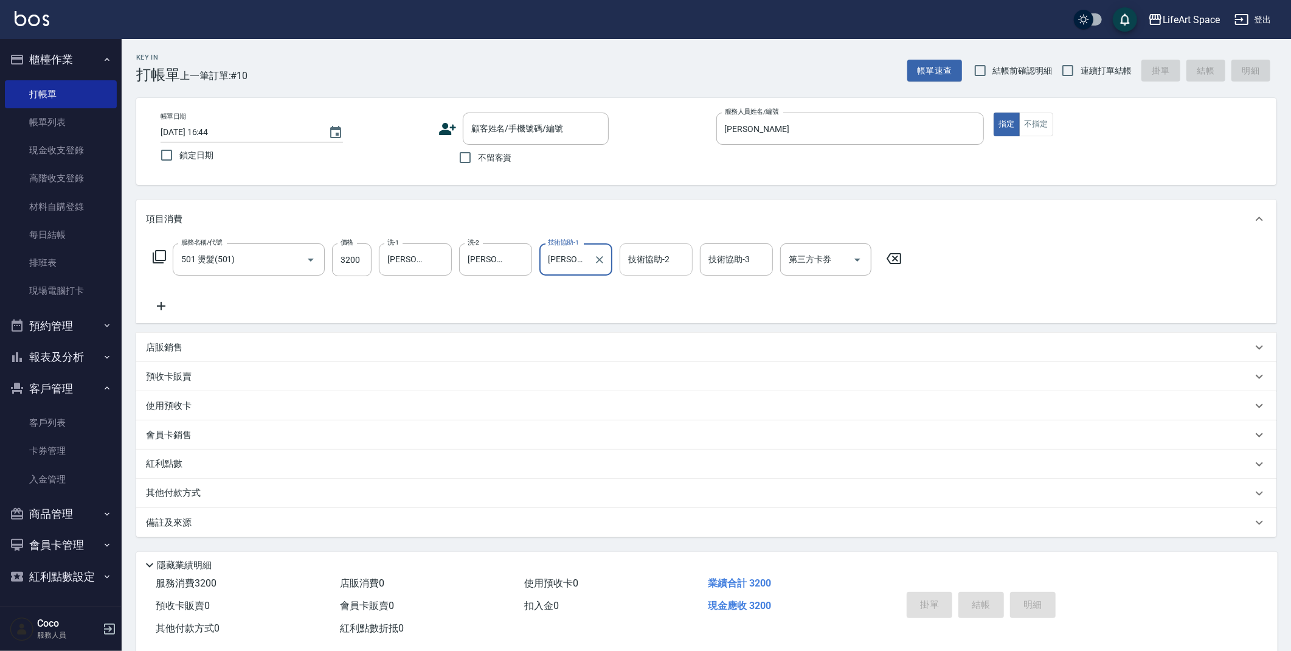
click at [657, 262] on div "技術協助-2 技術協助-2" at bounding box center [656, 259] width 73 height 32
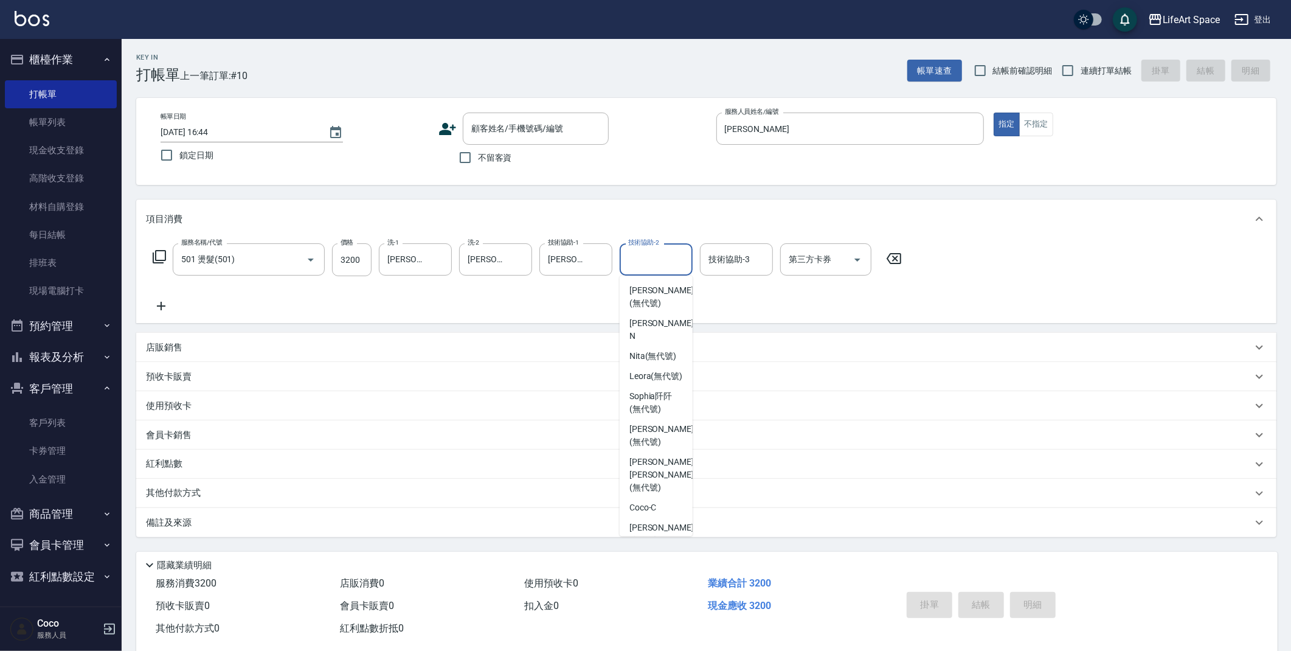
scroll to position [172, 0]
click at [659, 481] on span "Nick wu (無代號)" at bounding box center [661, 474] width 64 height 38
type input "Nick wu(無代號)"
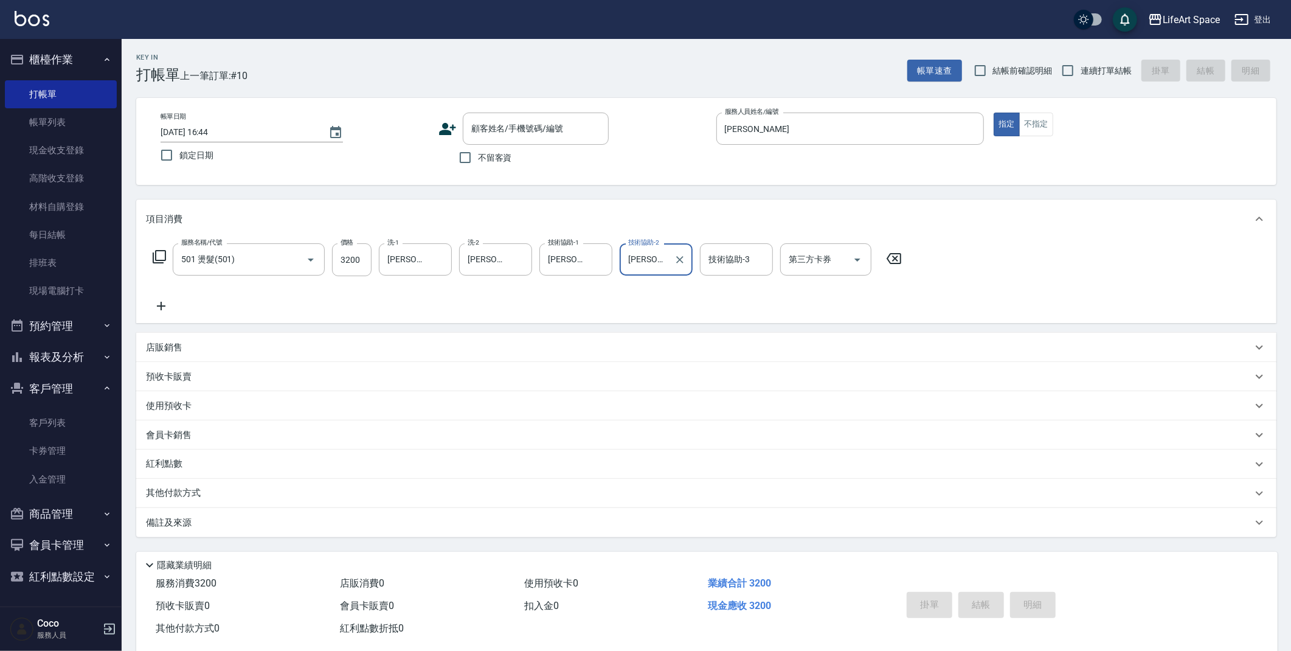
click at [224, 530] on div "備註及來源" at bounding box center [706, 522] width 1140 height 29
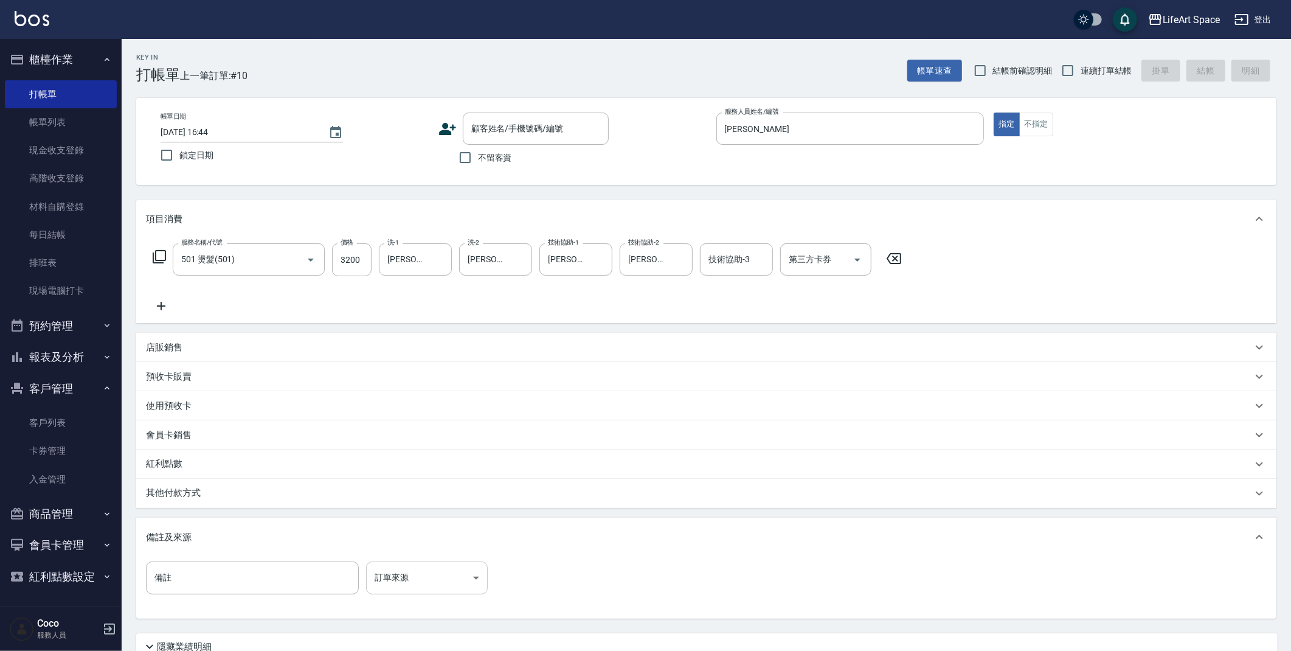
click at [409, 581] on body "LifeArt Space 登出 櫃檯作業 打帳單 帳單列表 現金收支登錄 高階收支登錄 材料自購登錄 每日結帳 排班表 現場電腦打卡 預約管理 預約管理 單…" at bounding box center [645, 375] width 1291 height 750
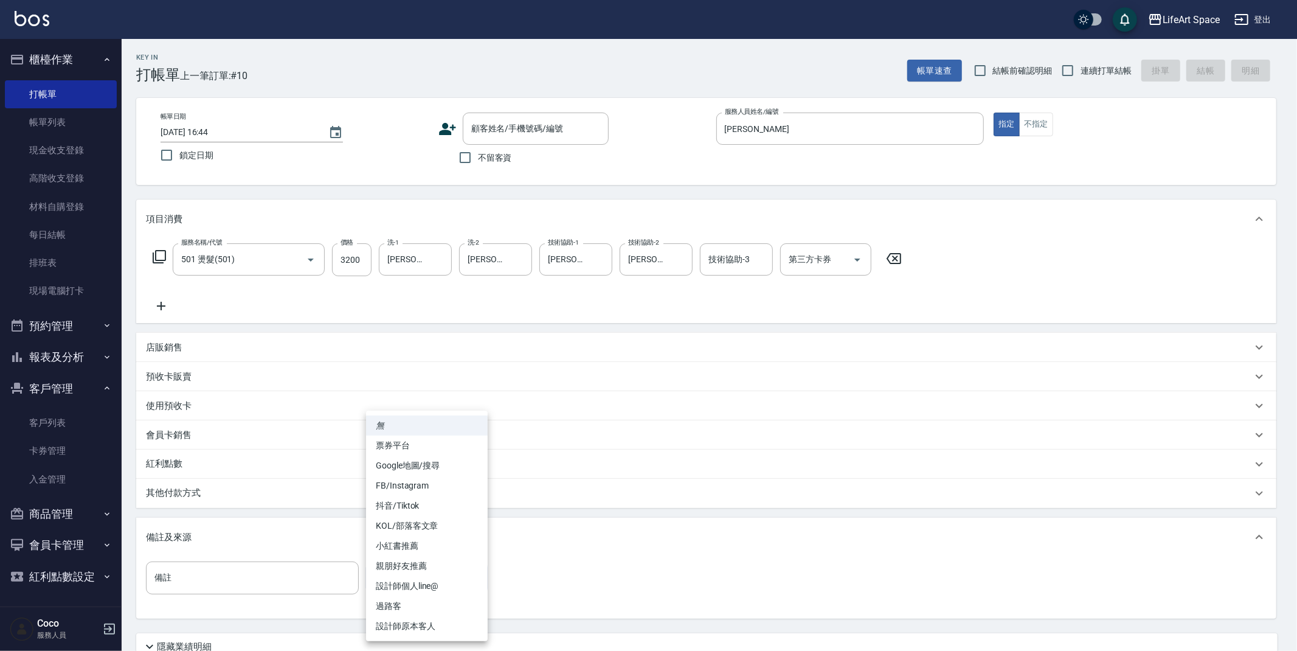
click at [412, 625] on li "設計師原本客人" at bounding box center [427, 626] width 122 height 20
type input "設計師原本客人"
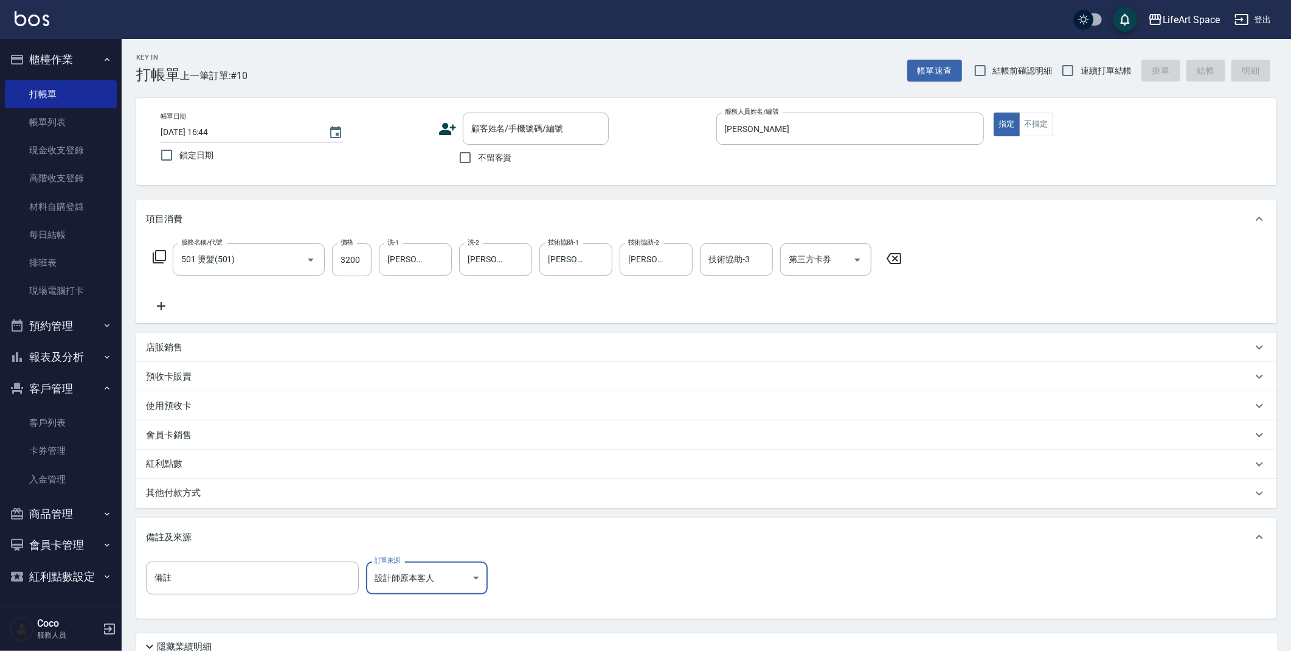
click at [238, 490] on div "其他付款方式" at bounding box center [699, 492] width 1106 height 13
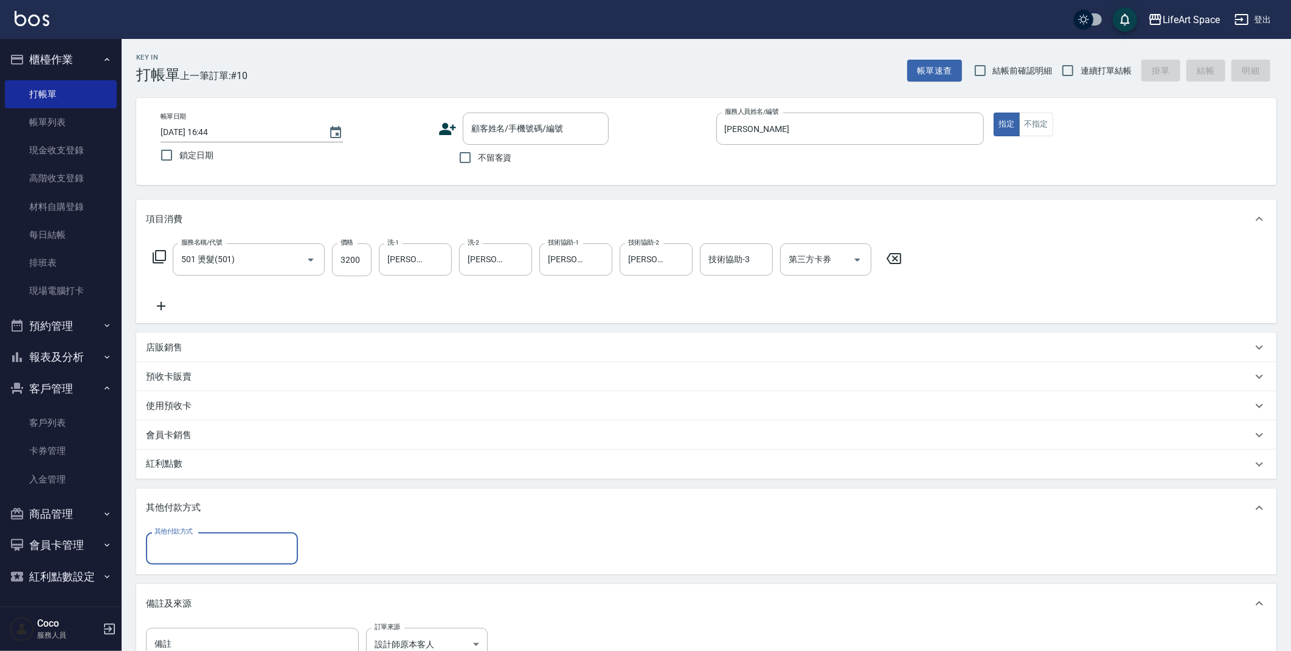
scroll to position [0, 0]
click at [201, 539] on input "其他付款方式" at bounding box center [221, 548] width 141 height 21
click at [191, 477] on span "Linepay" at bounding box center [222, 476] width 152 height 20
type input "Linepay"
type input "3200"
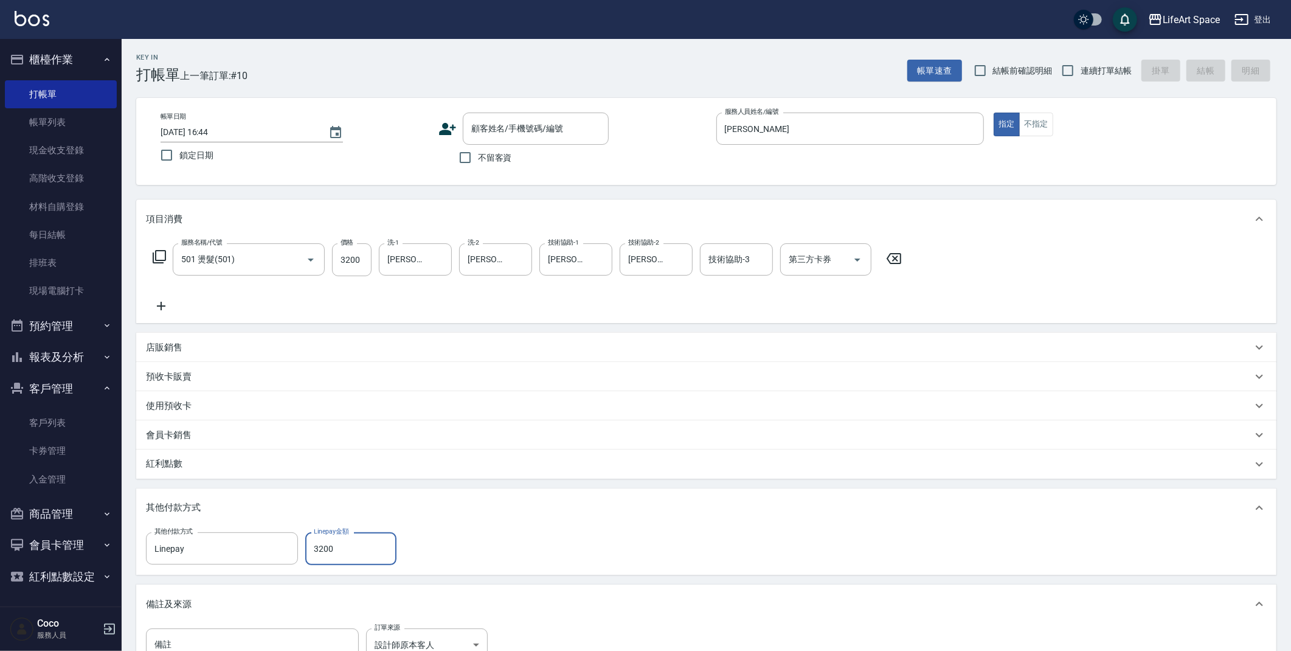
click at [506, 154] on span "不留客資" at bounding box center [495, 157] width 34 height 13
click at [478, 154] on input "不留客資" at bounding box center [465, 158] width 26 height 26
checkbox input "true"
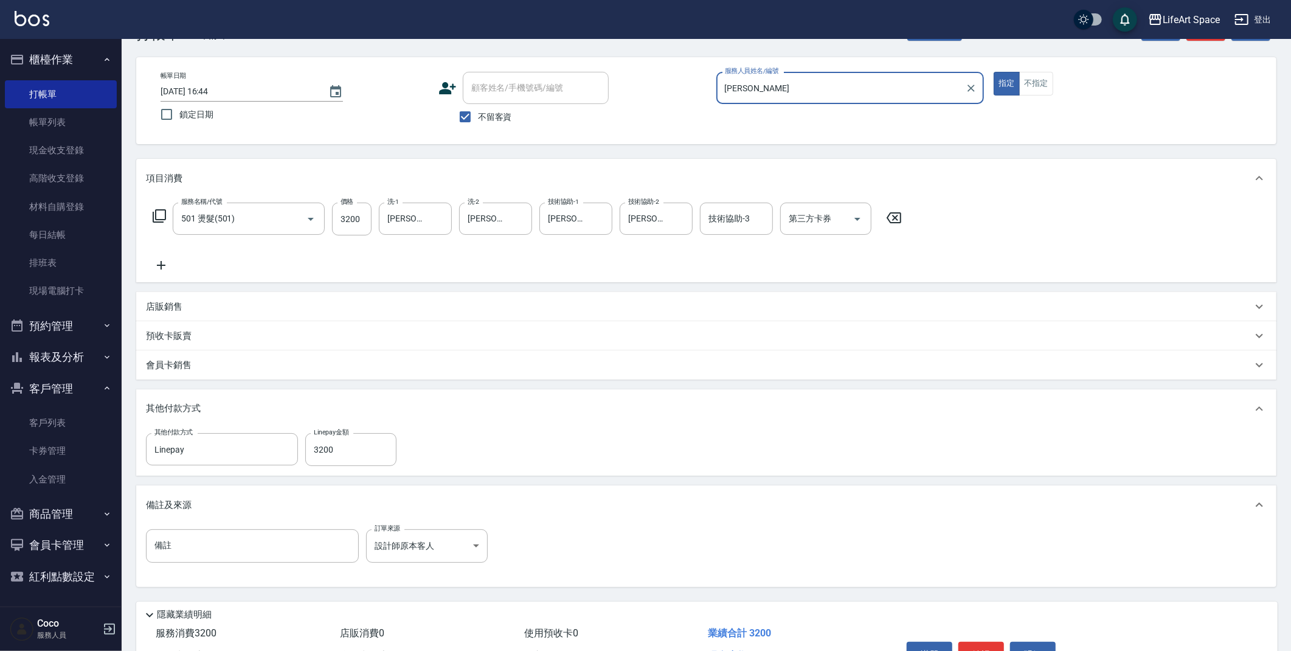
scroll to position [112, 0]
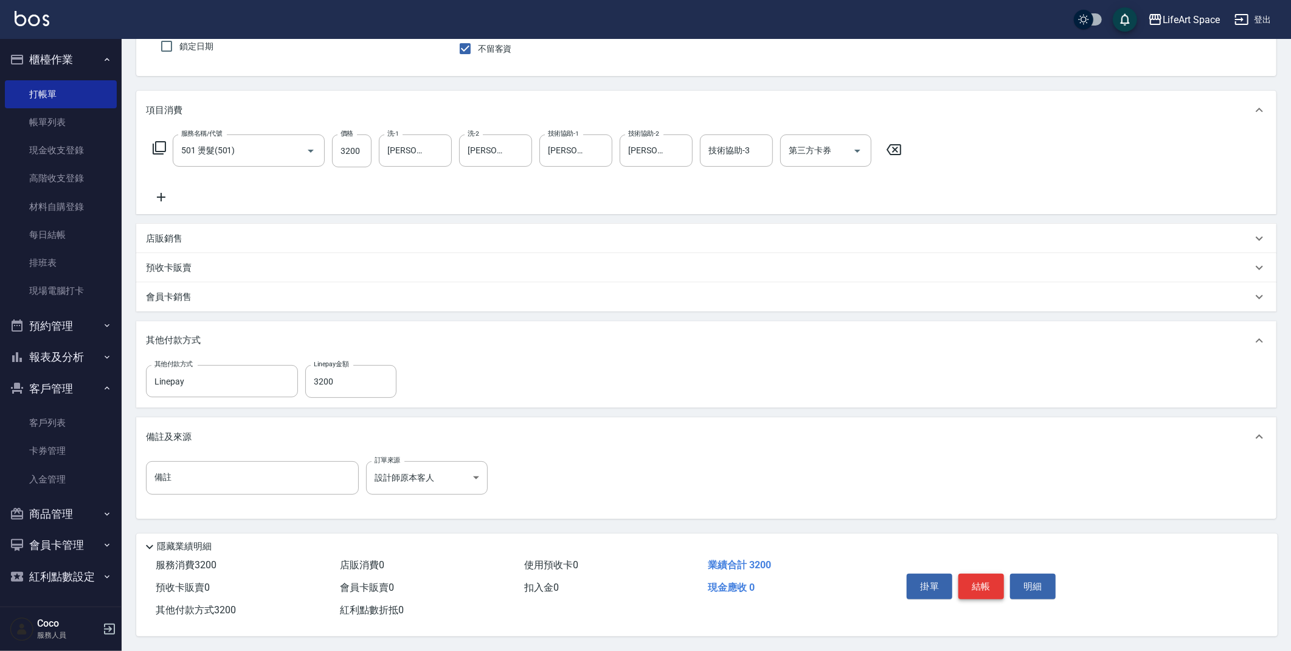
click at [991, 583] on button "結帳" at bounding box center [981, 586] width 46 height 26
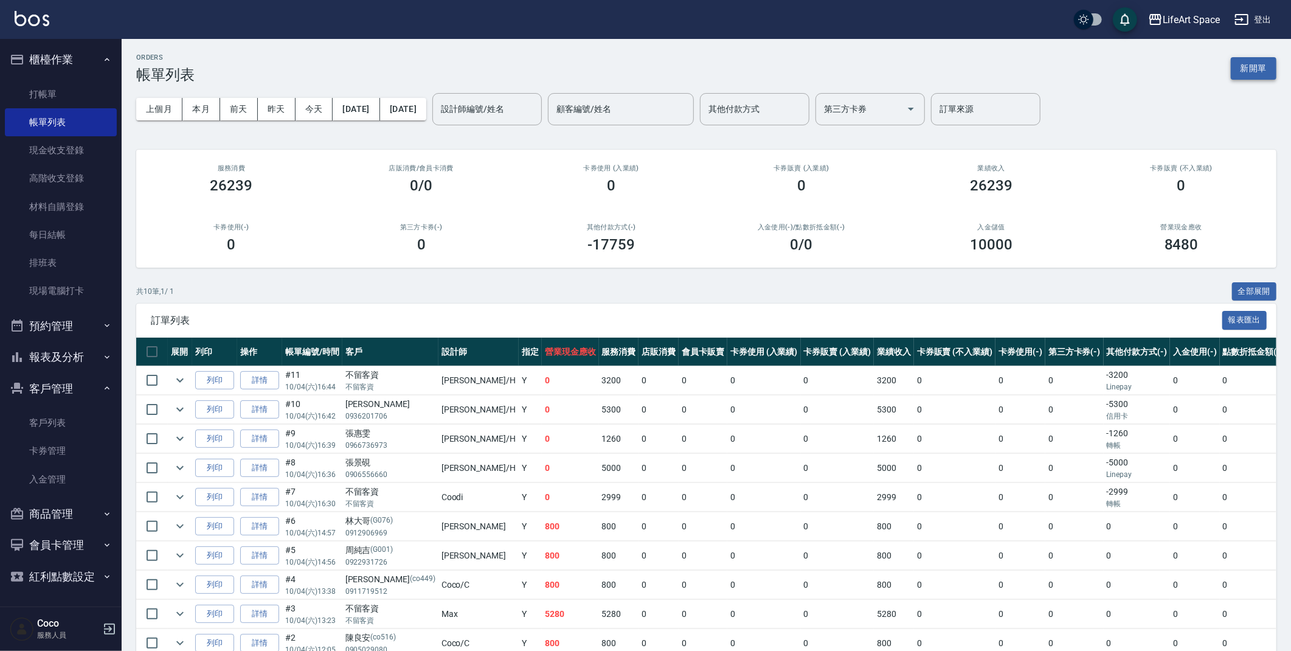
click at [1255, 77] on button "新開單" at bounding box center [1254, 68] width 46 height 22
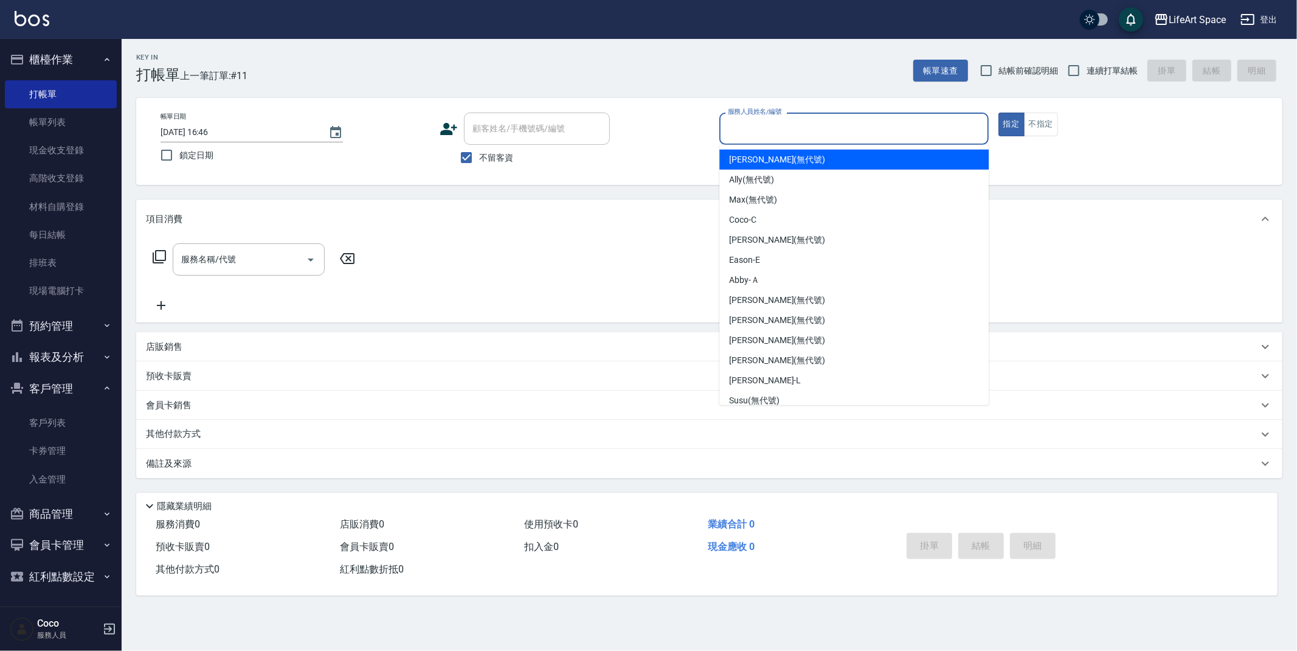
click at [846, 122] on input "服務人員姓名/編號" at bounding box center [854, 128] width 258 height 21
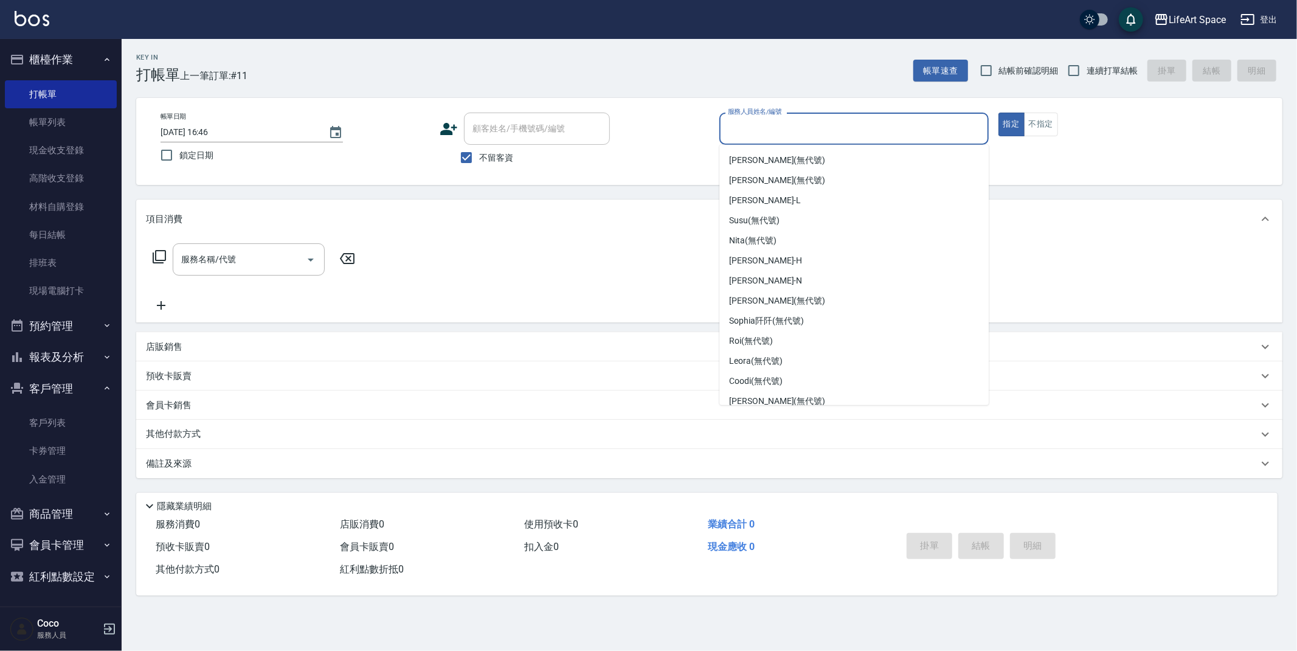
scroll to position [181, 0]
click at [806, 258] on div "[PERSON_NAME]" at bounding box center [853, 260] width 269 height 20
type input "[PERSON_NAME]"
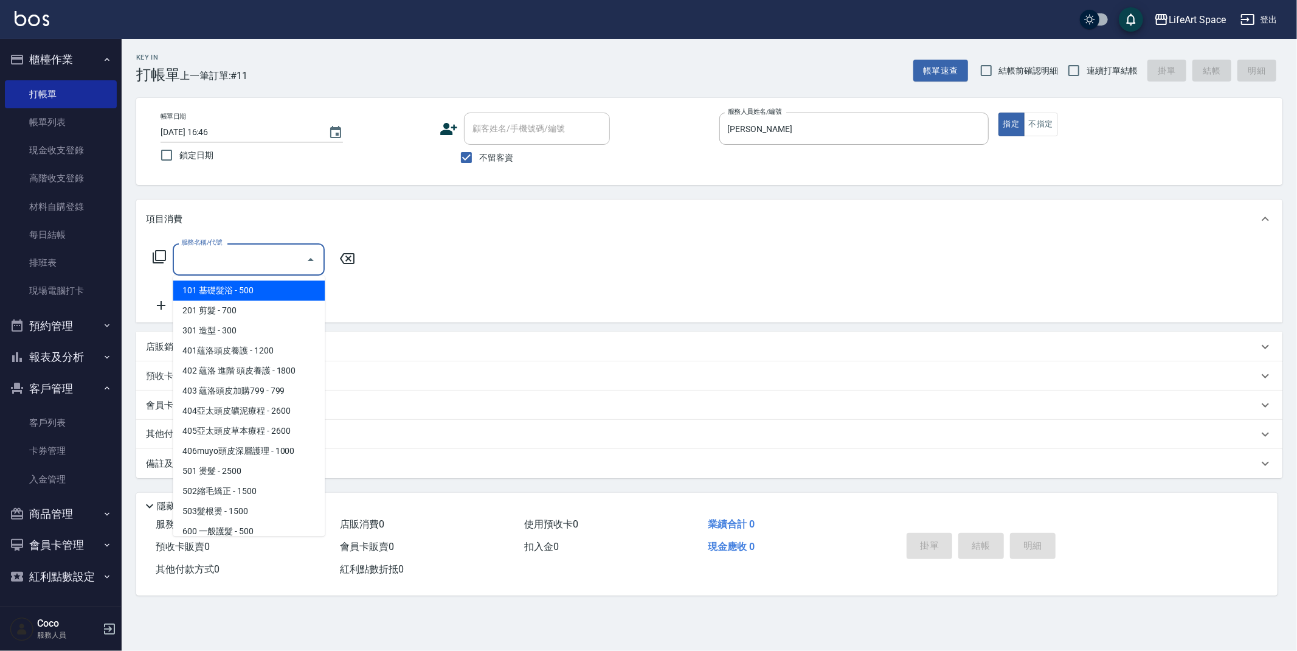
click at [266, 258] on input "服務名稱/代號" at bounding box center [239, 259] width 123 height 21
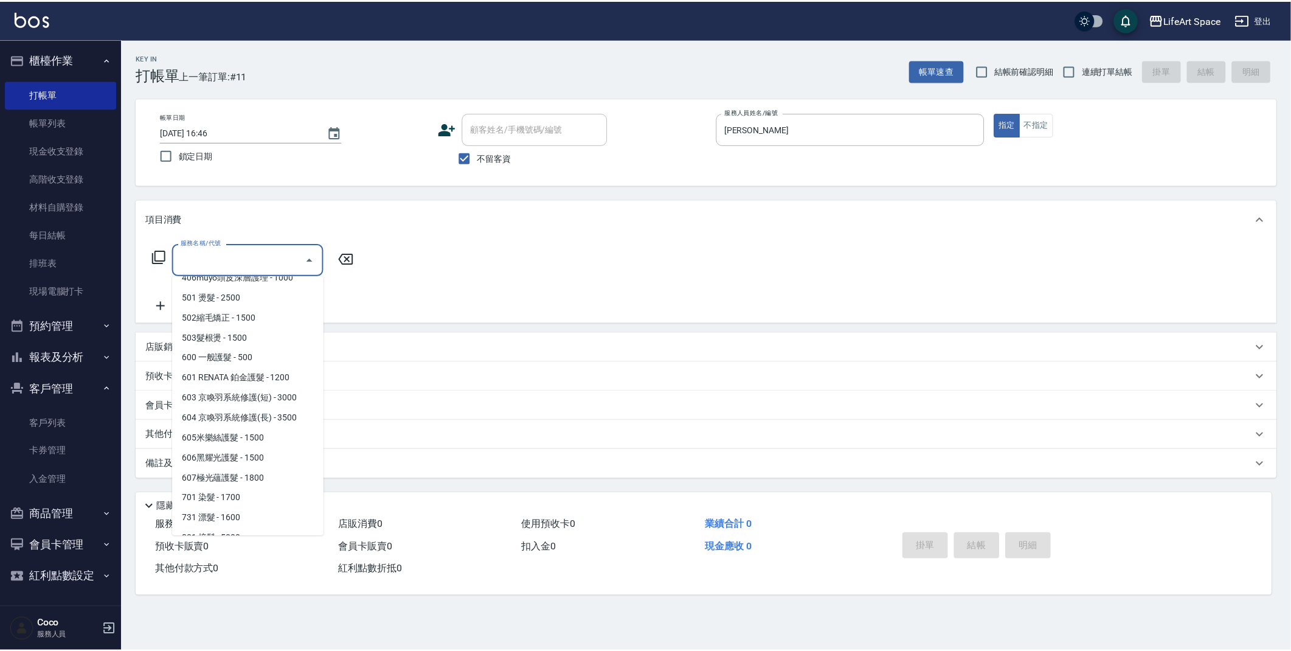
scroll to position [170, 0]
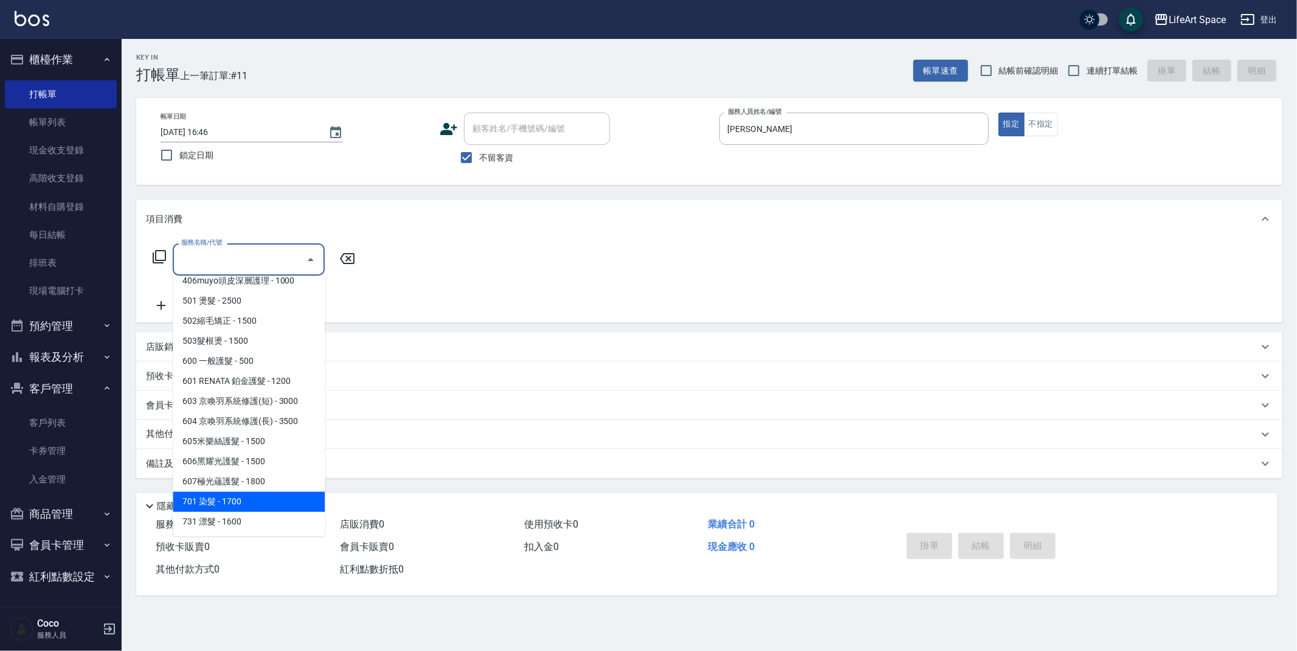
click at [249, 502] on span "701 染髮 - 1700" at bounding box center [249, 501] width 152 height 20
type input "701 染髮(701)"
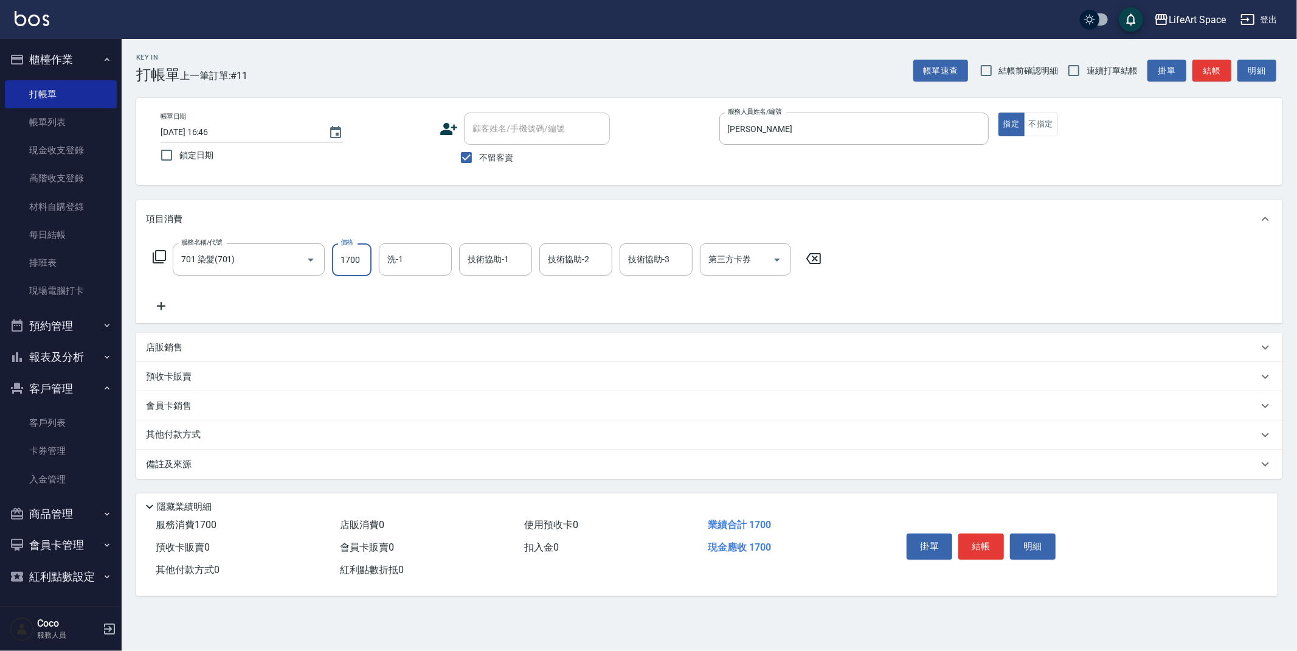
click at [366, 265] on input "1700" at bounding box center [352, 259] width 40 height 33
type input "2500"
click at [161, 309] on icon at bounding box center [161, 306] width 9 height 9
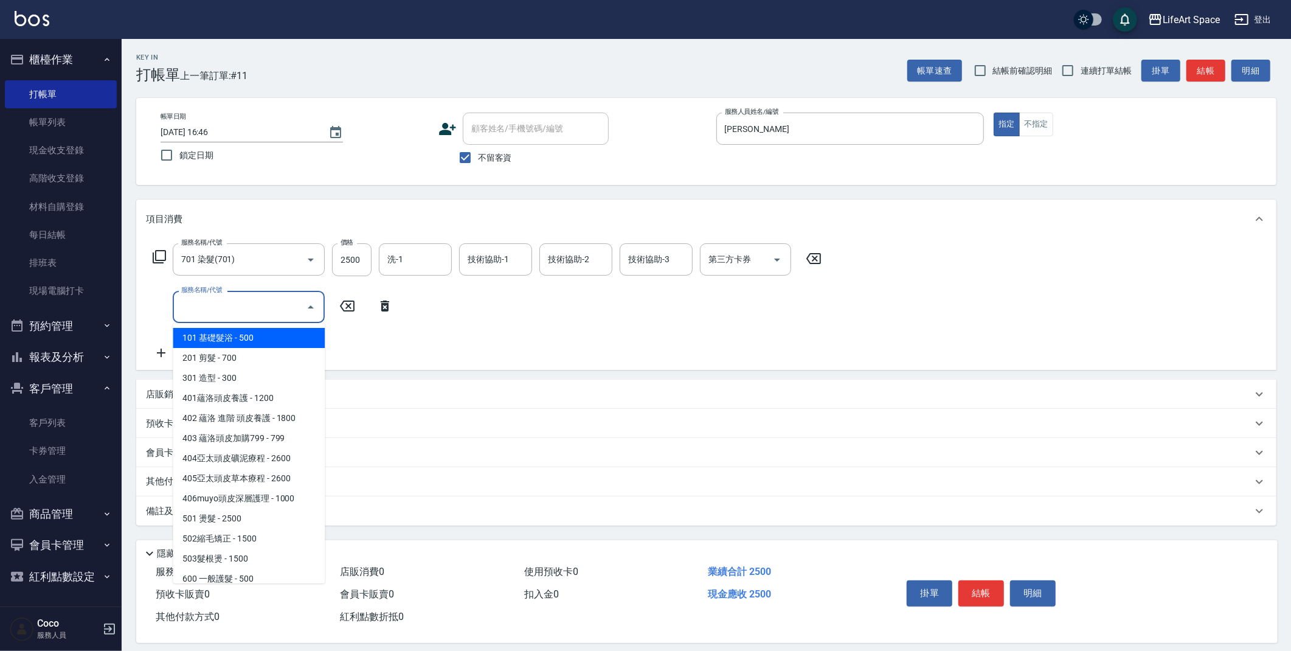
click at [255, 306] on input "服務名稱/代號" at bounding box center [239, 306] width 123 height 21
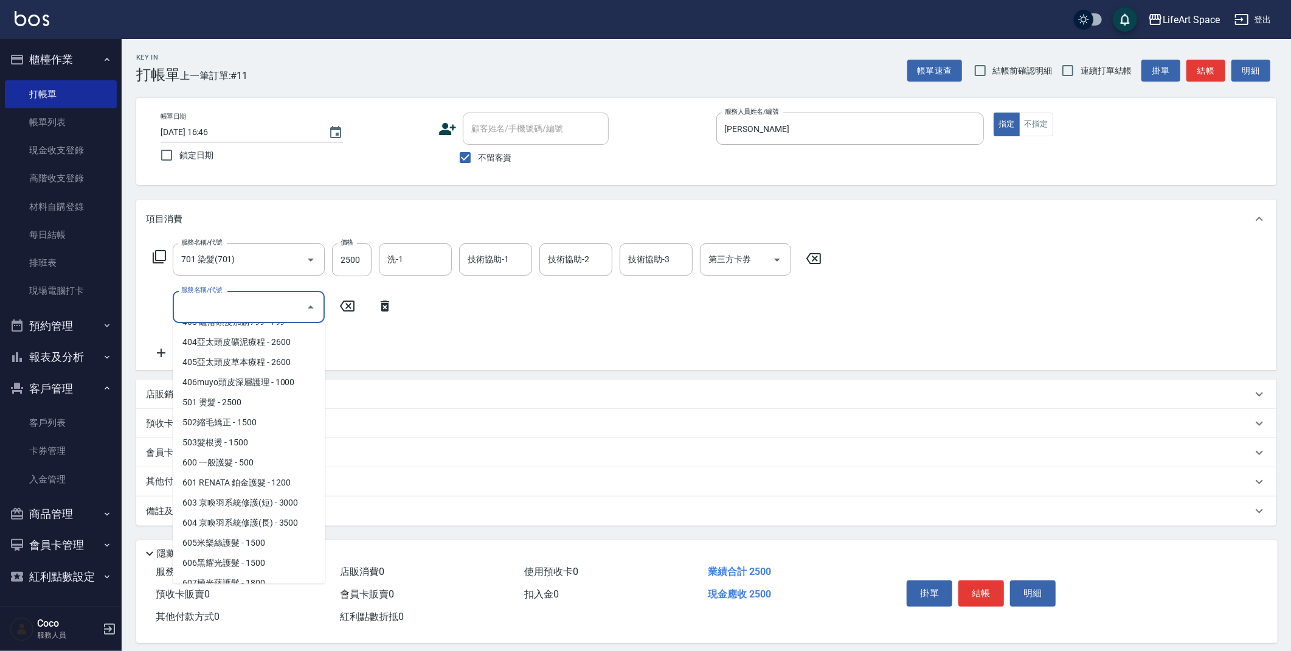
scroll to position [123, 0]
click at [234, 534] on span "605米樂絲護髮 - 1500" at bounding box center [249, 536] width 152 height 20
type input "605米樂絲護髮(605)"
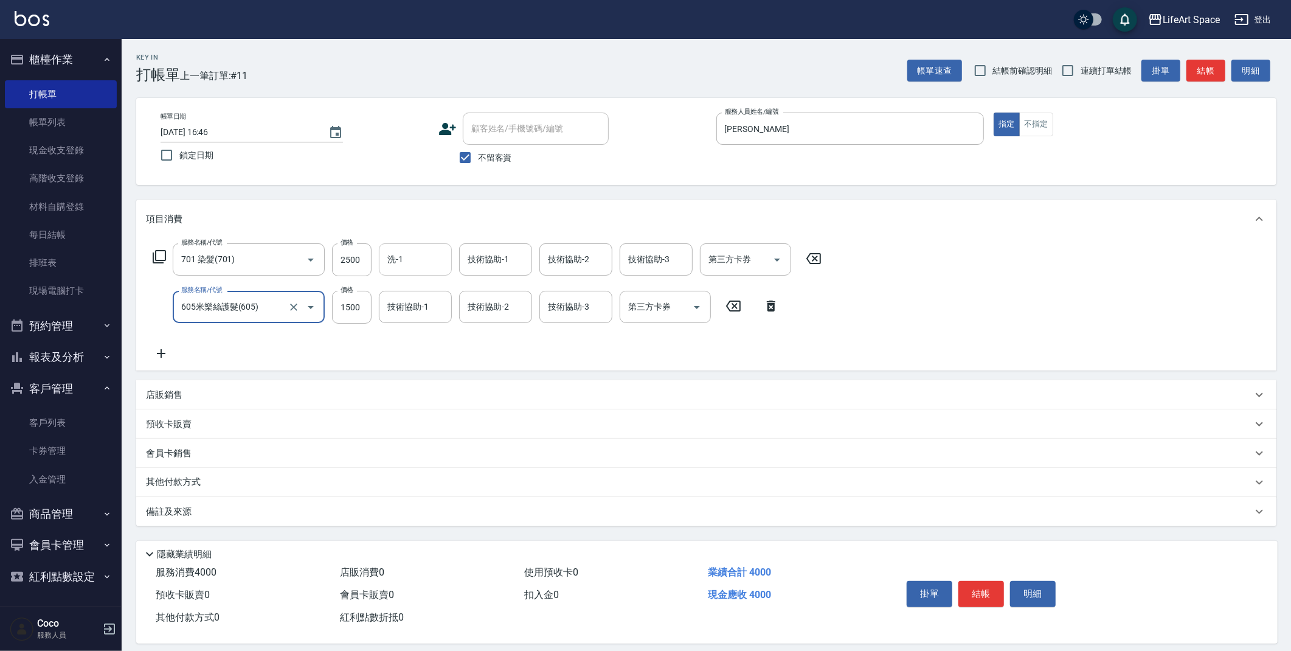
click at [415, 257] on input "洗-1" at bounding box center [415, 259] width 62 height 21
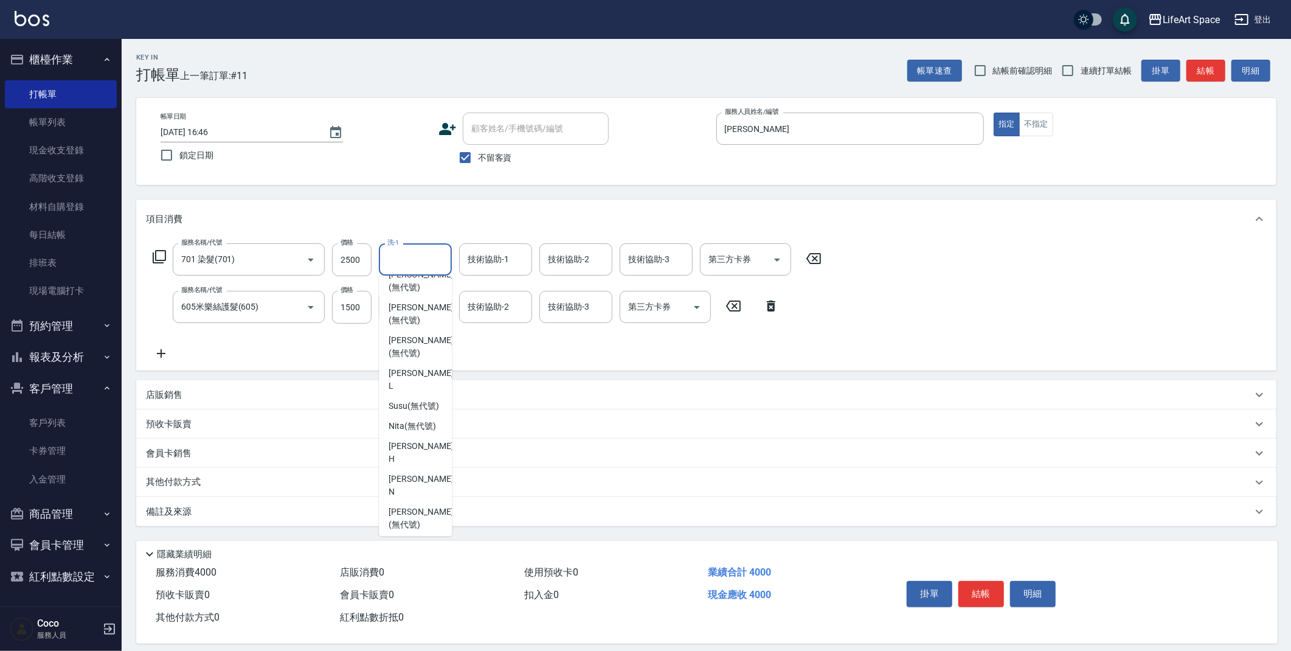
scroll to position [168, 0]
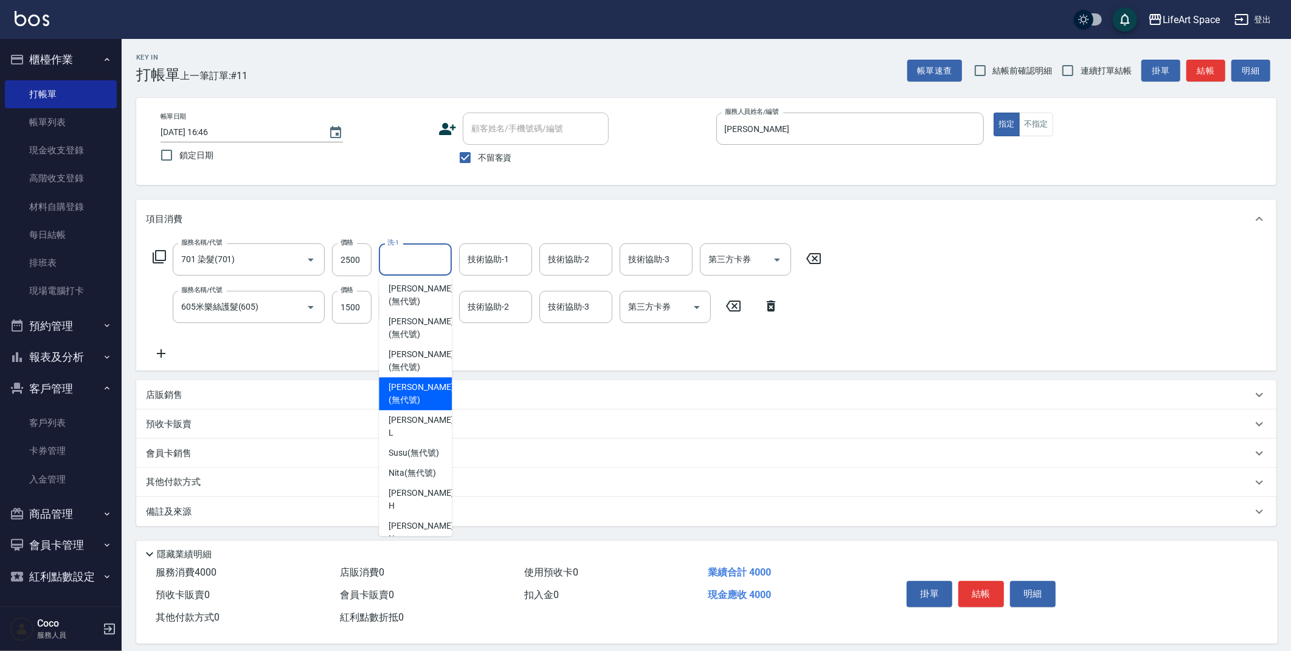
click at [405, 381] on span "Patty (無代號)" at bounding box center [421, 394] width 64 height 26
type input "Patty(無代號)"
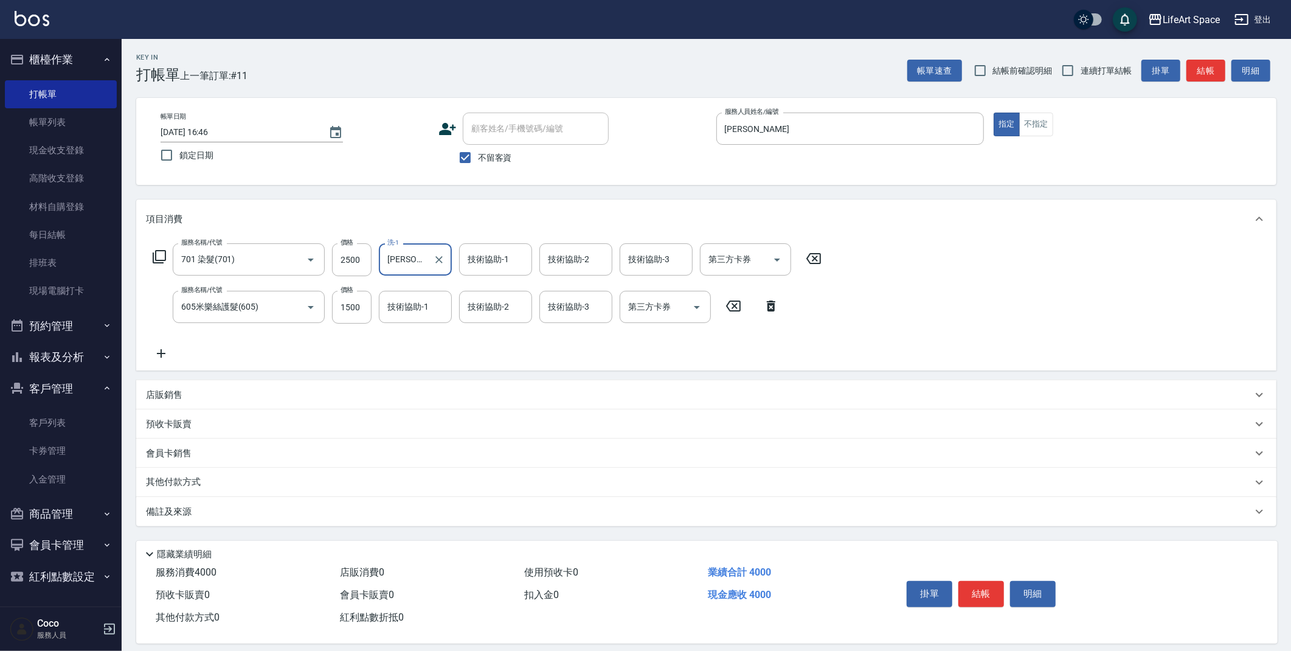
click at [495, 255] on div "技術協助-1 技術協助-1" at bounding box center [495, 259] width 73 height 32
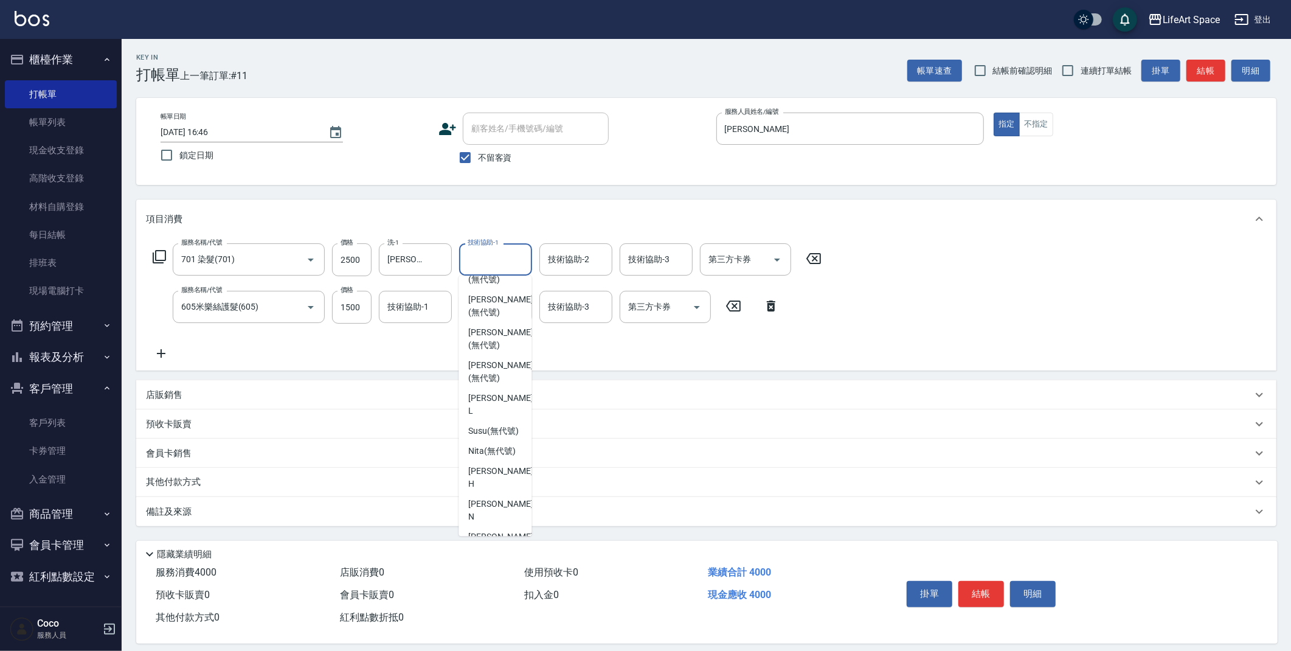
scroll to position [187, 0]
drag, startPoint x: 486, startPoint y: 361, endPoint x: 510, endPoint y: 336, distance: 33.5
click at [486, 361] on span "Patty (無代號)" at bounding box center [500, 374] width 64 height 26
type input "Patty(無代號)"
click at [576, 257] on div "技術協助-2 技術協助-2" at bounding box center [575, 259] width 73 height 32
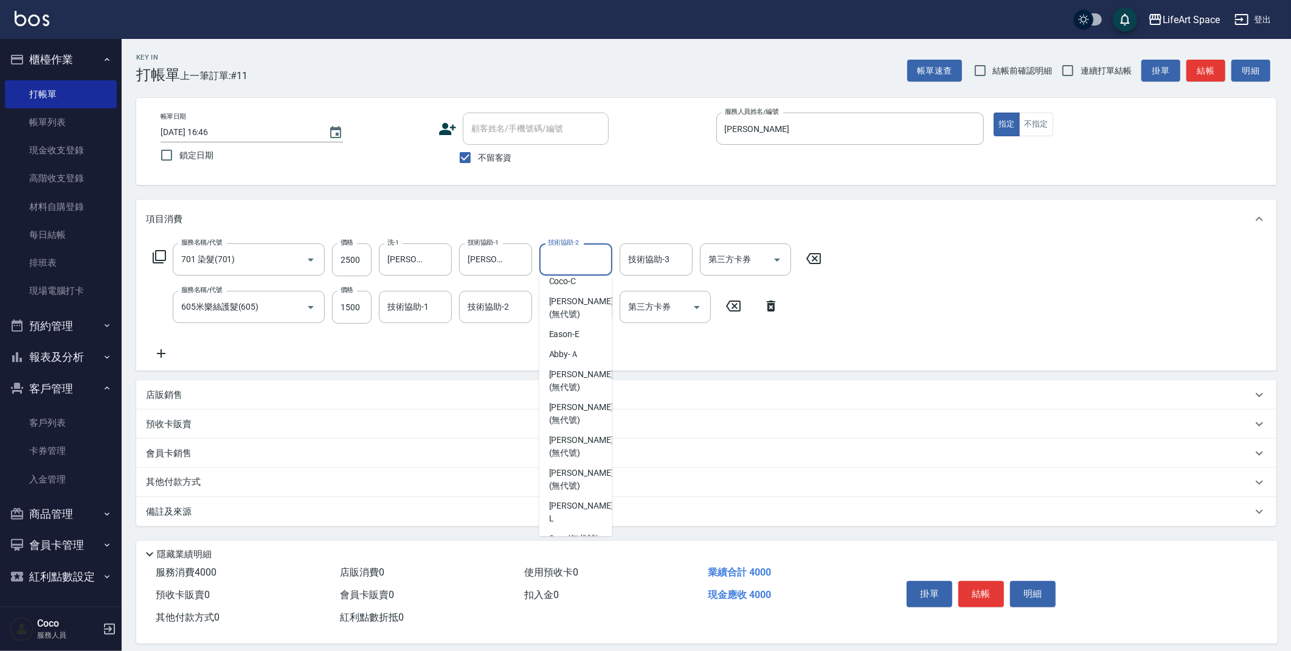
scroll to position [86, 0]
click at [574, 463] on span "Patty (無代號)" at bounding box center [581, 476] width 64 height 26
type input "Patty(無代號)"
click at [657, 261] on div "技術協助-3 技術協助-3" at bounding box center [656, 259] width 73 height 32
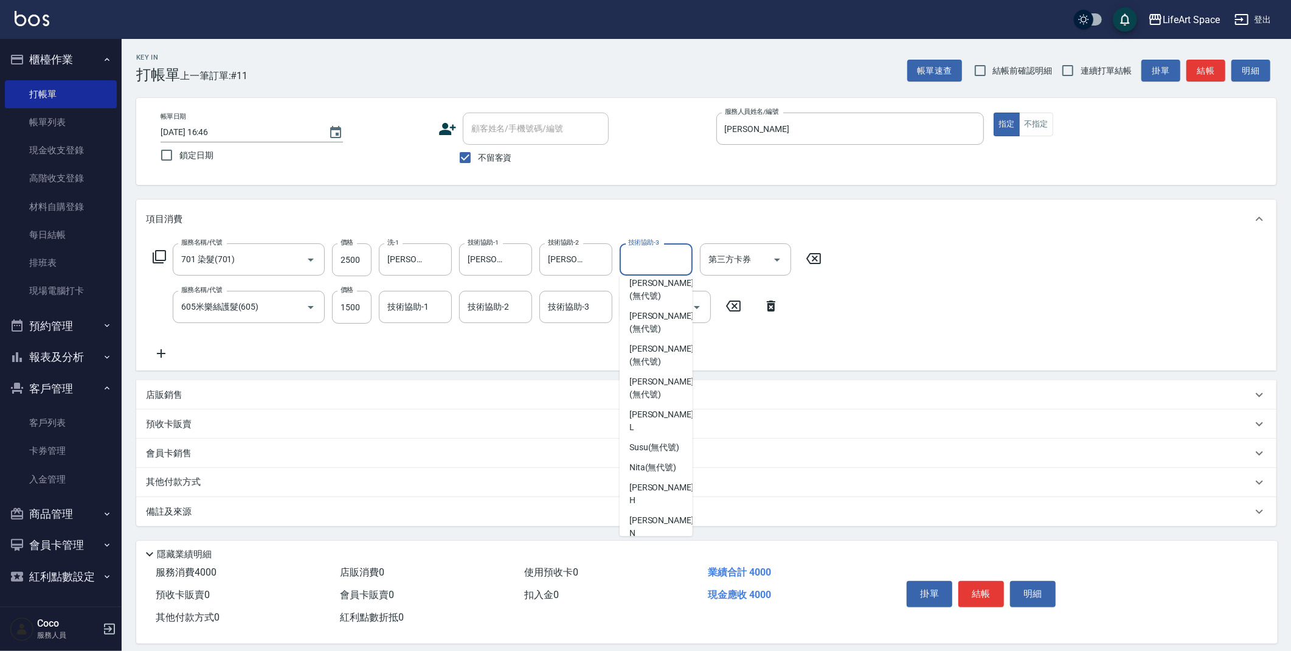
scroll to position [123, 0]
click at [666, 399] on span "[PERSON_NAME] (無代號)" at bounding box center [661, 405] width 64 height 26
type input "[PERSON_NAME](無代號)"
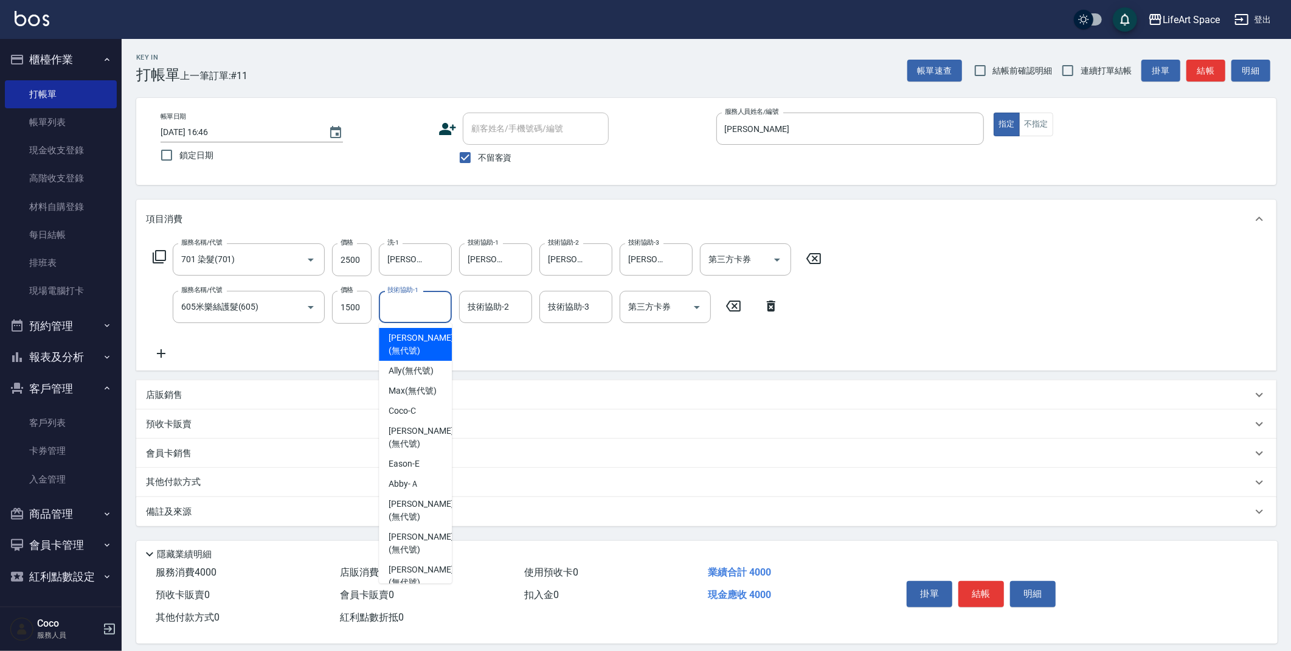
click at [412, 307] on div "技術協助-1 技術協助-1" at bounding box center [415, 307] width 73 height 32
drag, startPoint x: 443, startPoint y: 376, endPoint x: 444, endPoint y: 396, distance: 20.1
click at [444, 396] on ul "Lillian (無代號) Ally (無代號) Max (無代號) Coco -C Emma (無代號) Eason -E Abby -Ａ Gina (無代…" at bounding box center [415, 453] width 73 height 260
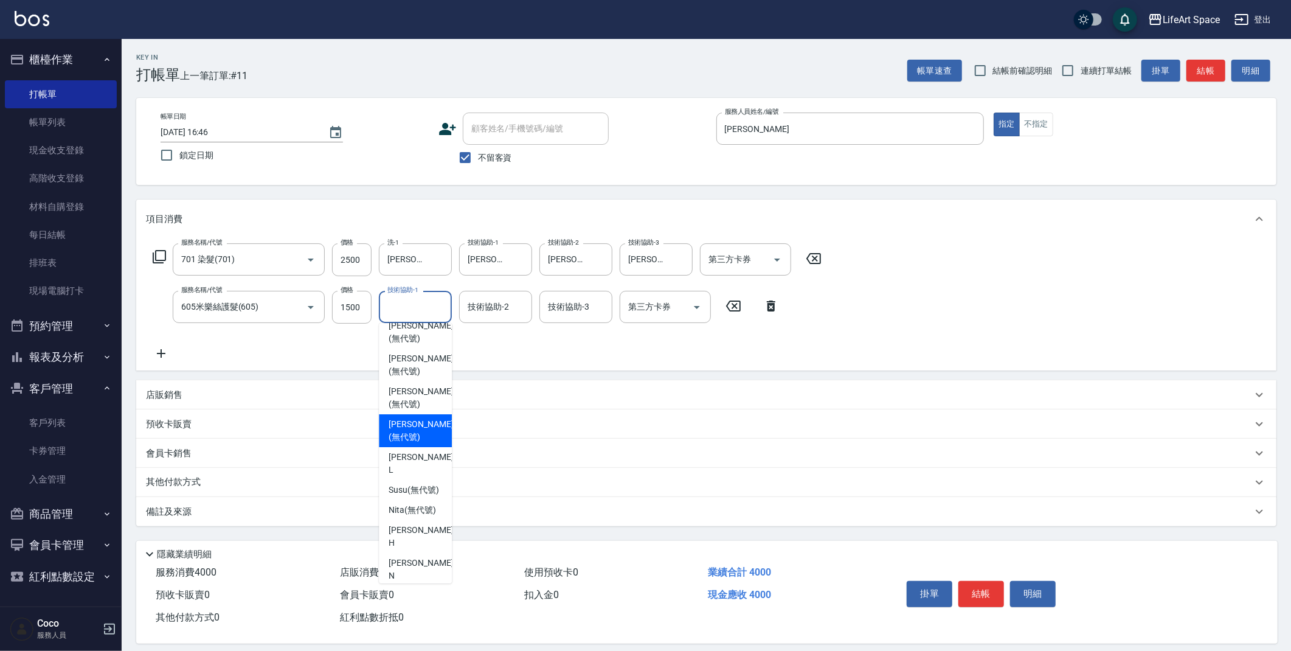
click at [412, 418] on span "Patty (無代號)" at bounding box center [421, 431] width 64 height 26
type input "Patty(無代號)"
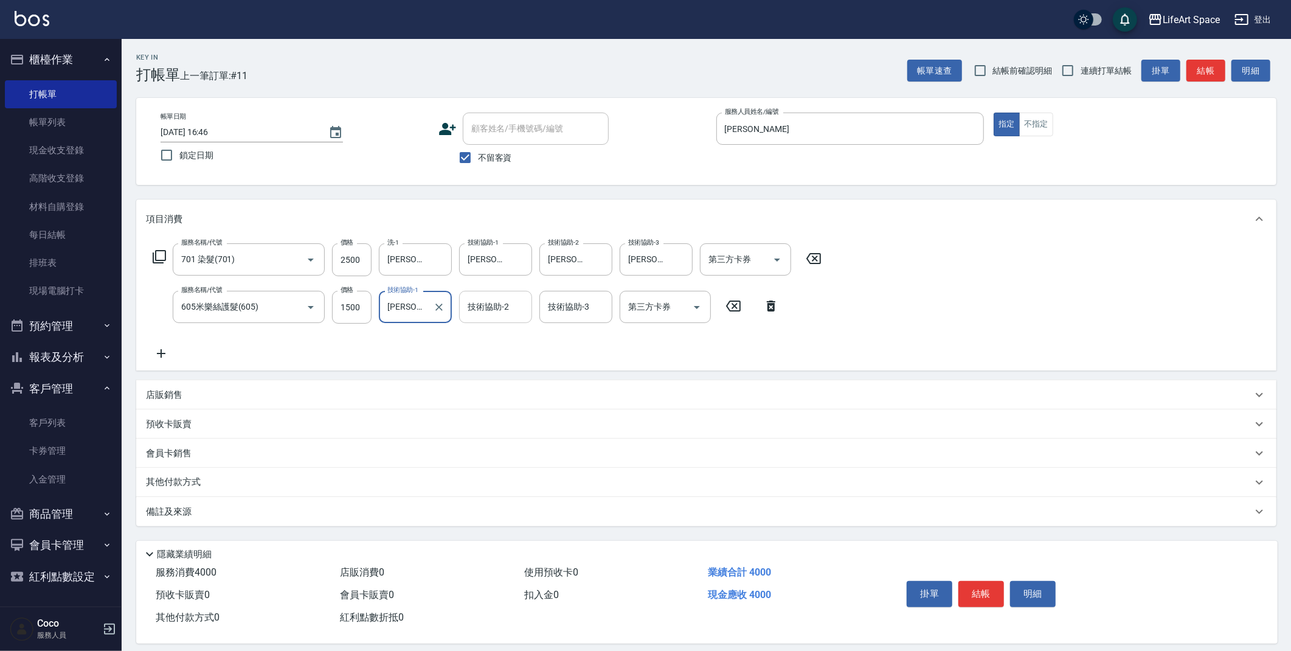
click at [497, 297] on input "技術協助-2" at bounding box center [496, 306] width 62 height 21
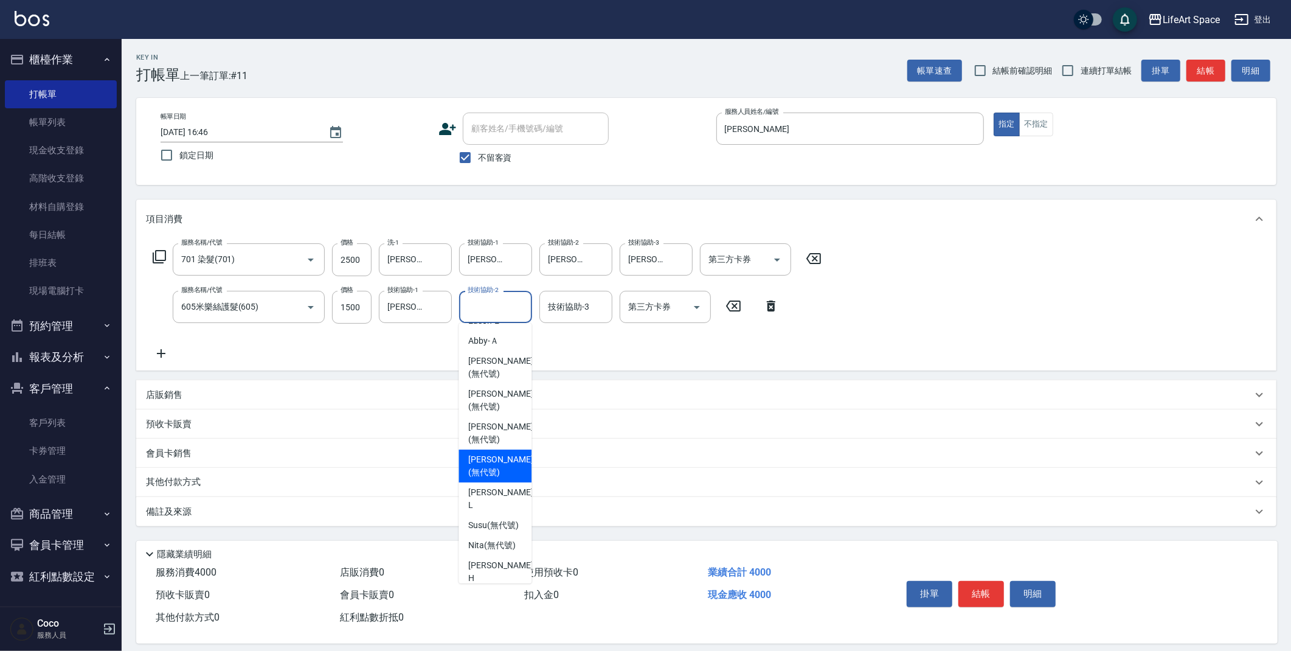
scroll to position [143, 0]
click at [495, 452] on span "Patty (無代號)" at bounding box center [500, 465] width 64 height 26
type input "Patty(無代號)"
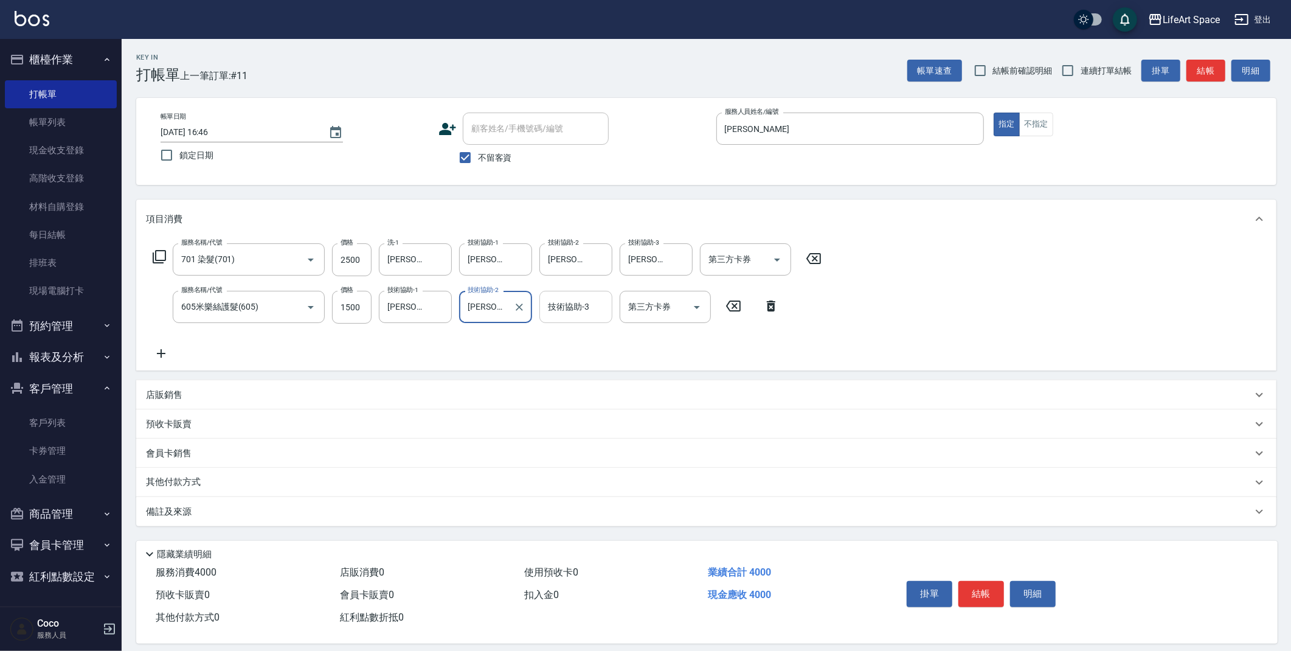
click at [582, 303] on div "技術協助-3 技術協助-3" at bounding box center [575, 307] width 73 height 32
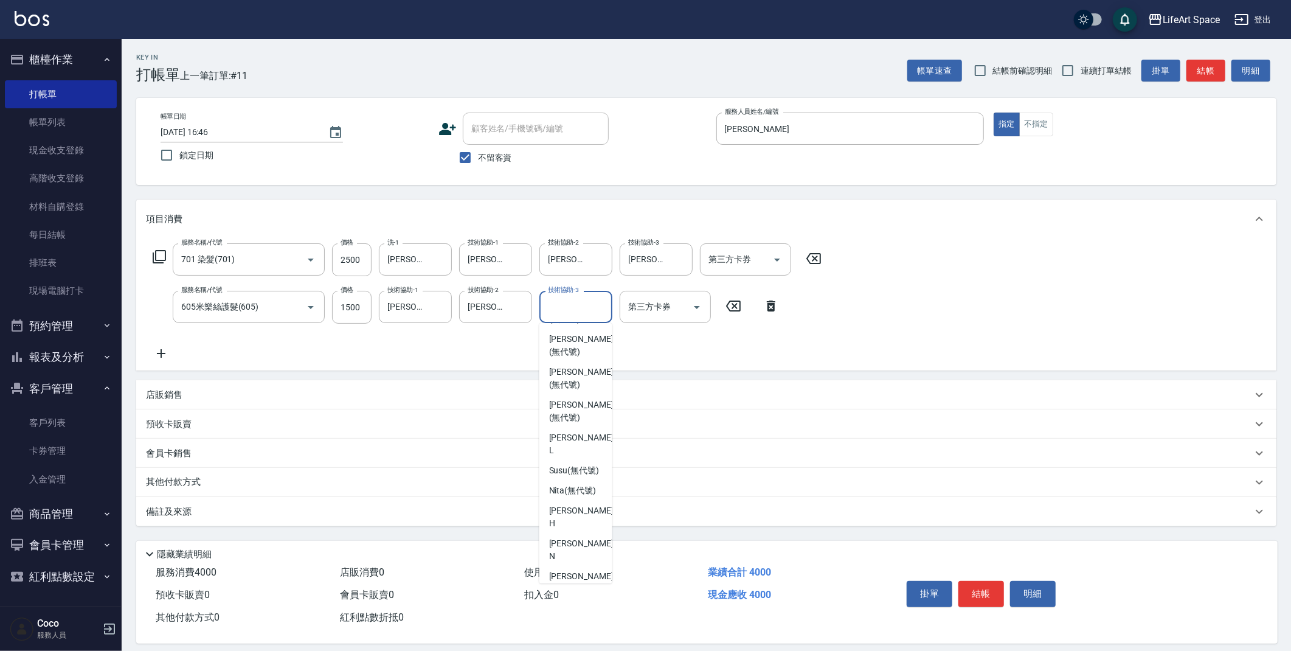
scroll to position [171, 0]
click at [582, 424] on span "Patty (無代號)" at bounding box center [581, 437] width 64 height 26
type input "Patty(無代號)"
click at [247, 513] on div "備註及來源" at bounding box center [699, 511] width 1106 height 13
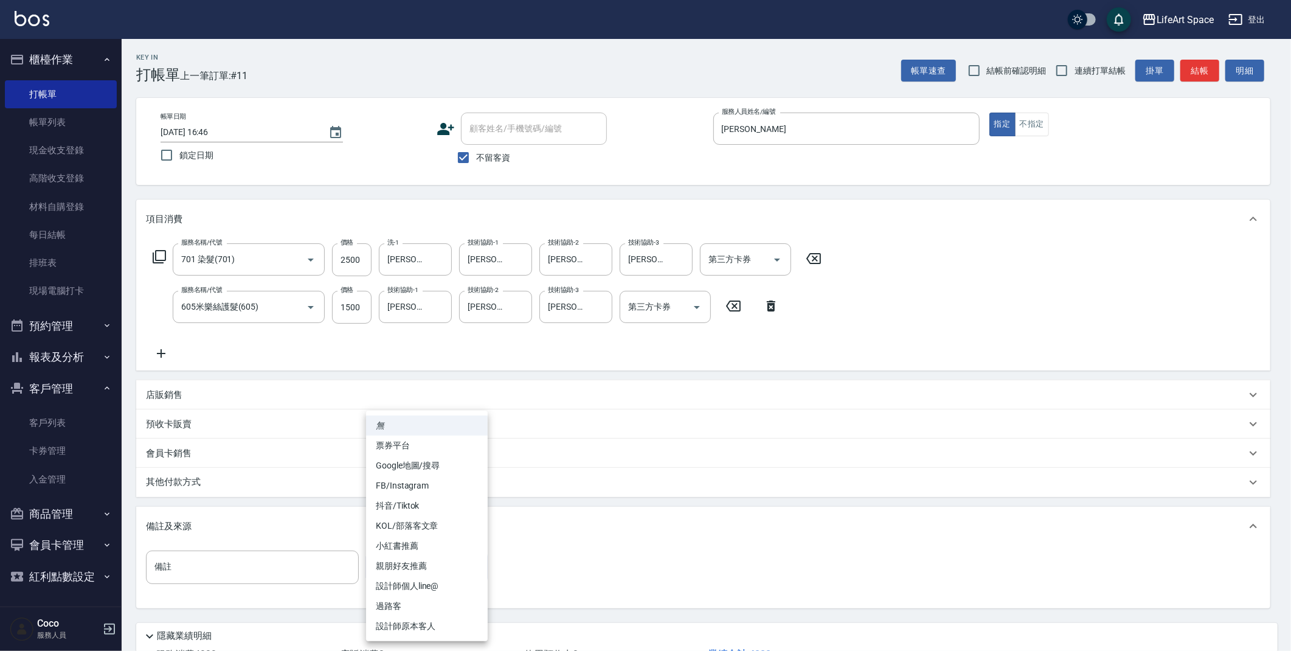
click at [433, 570] on body "LifeArt Space 登出 櫃檯作業 打帳單 帳單列表 現金收支登錄 高階收支登錄 材料自購登錄 每日結帳 排班表 現場電腦打卡 預約管理 預約管理 單…" at bounding box center [645, 370] width 1291 height 740
click at [428, 626] on li "設計師原本客人" at bounding box center [427, 626] width 122 height 20
type input "設計師原本客人"
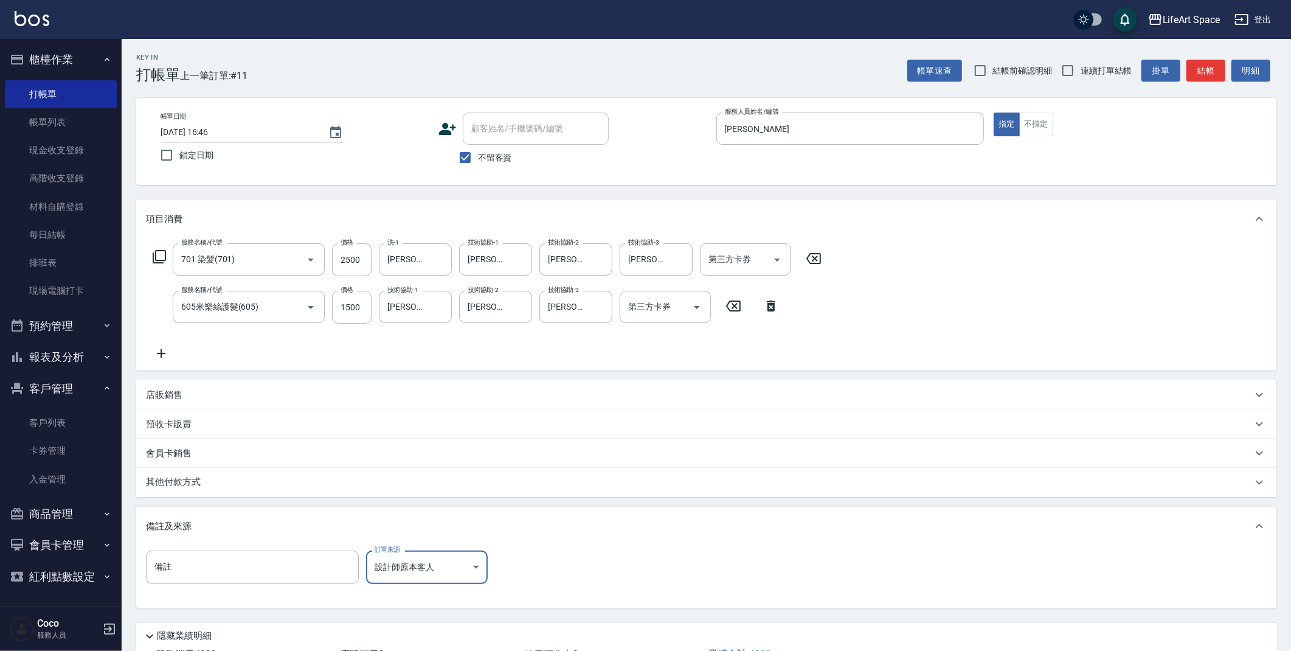
click at [187, 482] on p "其他付款方式" at bounding box center [176, 481] width 61 height 13
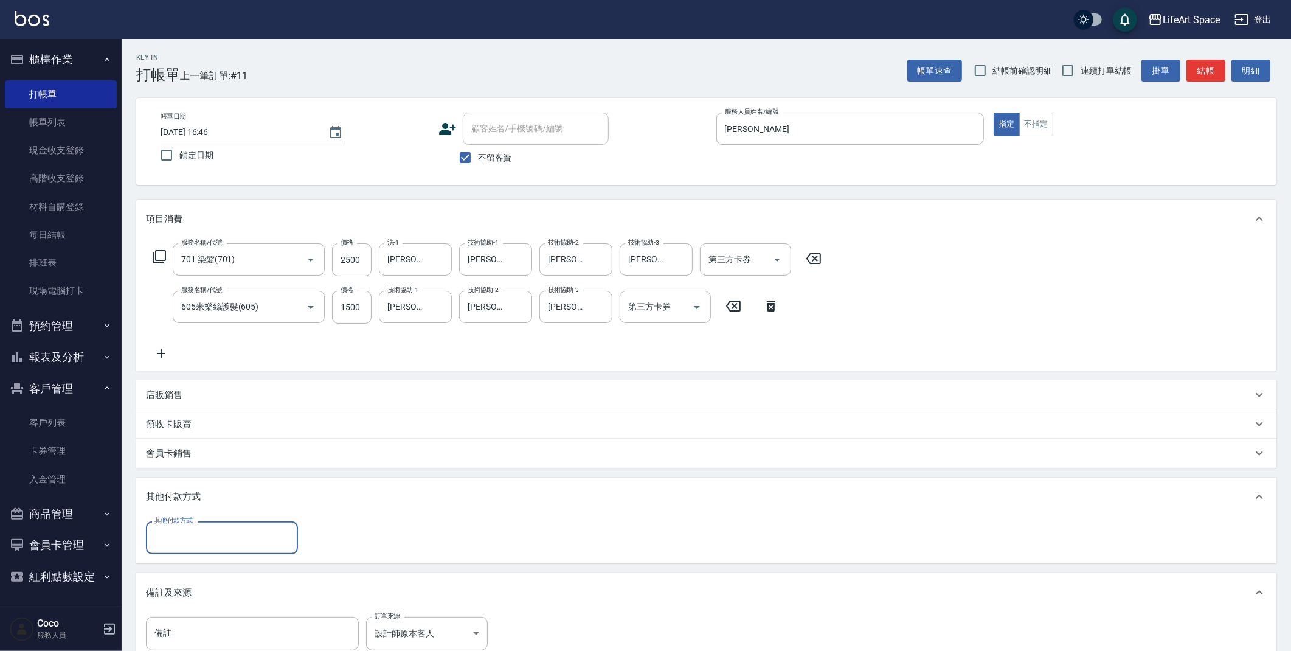
scroll to position [0, 0]
click at [238, 544] on input "其他付款方式" at bounding box center [221, 537] width 141 height 21
click at [219, 581] on span "Linepay" at bounding box center [222, 588] width 152 height 20
type input "Linepay"
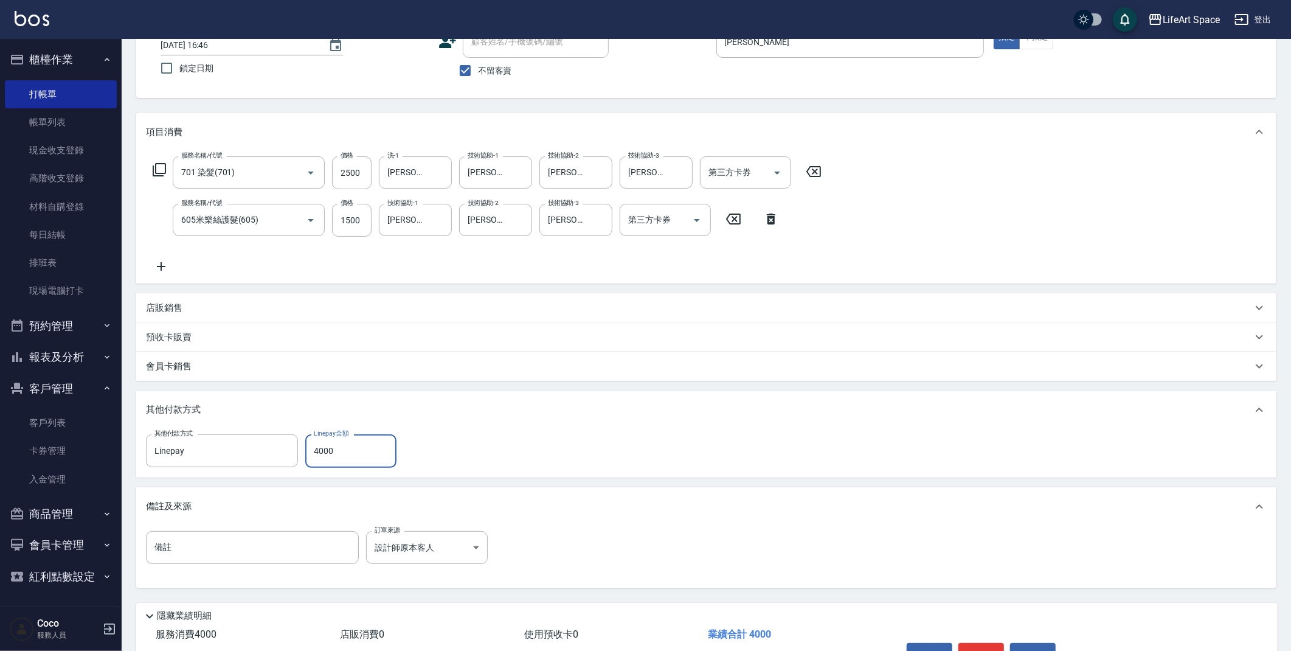
scroll to position [101, 0]
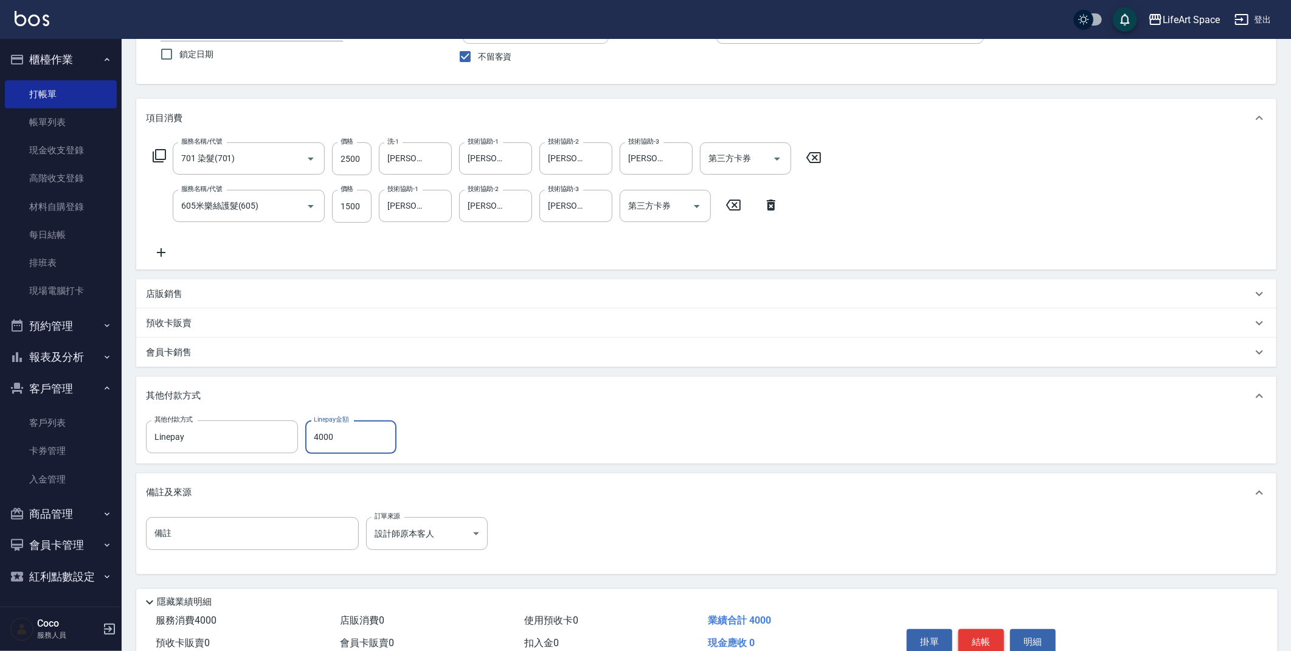
type input "4000"
click at [990, 641] on button "結帳" at bounding box center [981, 642] width 46 height 26
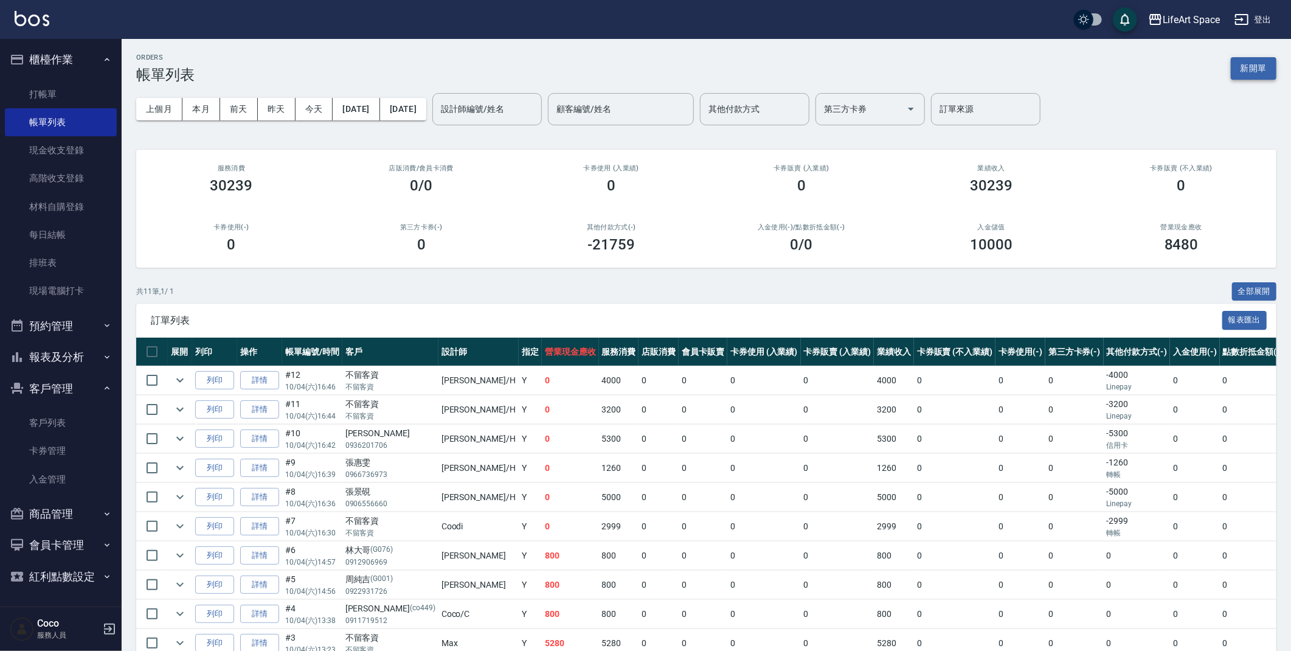
click at [1268, 64] on button "新開單" at bounding box center [1254, 68] width 46 height 22
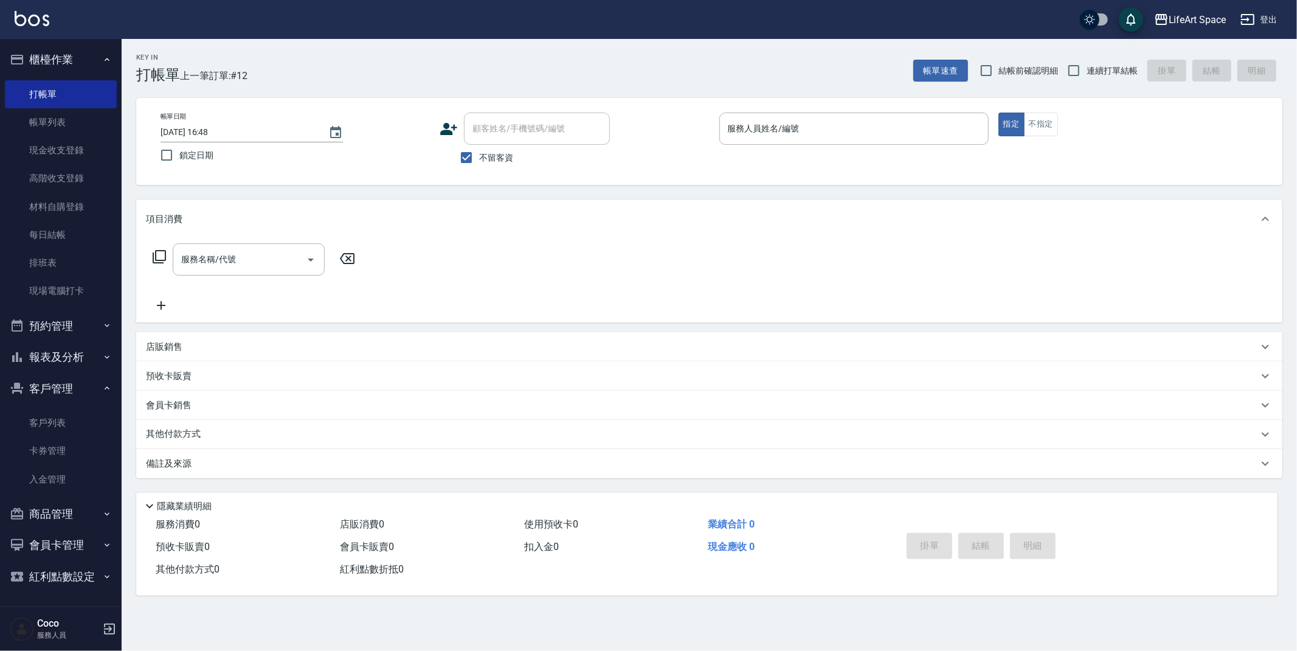
drag, startPoint x: 490, startPoint y: 153, endPoint x: 522, endPoint y: 130, distance: 39.7
click at [491, 153] on span "不留客資" at bounding box center [496, 157] width 34 height 13
click at [479, 153] on input "不留客資" at bounding box center [467, 158] width 26 height 26
checkbox input "false"
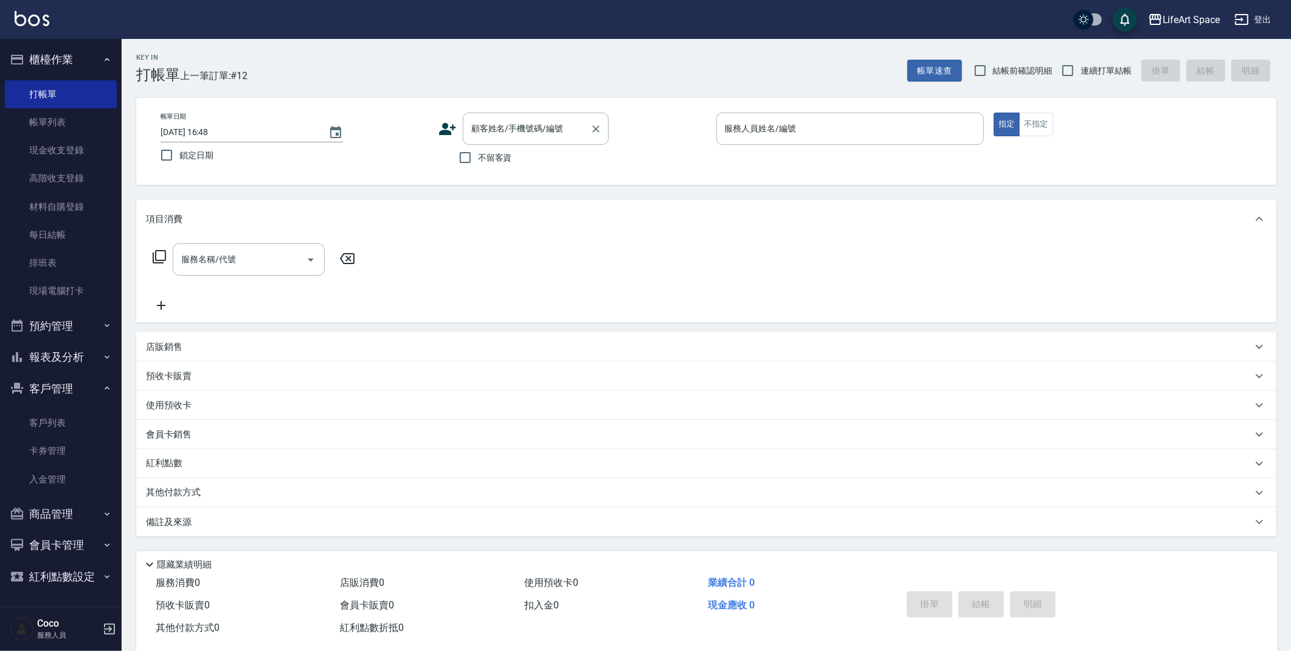
click at [525, 127] on div "顧客姓名/手機號碼/編號 顧客姓名/手機號碼/編號" at bounding box center [536, 128] width 146 height 32
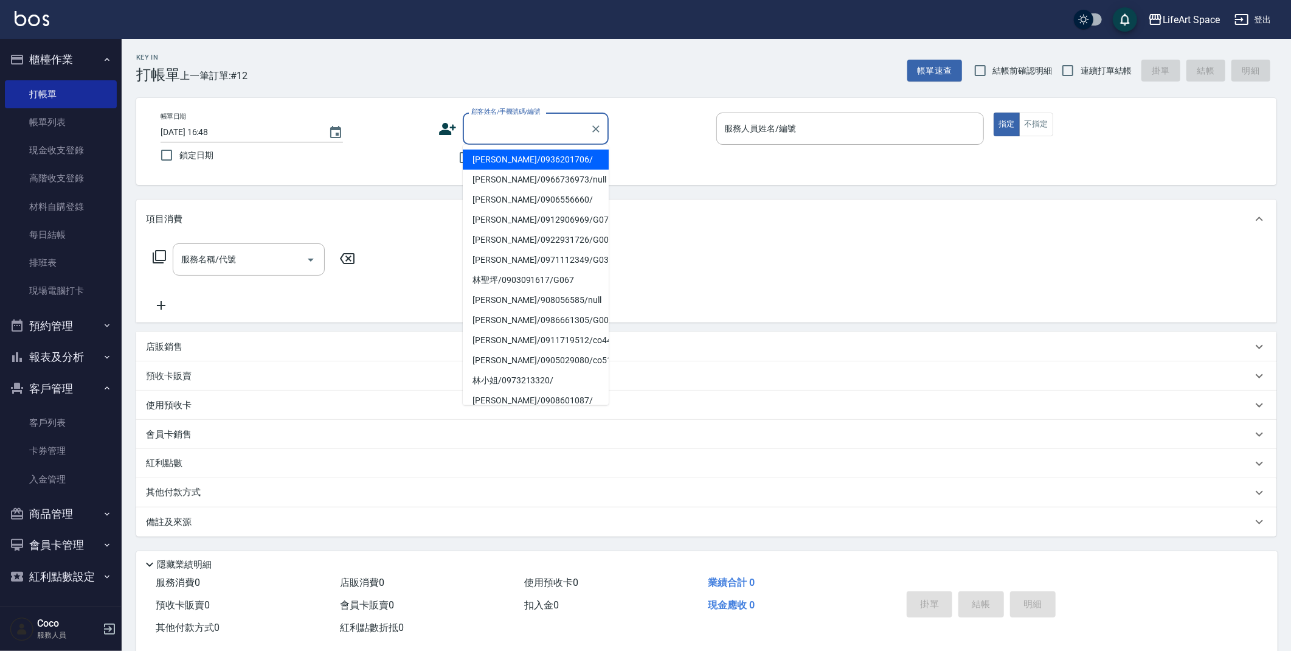
type input "v"
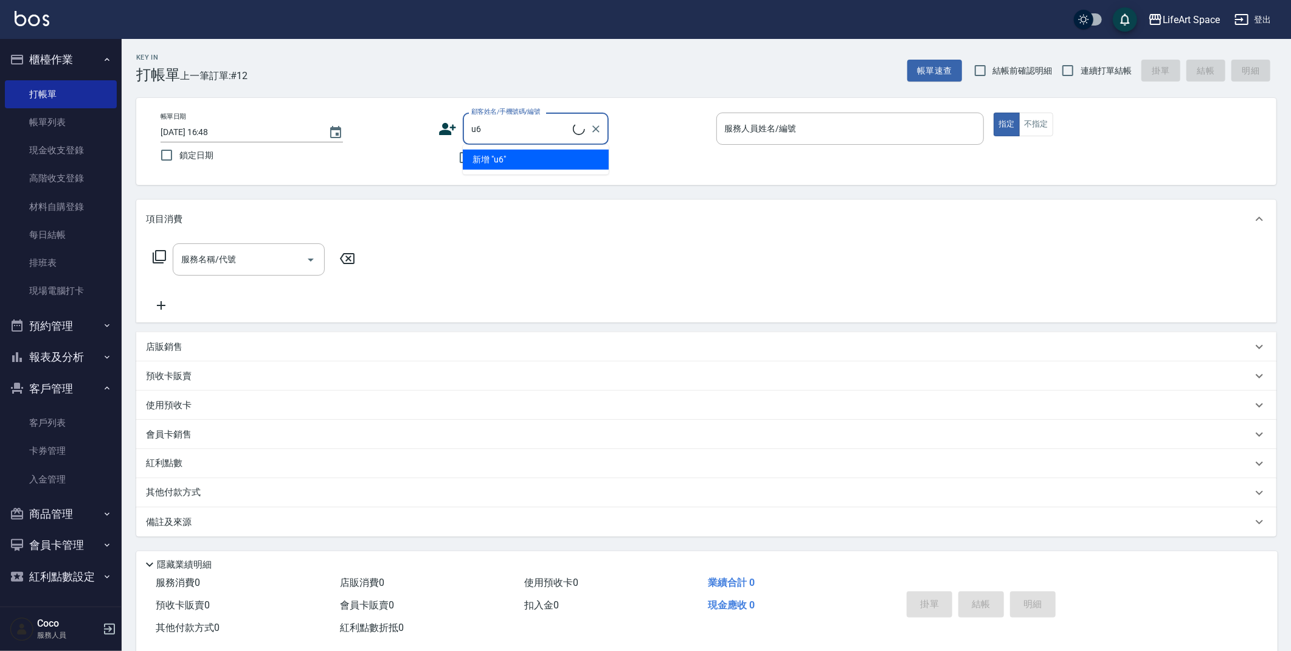
type input "u"
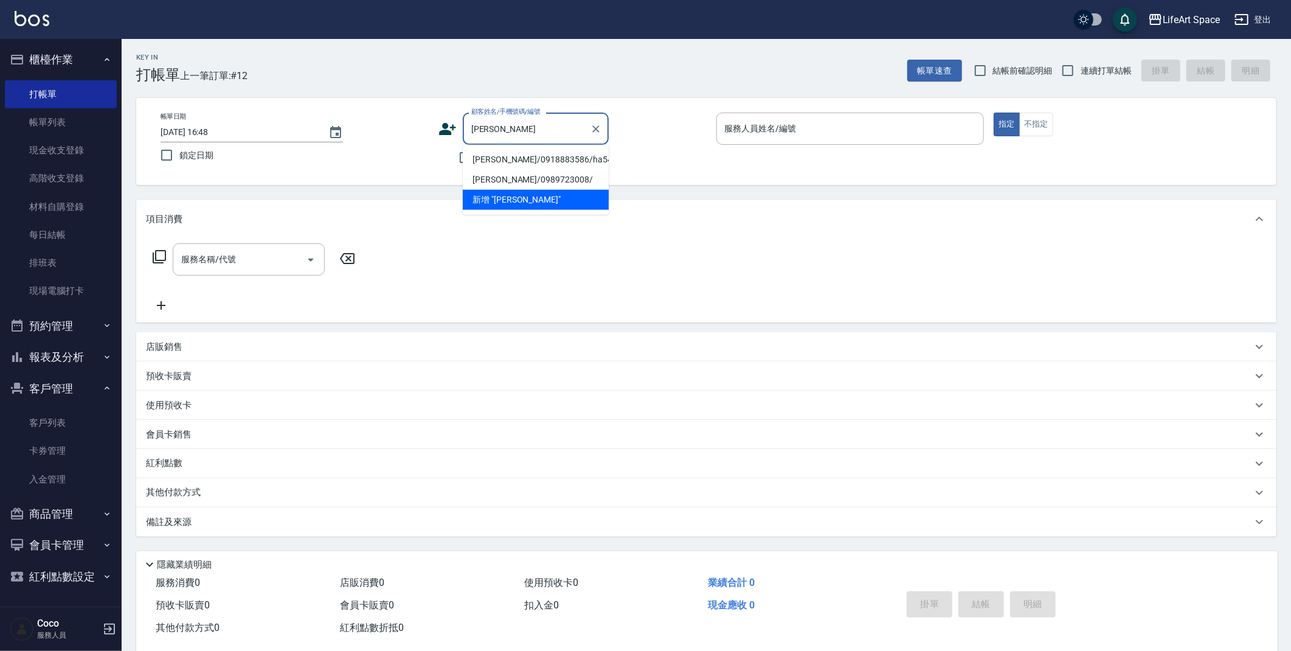
click at [534, 156] on li "王怡雯/0918883586/ha545" at bounding box center [536, 160] width 146 height 20
type input "王怡雯/0918883586/ha545"
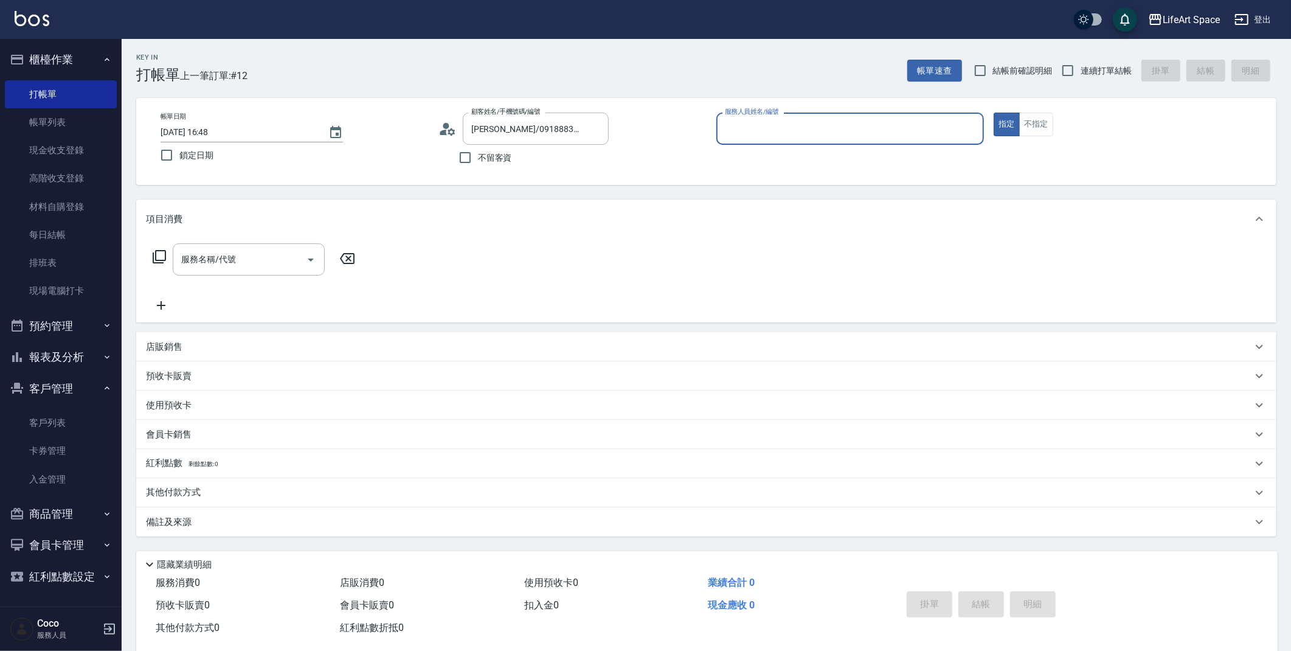
type input "[PERSON_NAME]"
click at [268, 255] on input "服務名稱/代號" at bounding box center [239, 259] width 123 height 21
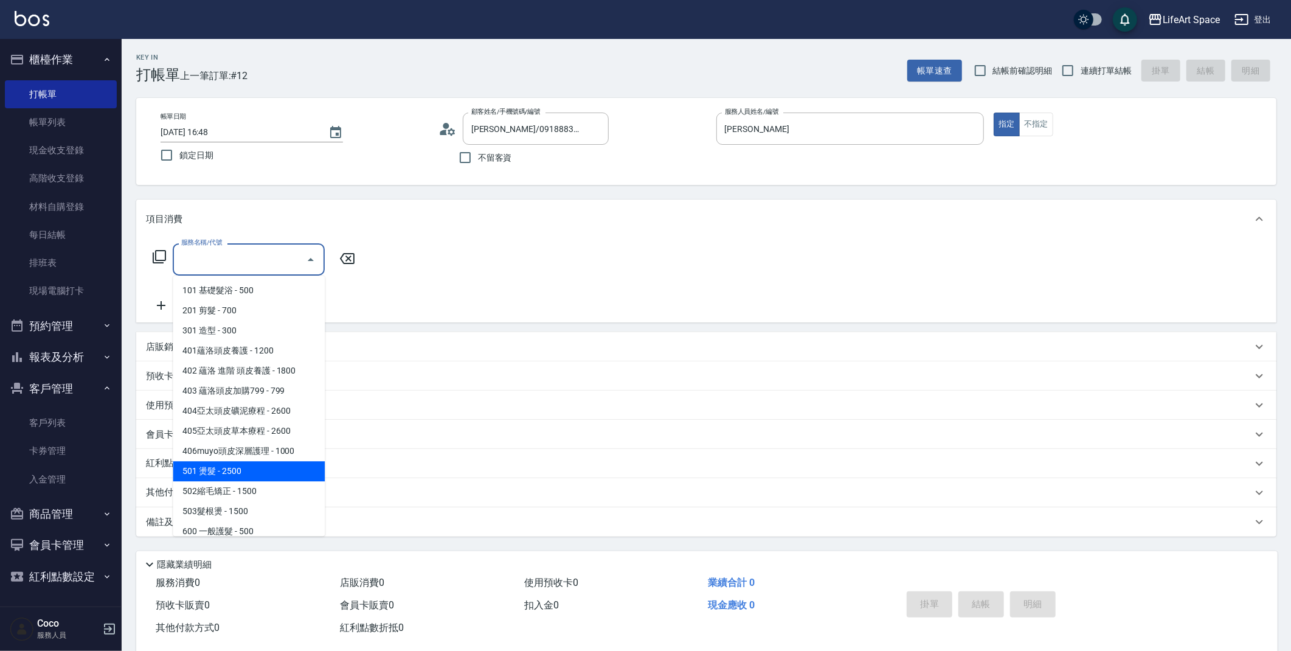
click at [245, 472] on span "501 燙髮 - 2500" at bounding box center [249, 471] width 152 height 20
type input "501 燙髮(501)"
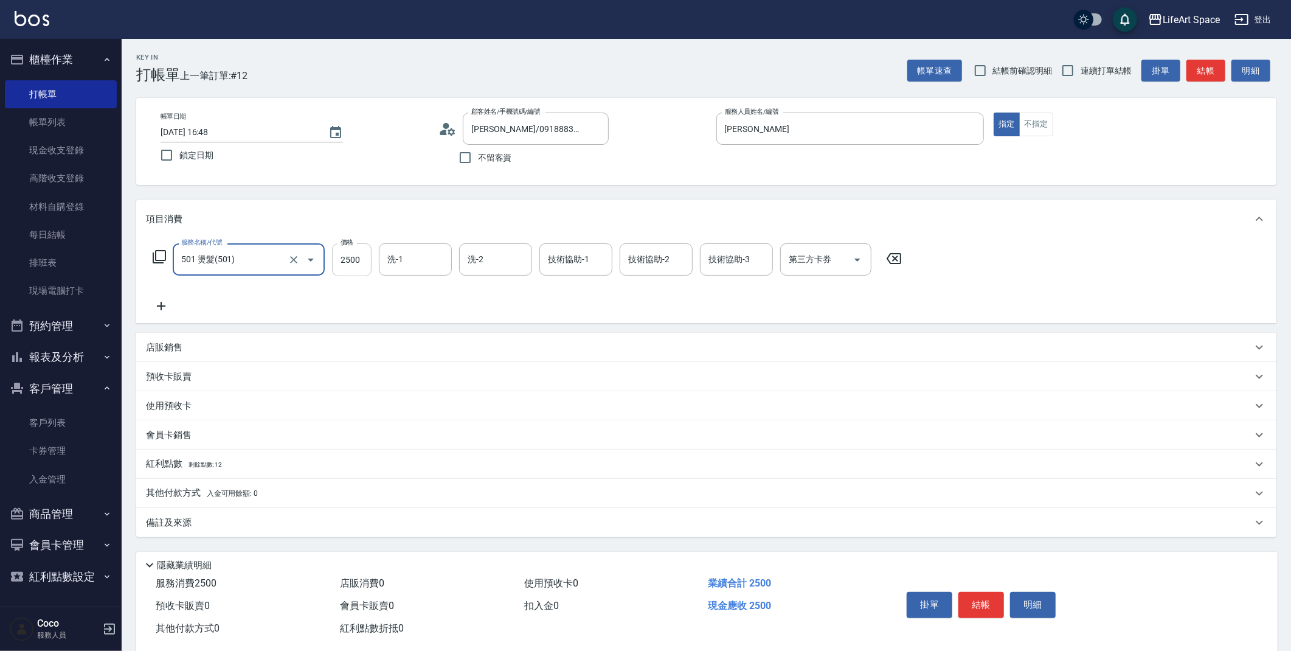
click at [362, 266] on input "2500" at bounding box center [352, 259] width 40 height 33
type input "3150"
click at [162, 308] on icon at bounding box center [161, 306] width 30 height 15
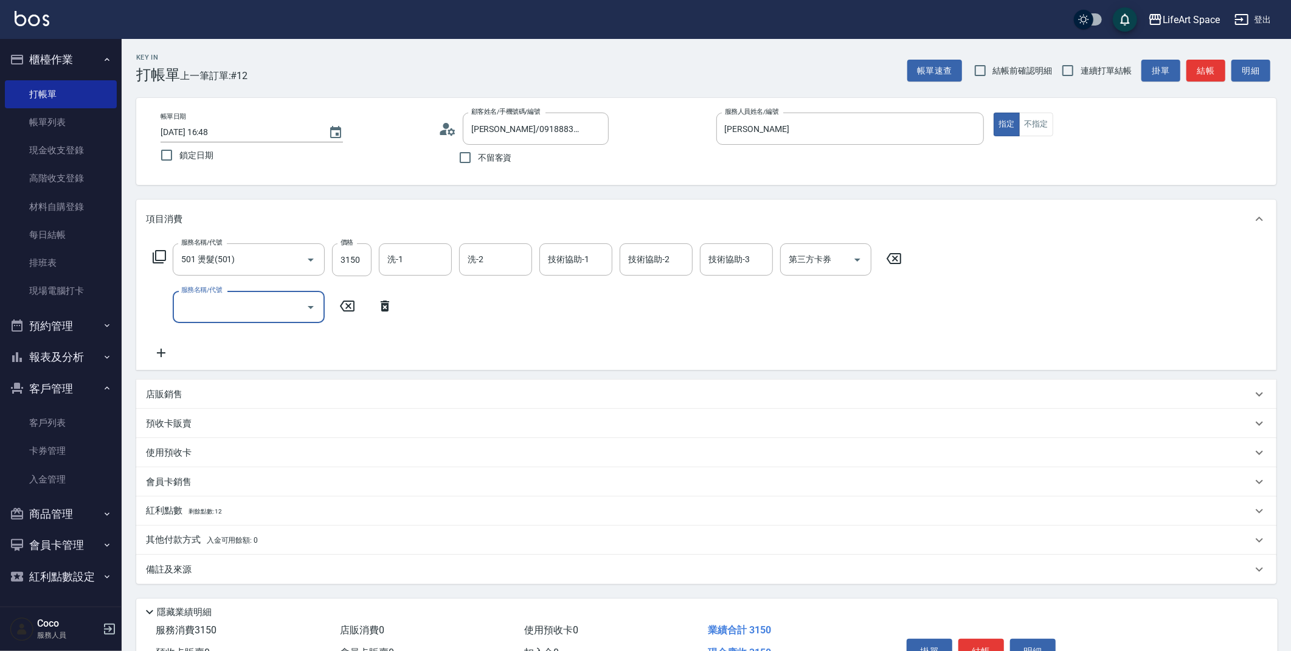
click at [246, 334] on body "LifeArt Space 登出 櫃檯作業 打帳單 帳單列表 現金收支登錄 高階收支登錄 材料自購登錄 每日結帳 排班表 現場電腦打卡 預約管理 預約管理 單…" at bounding box center [645, 358] width 1291 height 716
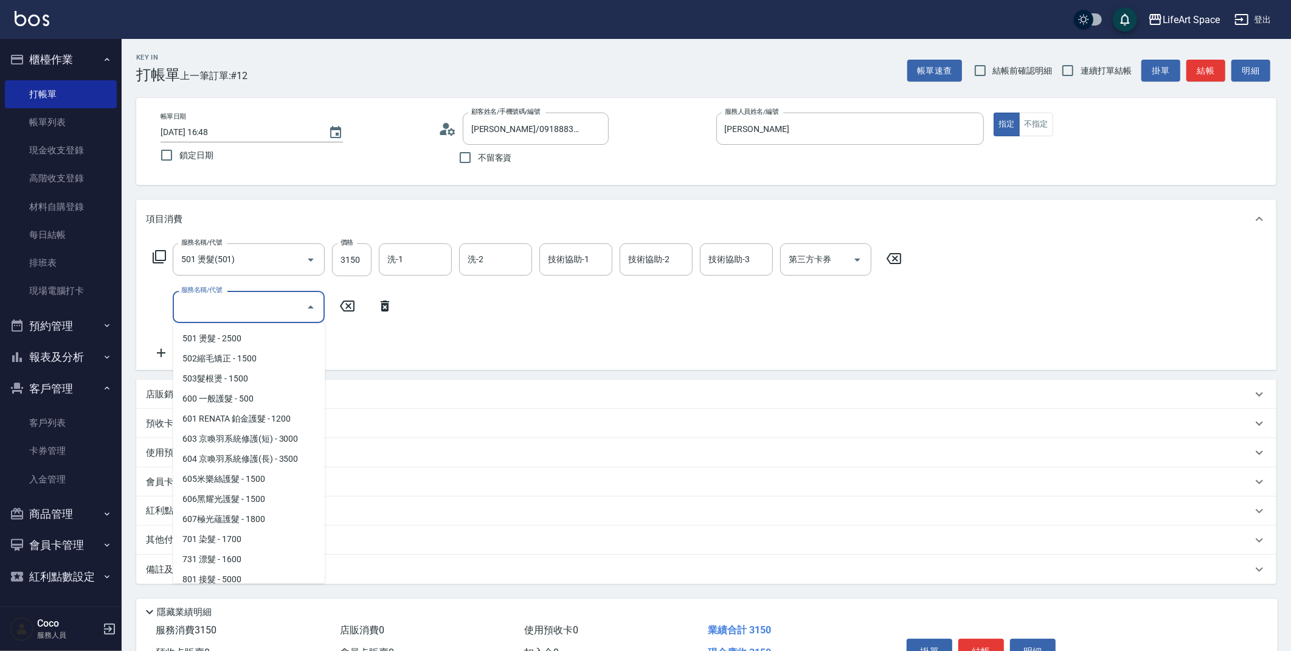
scroll to position [181, 0]
click at [255, 477] on span "605米樂絲護髮 - 1500" at bounding box center [249, 478] width 152 height 20
type input "605米樂絲護髮(605)"
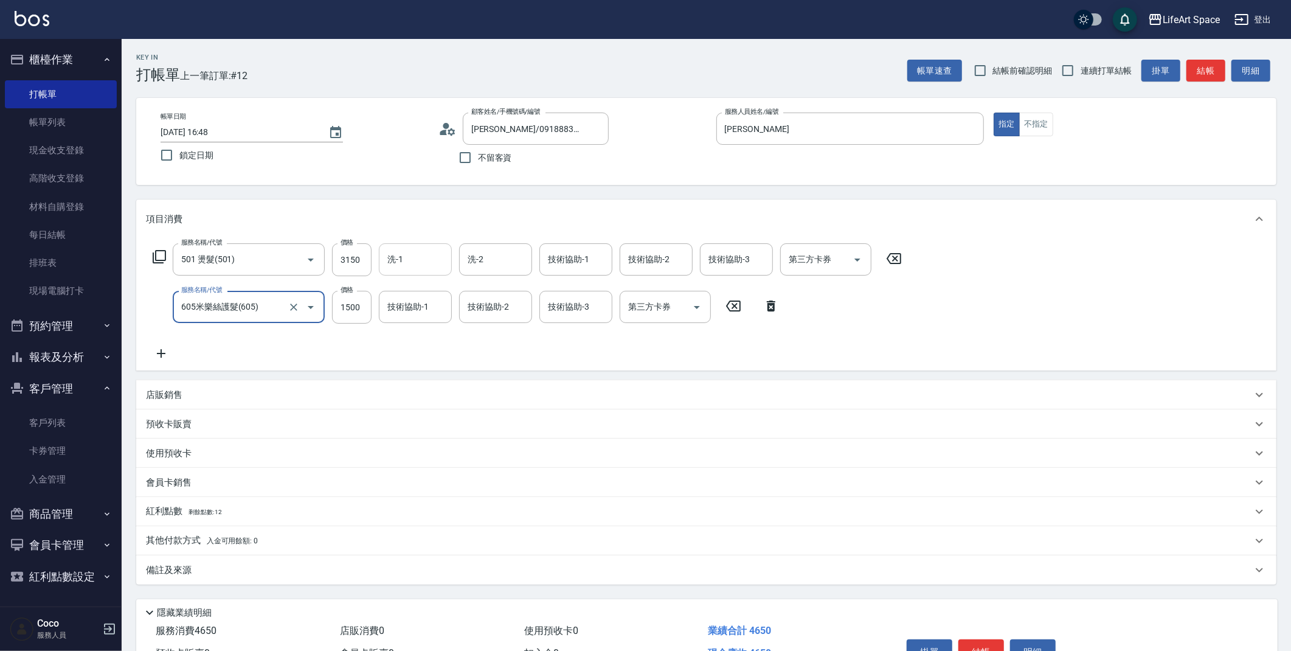
click at [448, 261] on div "洗-1" at bounding box center [415, 259] width 73 height 32
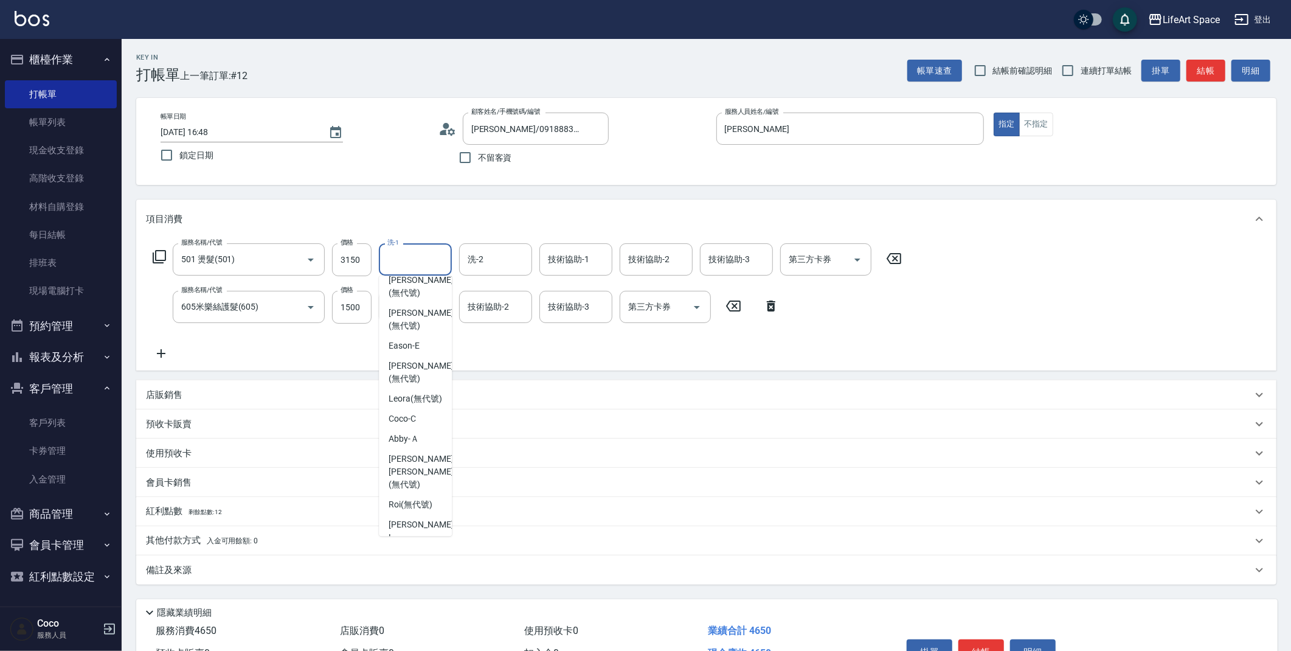
scroll to position [368, 0]
click at [427, 458] on span "Nick wu (無代號)" at bounding box center [421, 457] width 64 height 38
type input "Nick wu(無代號)"
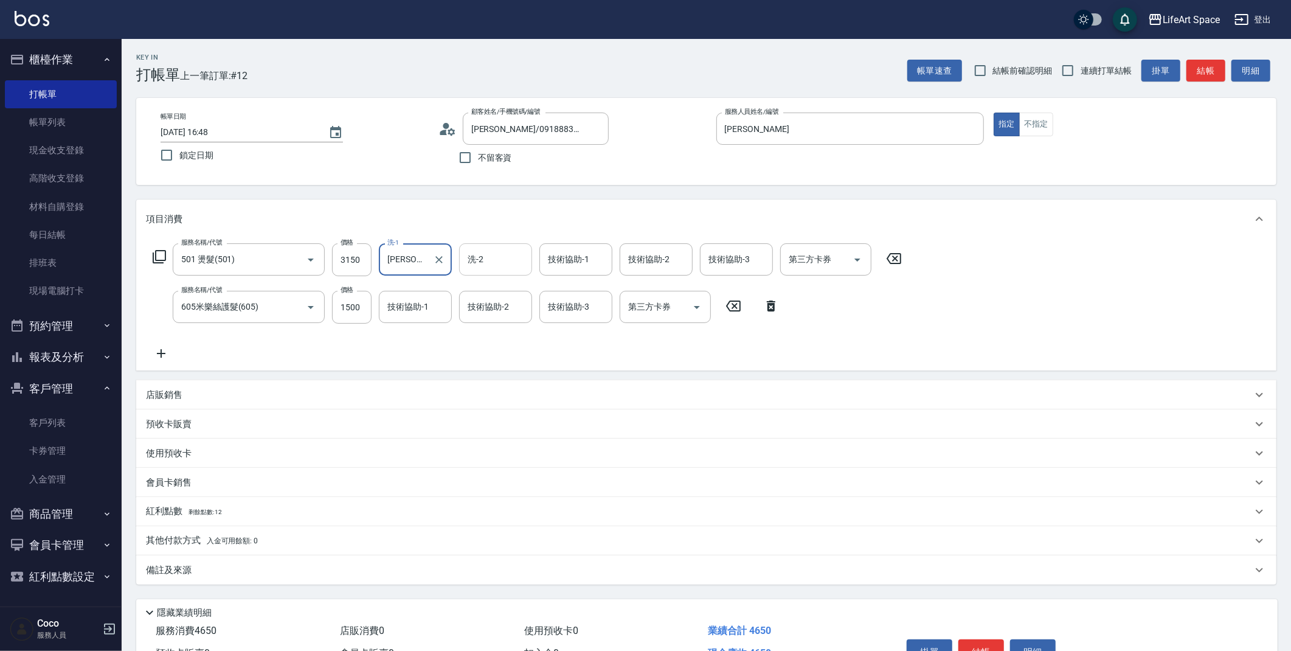
click at [503, 265] on input "洗-2" at bounding box center [496, 259] width 62 height 21
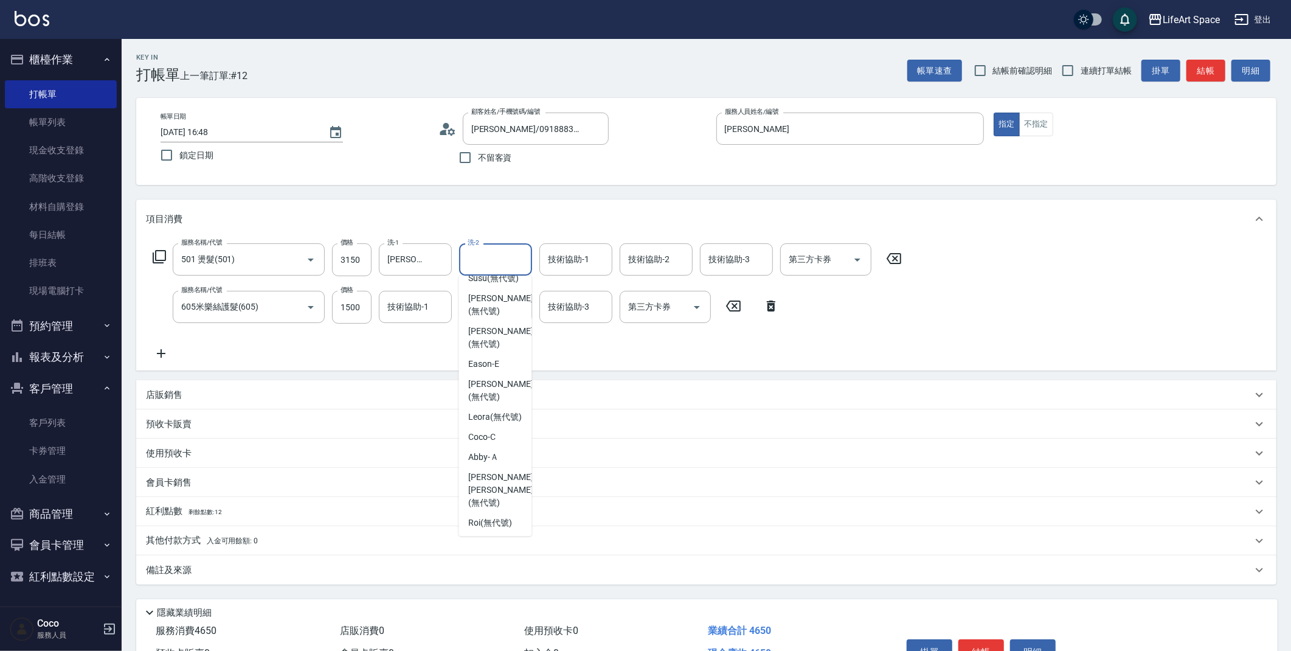
scroll to position [376, 0]
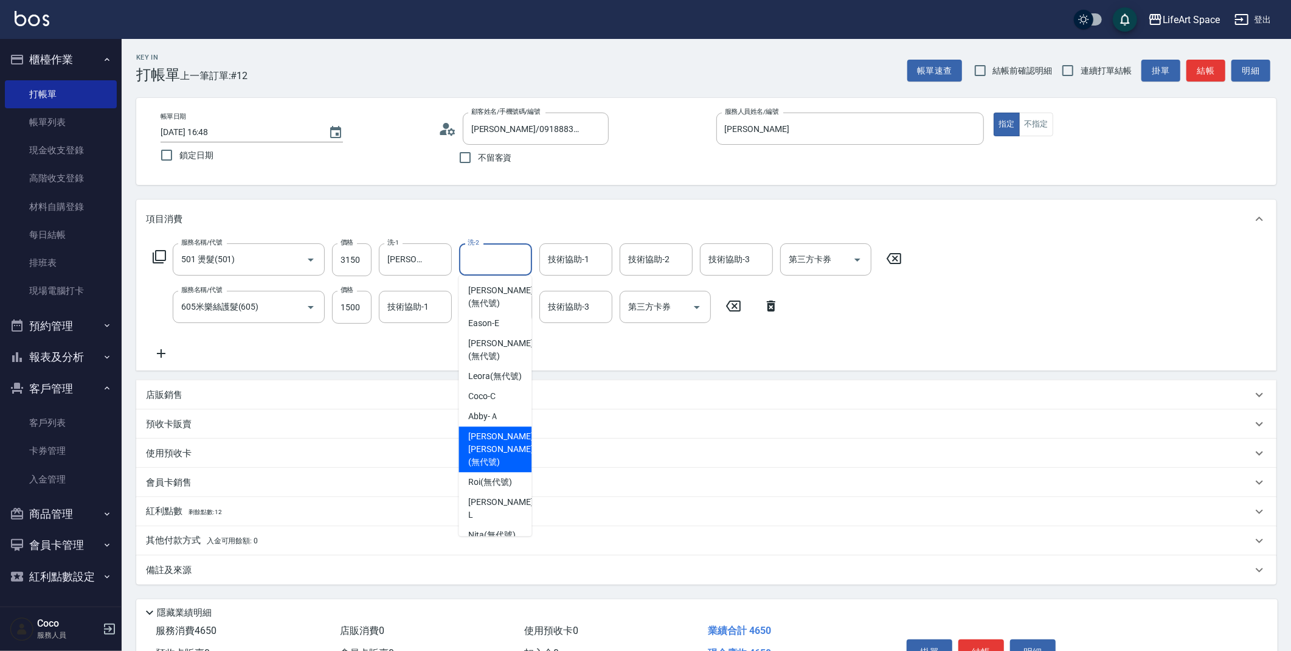
click at [500, 448] on span "Nick wu (無代號)" at bounding box center [500, 449] width 64 height 38
type input "Nick wu(無代號)"
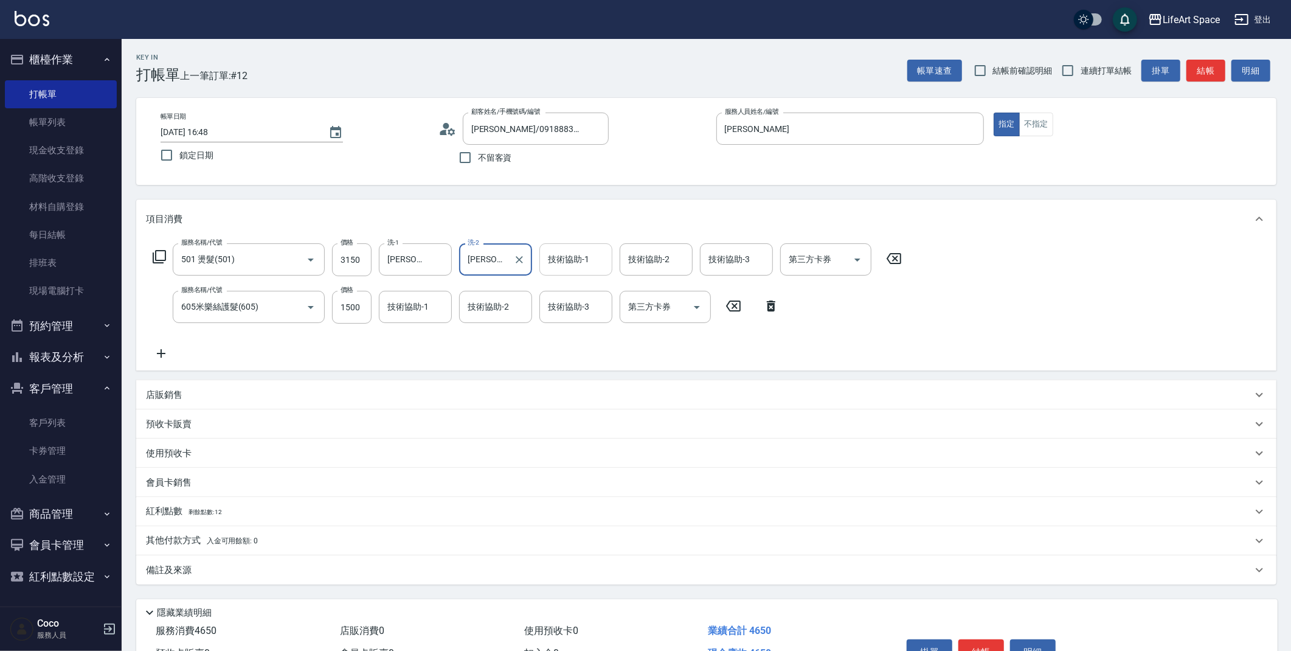
click at [575, 258] on div "技術協助-1 技術協助-1" at bounding box center [575, 259] width 73 height 32
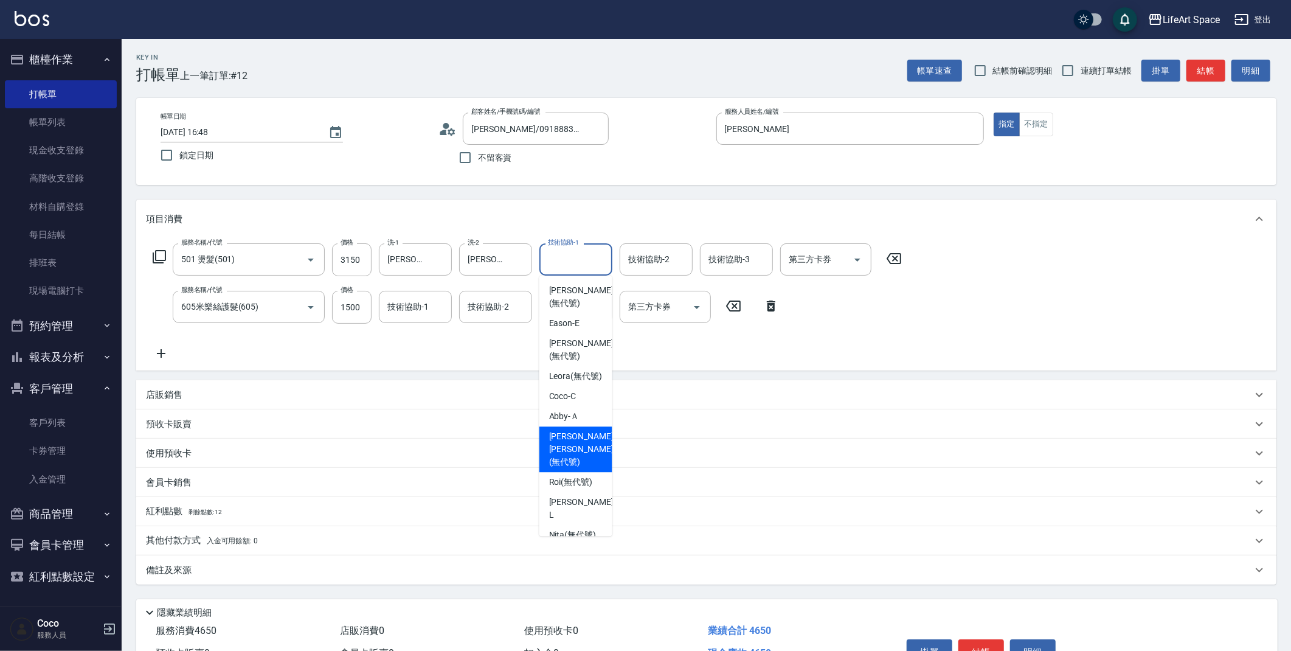
click at [569, 440] on span "Nick wu (無代號)" at bounding box center [581, 449] width 64 height 38
type input "Nick wu(無代號)"
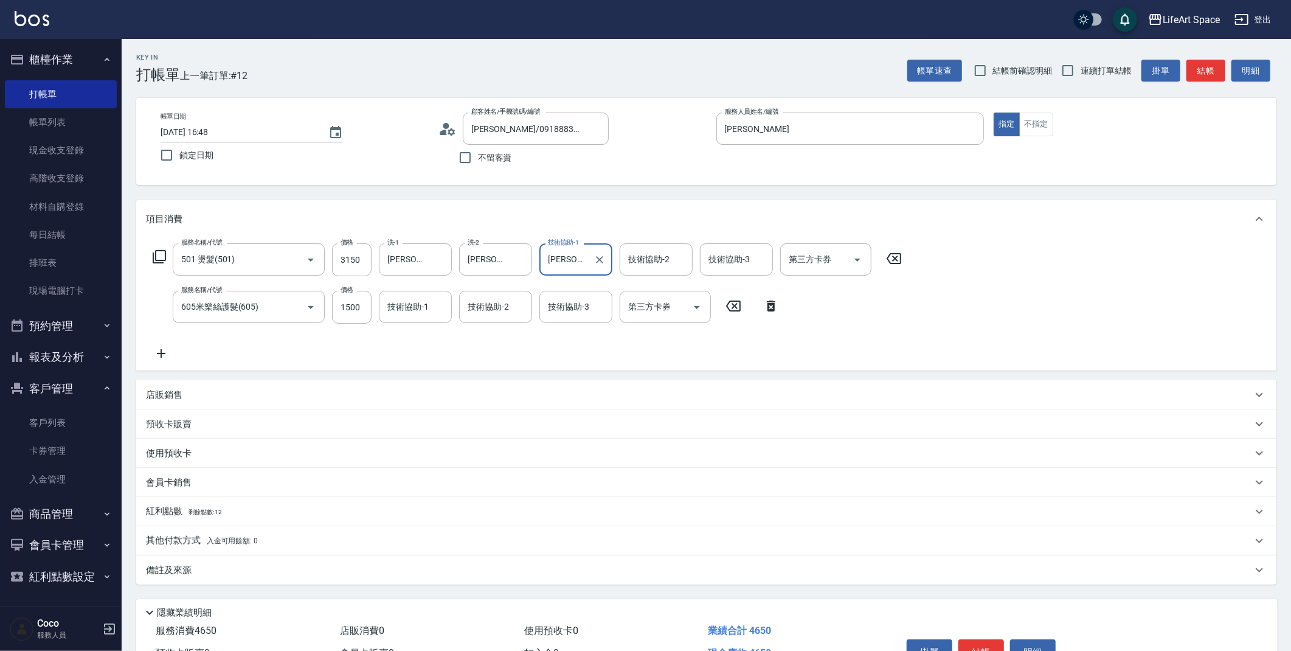
click at [657, 259] on div "技術協助-2 技術協助-2" at bounding box center [656, 259] width 73 height 32
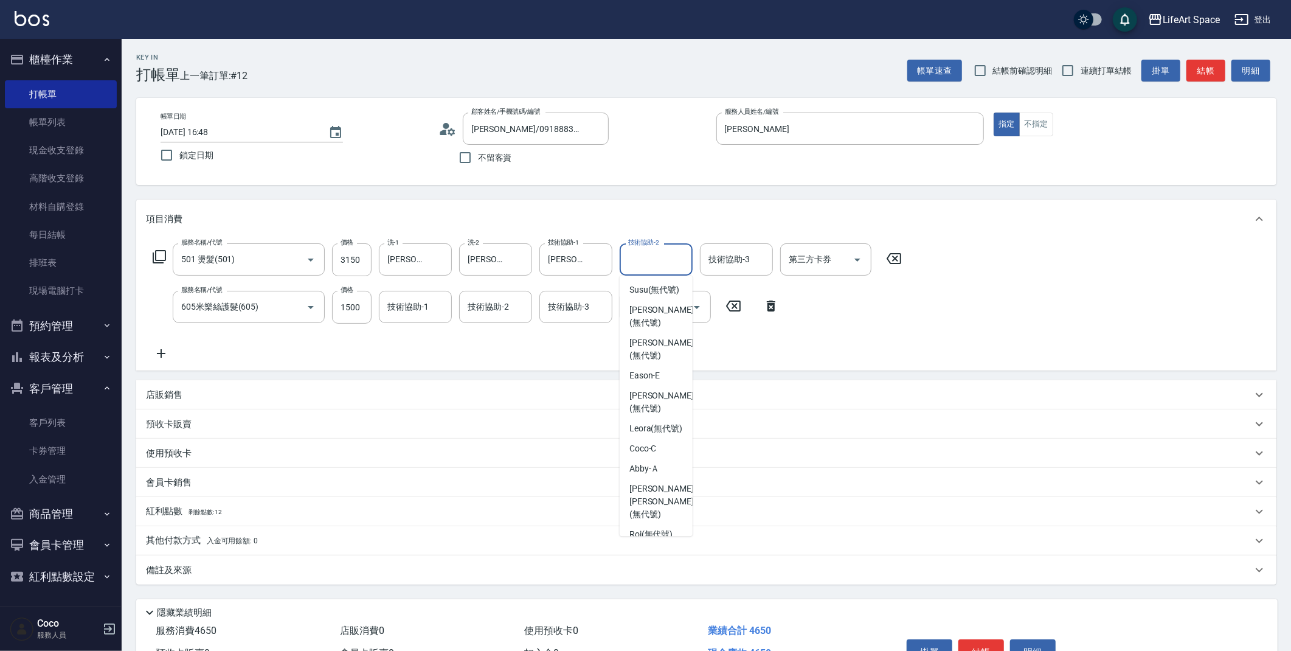
scroll to position [312, 0]
click at [666, 411] on span "[PERSON_NAME] (無代號)" at bounding box center [661, 414] width 64 height 26
type input "[PERSON_NAME](無代號)"
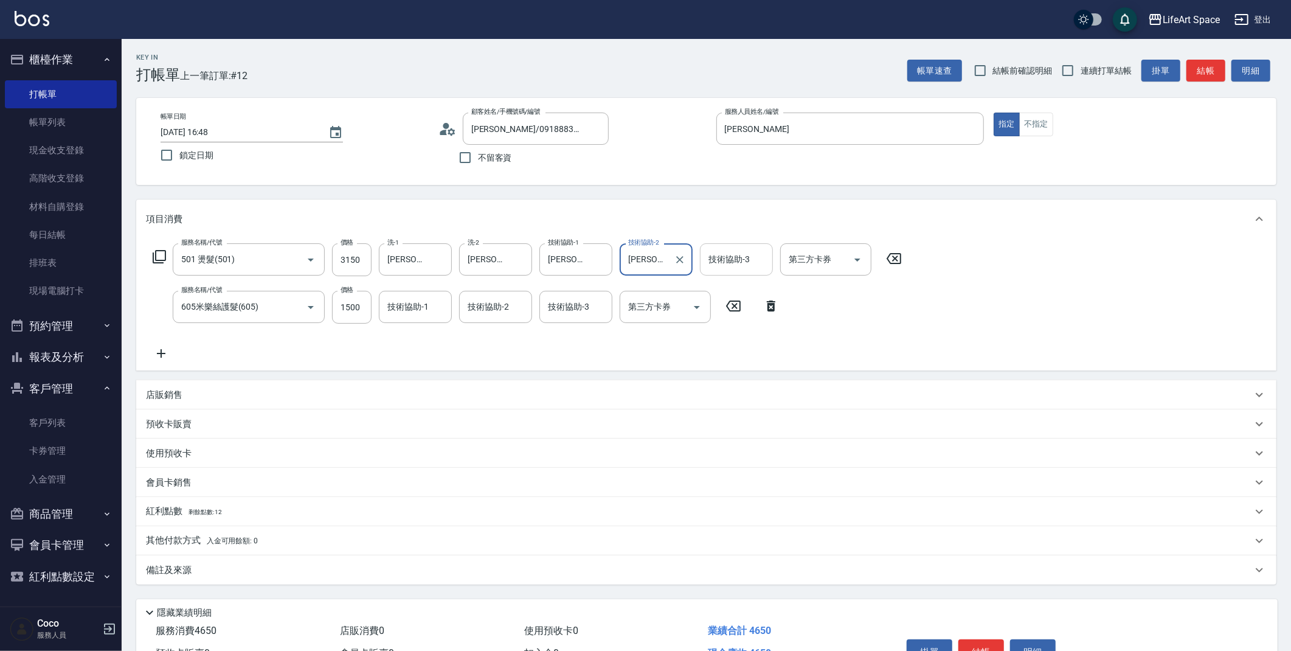
click at [744, 252] on input "技術協助-3" at bounding box center [736, 259] width 62 height 21
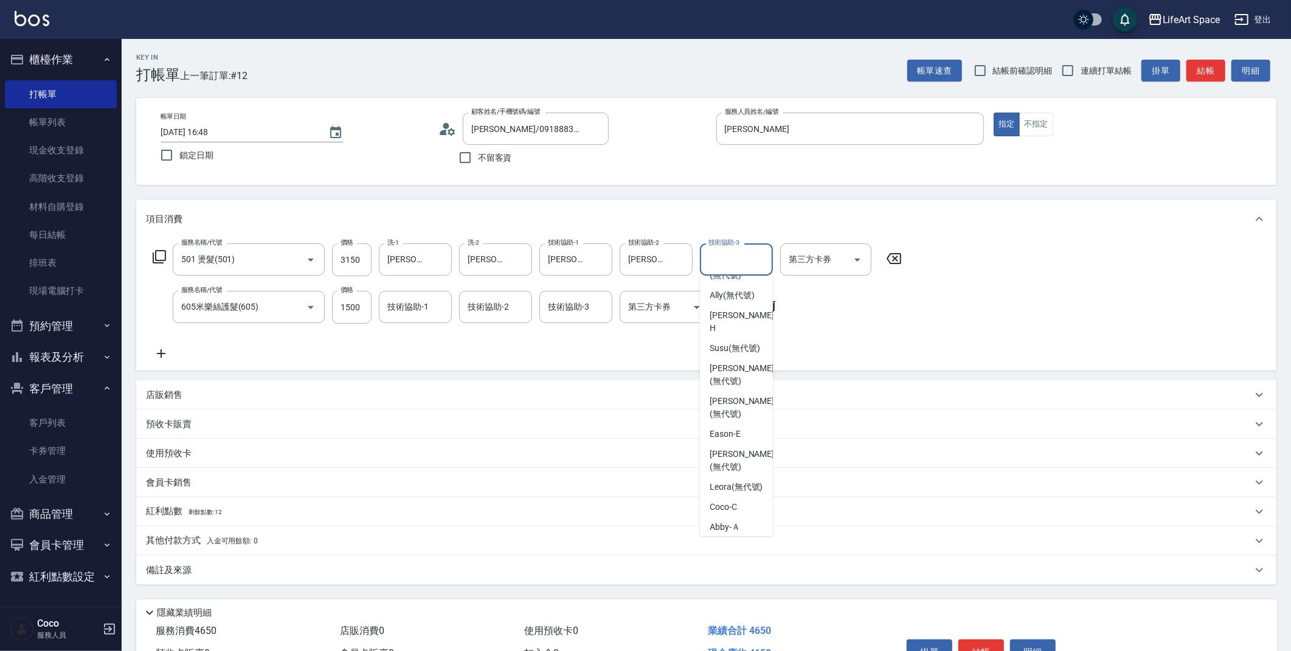
scroll to position [274, 0]
click at [742, 444] on span "[PERSON_NAME] (無代號)" at bounding box center [742, 451] width 64 height 26
type input "[PERSON_NAME](無代號)"
drag, startPoint x: 182, startPoint y: 581, endPoint x: 190, endPoint y: 579, distance: 8.1
click at [182, 581] on div "備註及來源" at bounding box center [706, 569] width 1140 height 29
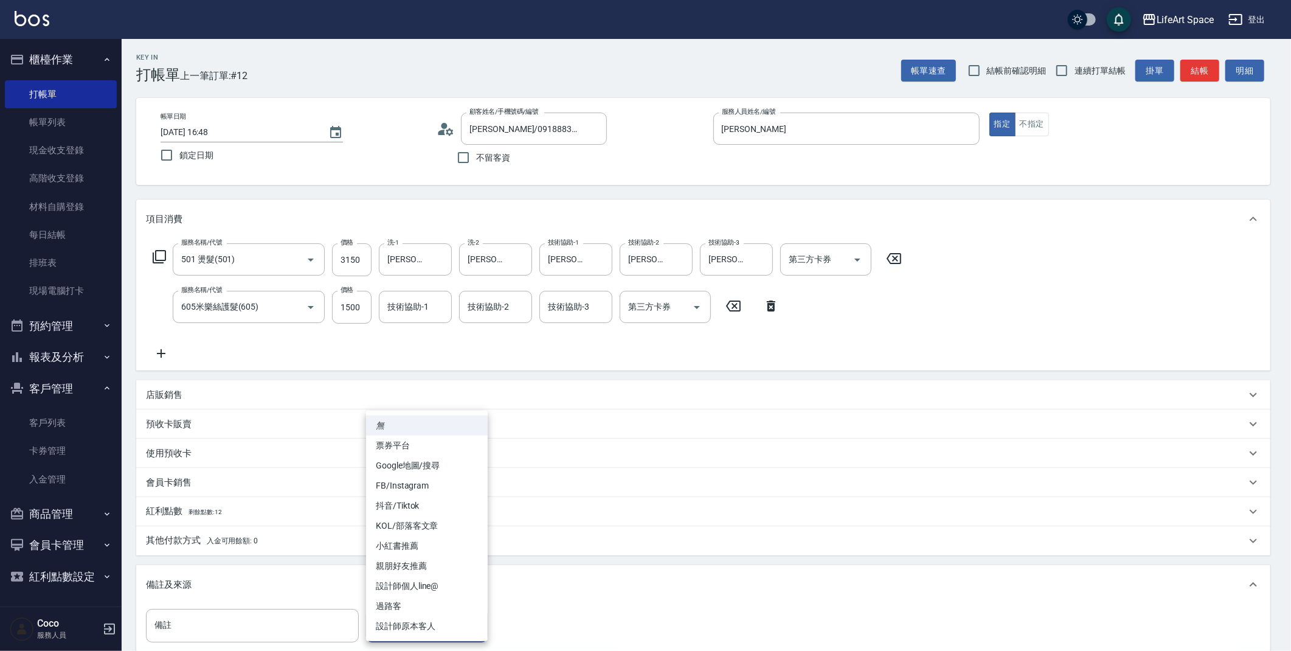
click at [408, 631] on body "LifeArt Space 登出 櫃檯作業 打帳單 帳單列表 現金收支登錄 高階收支登錄 材料自購登錄 每日結帳 排班表 現場電腦打卡 預約管理 預約管理 單…" at bounding box center [645, 399] width 1291 height 798
click at [422, 630] on li "設計師原本客人" at bounding box center [427, 626] width 122 height 20
type input "設計師原本客人"
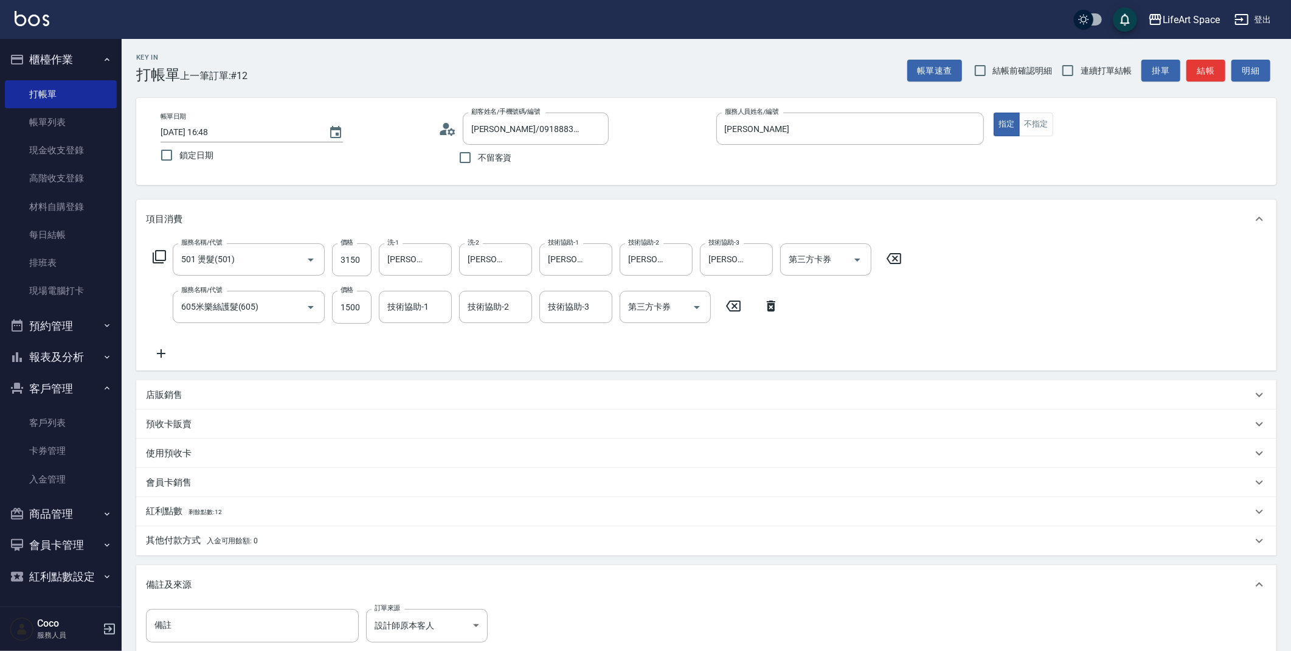
click at [258, 529] on div "其他付款方式 入金可用餘額: 0" at bounding box center [706, 540] width 1140 height 29
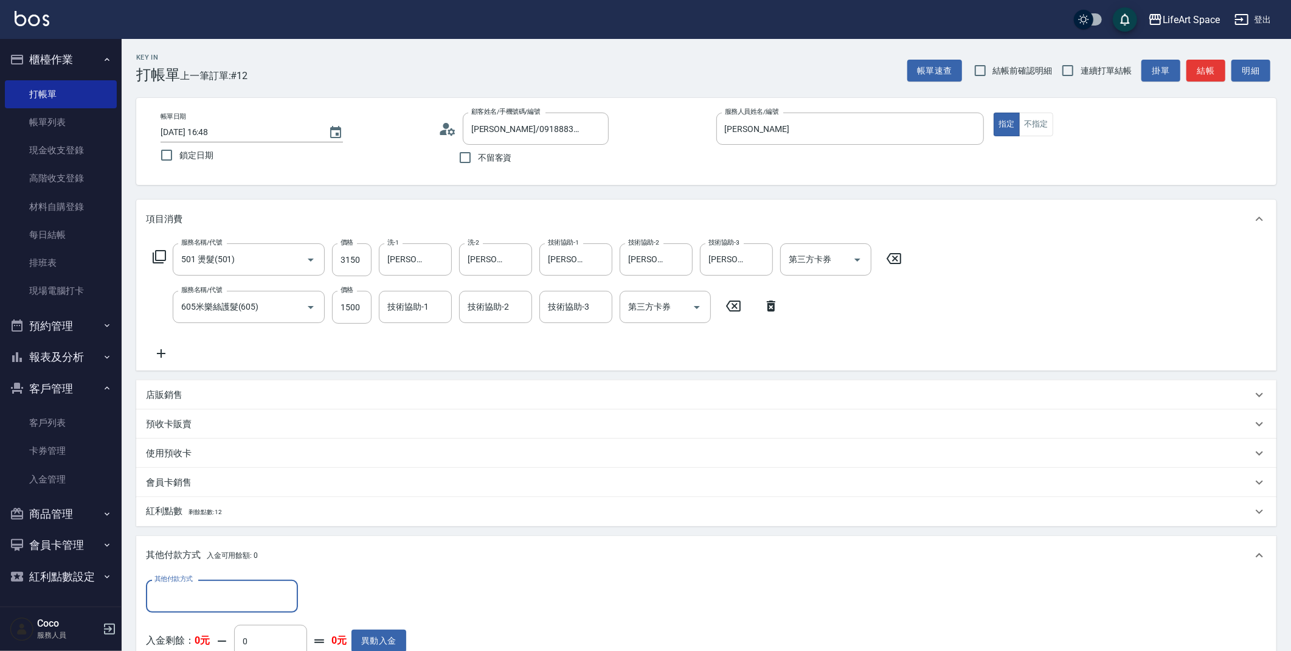
scroll to position [0, 0]
click at [192, 591] on input "其他付款方式" at bounding box center [221, 595] width 141 height 21
click at [194, 521] on span "Linepay" at bounding box center [222, 524] width 152 height 20
type input "Linepay"
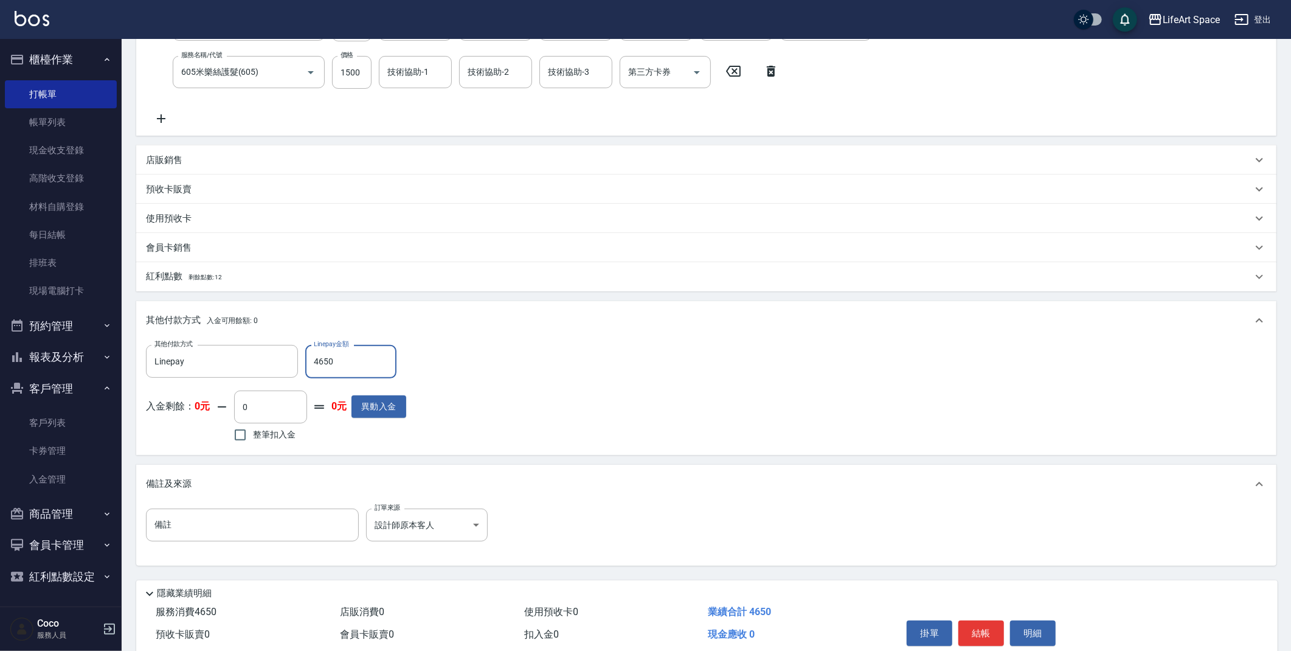
scroll to position [285, 0]
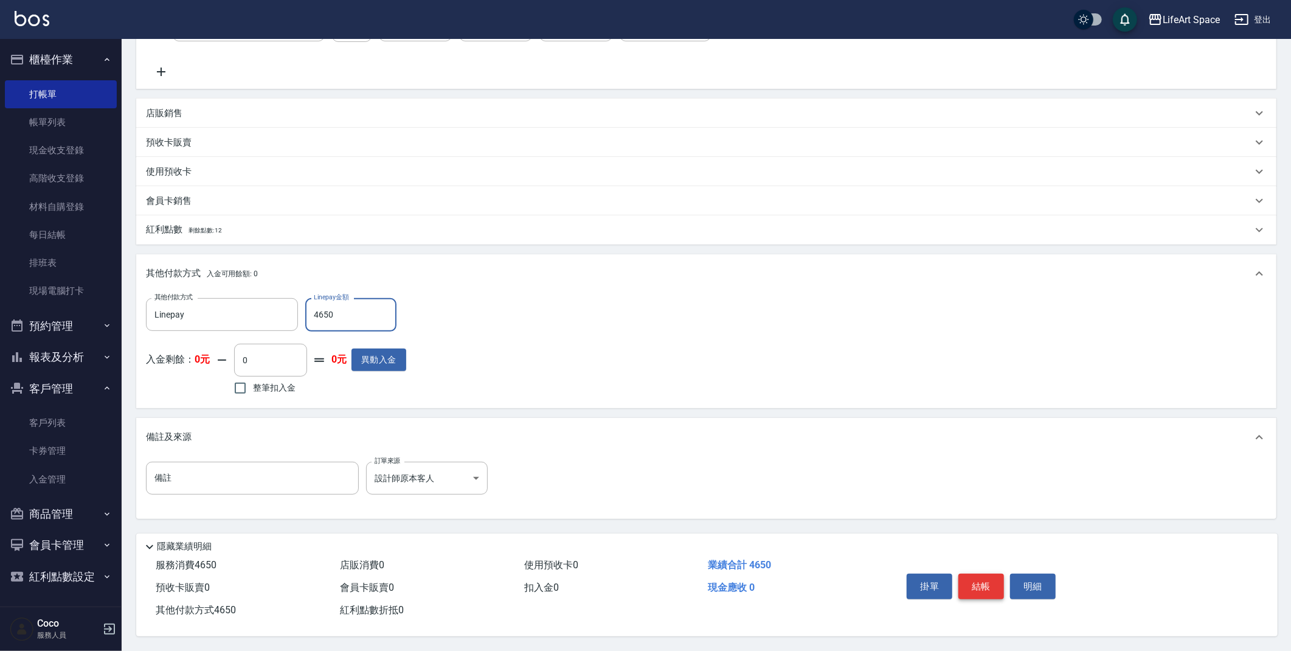
type input "4650"
click at [973, 588] on button "結帳" at bounding box center [981, 586] width 46 height 26
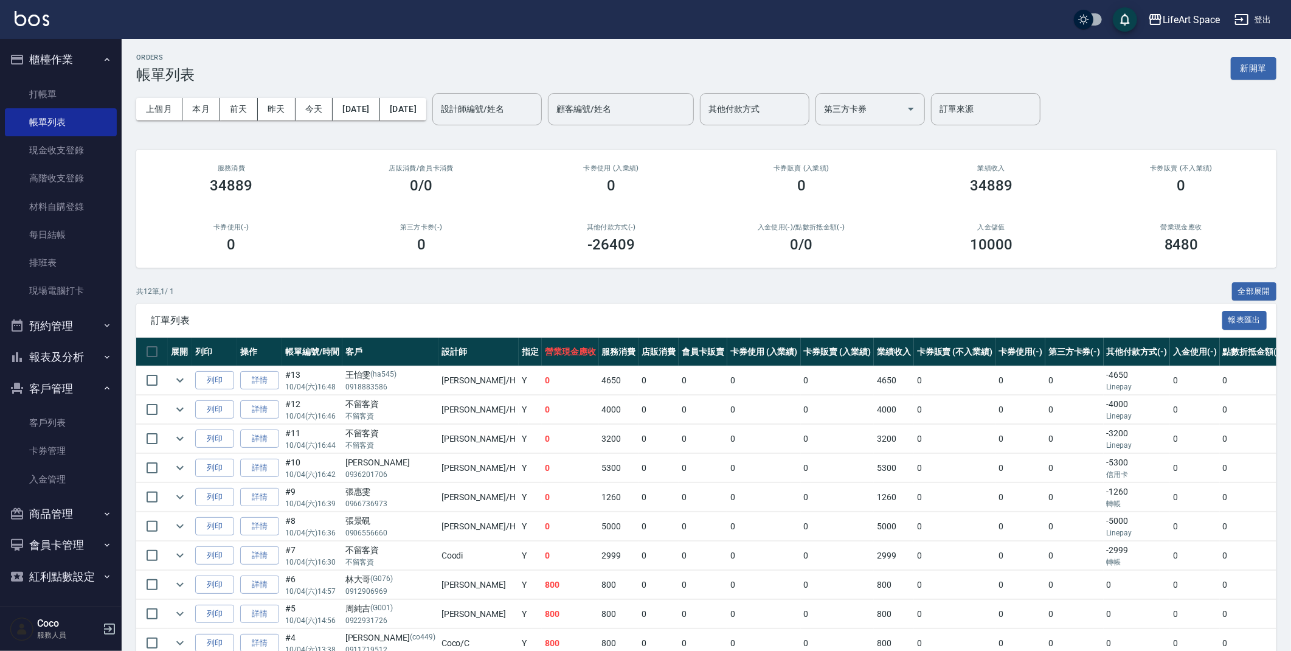
click at [1261, 80] on div "ORDERS 帳單列表 新開單" at bounding box center [706, 69] width 1140 height 30
click at [1260, 78] on button "新開單" at bounding box center [1254, 68] width 46 height 22
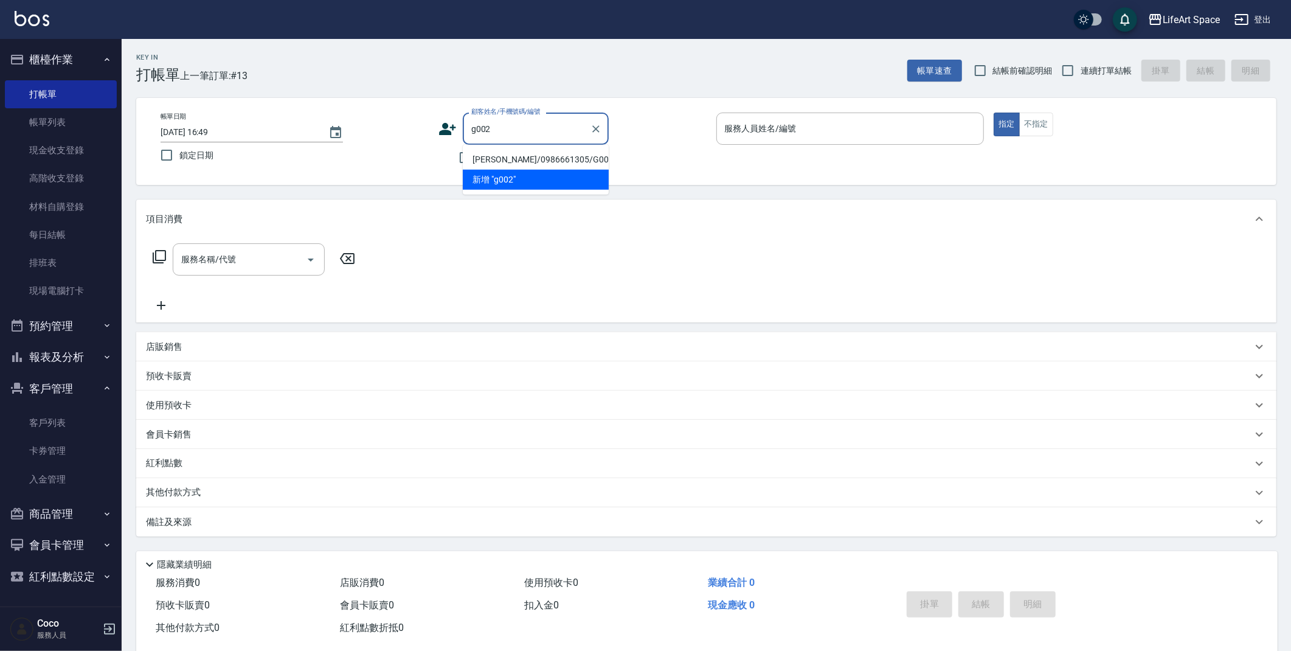
click at [505, 158] on li "[PERSON_NAME]/0986661305/G002" at bounding box center [536, 160] width 146 height 20
type input "[PERSON_NAME]/0986661305/G002"
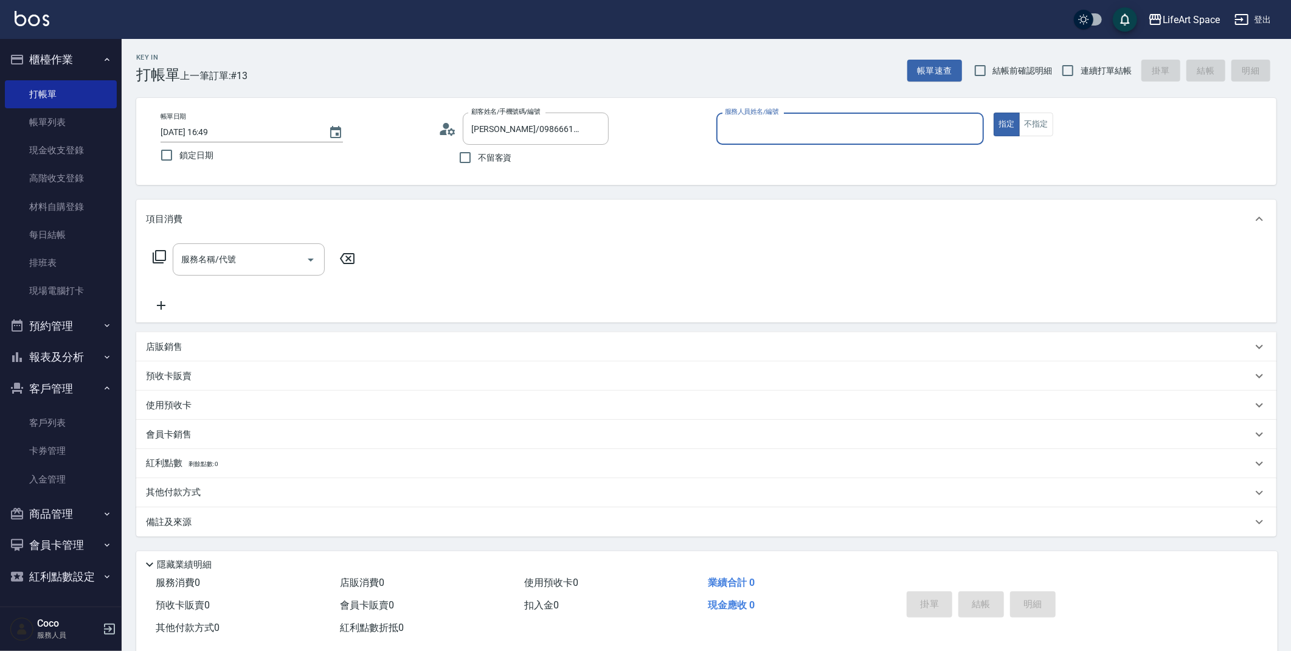
type input "Gina(無代號)"
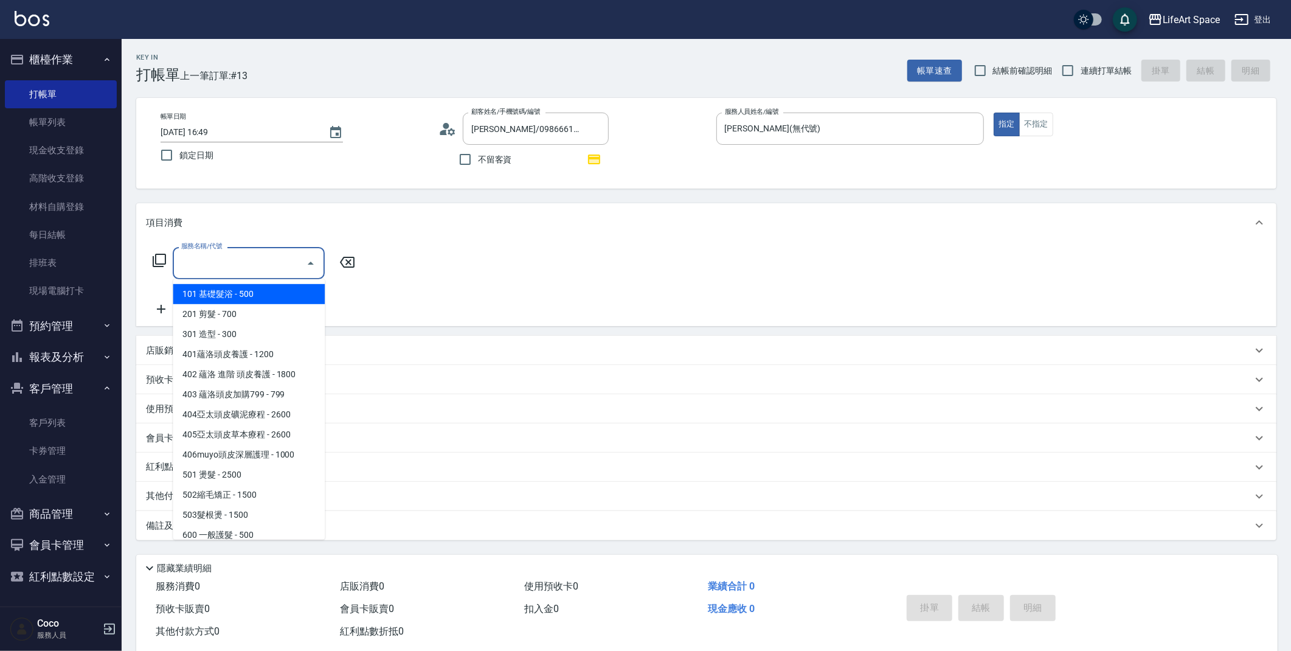
click at [224, 264] on input "服務名稱/代號" at bounding box center [239, 262] width 123 height 21
click at [229, 295] on span "101 基礎髮浴 - 500" at bounding box center [249, 294] width 152 height 20
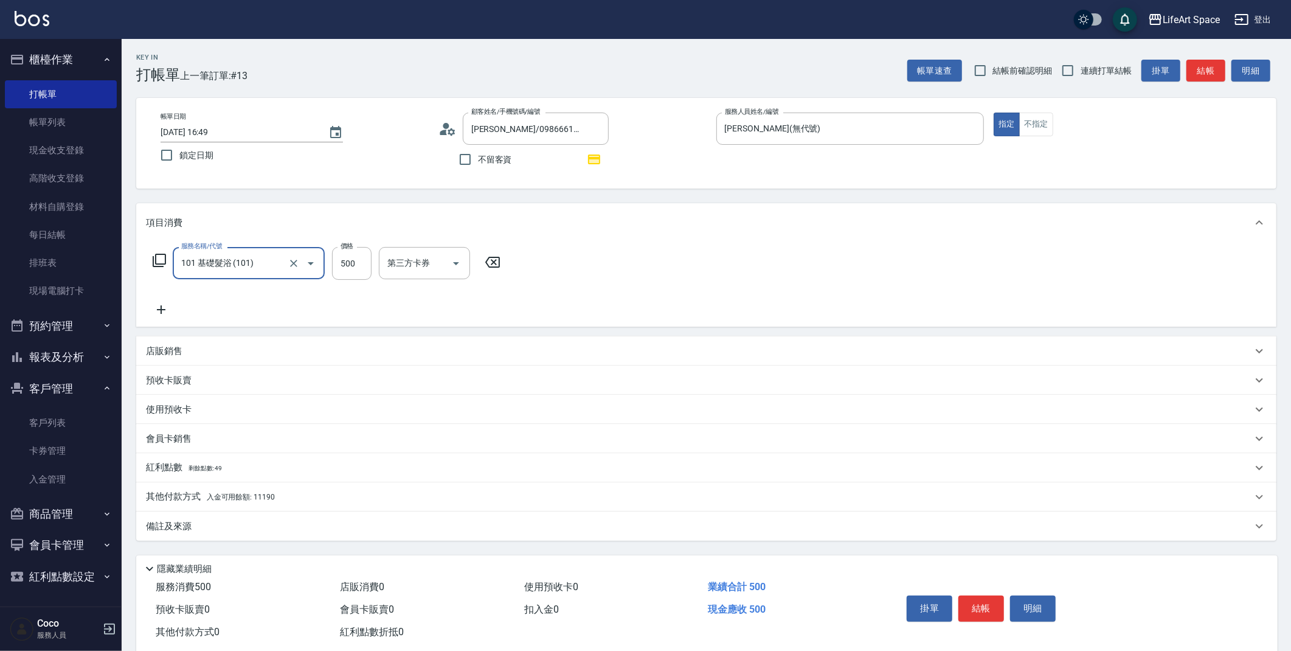
type input "101 基礎髮浴 (101)"
click at [356, 257] on input "500" at bounding box center [352, 263] width 40 height 33
type input "900"
click at [223, 471] on span "剩餘點數: 49" at bounding box center [205, 468] width 34 height 7
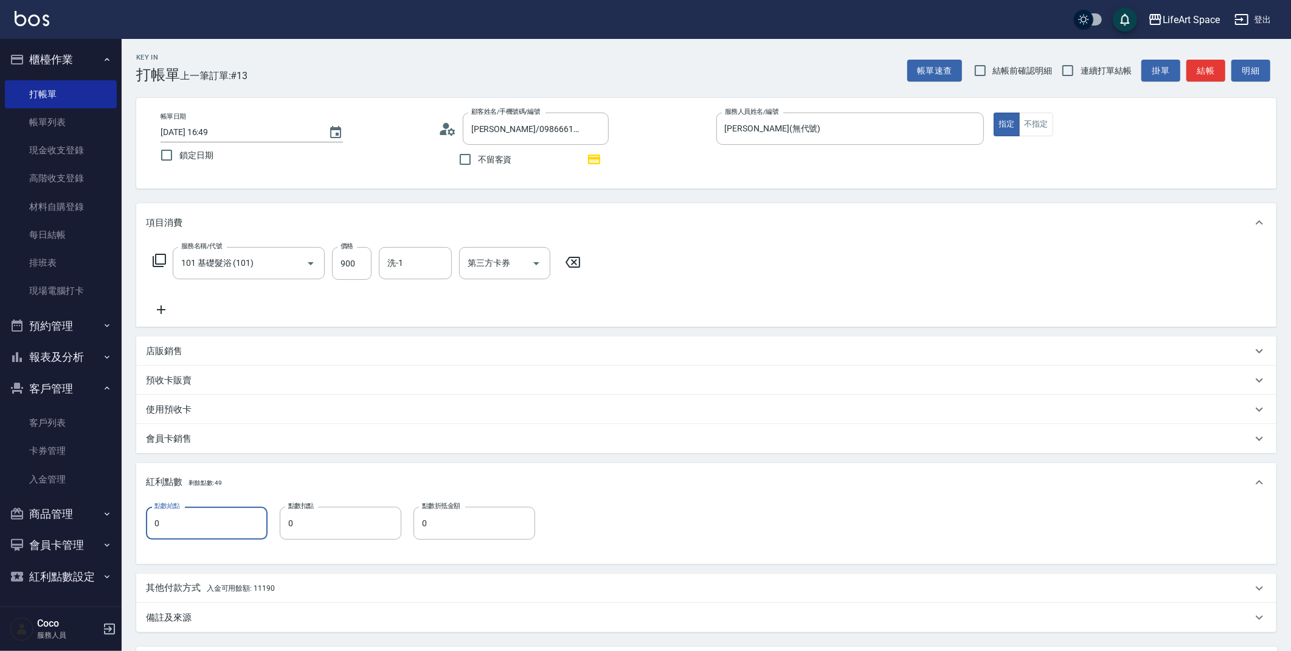
click at [204, 530] on input "0" at bounding box center [207, 522] width 122 height 33
type input "1"
click at [288, 595] on div "其他付款方式 入金可用餘額: 11190" at bounding box center [699, 587] width 1106 height 13
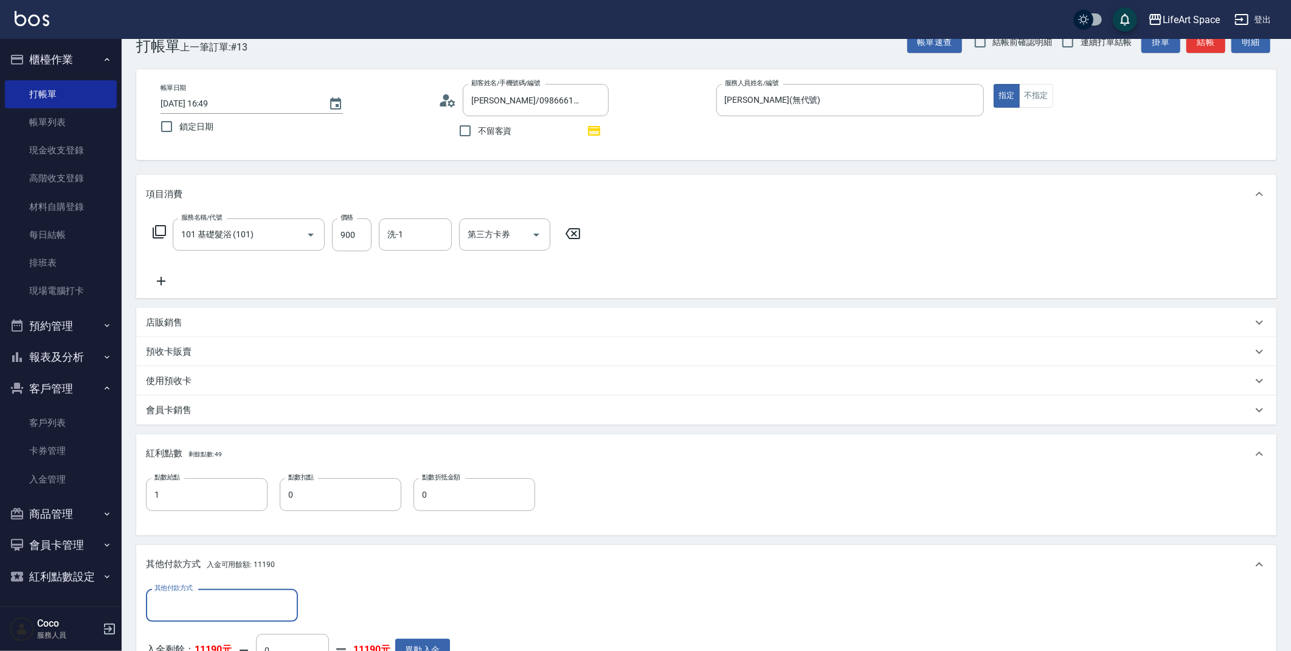
scroll to position [47, 0]
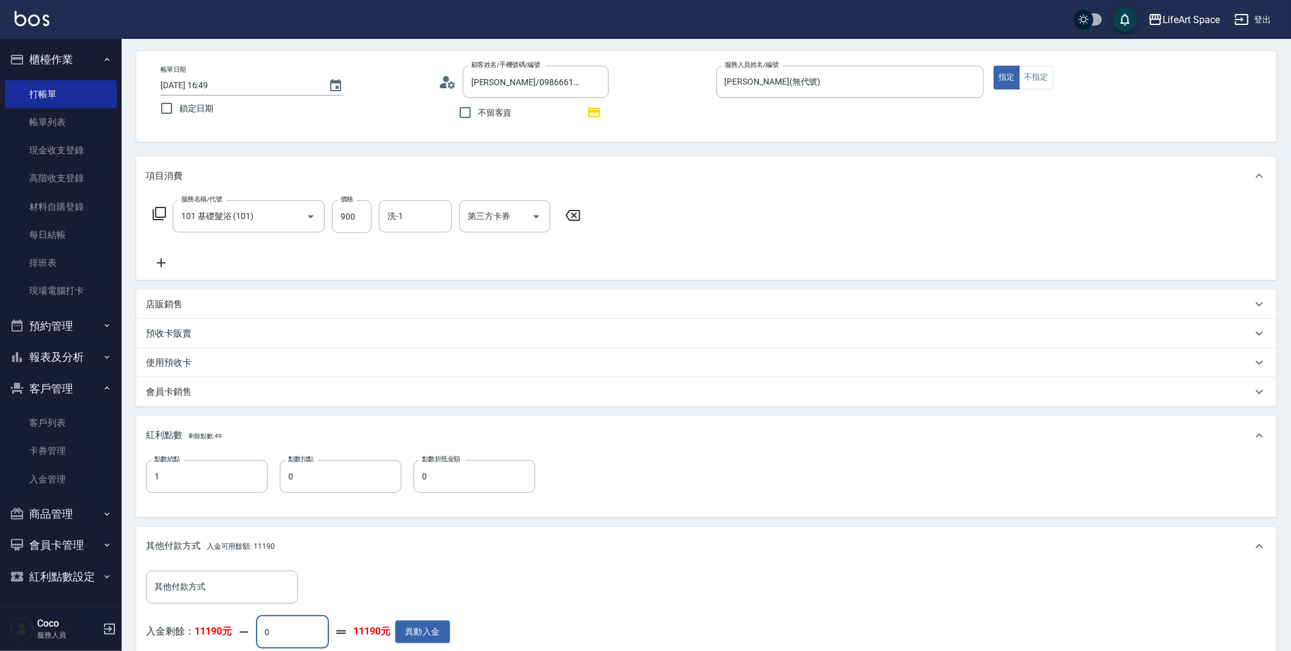
click at [288, 640] on input "0" at bounding box center [292, 631] width 73 height 33
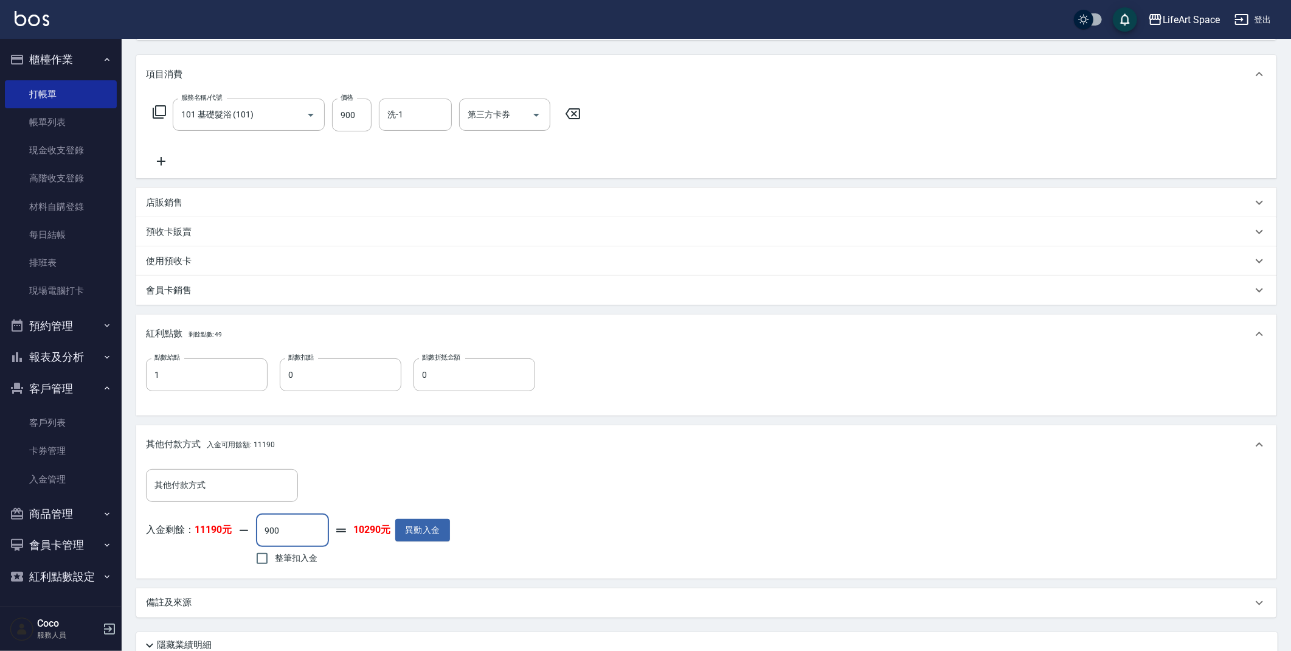
scroll to position [251, 0]
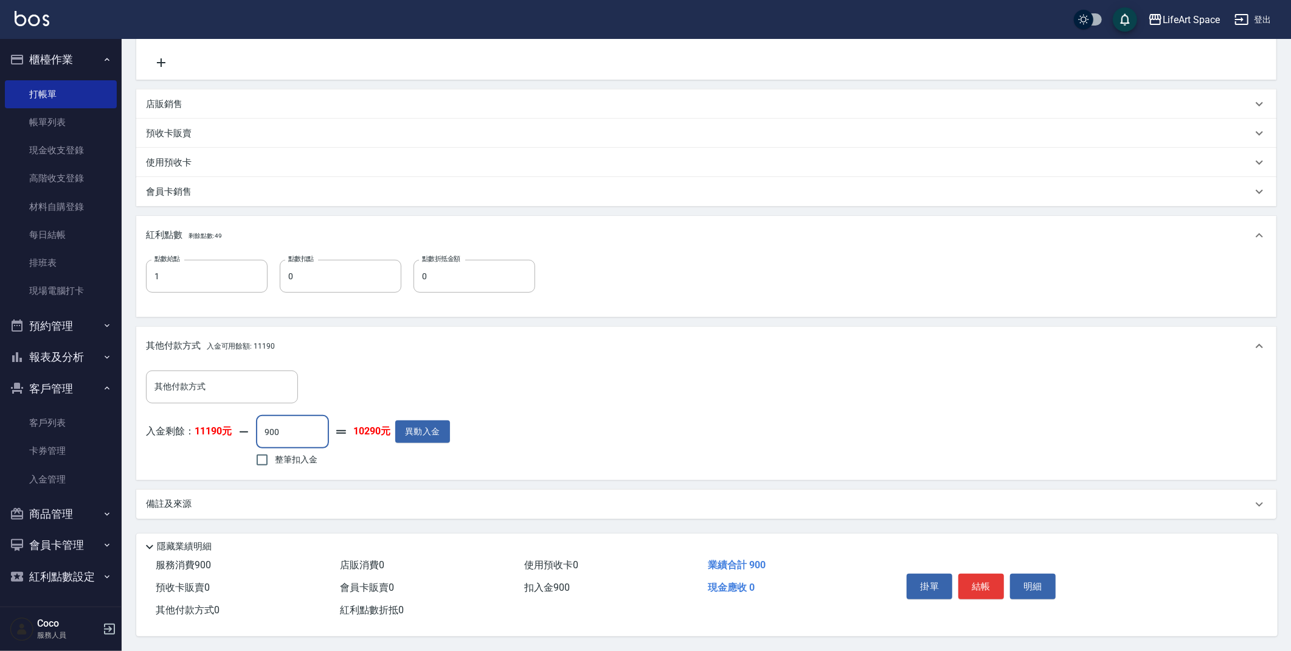
type input "900"
click at [246, 489] on div "備註及來源" at bounding box center [706, 503] width 1140 height 29
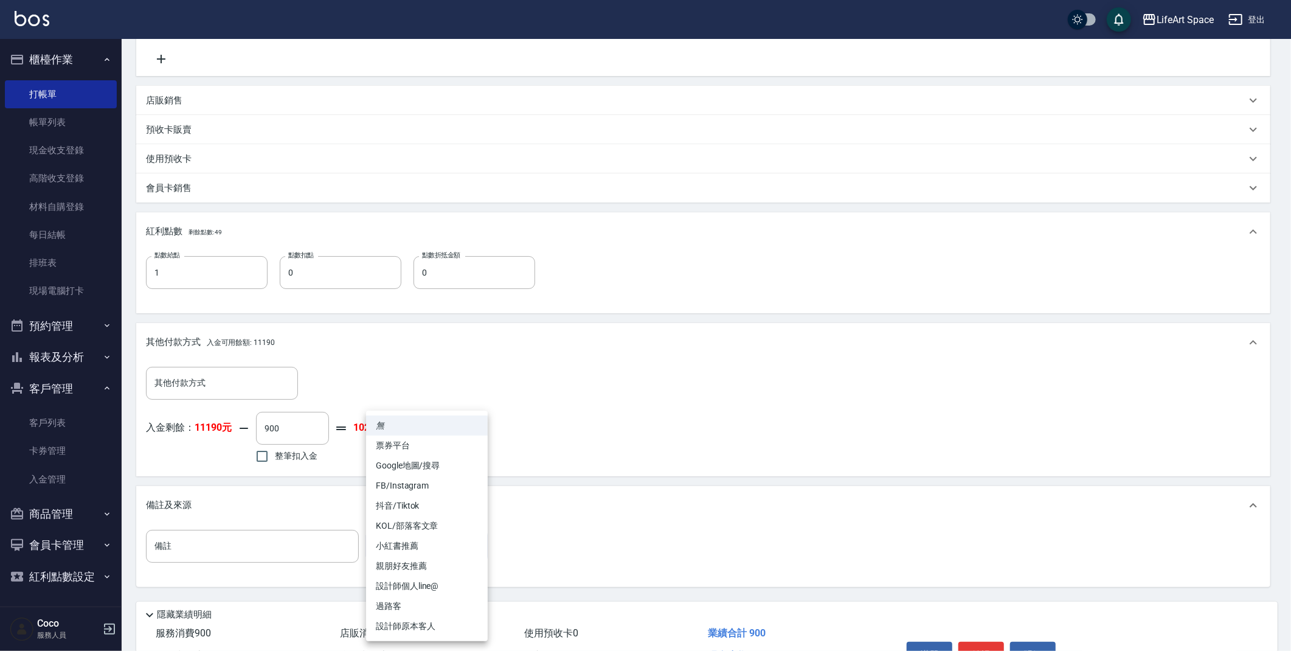
click at [430, 548] on body "LifeArt Space 登出 櫃檯作業 打帳單 帳單列表 現金收支登錄 高階收支登錄 材料自購登錄 每日結帳 排班表 現場電腦打卡 預約管理 預約管理 單…" at bounding box center [645, 233] width 1291 height 969
click at [417, 626] on li "設計師原本客人" at bounding box center [427, 626] width 122 height 20
type input "設計師原本客人"
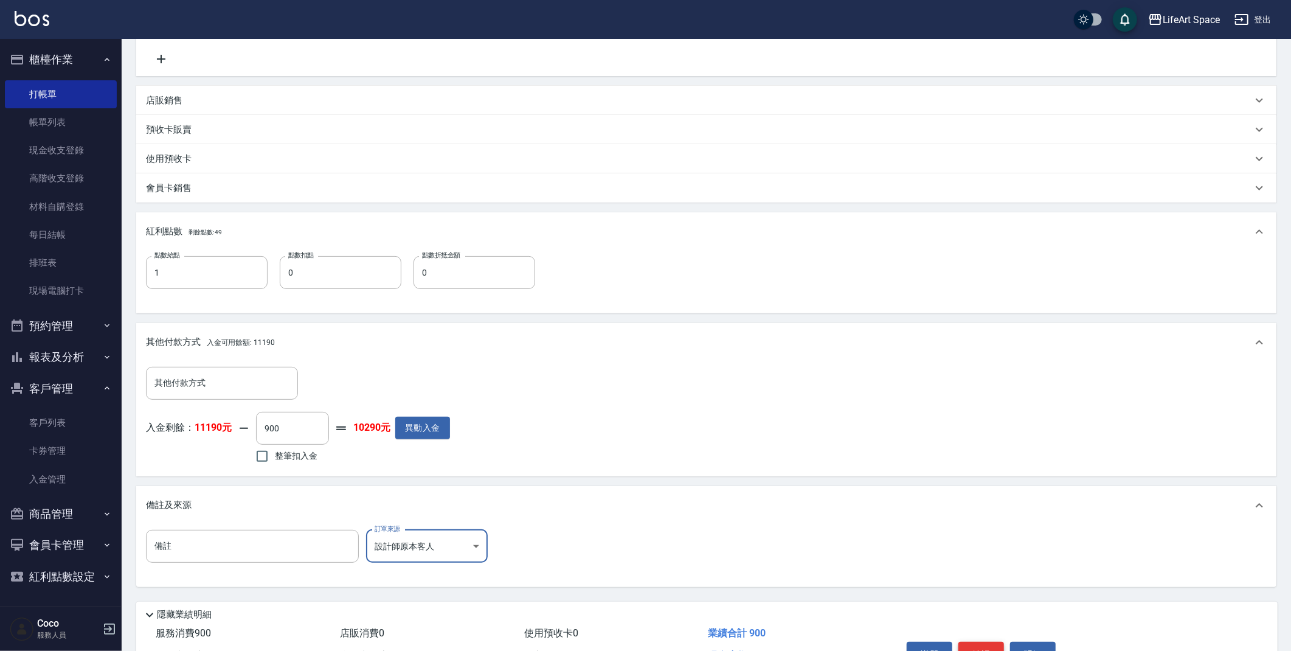
click at [980, 648] on button "結帳" at bounding box center [981, 654] width 46 height 26
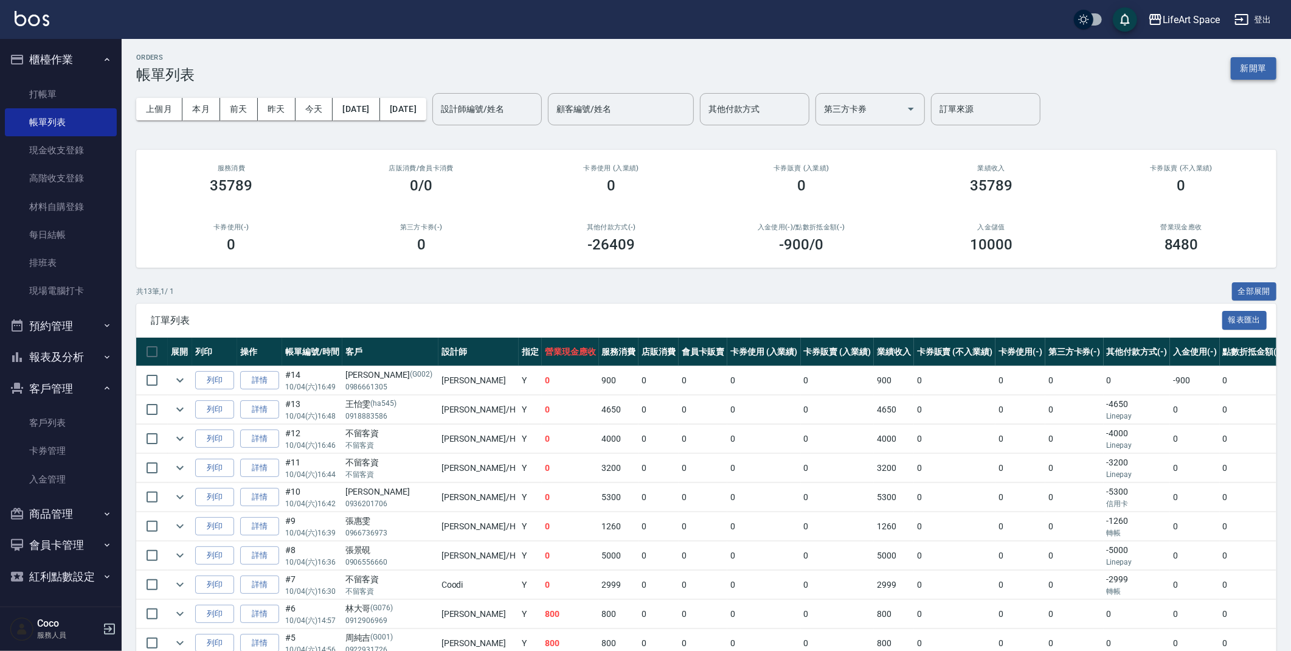
click at [1256, 71] on button "新開單" at bounding box center [1254, 68] width 46 height 22
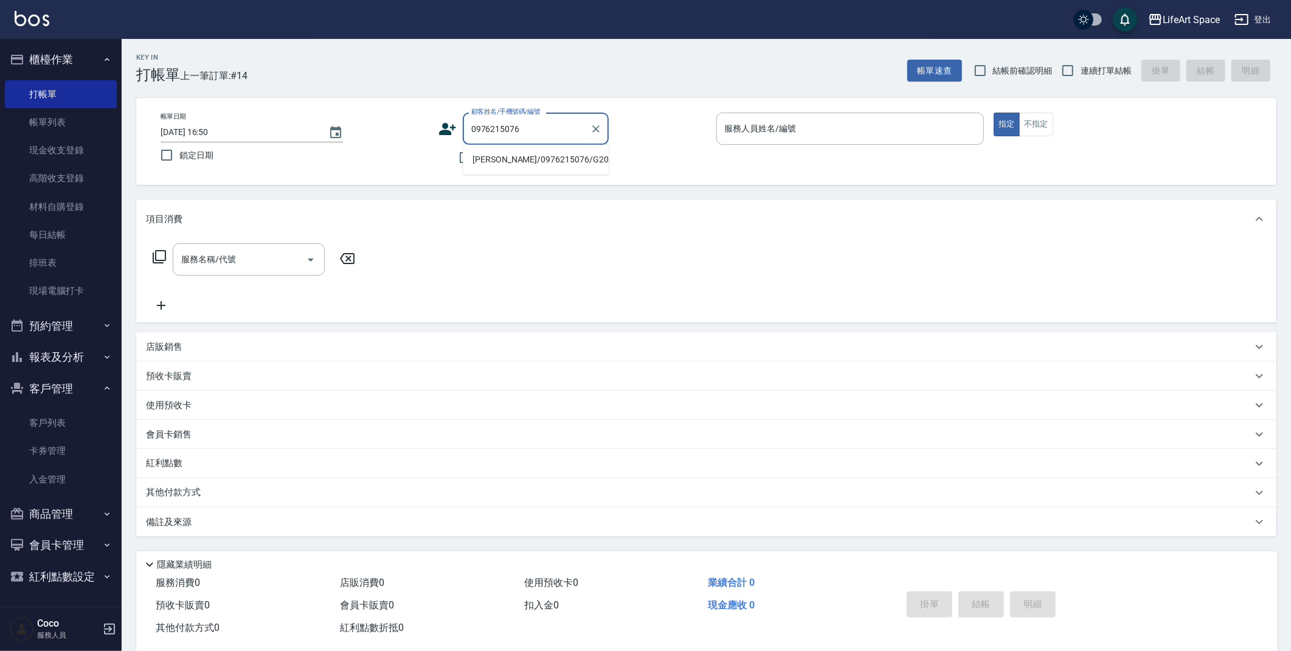
click at [498, 166] on li "鐘雨璇/0976215076/G207" at bounding box center [536, 160] width 146 height 20
type input "鐘雨璇/0976215076/G207"
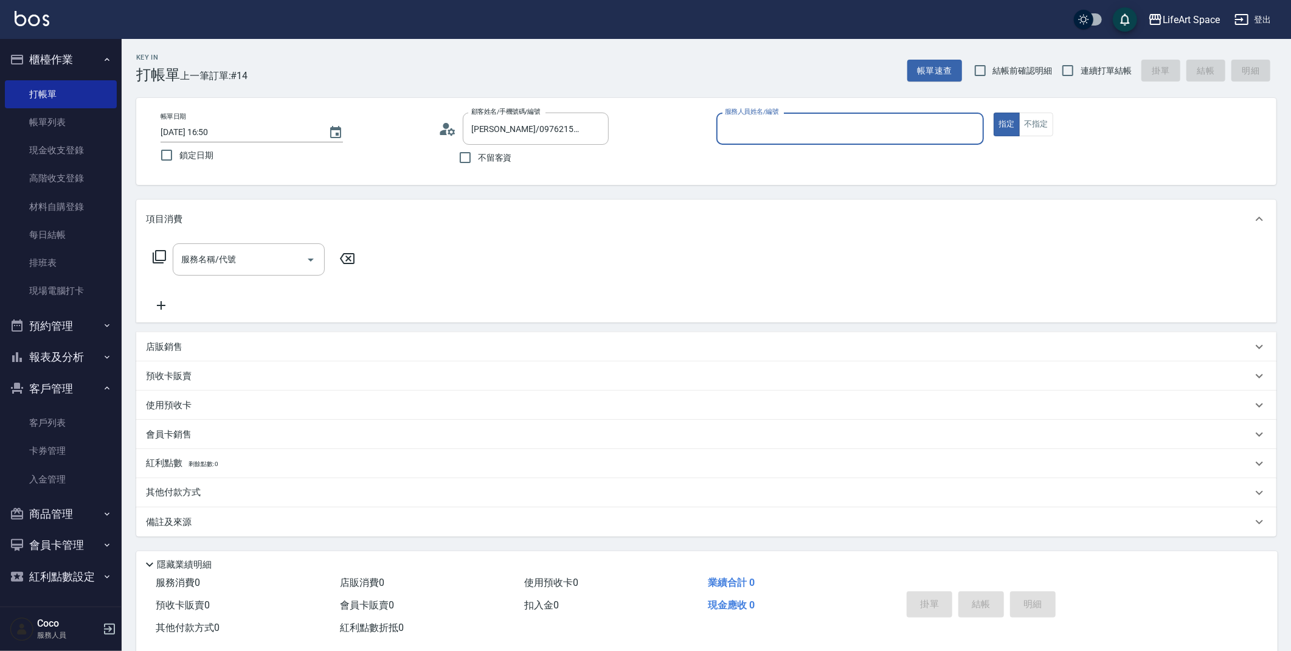
type input "Gina(無代號)"
click at [226, 266] on input "服務名稱/代號" at bounding box center [239, 259] width 123 height 21
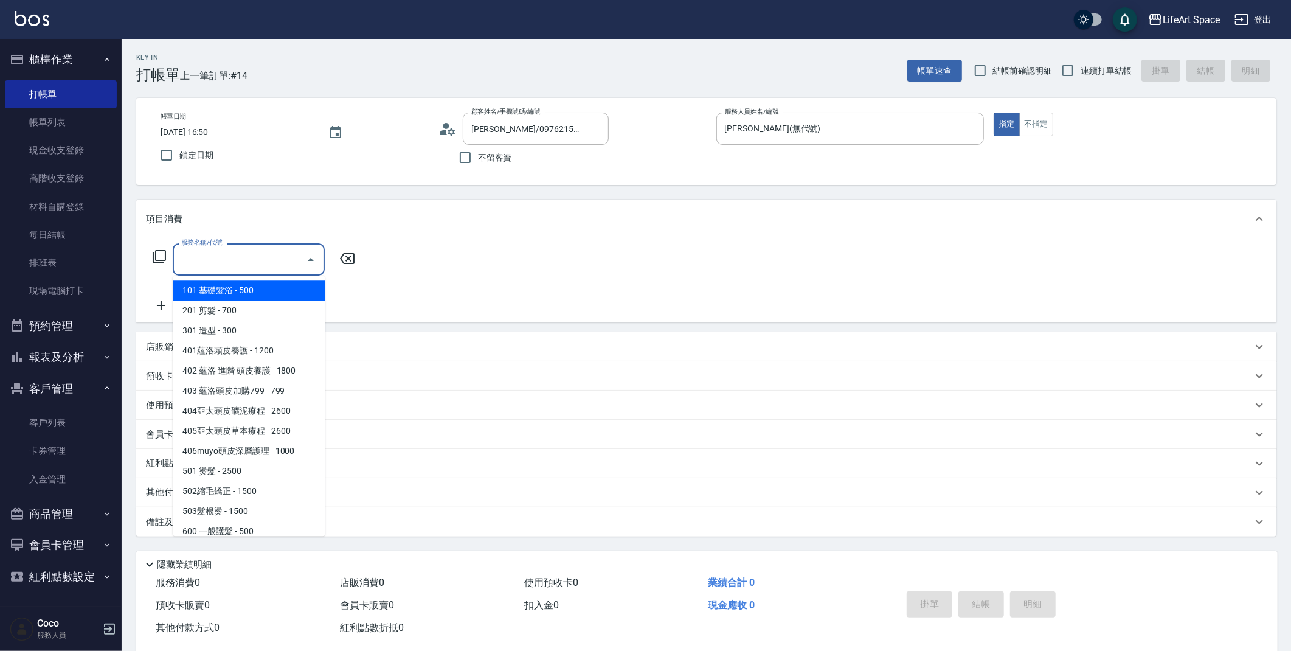
click at [162, 250] on icon at bounding box center [159, 256] width 13 height 13
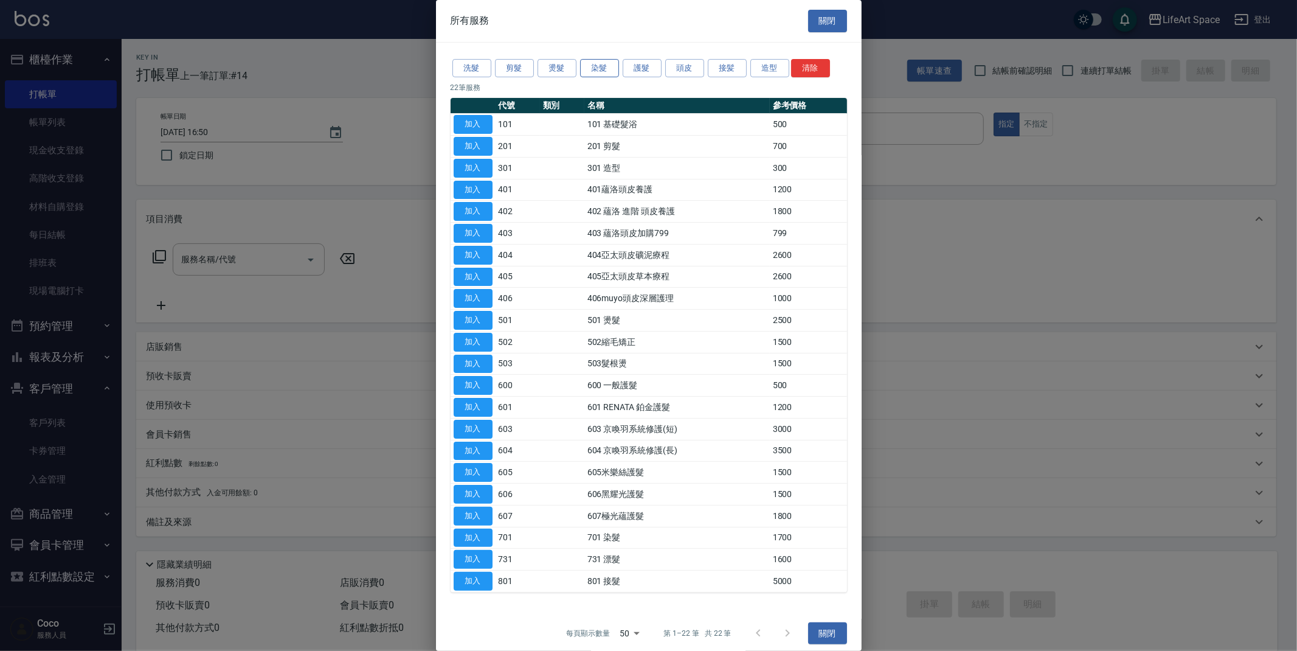
click at [590, 63] on button "染髮" at bounding box center [599, 68] width 39 height 19
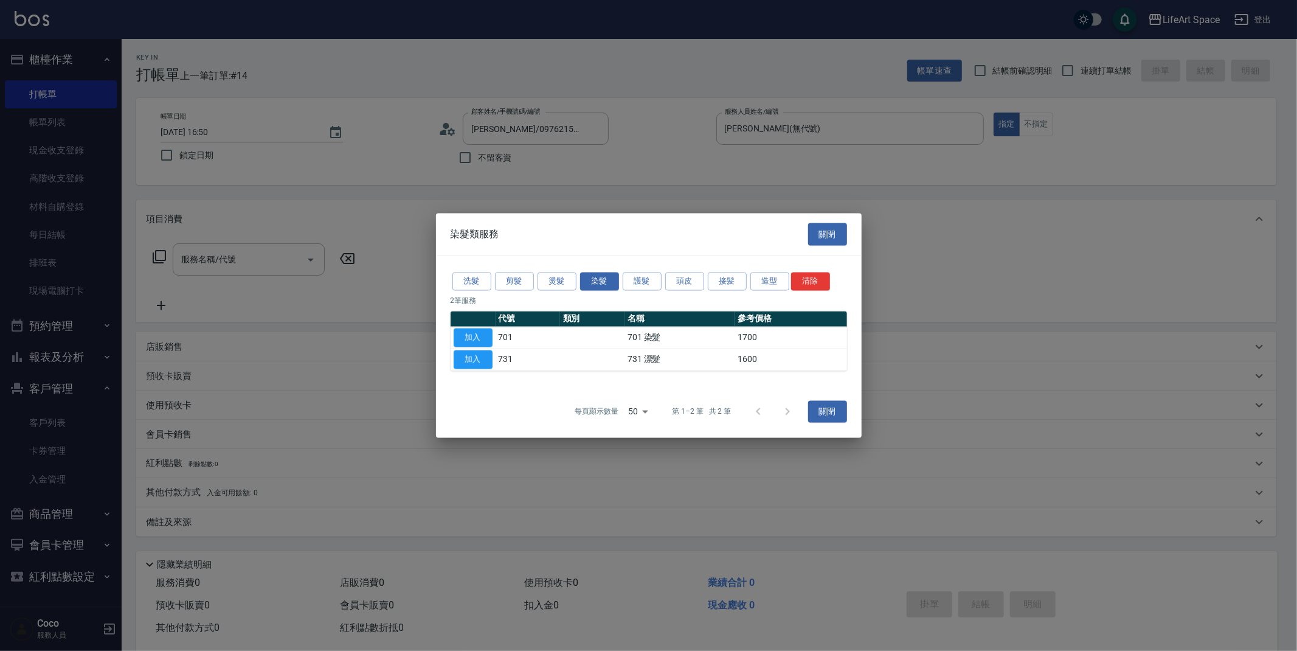
drag, startPoint x: 462, startPoint y: 340, endPoint x: 405, endPoint y: 307, distance: 65.4
click at [461, 340] on button "加入" at bounding box center [473, 337] width 39 height 19
type input "701 染髮(701)"
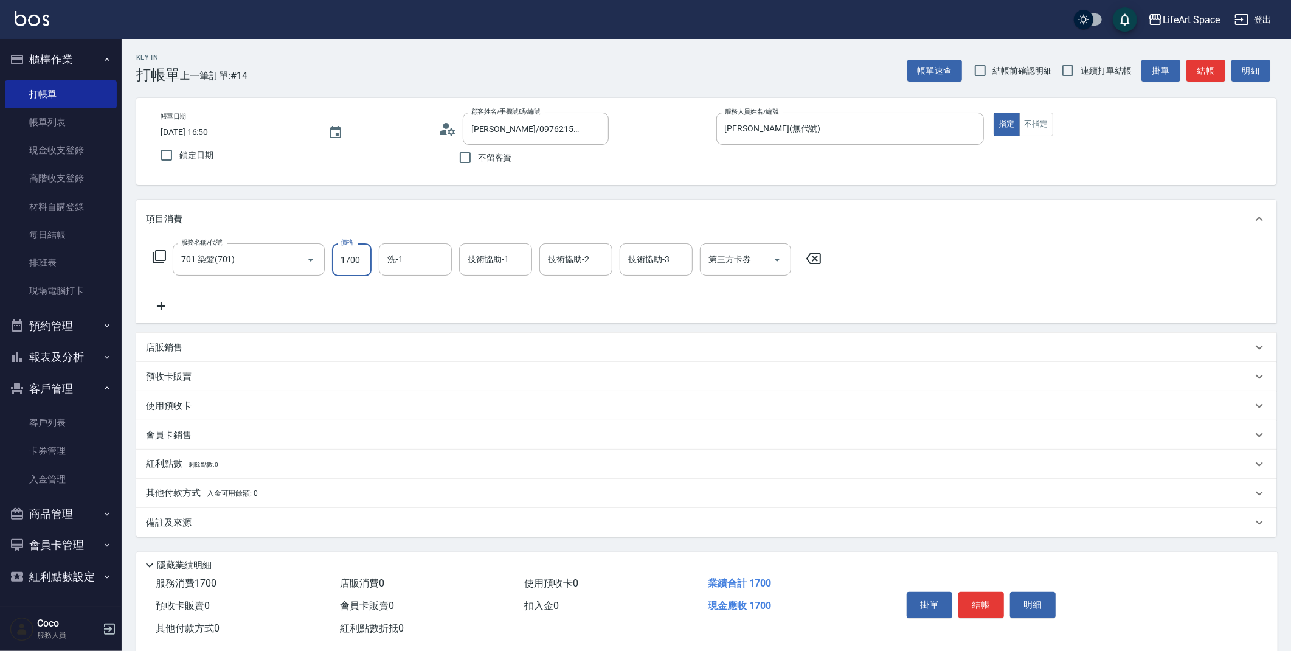
click at [346, 248] on input "1700" at bounding box center [352, 259] width 40 height 33
drag, startPoint x: 354, startPoint y: 253, endPoint x: 322, endPoint y: 261, distance: 33.3
click at [322, 261] on div "服務名稱/代號 701 染髮(701) 服務名稱/代號 價格 1700 價格 洗-1 洗-1 技術協助-1 技術協助-1 技術協助-2 技術協助-2 技術協助…" at bounding box center [487, 259] width 683 height 33
drag, startPoint x: 340, startPoint y: 258, endPoint x: 572, endPoint y: 261, distance: 231.7
click at [572, 261] on div "服務名稱/代號 701 染髮(701) 服務名稱/代號 價格 1700 價格 洗-1 洗-1 技術協助-1 技術協助-1 技術協助-2 技術協助-2 技術協助…" at bounding box center [487, 259] width 683 height 33
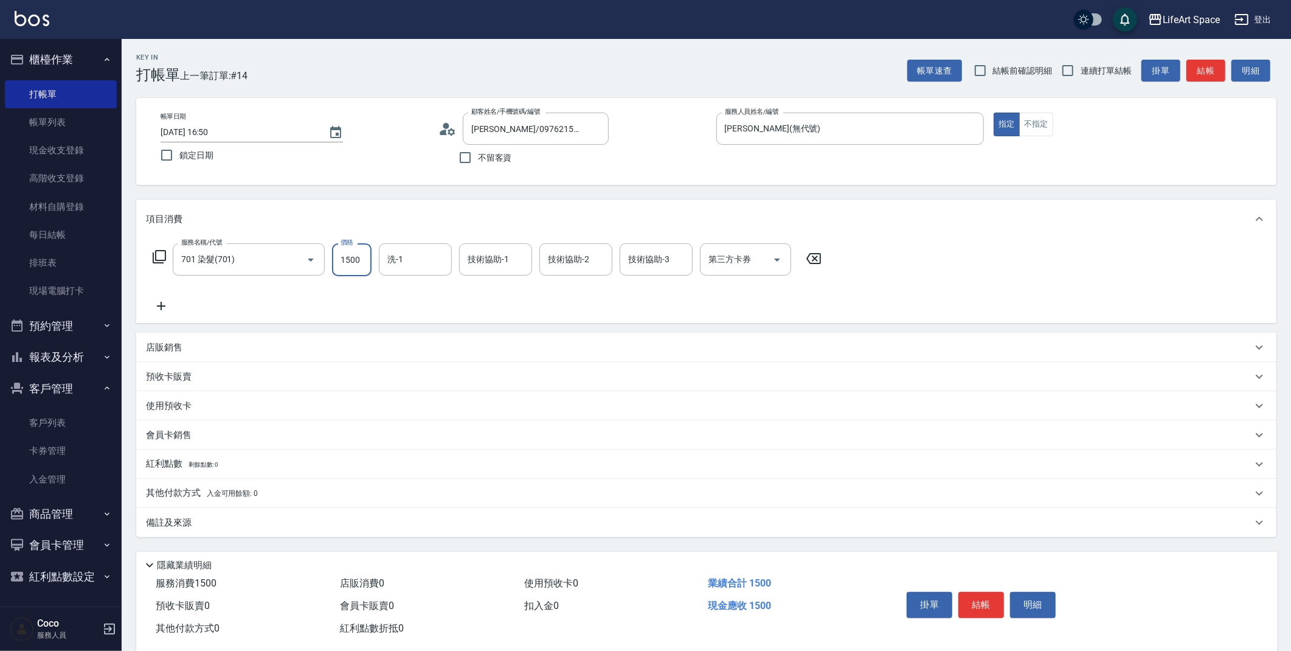
type input "1500"
click at [155, 252] on icon at bounding box center [159, 256] width 13 height 13
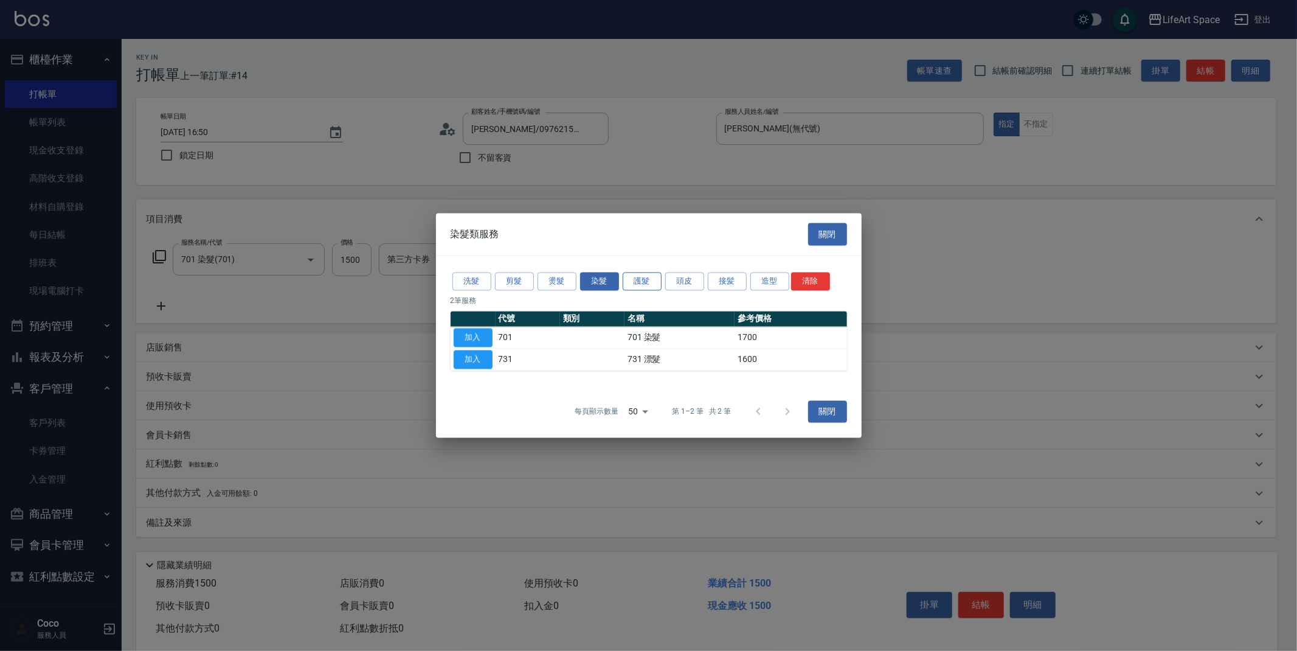
drag, startPoint x: 653, startPoint y: 282, endPoint x: 646, endPoint y: 282, distance: 6.7
click at [652, 281] on button "護髮" at bounding box center [642, 281] width 39 height 19
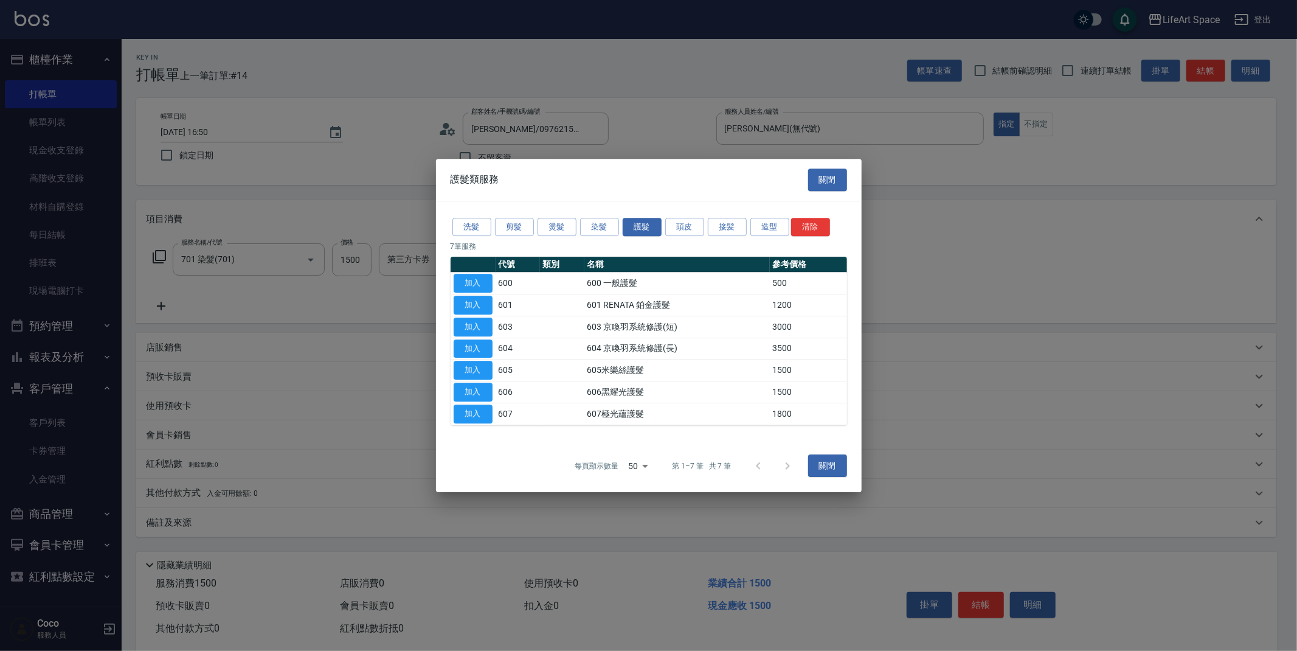
click at [459, 348] on button "加入" at bounding box center [473, 348] width 39 height 19
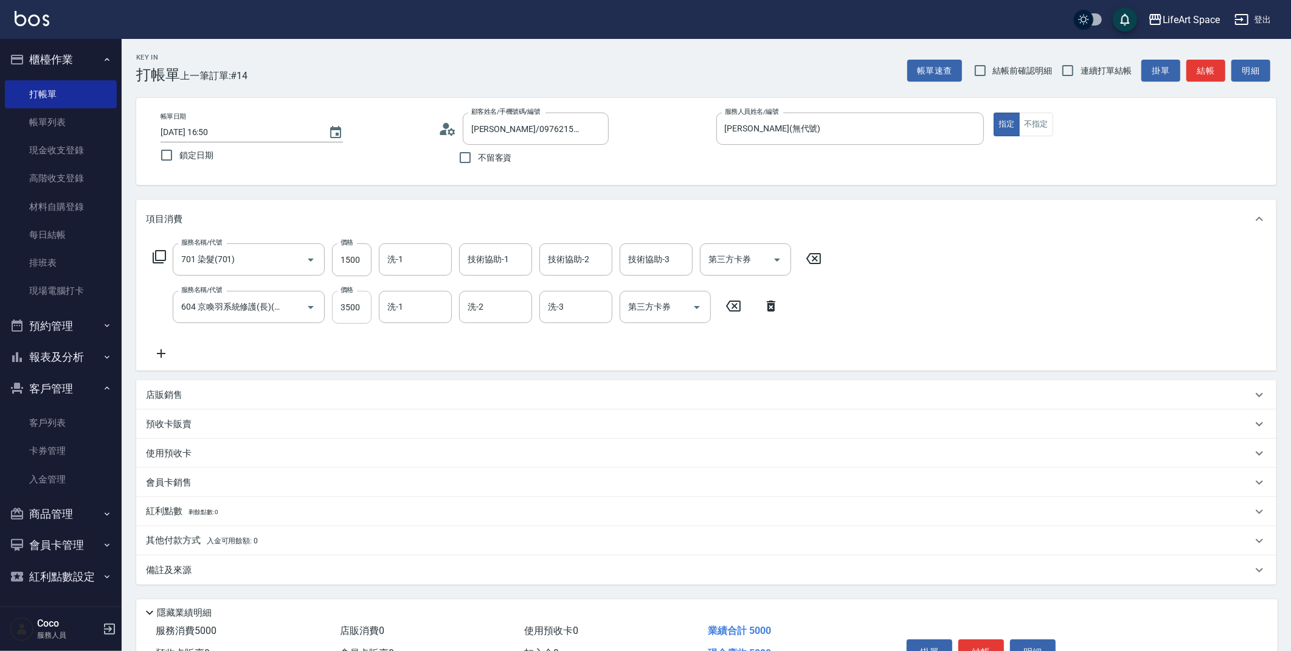
click at [366, 310] on input "3500" at bounding box center [352, 307] width 40 height 33
type input "2500"
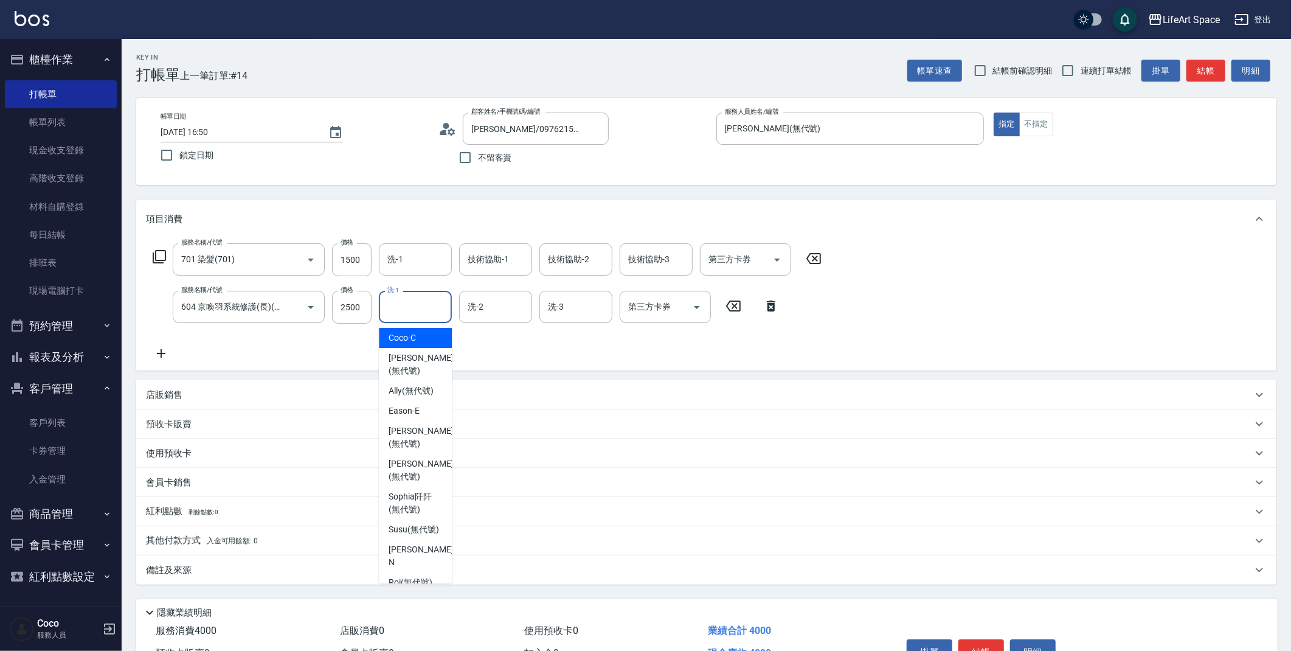
click at [426, 314] on input "洗-1" at bounding box center [415, 306] width 62 height 21
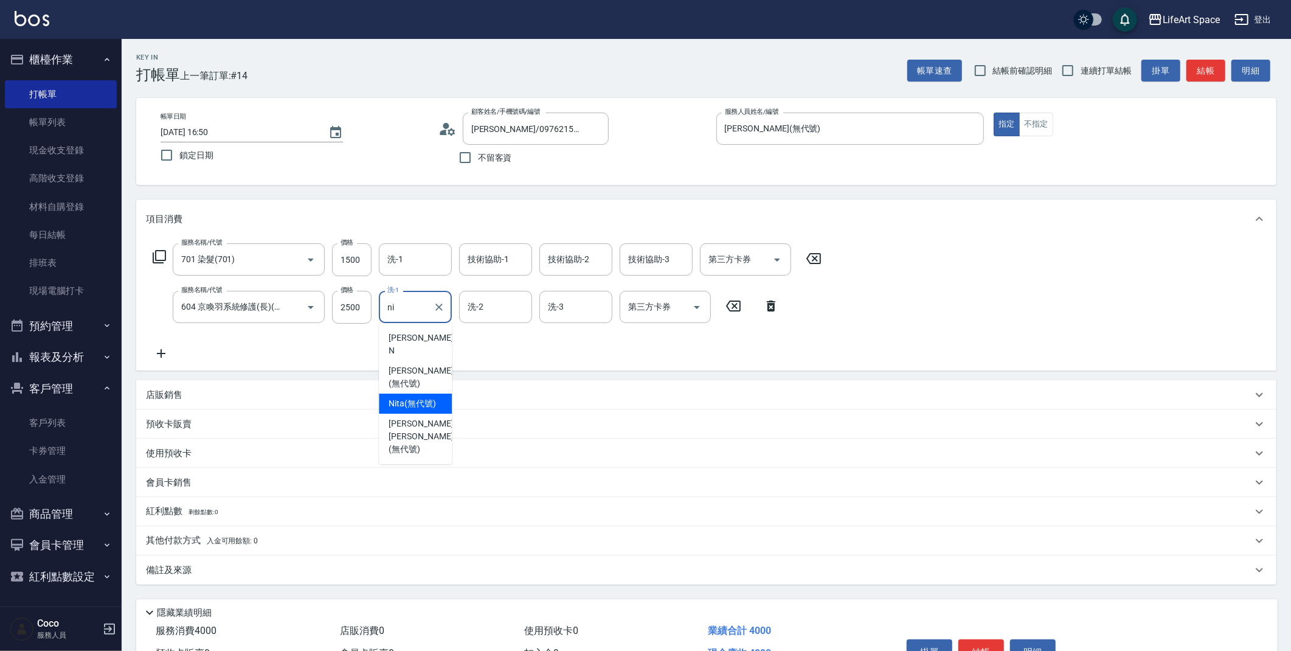
click at [404, 397] on span "Nita (無代號)" at bounding box center [412, 403] width 47 height 13
type input "Nita (無代號)"
click at [490, 302] on input "洗-2" at bounding box center [496, 306] width 62 height 21
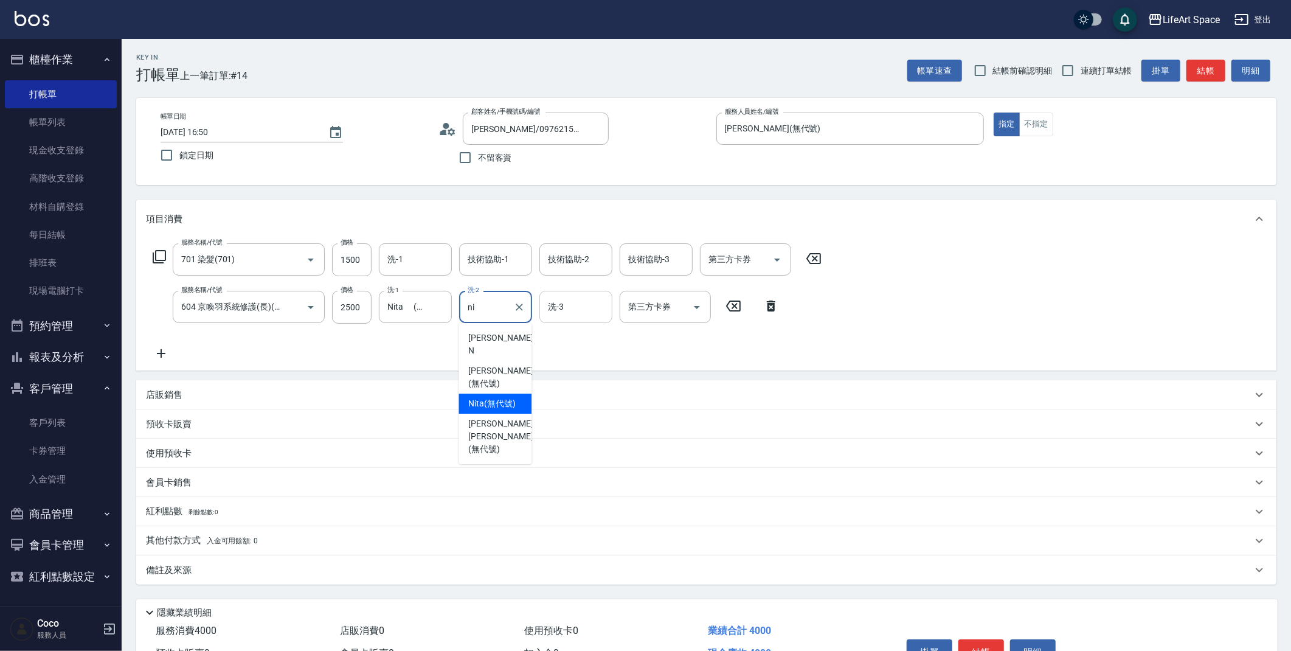
drag, startPoint x: 498, startPoint y: 392, endPoint x: 542, endPoint y: 308, distance: 94.4
click at [498, 397] on span "Nita (無代號)" at bounding box center [491, 403] width 47 height 13
type input "Nita (無代號)"
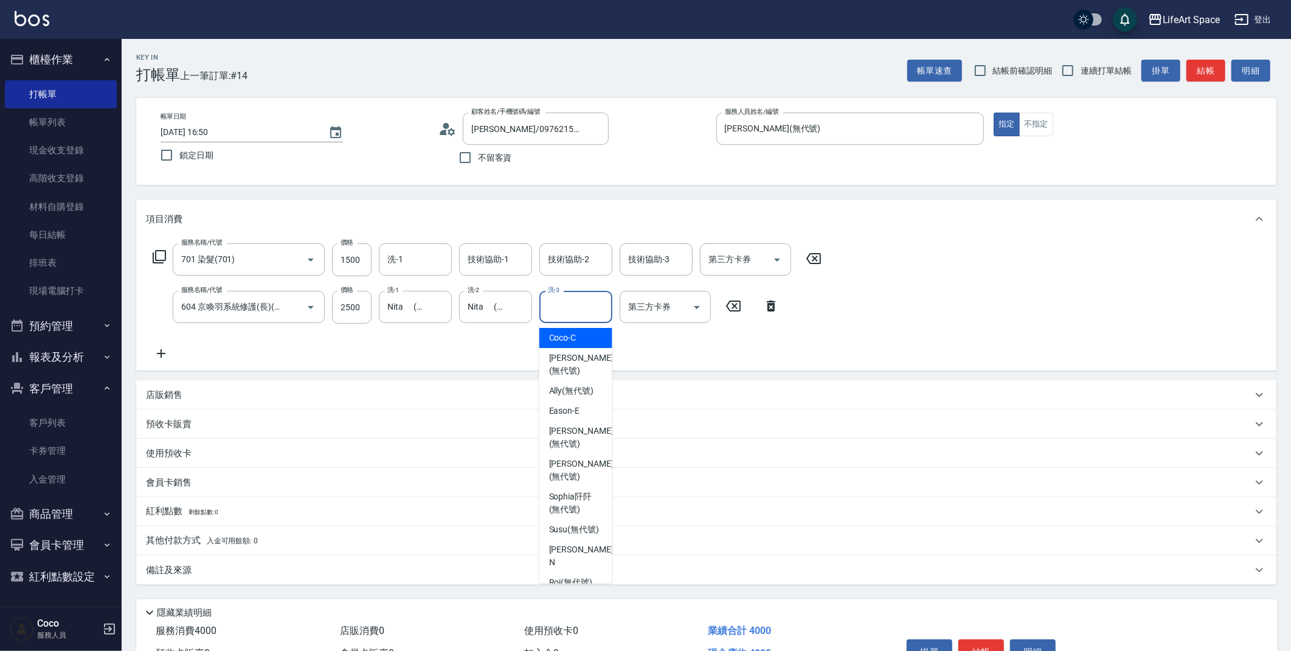
click at [551, 309] on input "洗-3" at bounding box center [576, 306] width 62 height 21
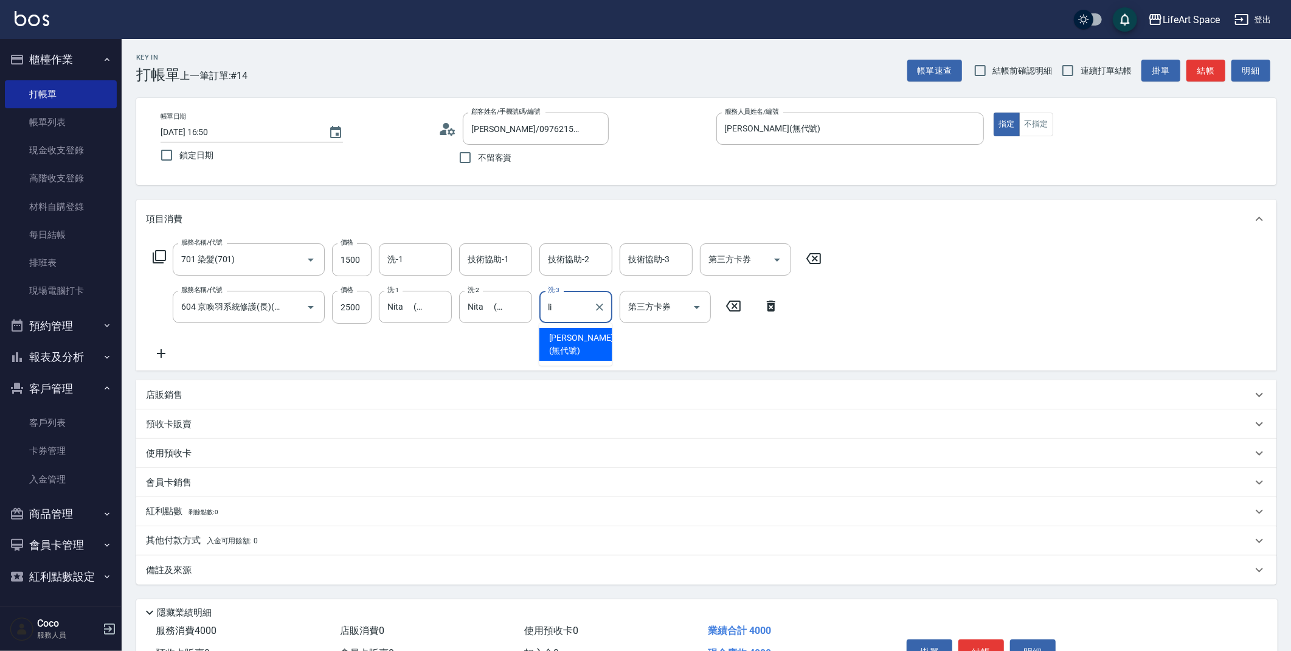
click at [558, 338] on span "Lillian (無代號)" at bounding box center [581, 344] width 64 height 26
type input "Lillian(無代號)"
click at [261, 579] on div "備註及來源" at bounding box center [706, 569] width 1140 height 29
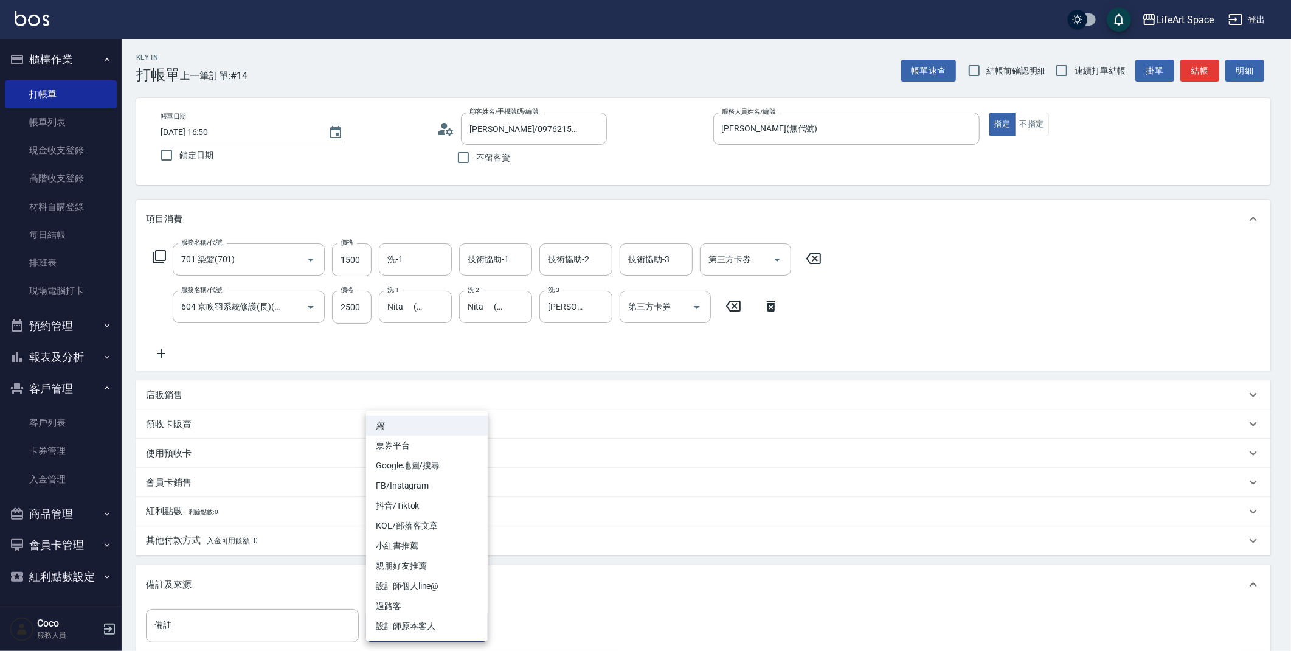
click at [385, 620] on body "LifeArt Space 登出 櫃檯作業 打帳單 帳單列表 現金收支登錄 高階收支登錄 材料自購登錄 每日結帳 排班表 現場電腦打卡 預約管理 預約管理 單…" at bounding box center [645, 399] width 1291 height 798
click at [398, 625] on li "設計師原本客人" at bounding box center [427, 626] width 122 height 20
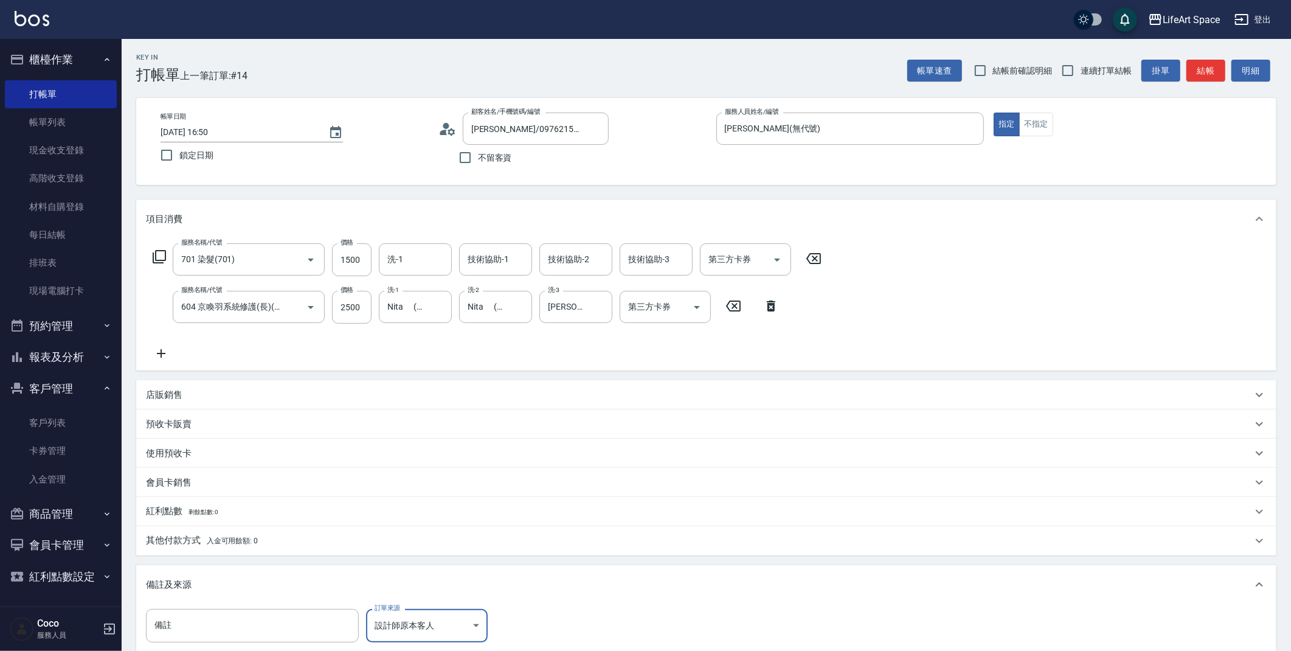
click at [411, 621] on body "LifeArt Space 登出 櫃檯作業 打帳單 帳單列表 現金收支登錄 高階收支登錄 材料自購登錄 每日結帳 排班表 現場電腦打卡 預約管理 預約管理 單…" at bounding box center [645, 399] width 1291 height 798
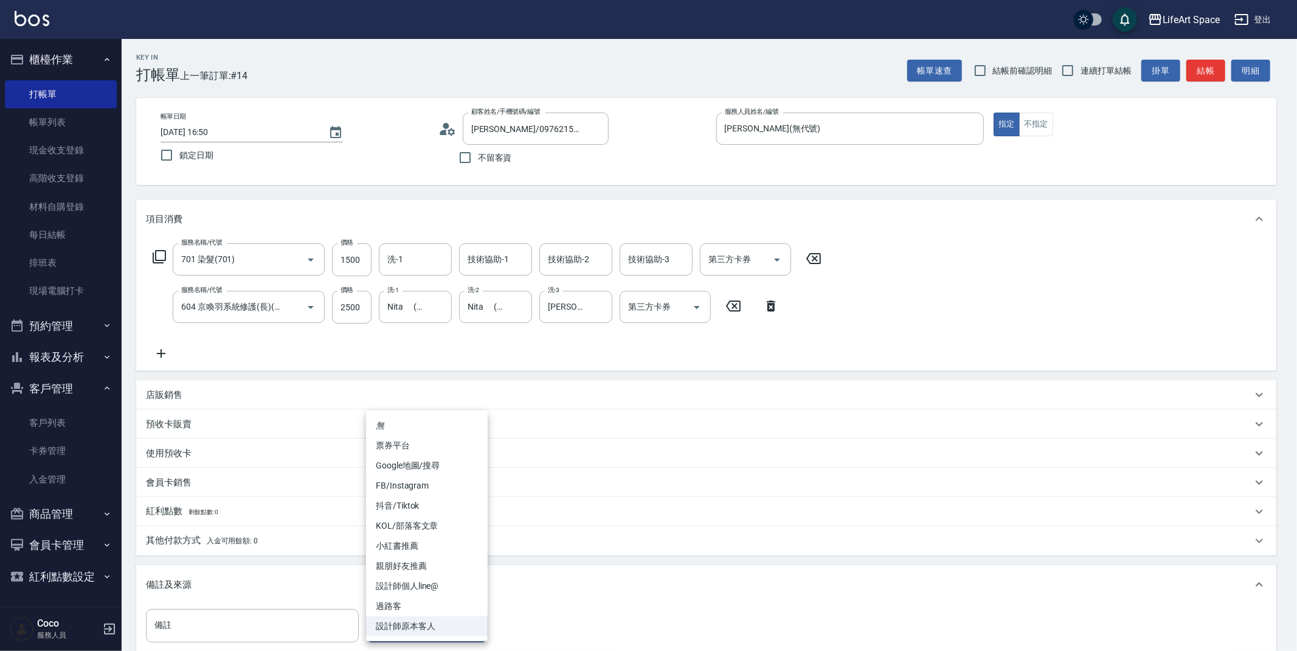
click at [410, 478] on li "FB/Instagram" at bounding box center [427, 485] width 122 height 20
type input "FB/Instagram"
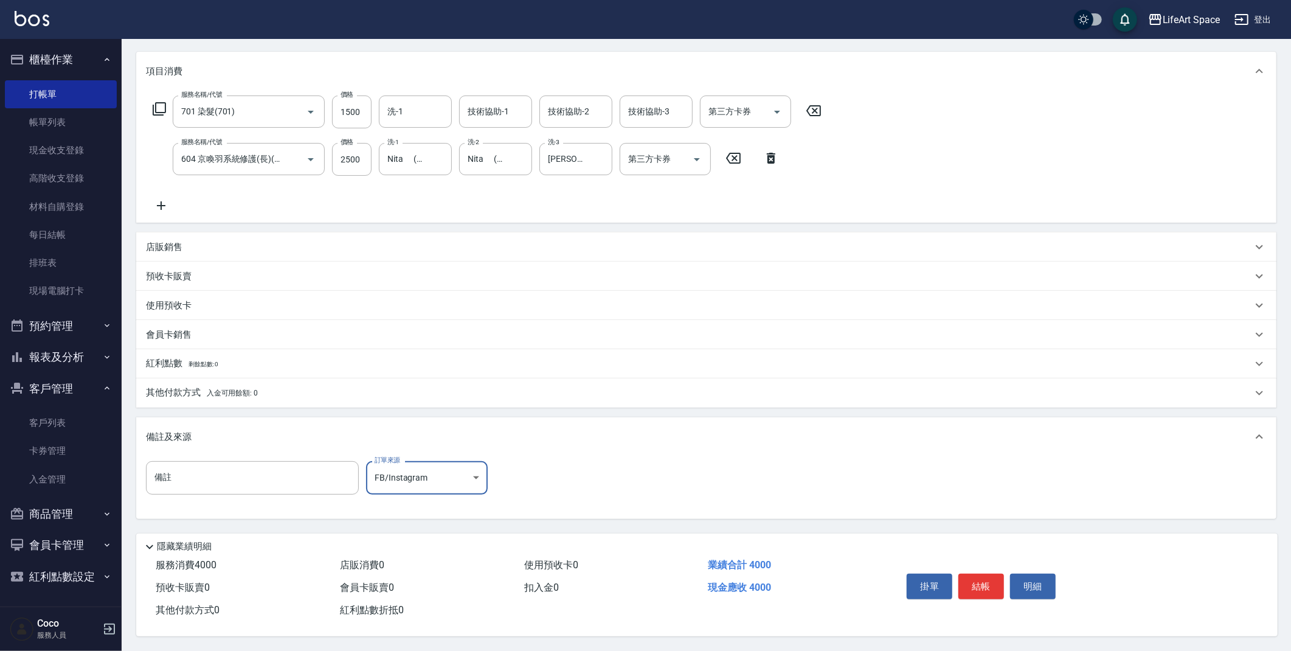
scroll to position [148, 0]
click at [250, 393] on span "入金可用餘額: 0" at bounding box center [233, 393] width 52 height 9
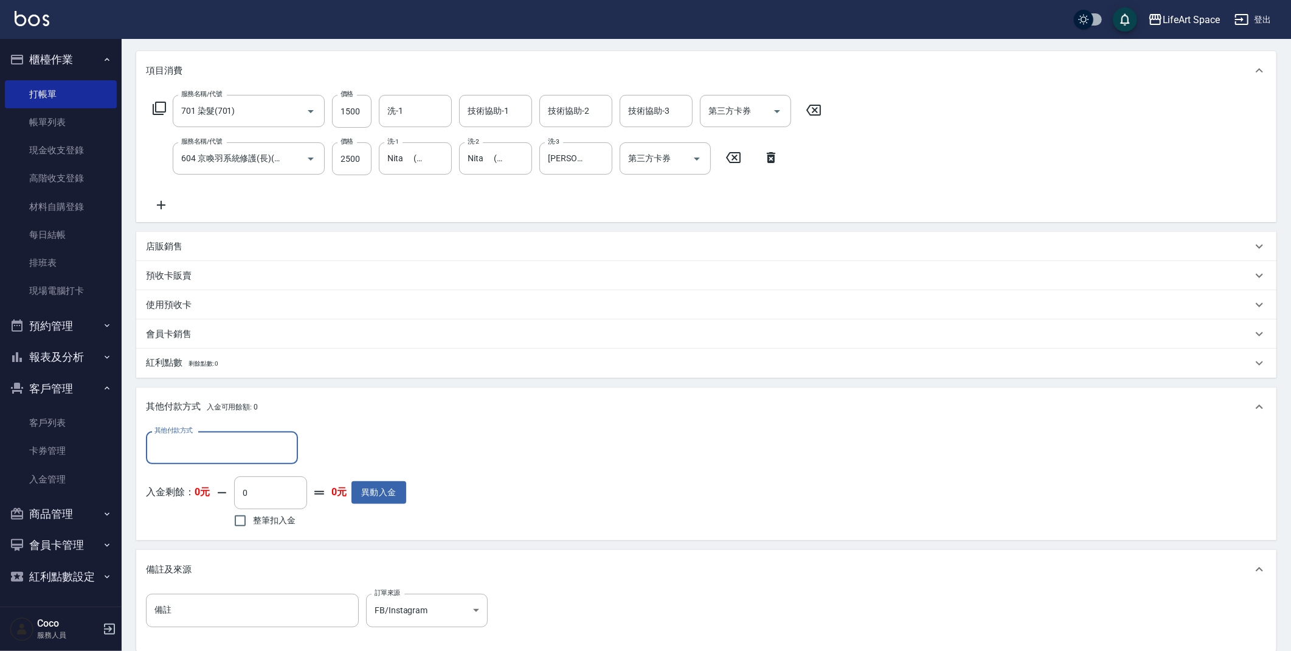
scroll to position [0, 0]
click at [223, 438] on input "其他付款方式" at bounding box center [221, 447] width 141 height 21
drag, startPoint x: 207, startPoint y: 493, endPoint x: 213, endPoint y: 491, distance: 6.5
click at [207, 493] on span "Linepay" at bounding box center [222, 499] width 152 height 20
type input "Linepay"
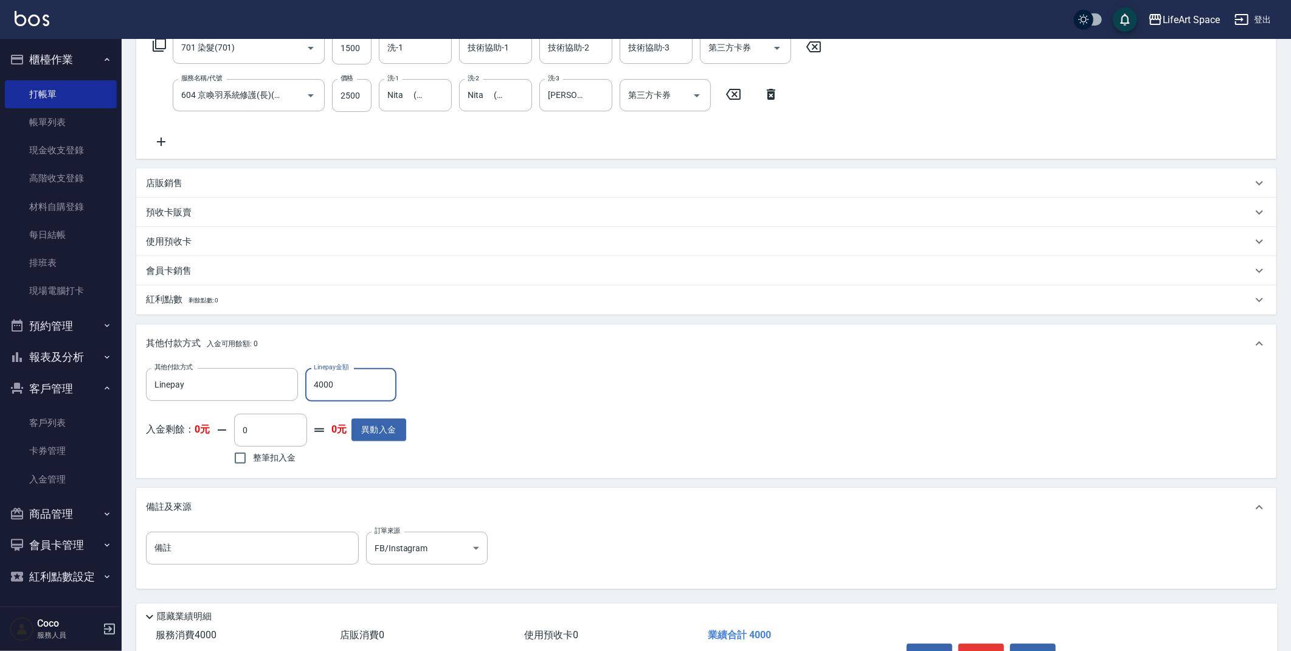
scroll to position [285, 0]
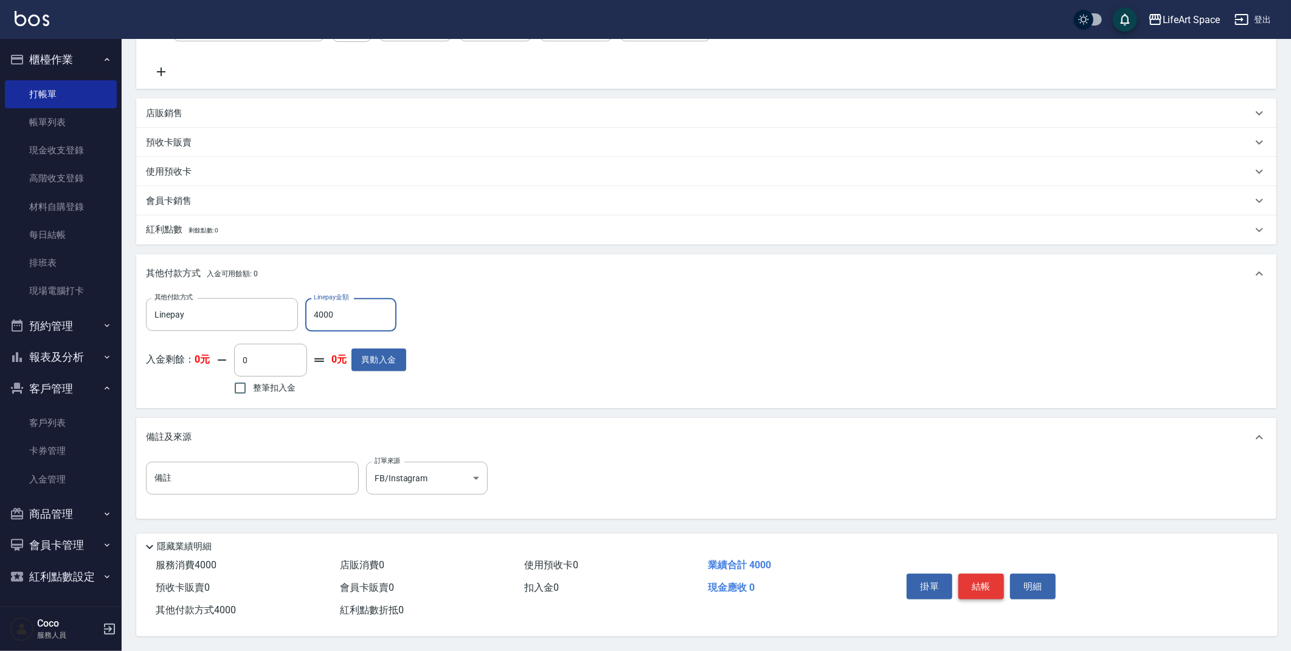
type input "4000"
click at [968, 582] on button "結帳" at bounding box center [981, 586] width 46 height 26
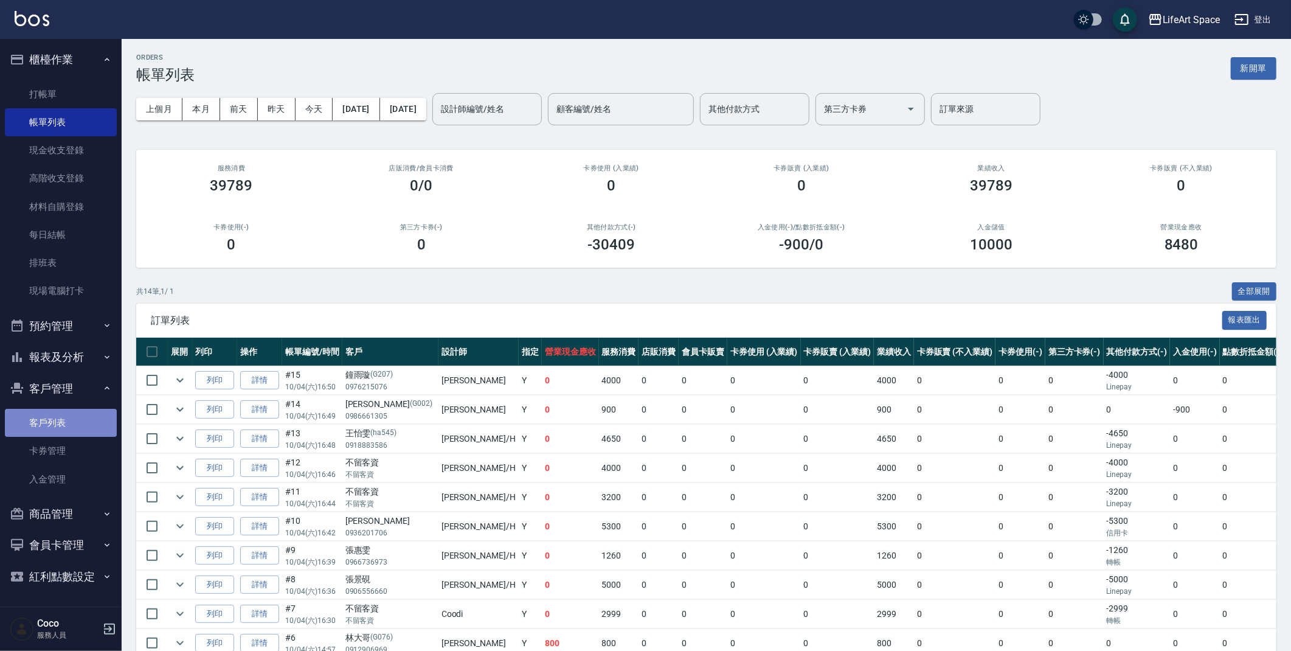
click at [68, 426] on link "客戶列表" at bounding box center [61, 423] width 112 height 28
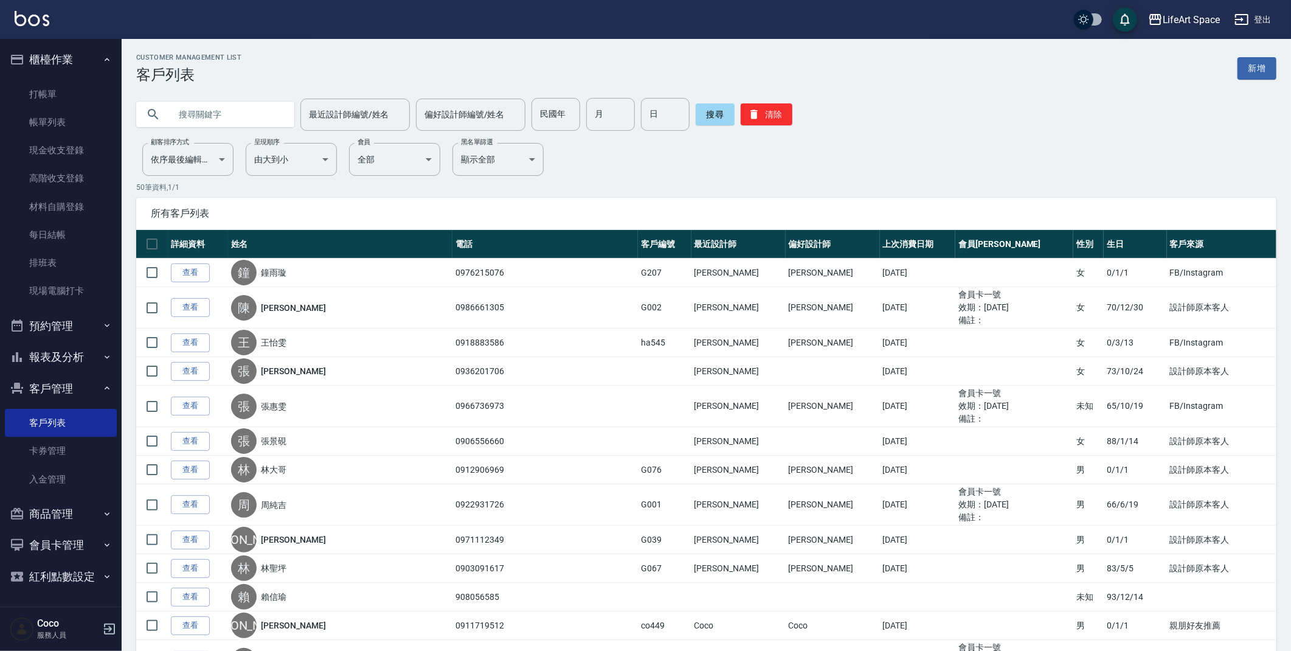
click at [207, 112] on input "text" at bounding box center [227, 114] width 114 height 33
type input "a"
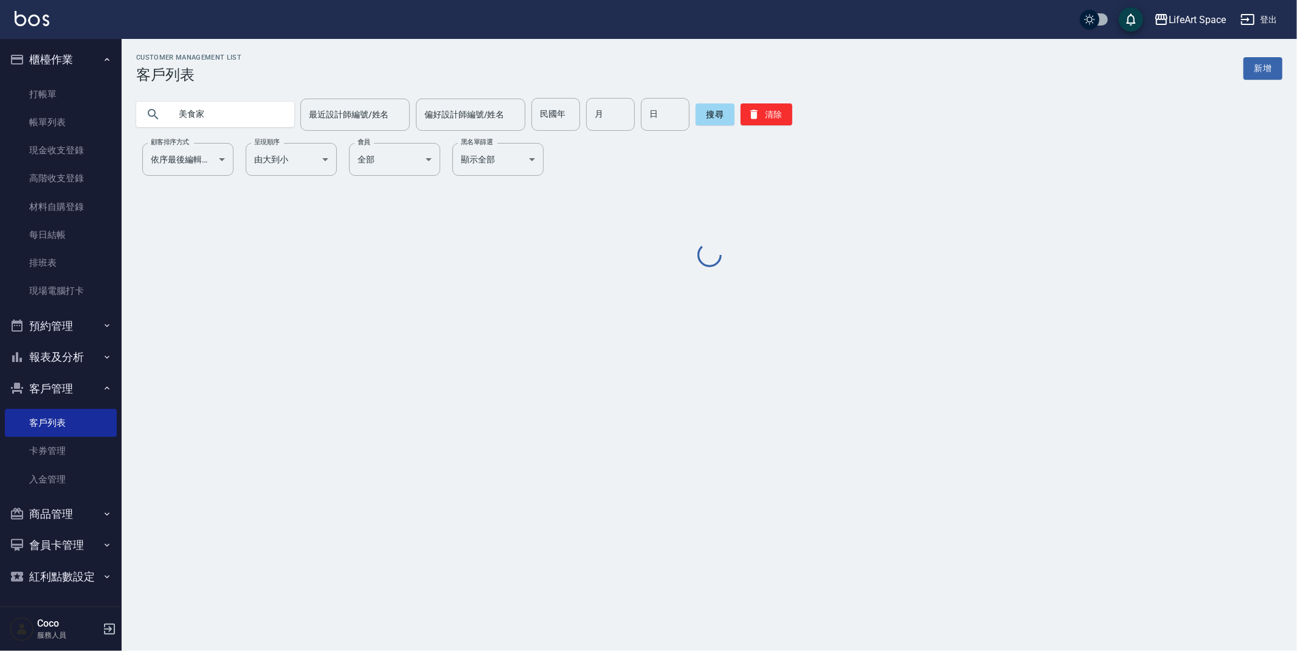
type input "美食家"
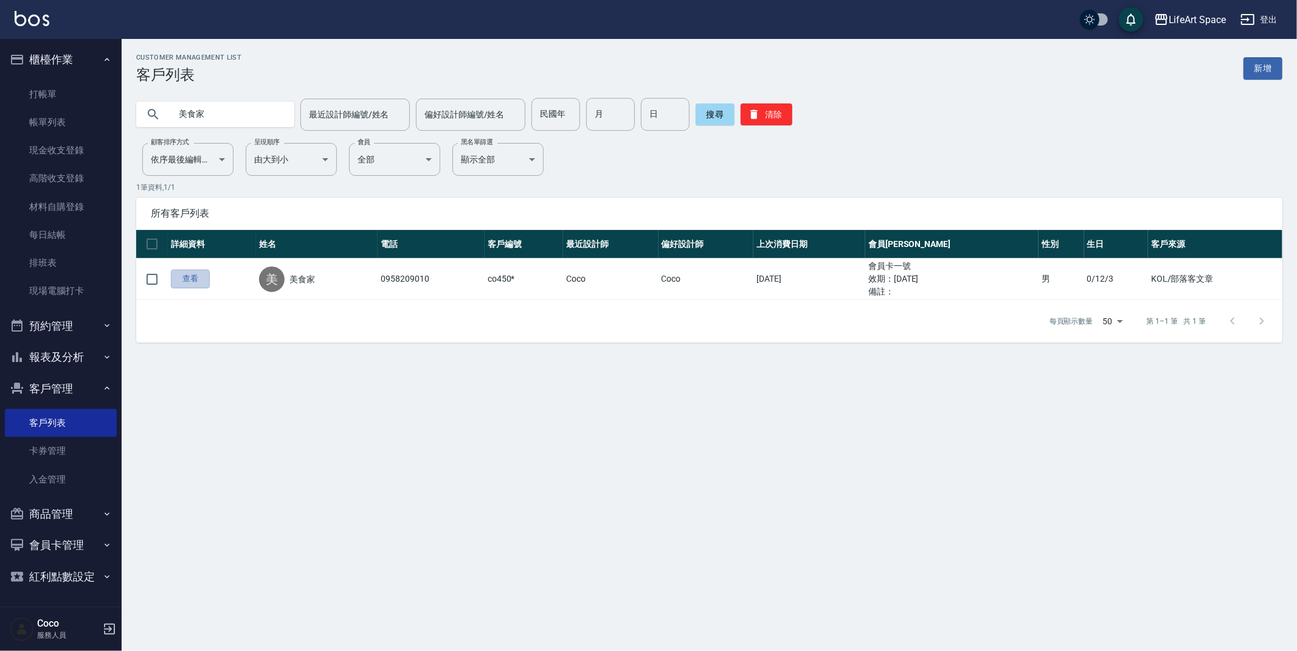
click at [179, 278] on link "查看" at bounding box center [190, 278] width 39 height 19
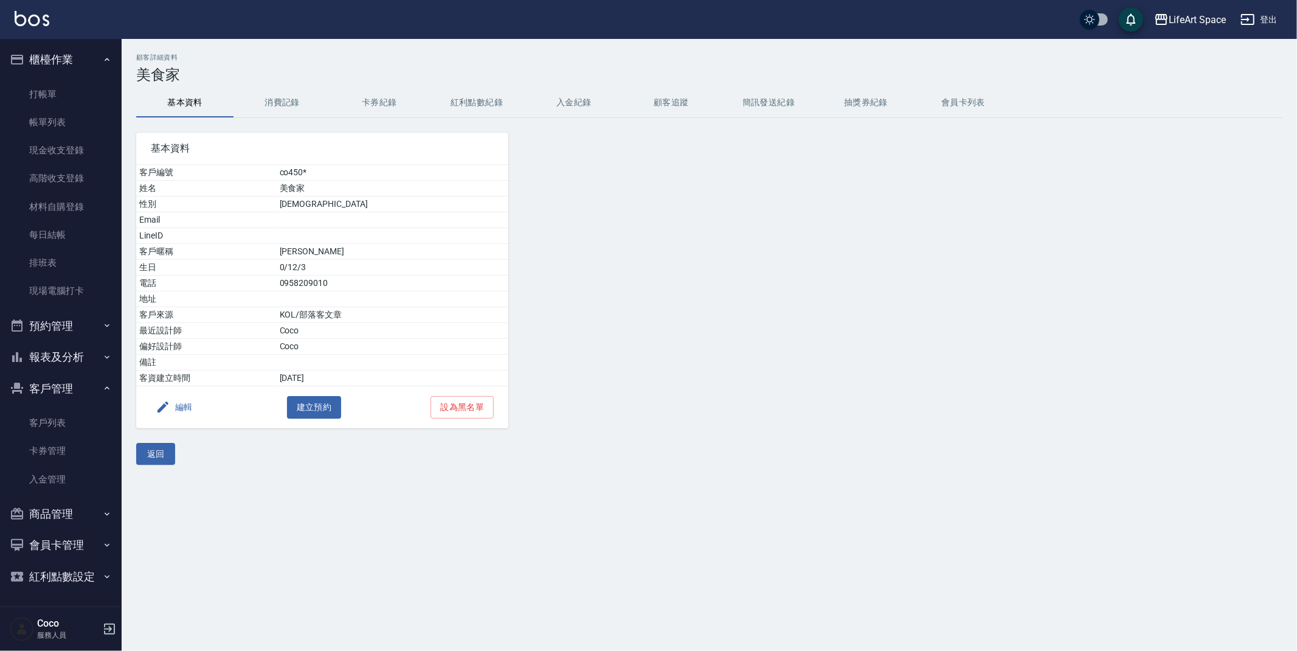
click at [286, 106] on button "消費記錄" at bounding box center [281, 102] width 97 height 29
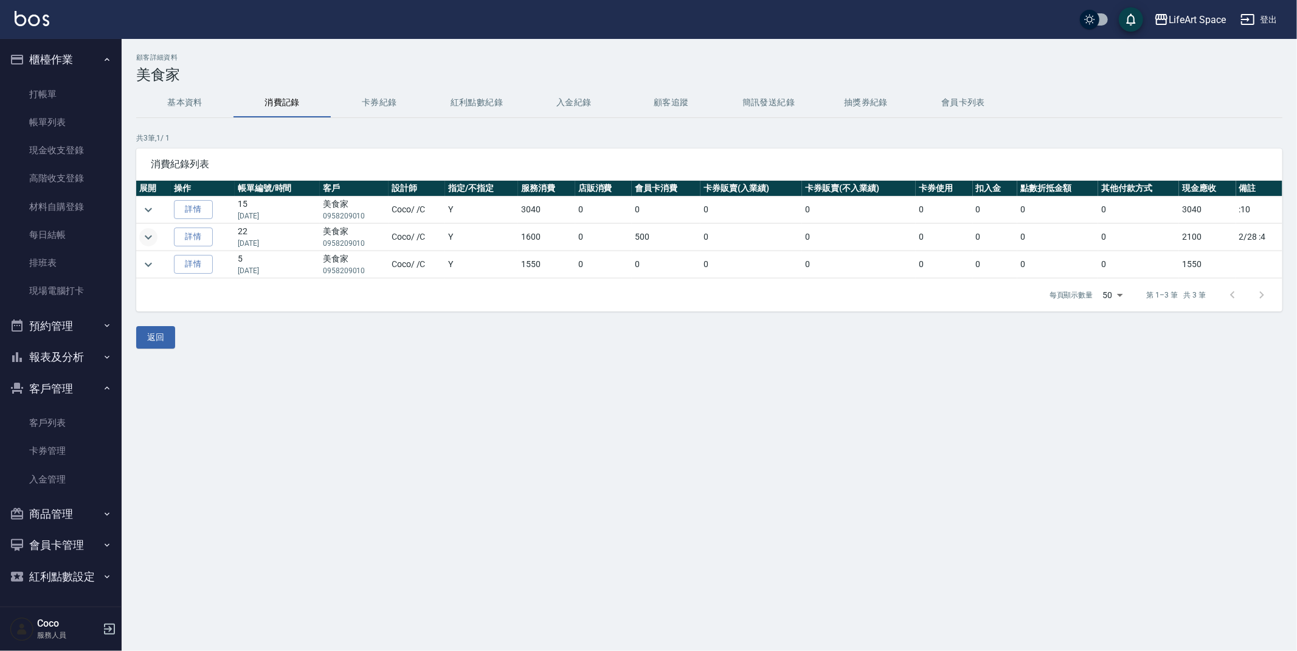
click at [145, 238] on icon "expand row" at bounding box center [148, 237] width 15 height 15
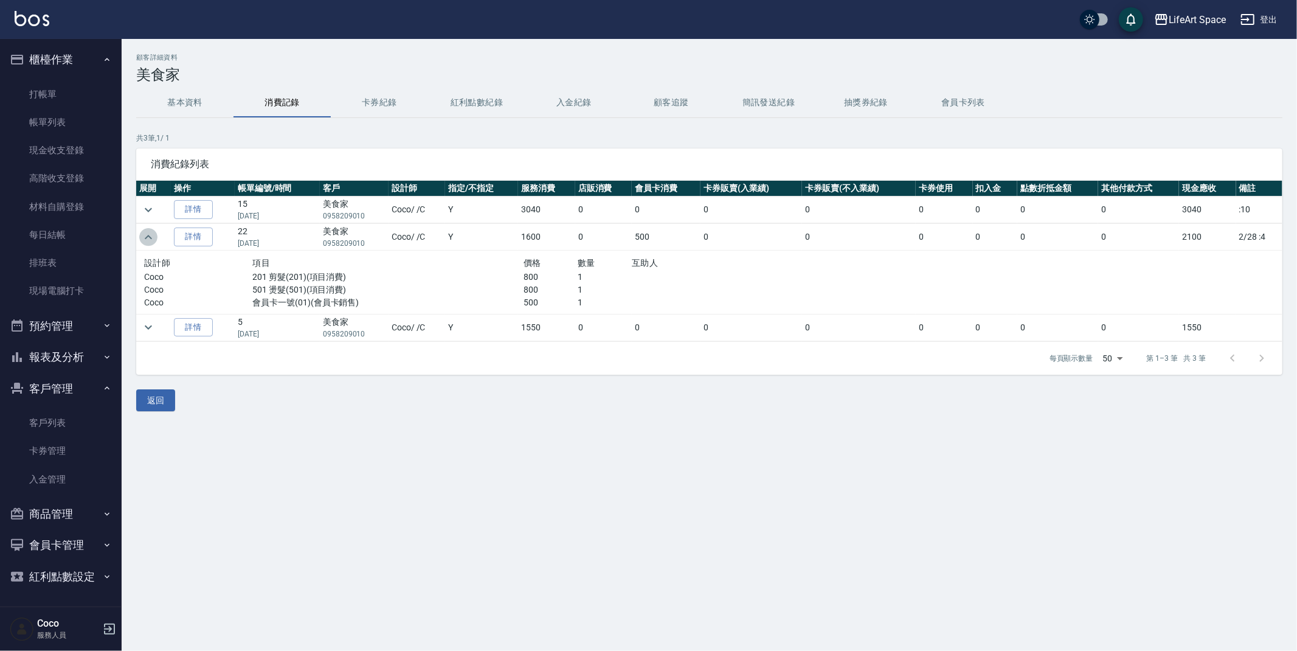
click at [145, 238] on icon "expand row" at bounding box center [148, 237] width 7 height 4
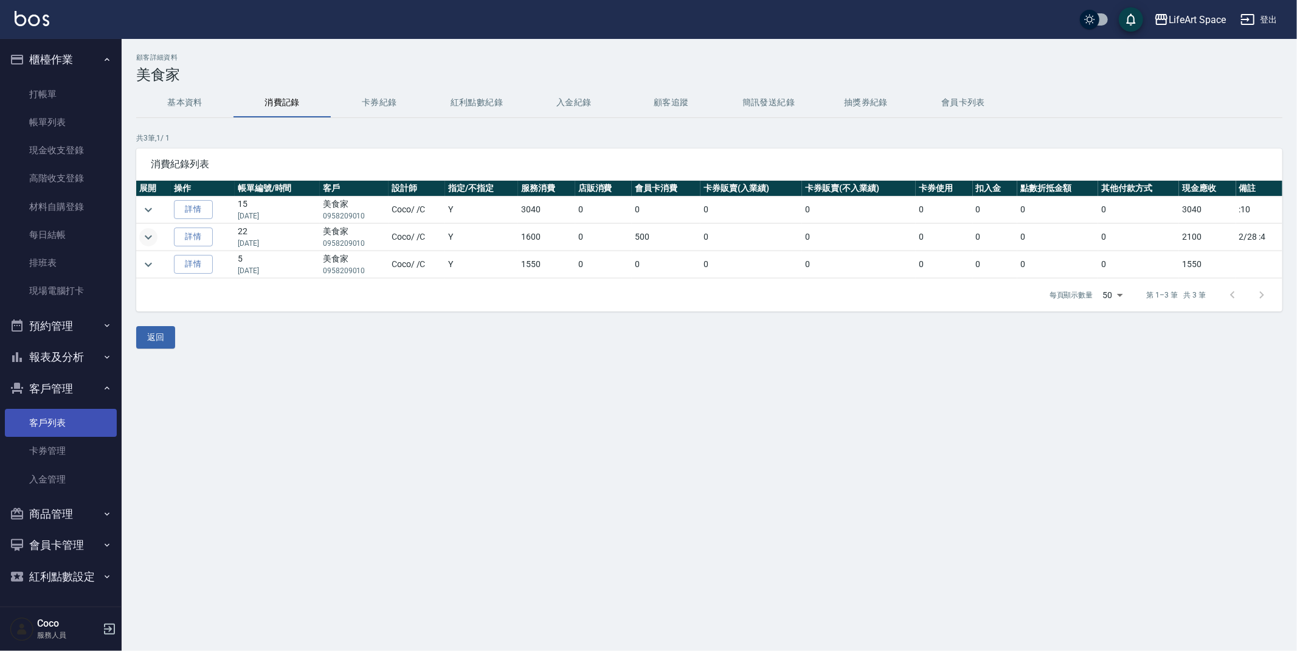
click at [54, 421] on link "客戶列表" at bounding box center [61, 423] width 112 height 28
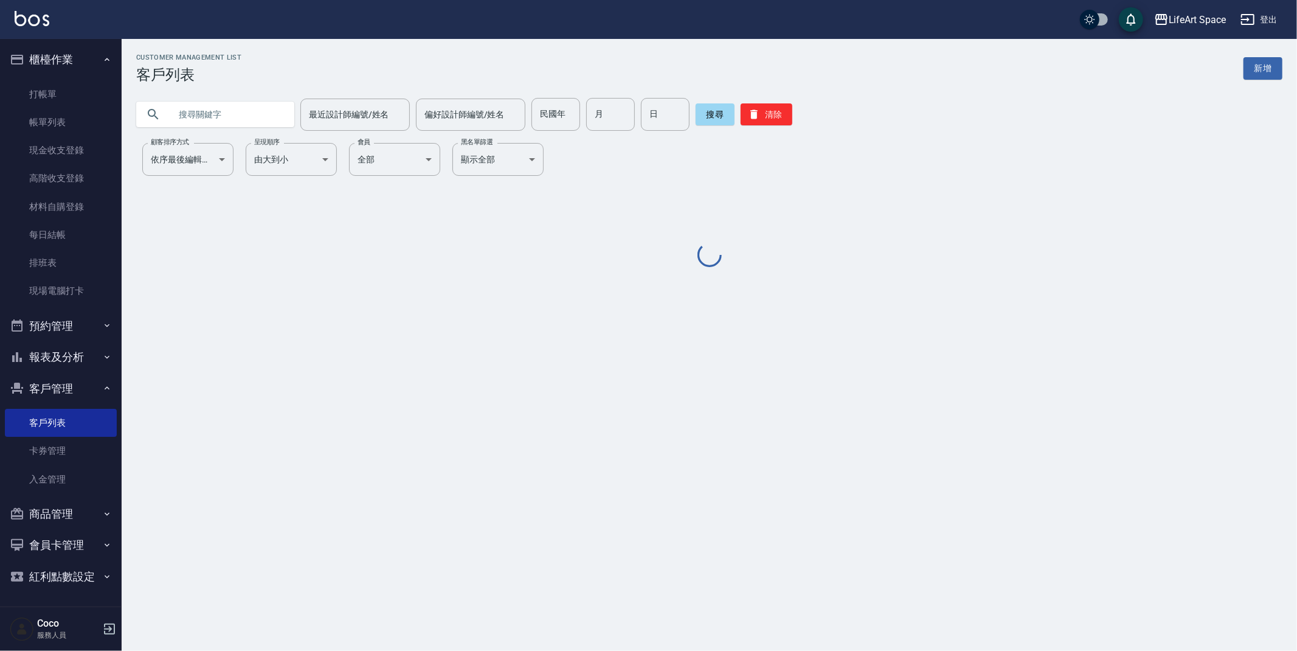
click at [221, 112] on input "text" at bounding box center [227, 114] width 114 height 33
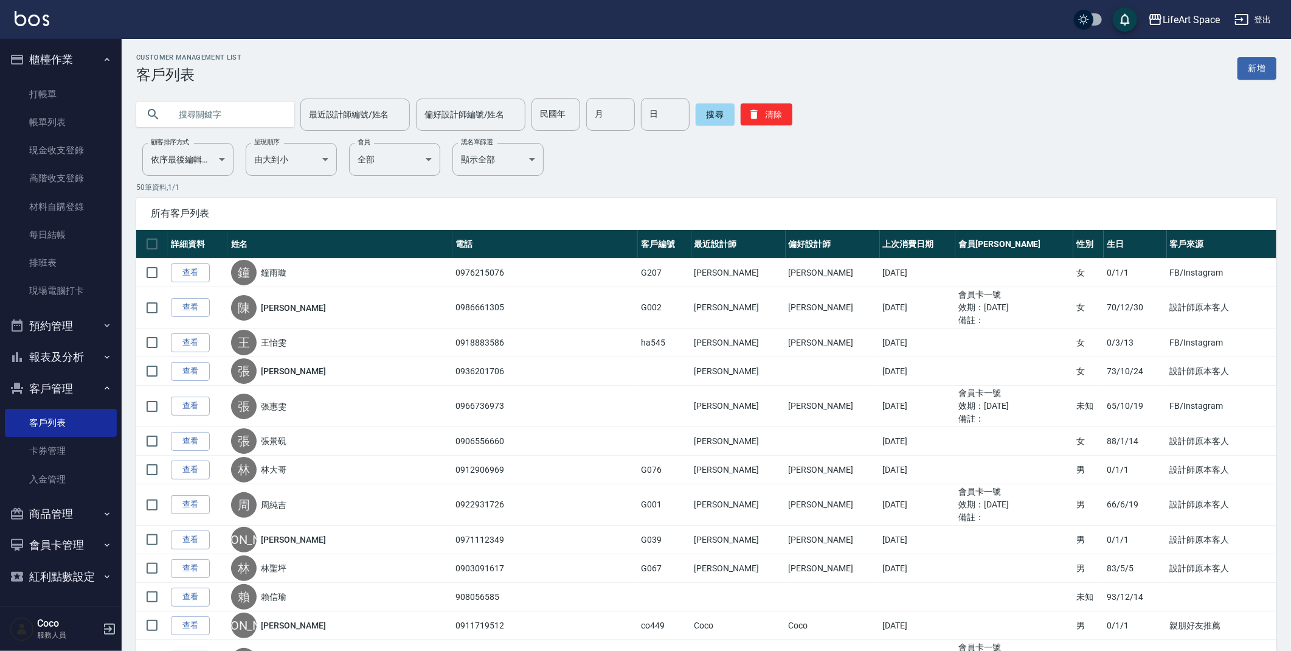
click at [216, 117] on input "text" at bounding box center [227, 114] width 114 height 33
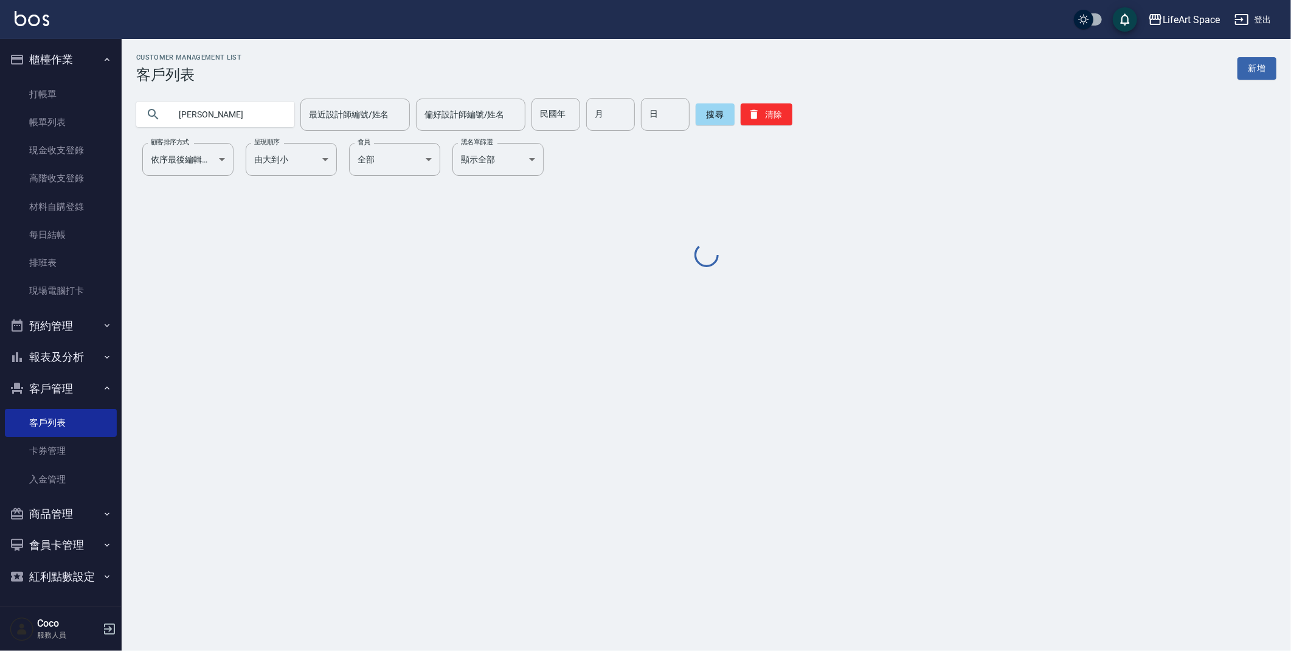
type input "汪"
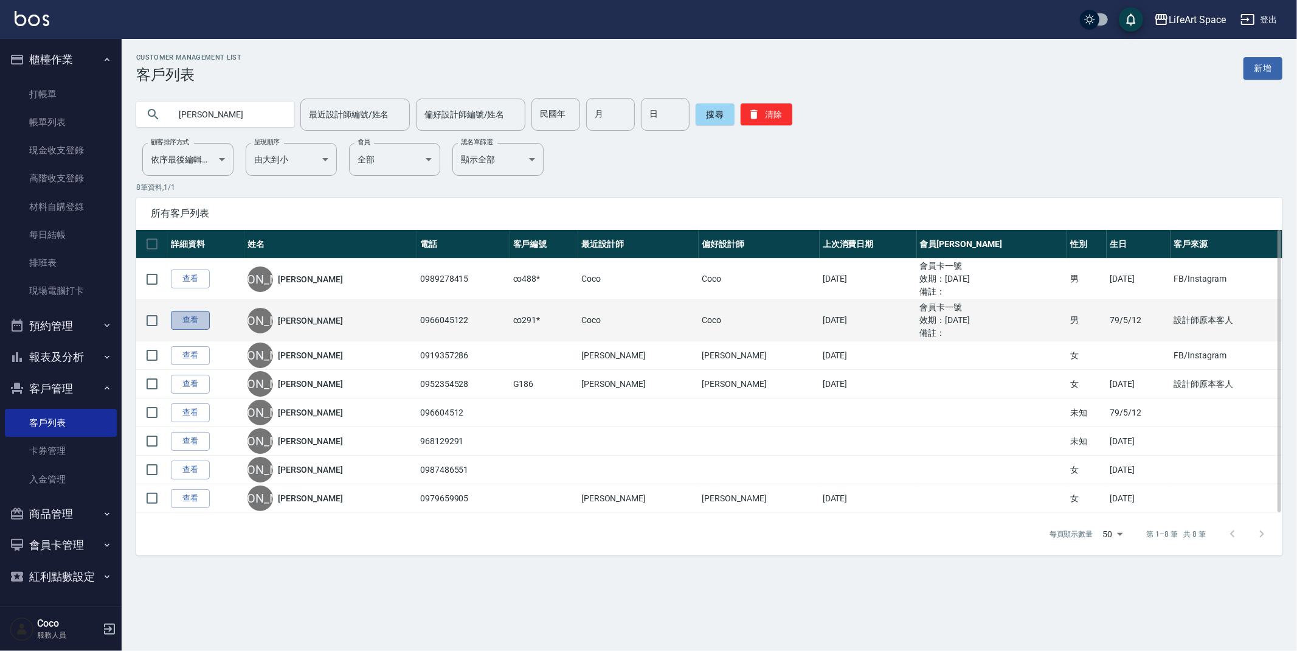
click at [192, 320] on link "查看" at bounding box center [190, 320] width 39 height 19
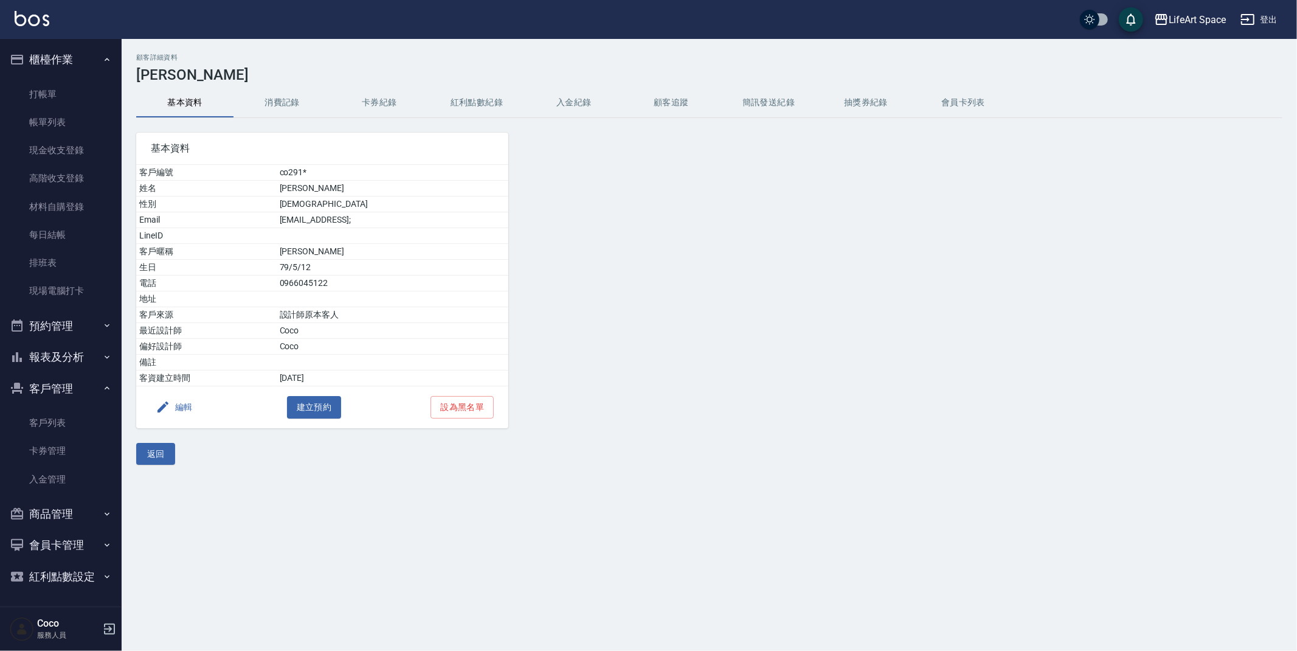
click at [290, 114] on button "消費記錄" at bounding box center [281, 102] width 97 height 29
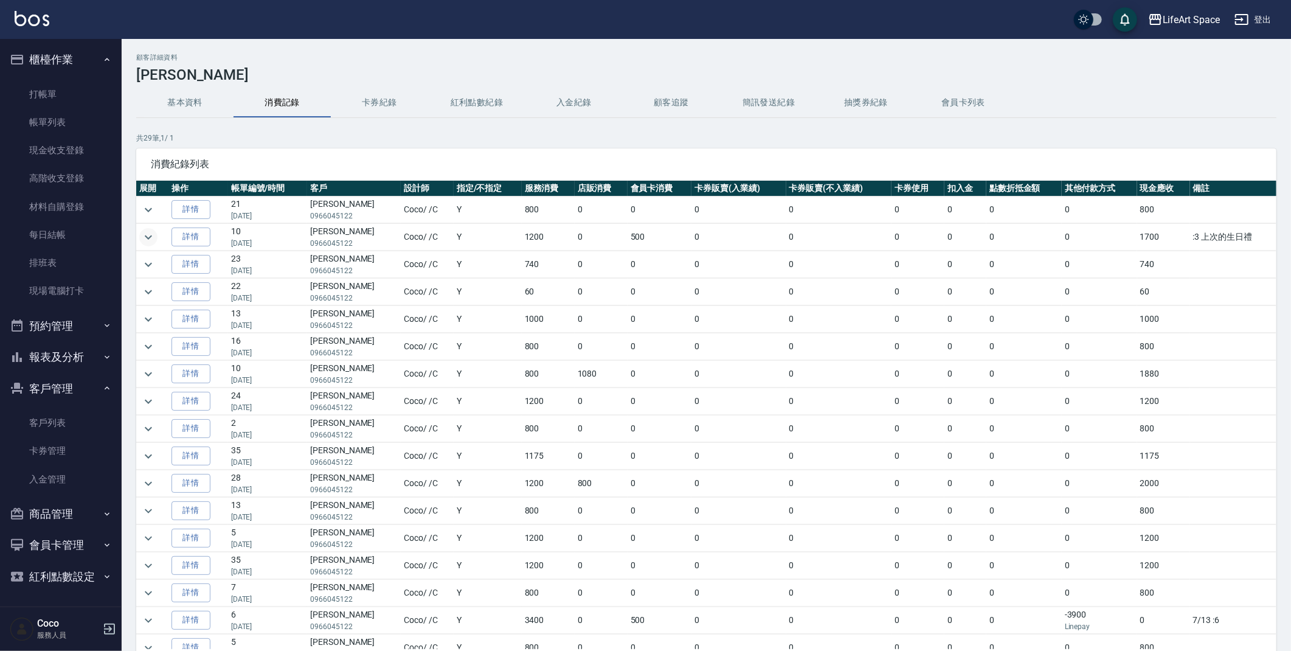
click at [151, 236] on icon "expand row" at bounding box center [148, 237] width 7 height 4
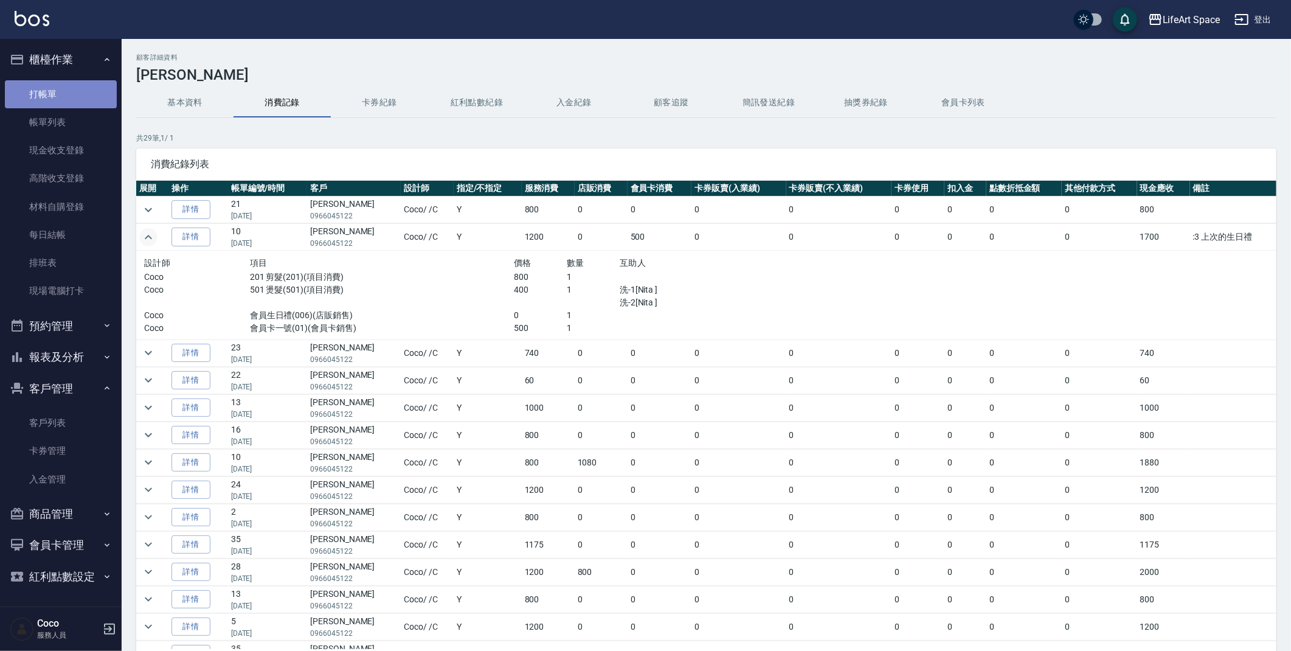
click at [74, 94] on link "打帳單" at bounding box center [61, 94] width 112 height 28
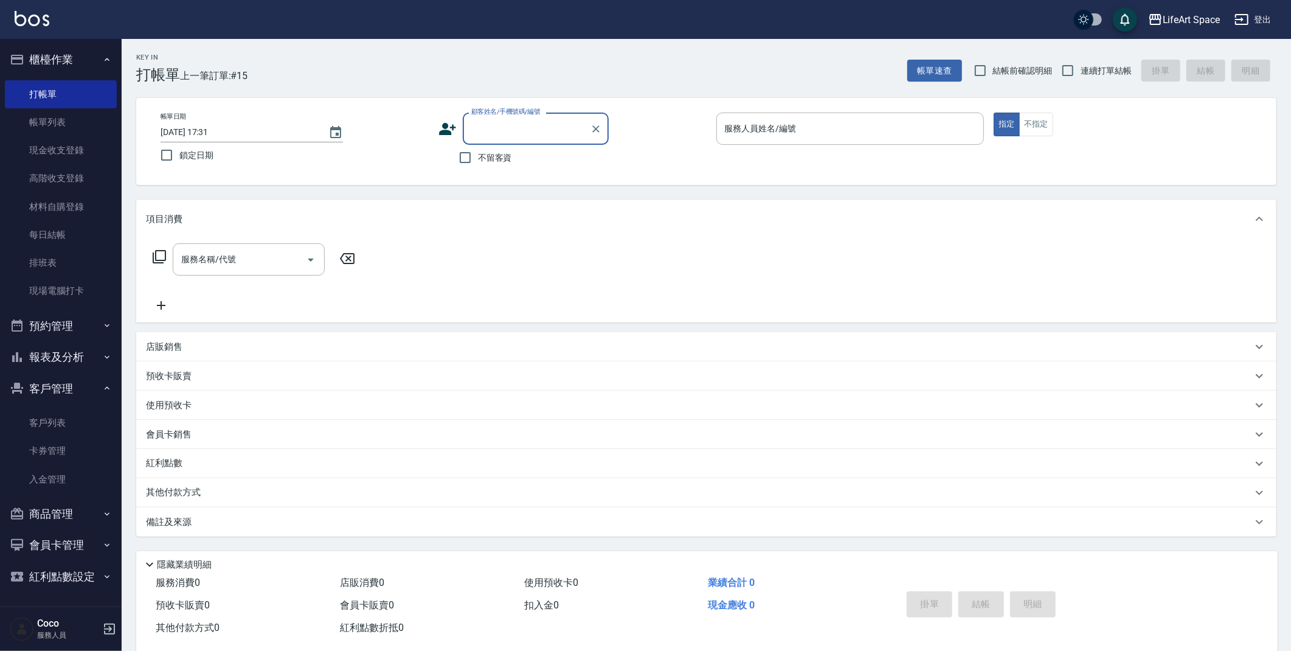
drag, startPoint x: 62, startPoint y: 412, endPoint x: 136, endPoint y: 343, distance: 101.1
click at [62, 411] on link "客戶列表" at bounding box center [61, 423] width 112 height 28
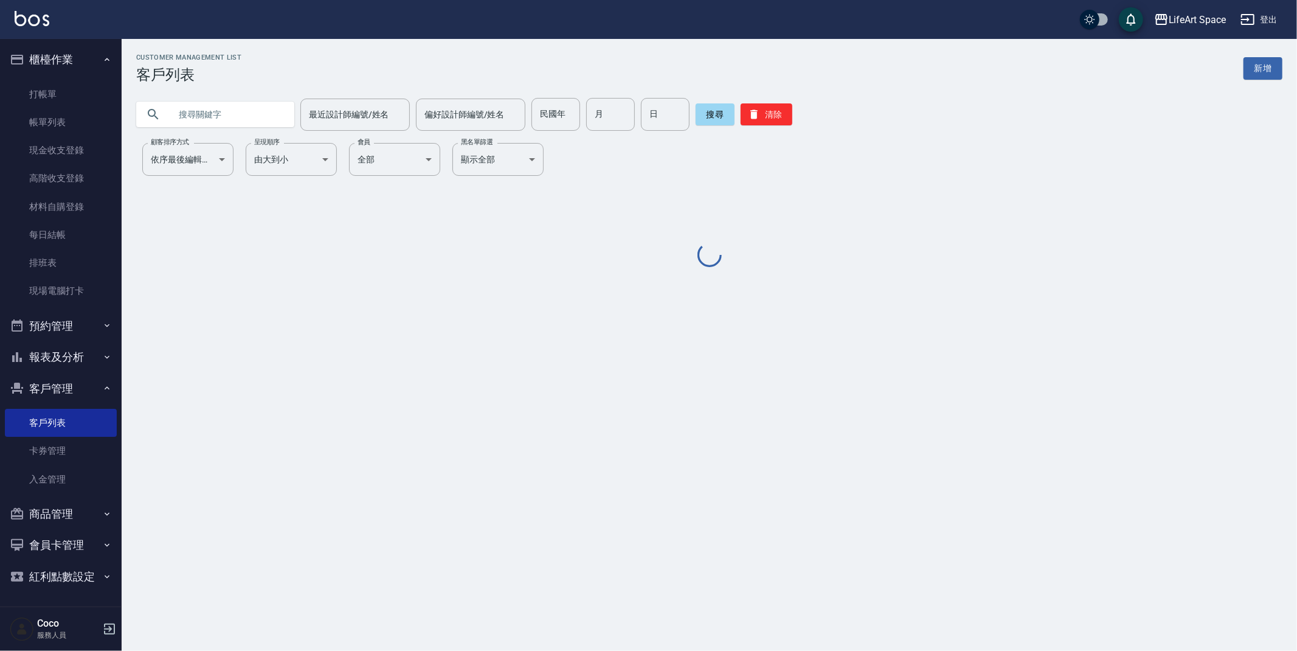
click at [221, 124] on input "text" at bounding box center [227, 114] width 114 height 33
type input "美食家"
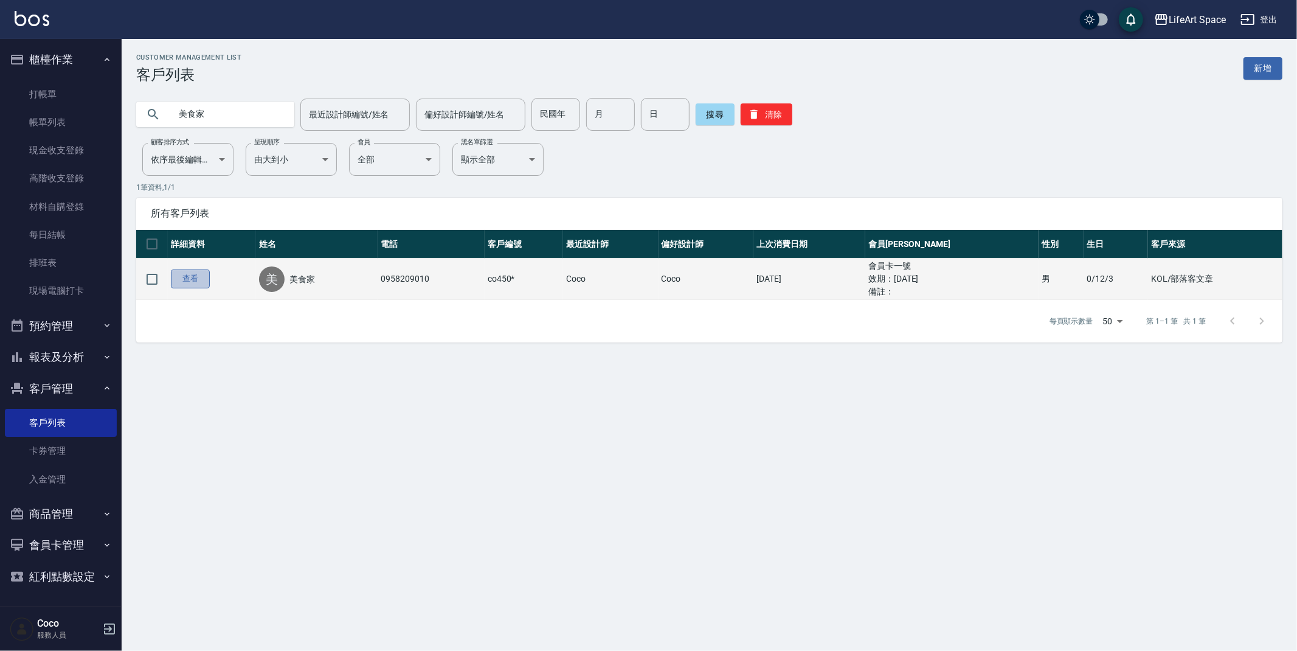
click at [191, 271] on link "查看" at bounding box center [190, 278] width 39 height 19
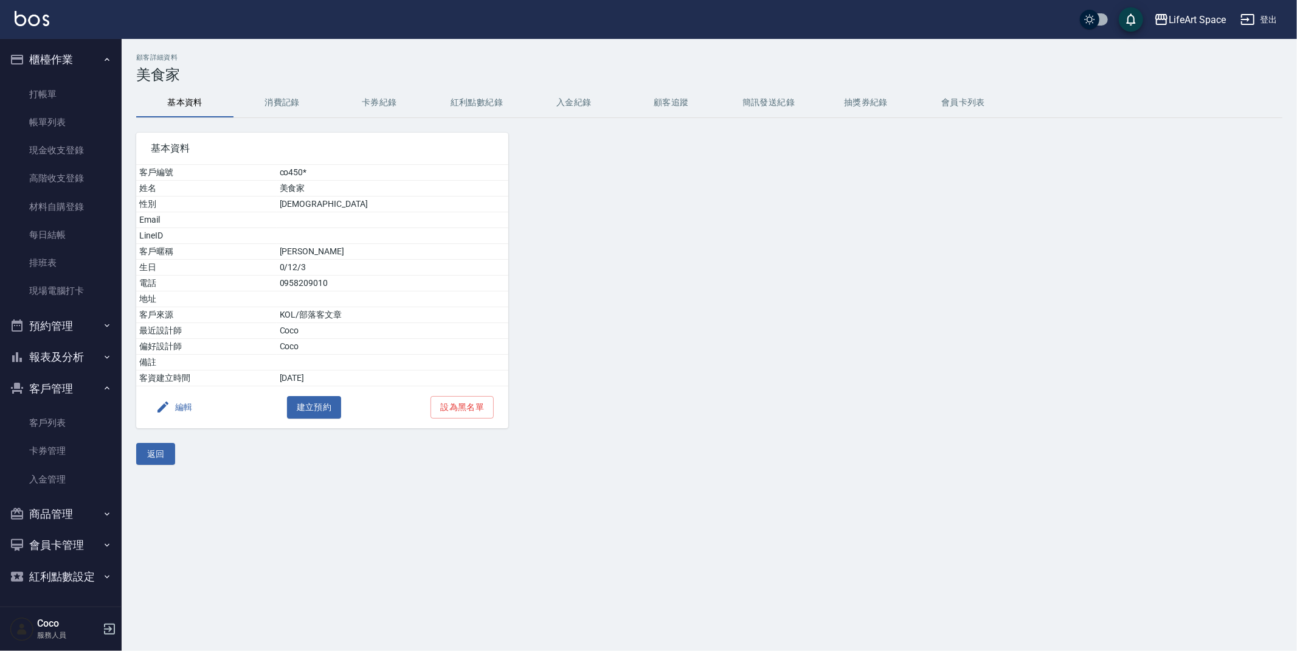
click at [265, 111] on button "消費記錄" at bounding box center [281, 102] width 97 height 29
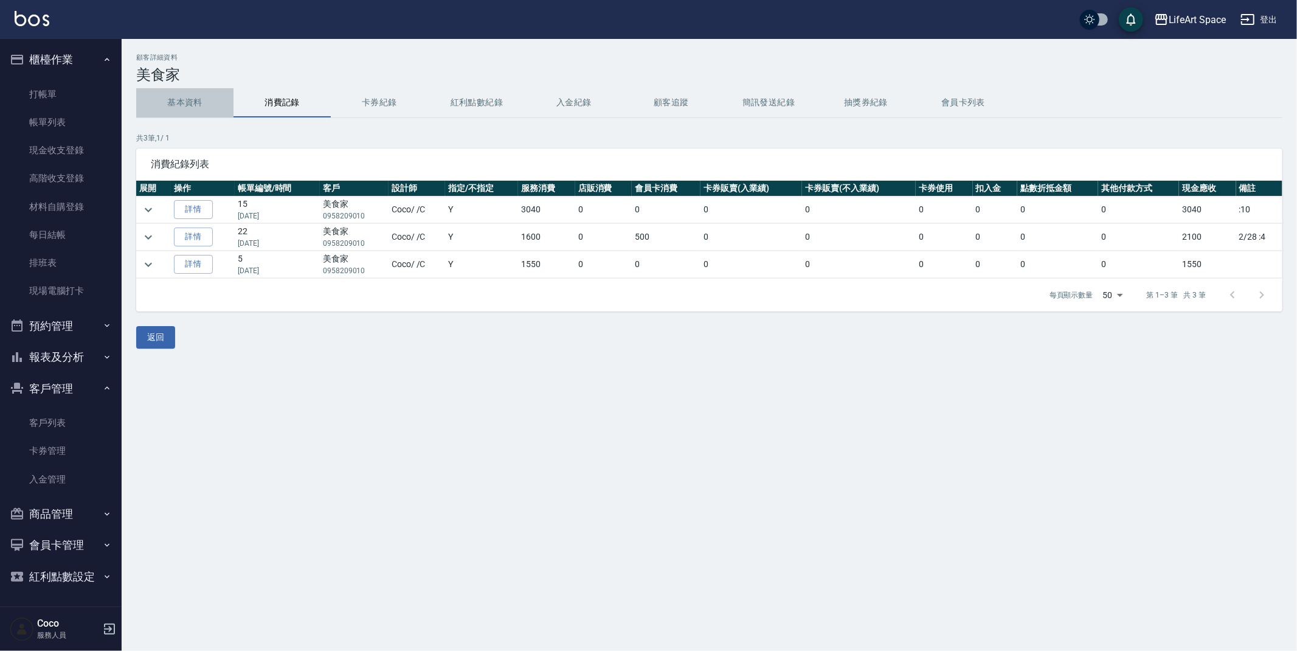
click at [182, 110] on button "基本資料" at bounding box center [184, 102] width 97 height 29
